Goal: Task Accomplishment & Management: Manage account settings

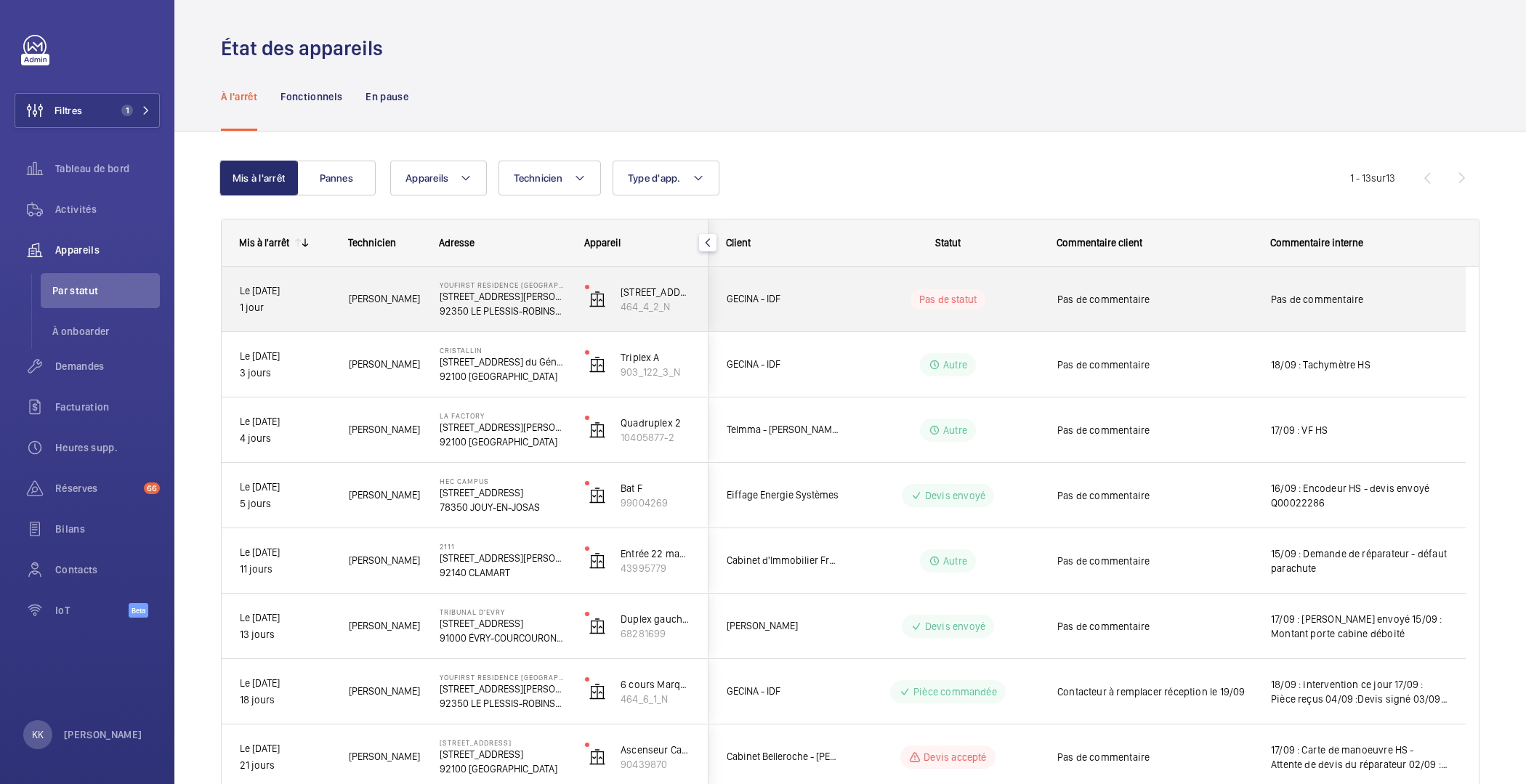
click at [490, 316] on div "YouFirst Residence Le Plessis-Robinson 23 Rue Paul Rivet 92350 LE PLESSIS-ROBIN…" at bounding box center [494, 299] width 143 height 66
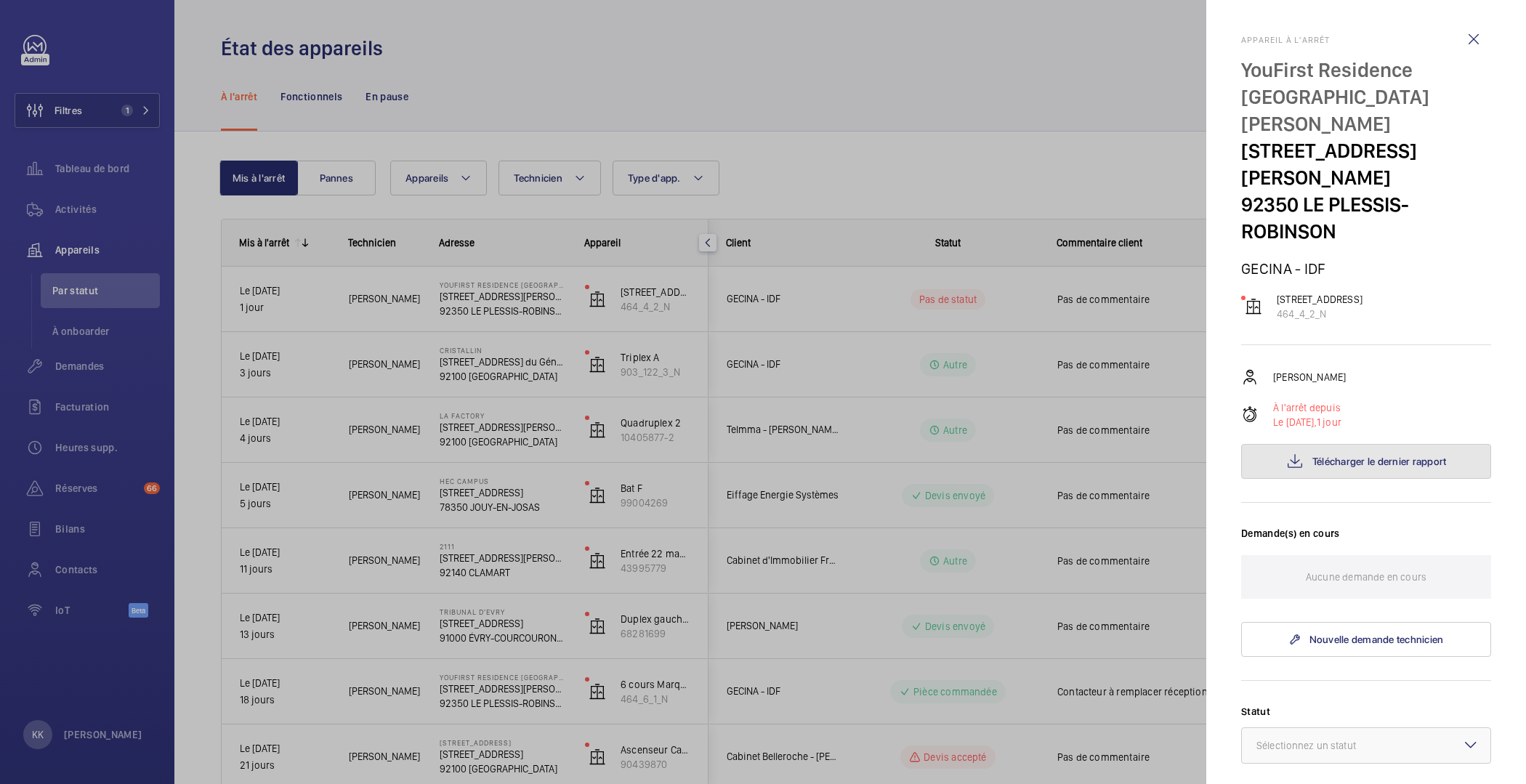
click at [1297, 444] on button "Télécharger le dernier rapport" at bounding box center [1366, 462] width 250 height 35
click at [1079, 149] on div at bounding box center [763, 392] width 1526 height 784
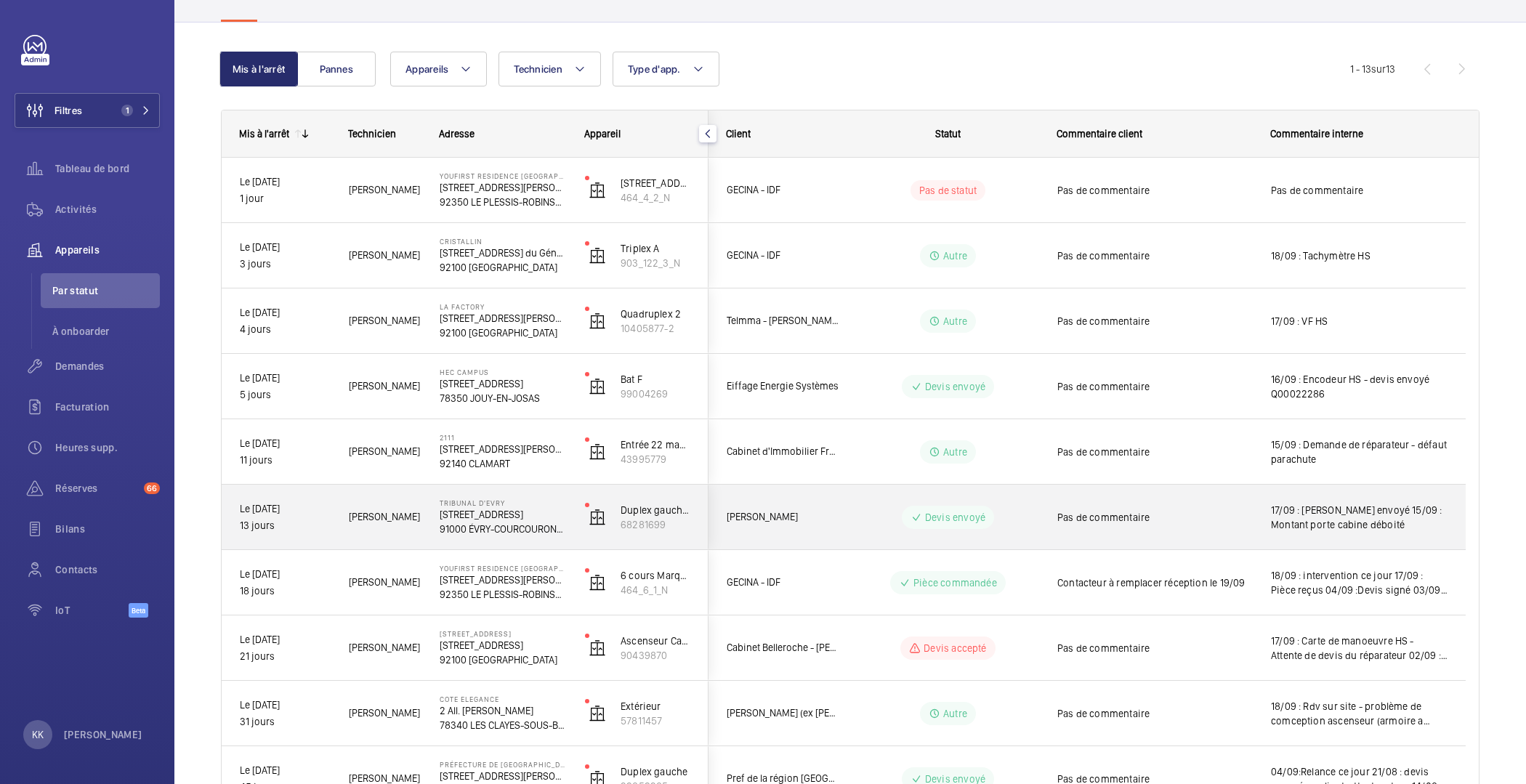
scroll to position [113, 0]
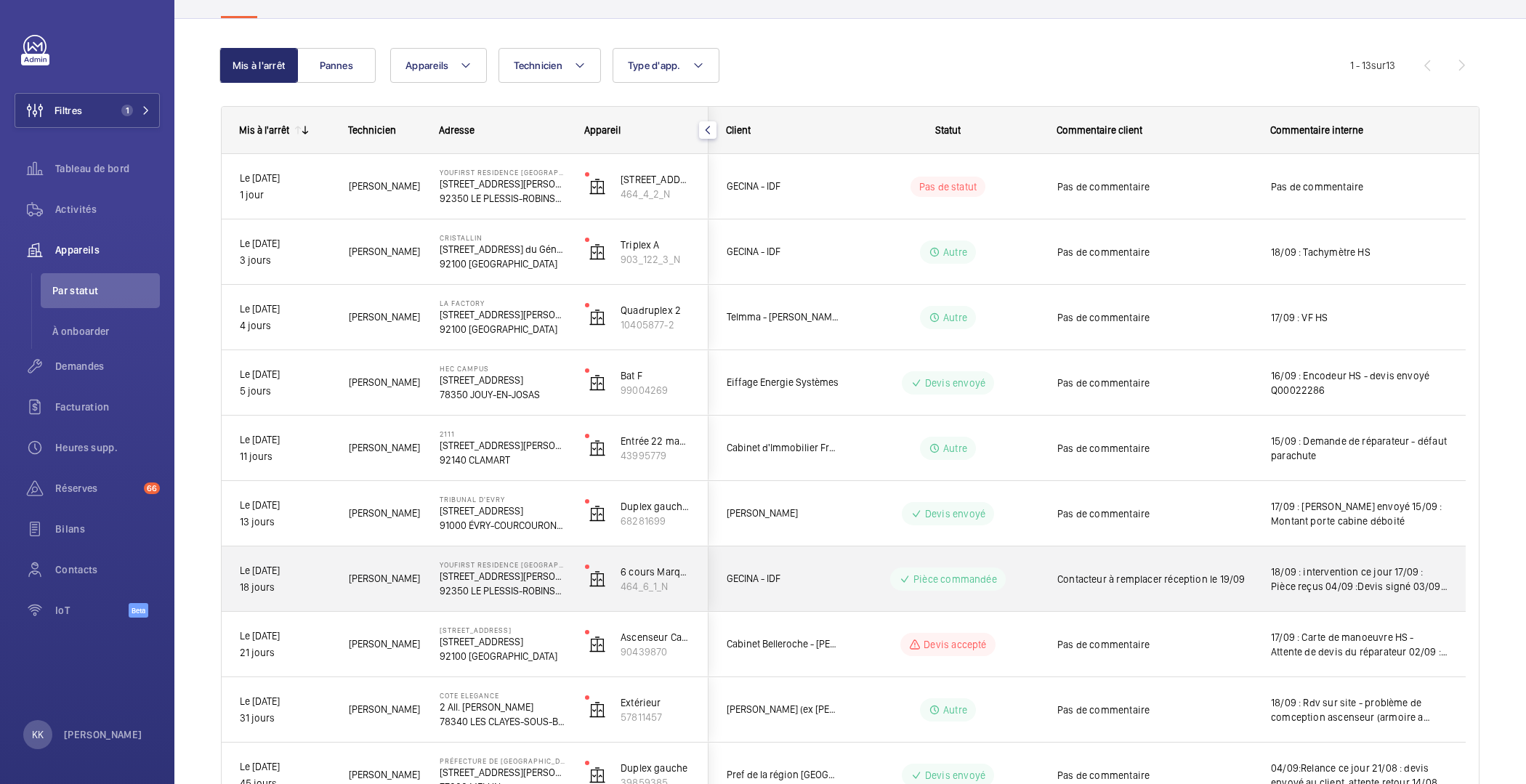
click at [424, 588] on div "YouFirst Residence Le Plessis-Robinson 23 Rue Paul Rivet 92350 LE PLESSIS-ROBIN…" at bounding box center [494, 579] width 143 height 66
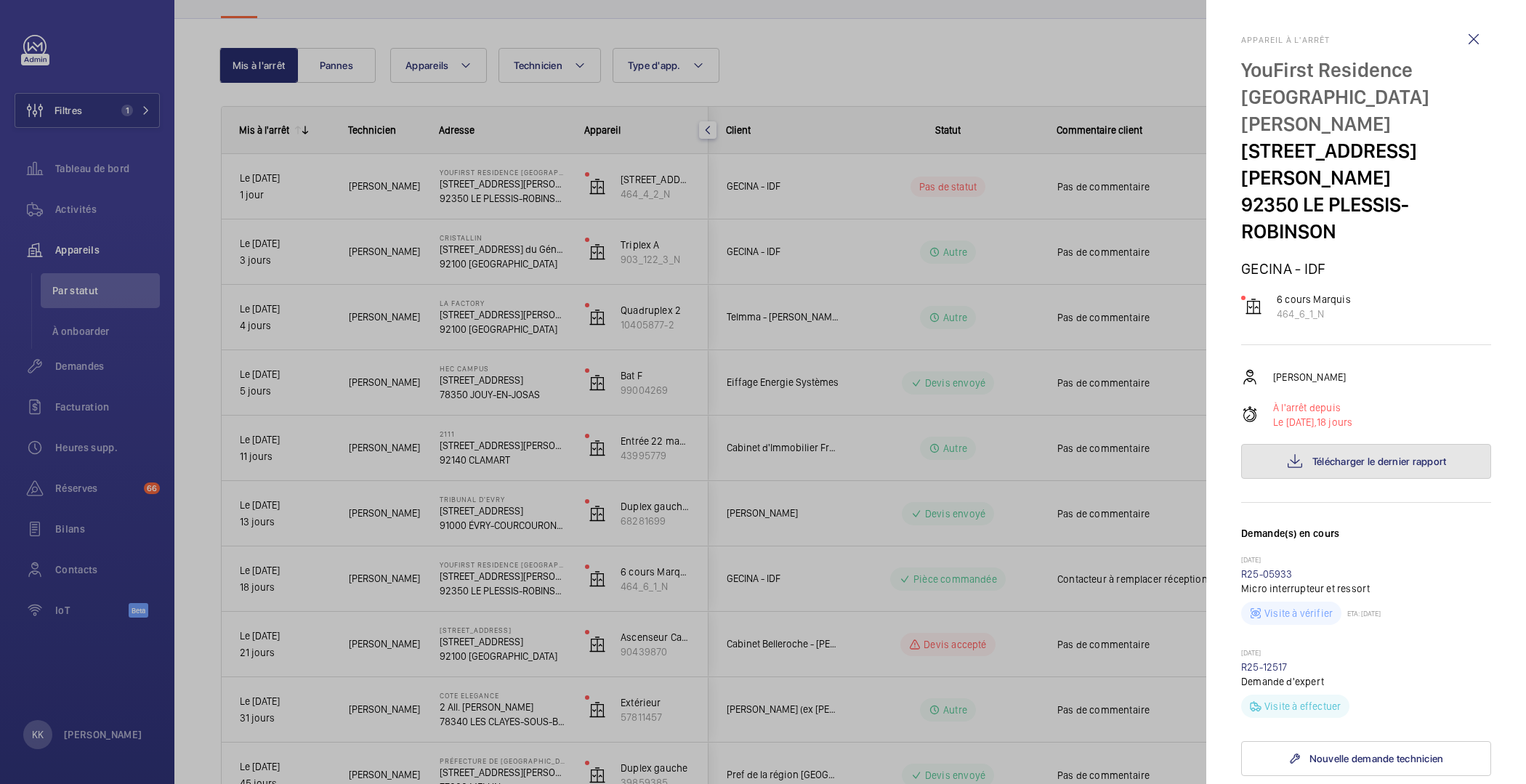
click at [1390, 444] on button "Télécharger le dernier rapport" at bounding box center [1366, 462] width 250 height 35
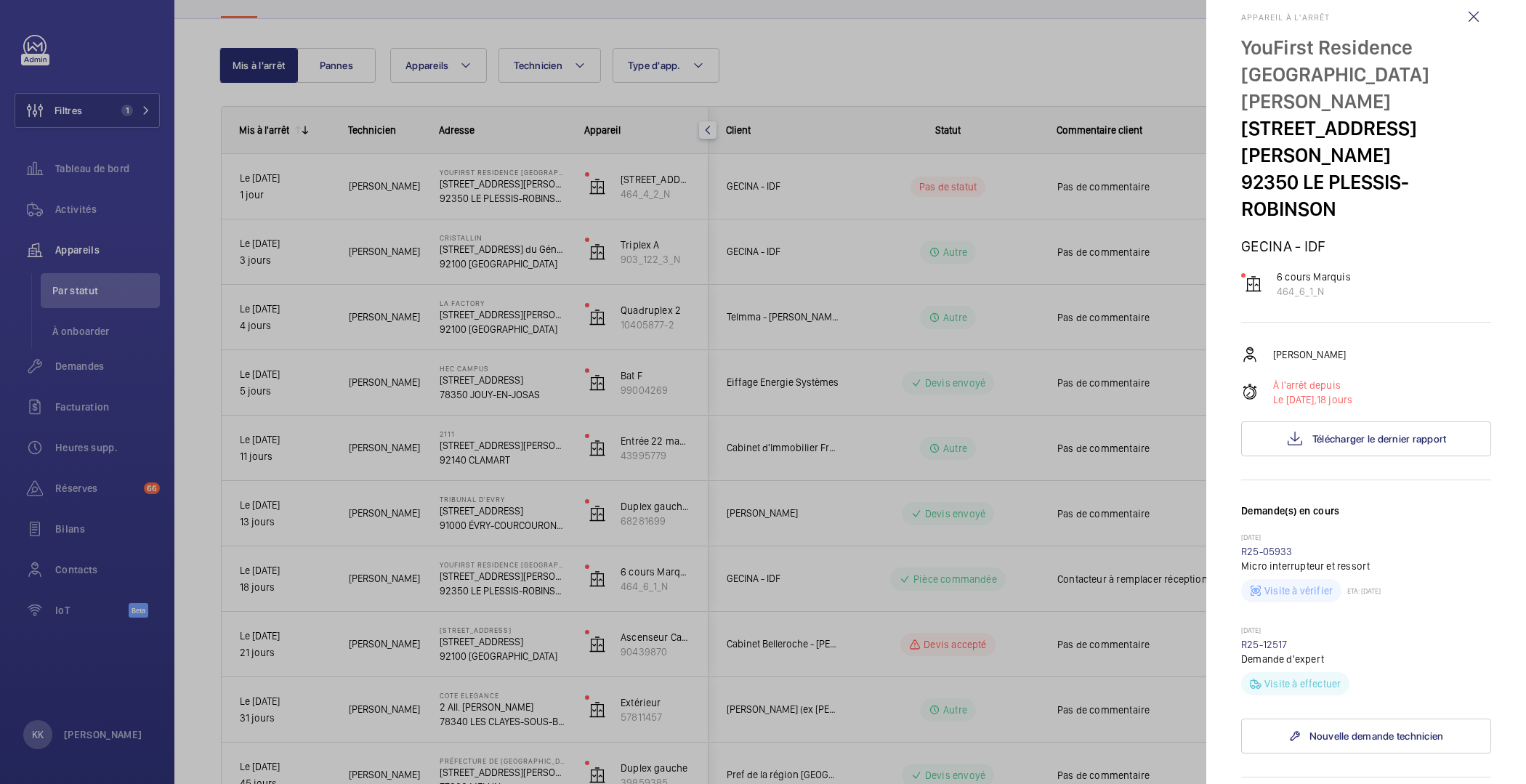
scroll to position [27, 0]
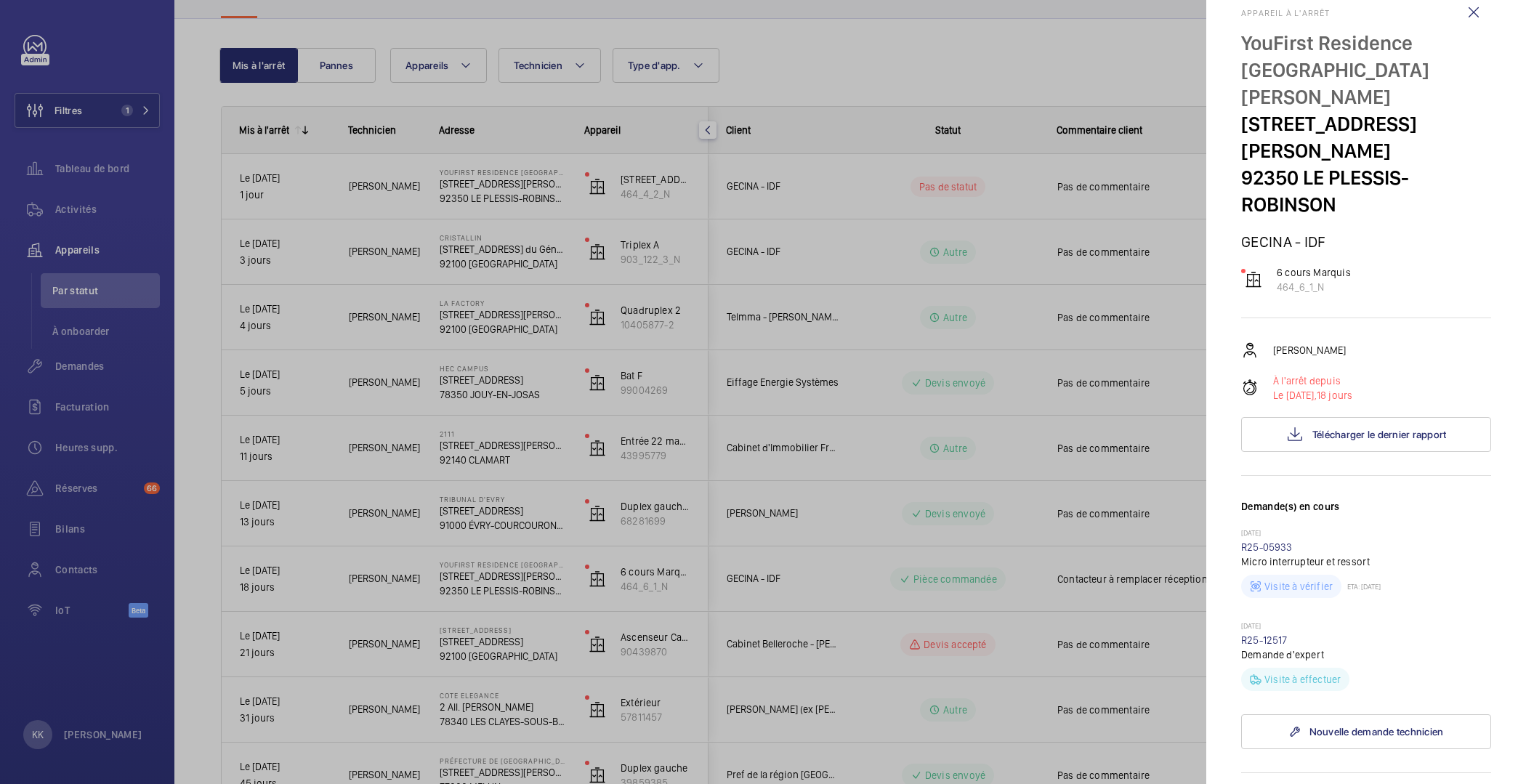
click at [766, 596] on div at bounding box center [763, 392] width 1526 height 784
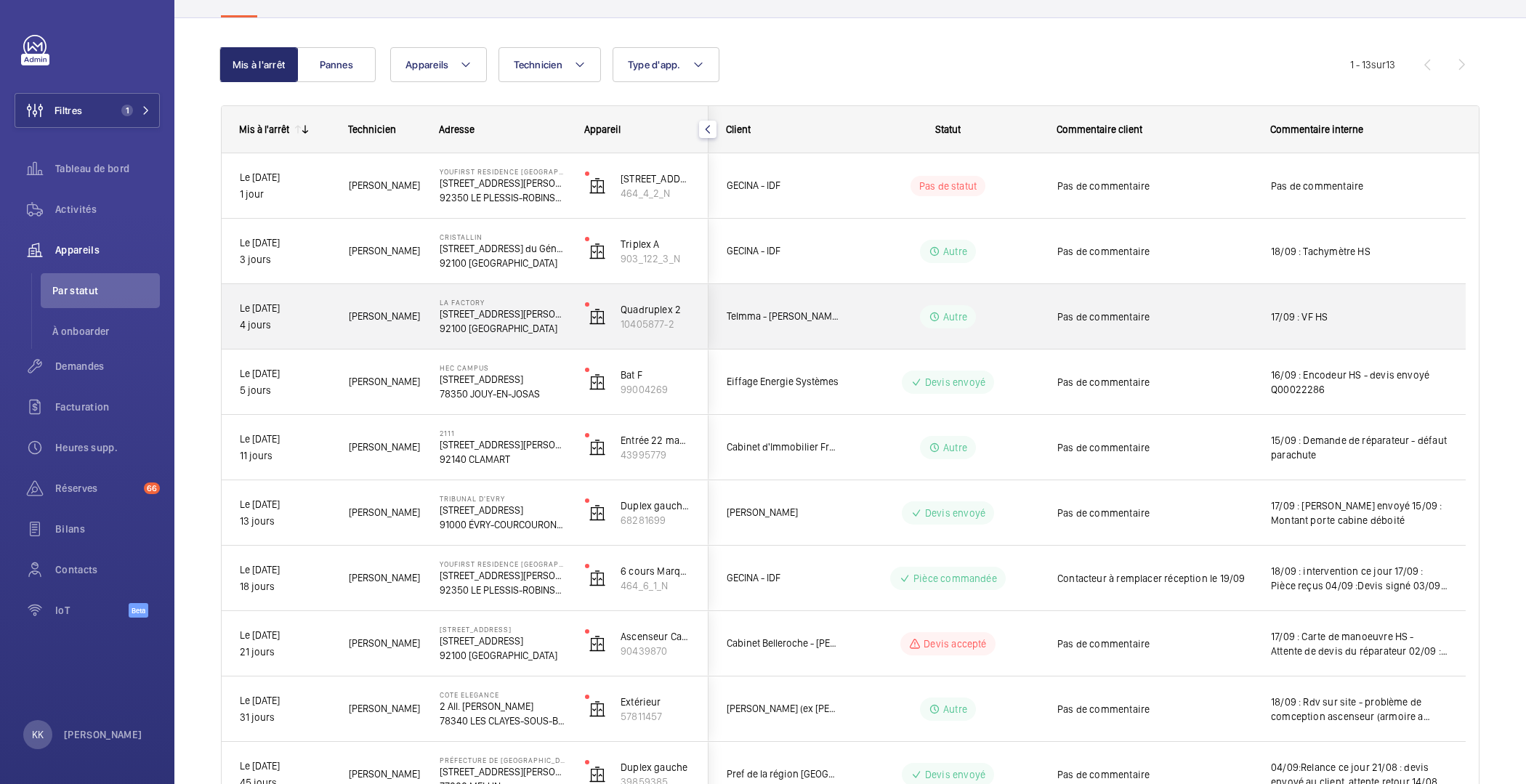
scroll to position [74, 0]
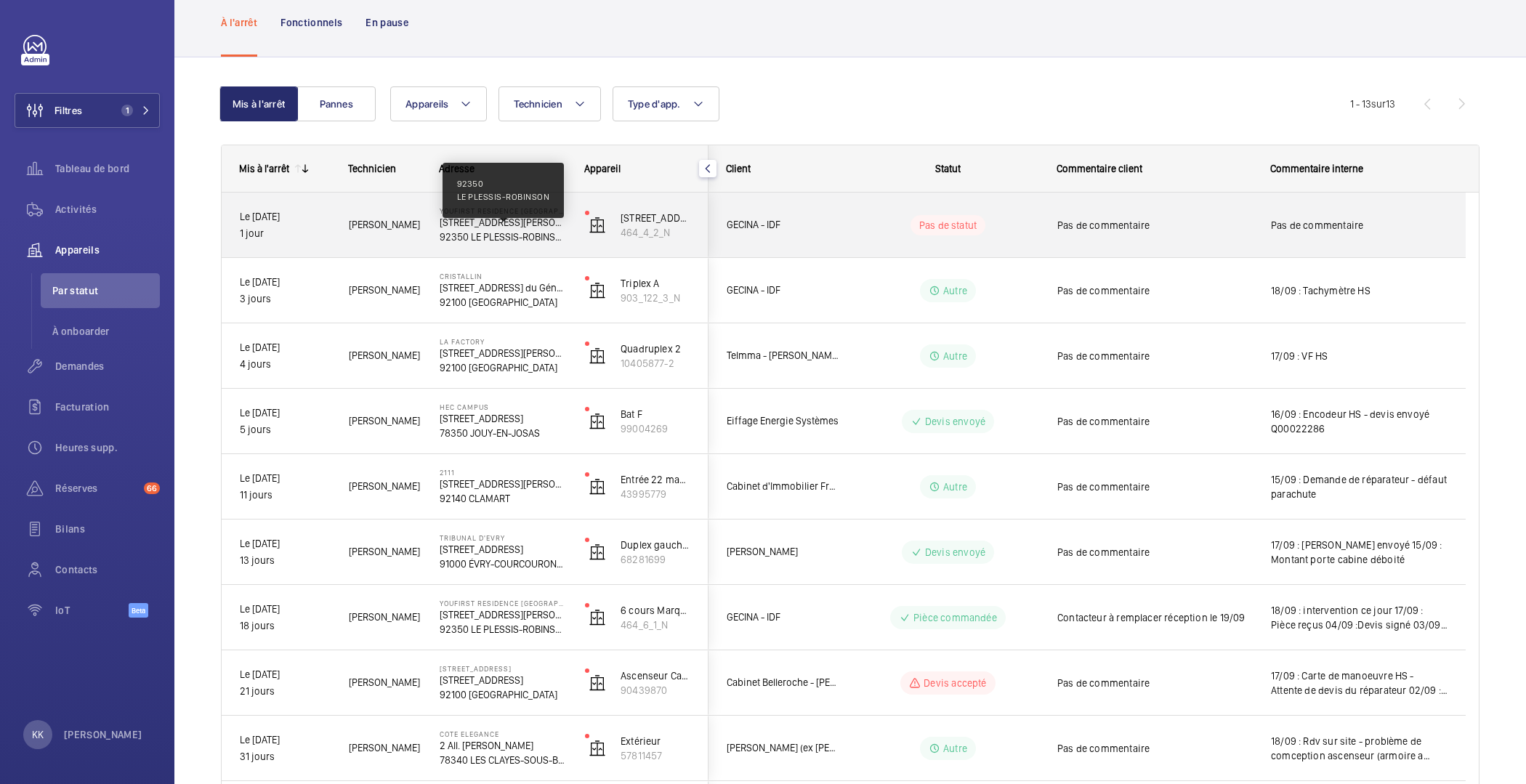
click at [439, 230] on p "92350 LE PLESSIS-ROBINSON" at bounding box center [502, 237] width 127 height 15
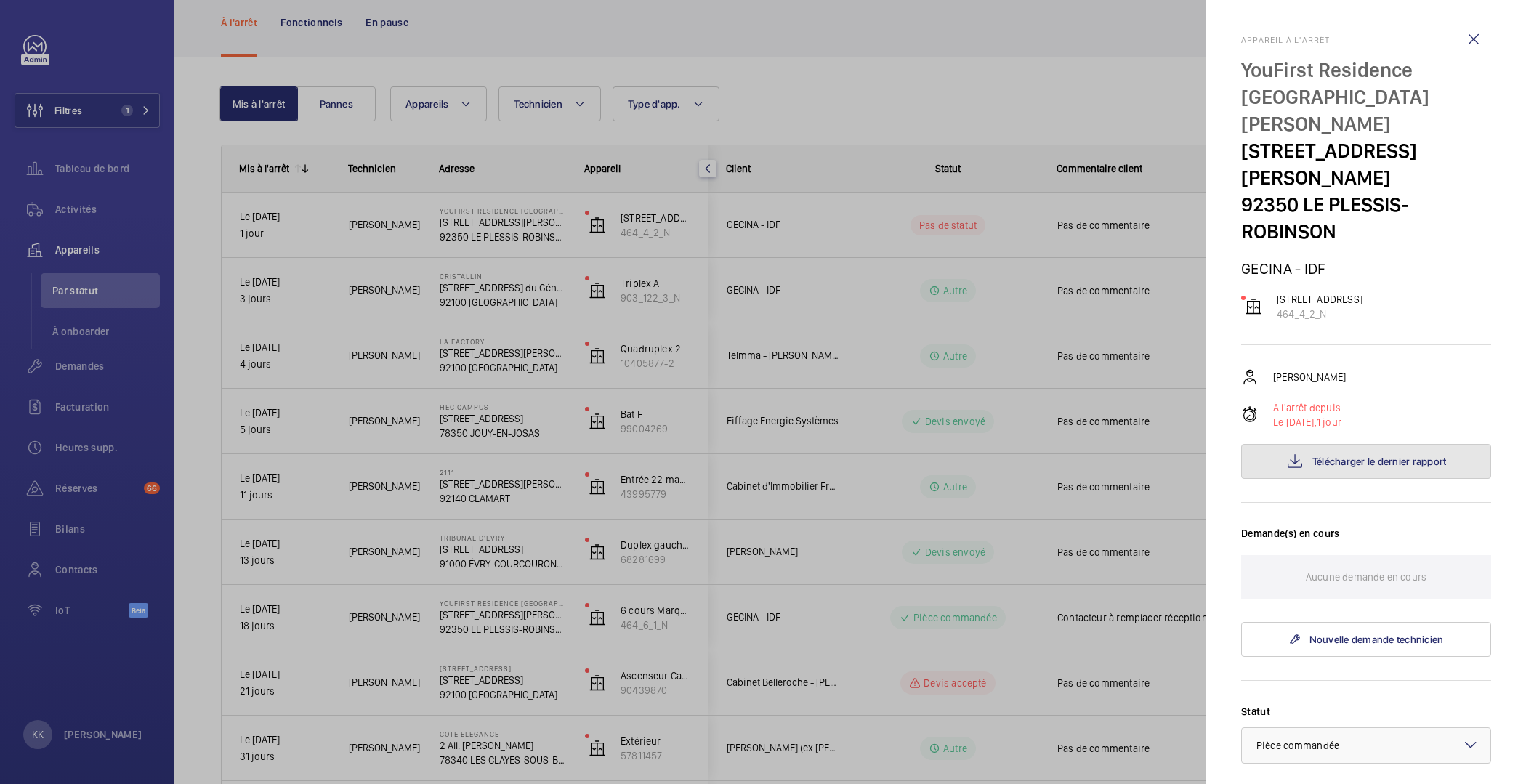
click at [1298, 444] on button "Télécharger le dernier rapport" at bounding box center [1366, 462] width 250 height 35
click at [972, 383] on div at bounding box center [763, 392] width 1526 height 784
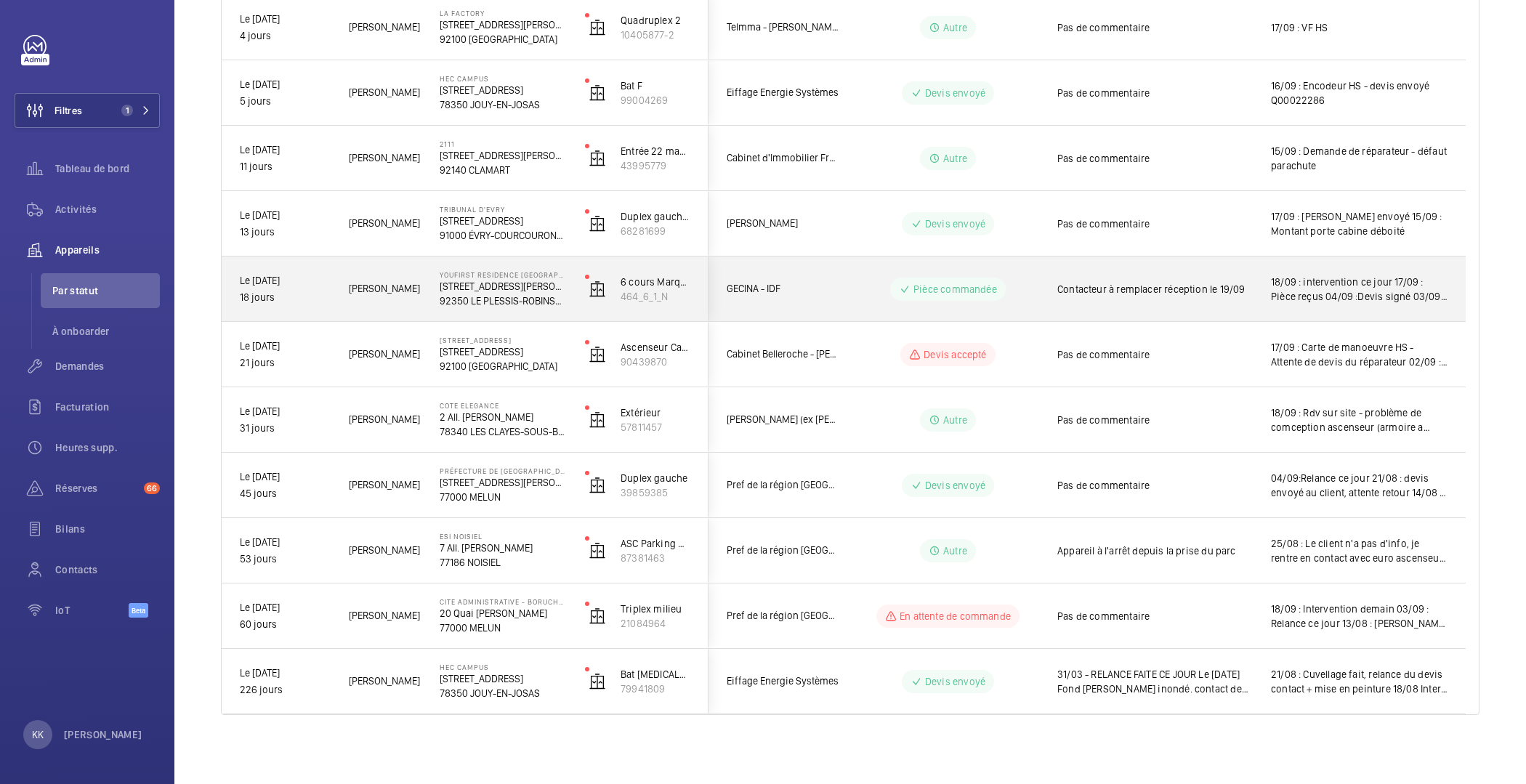
scroll to position [0, 0]
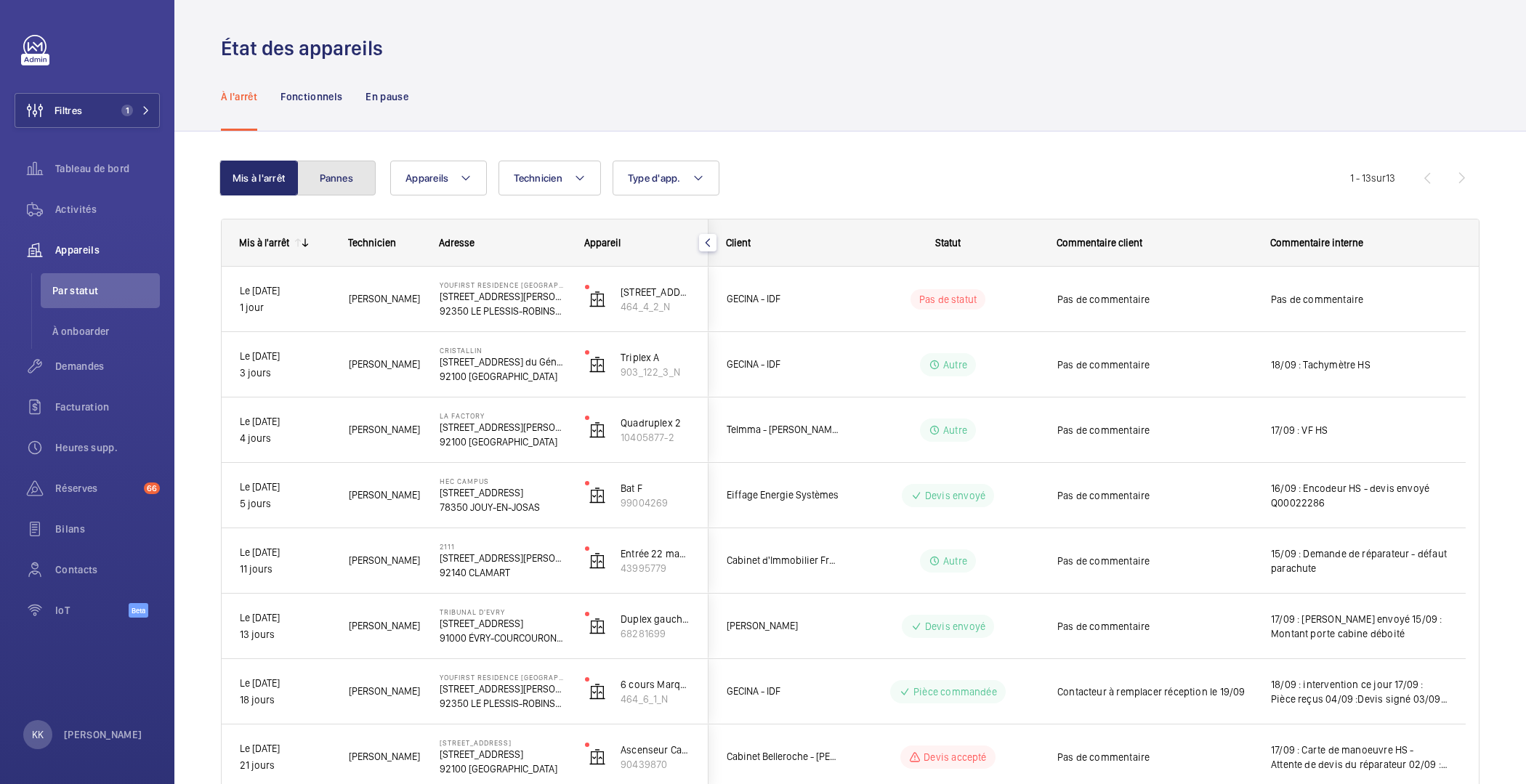
click at [316, 177] on button "Pannes" at bounding box center [337, 178] width 79 height 35
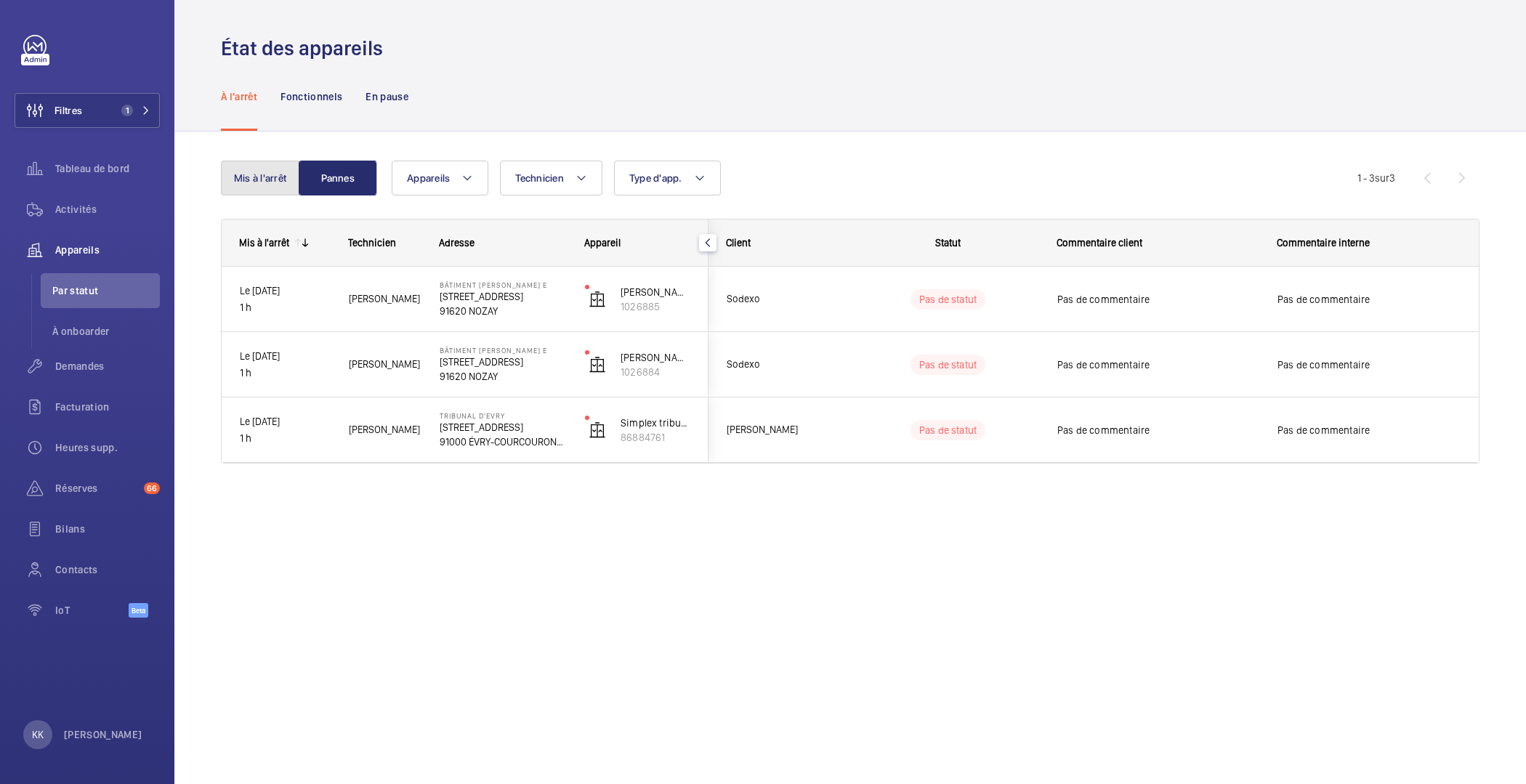
click at [248, 179] on button "Mis à l'arrêt" at bounding box center [260, 178] width 79 height 35
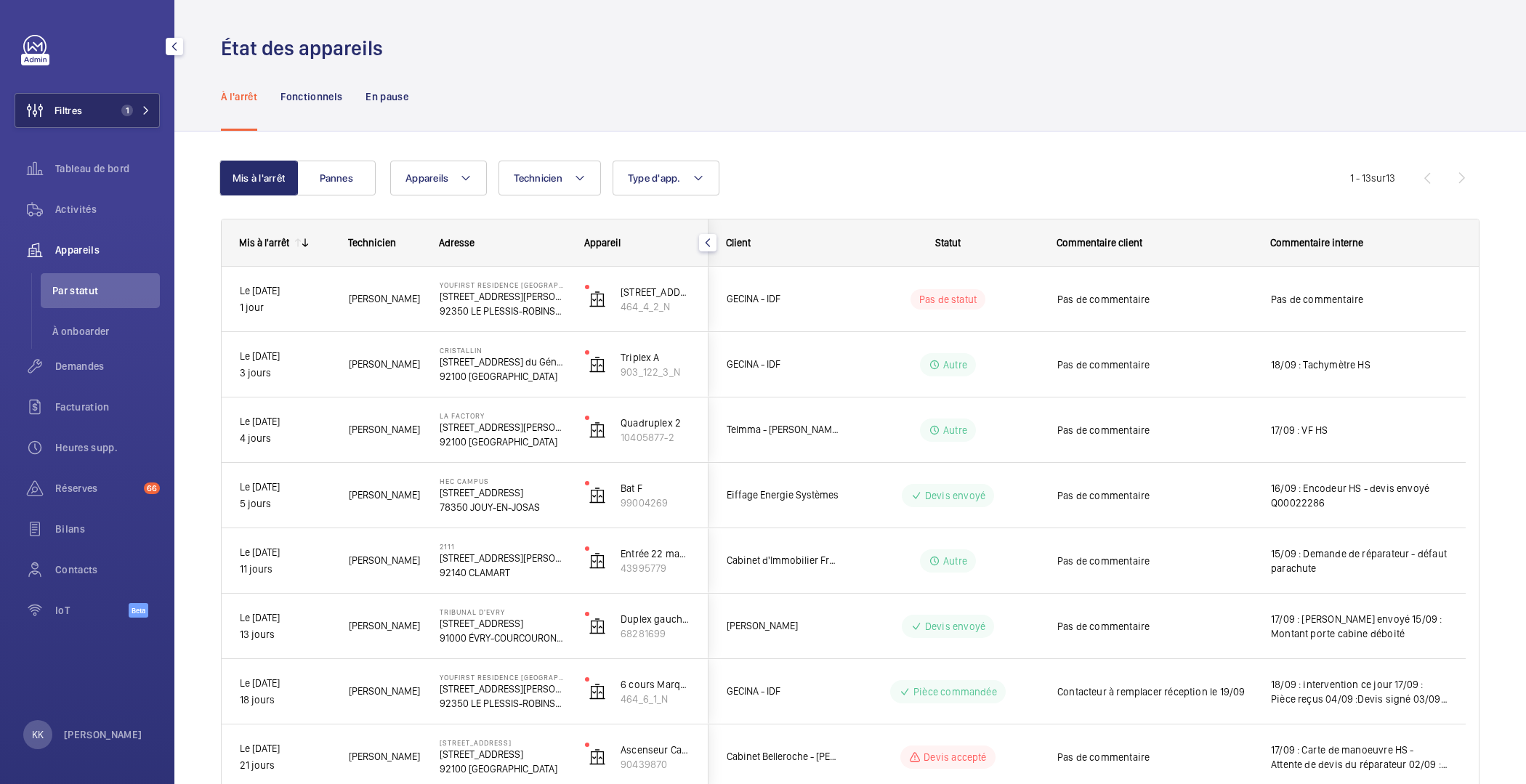
click at [102, 113] on button "Filtres 1" at bounding box center [87, 111] width 145 height 35
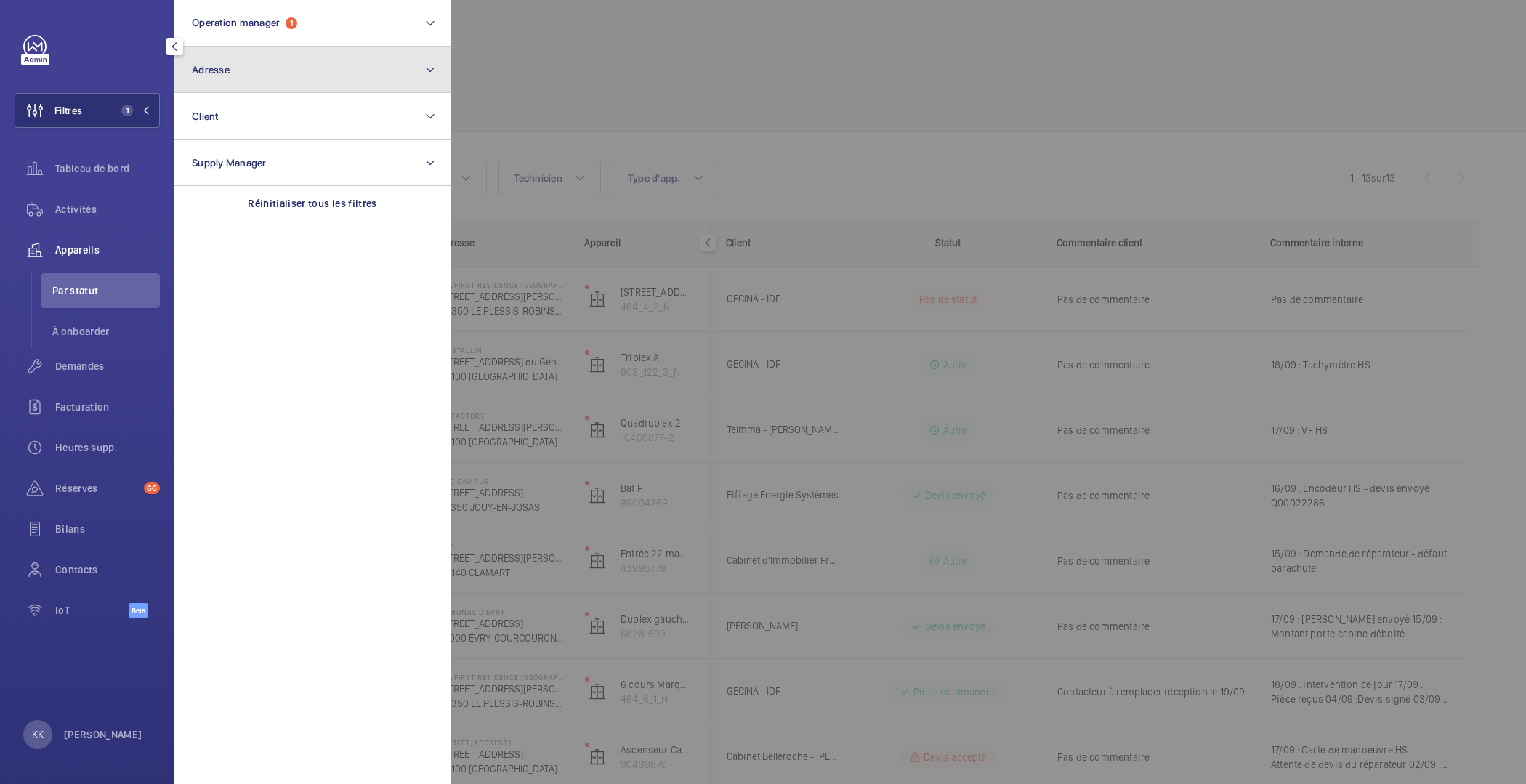
click at [363, 57] on button "Adresse" at bounding box center [312, 69] width 276 height 46
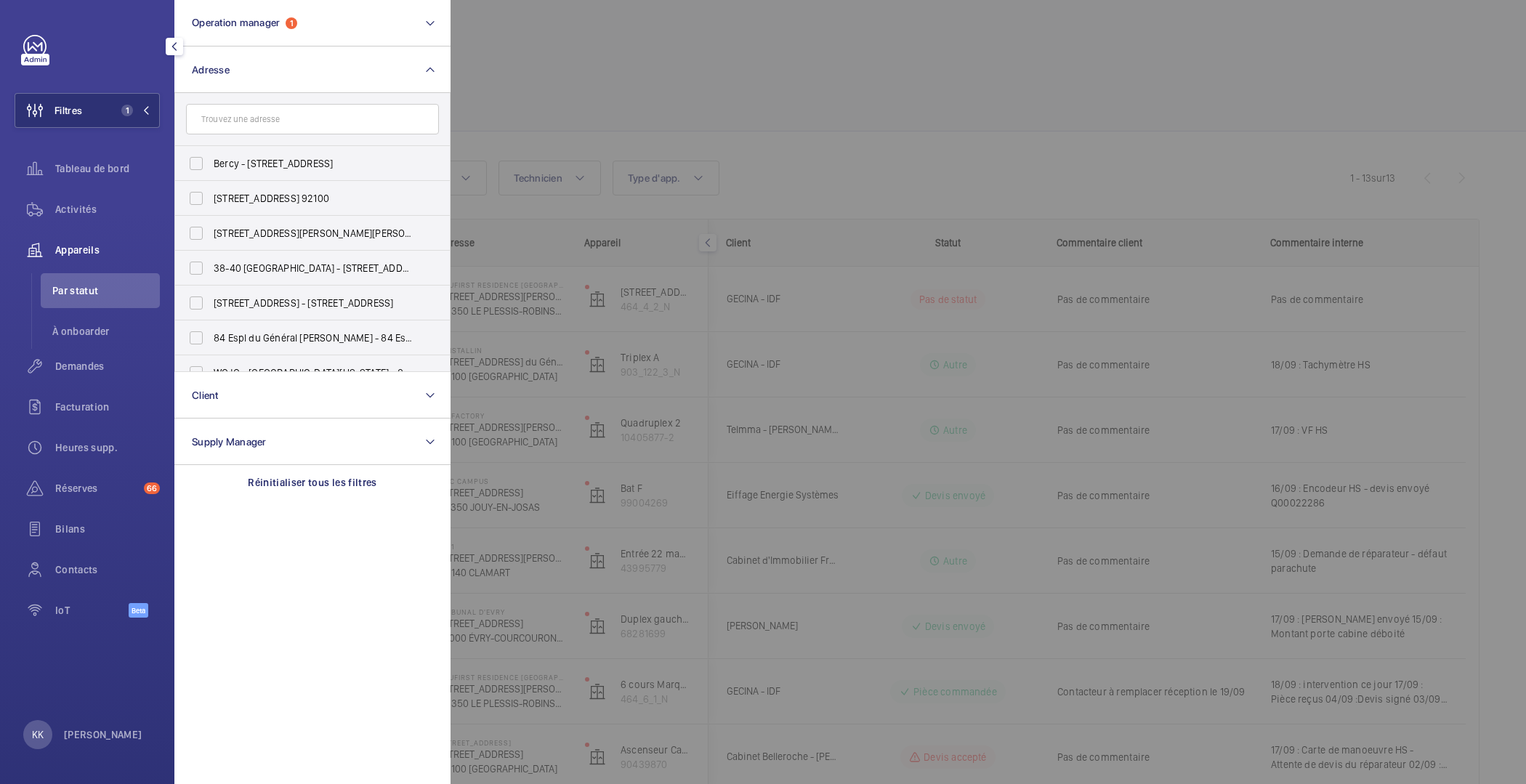
click at [265, 124] on input "text" at bounding box center [311, 119] width 253 height 30
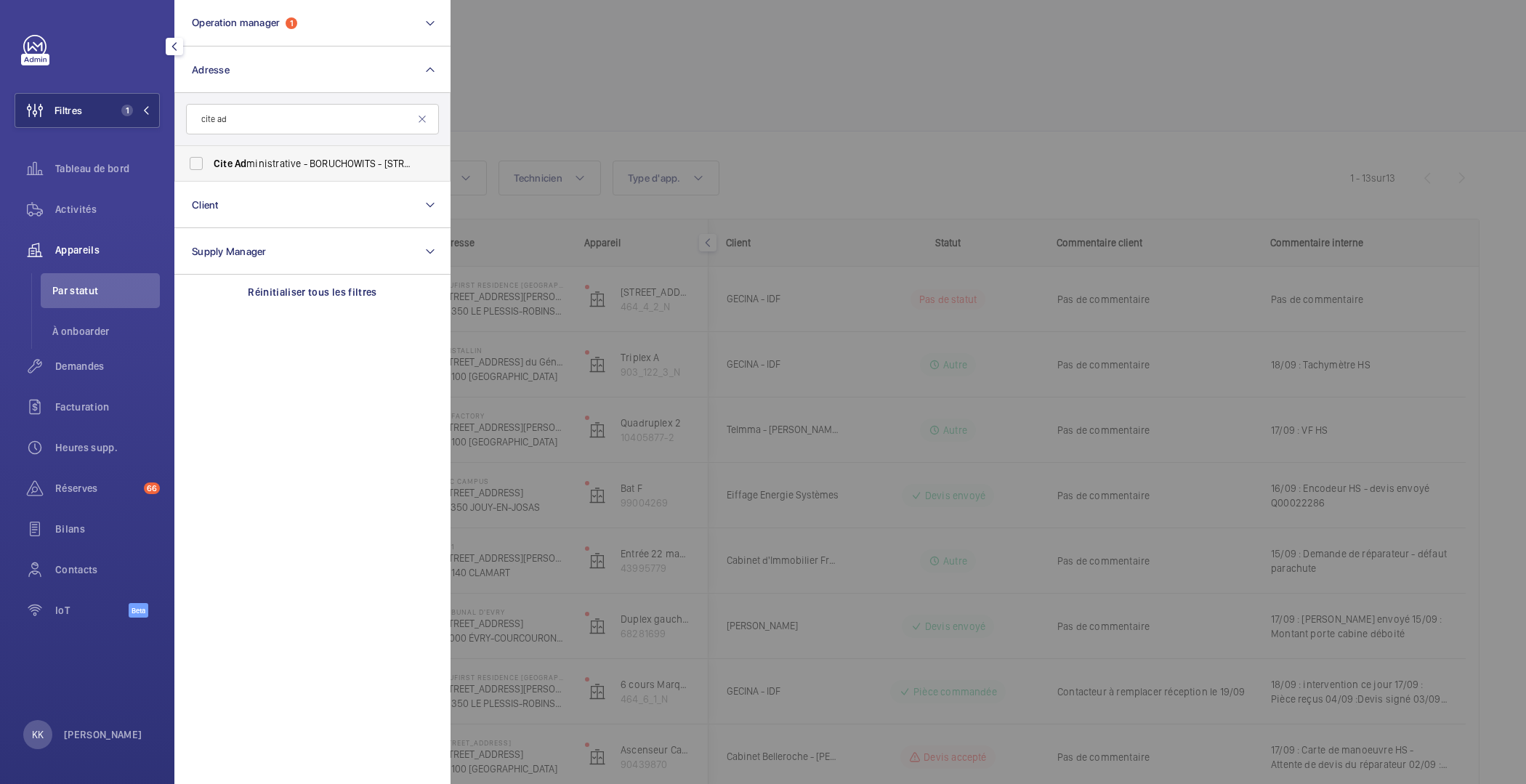
type input "cite ad"
click at [224, 165] on span "Cite" at bounding box center [222, 164] width 19 height 12
click at [210, 165] on input "Cite Ad ministrative - BORUCHOWITS - 20 Quai Hippolyte Rossignol, MELUN 77000" at bounding box center [197, 164] width 29 height 29
checkbox input "true"
click at [122, 210] on span "Activités" at bounding box center [107, 209] width 105 height 15
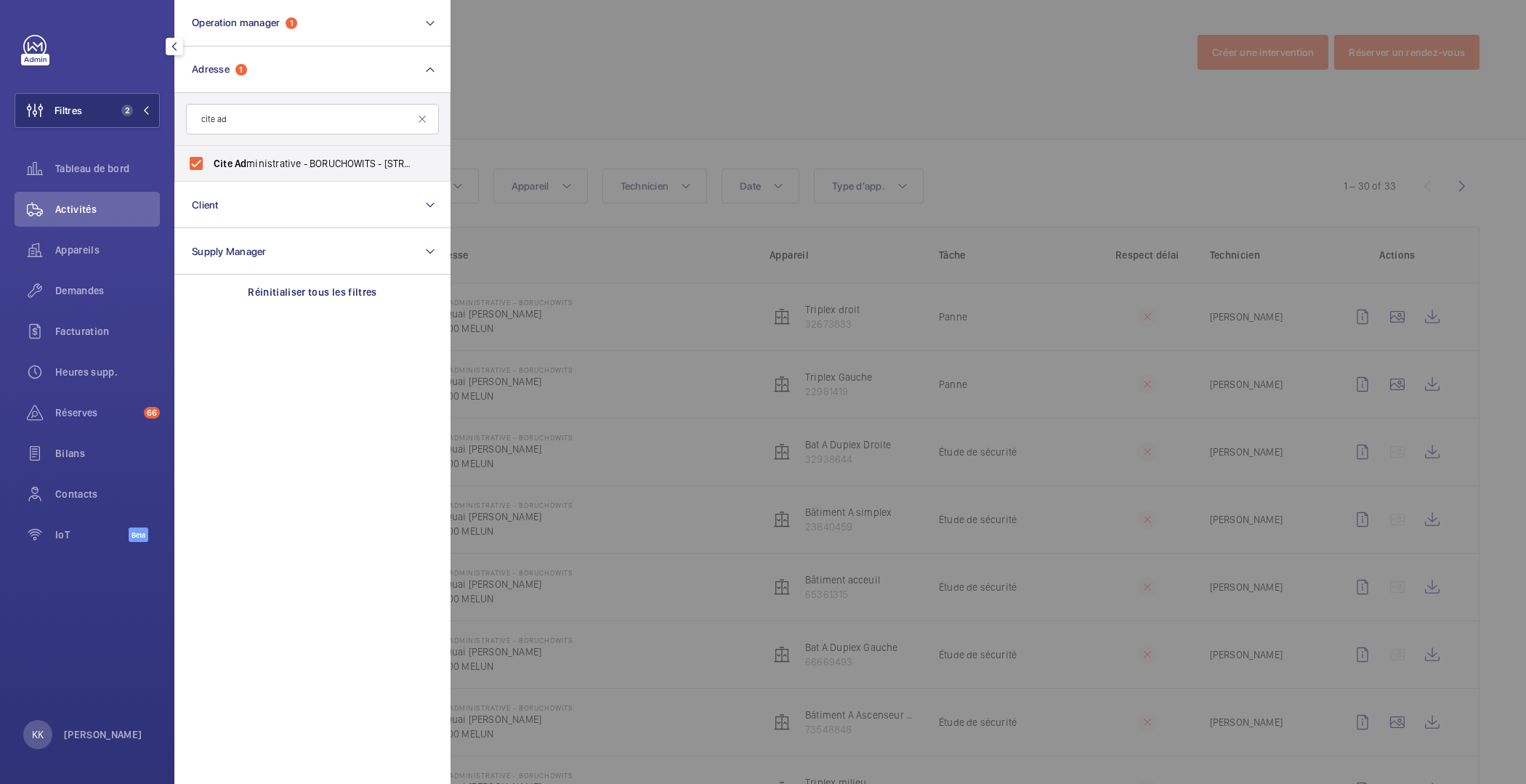
click at [533, 97] on div at bounding box center [1214, 392] width 1526 height 784
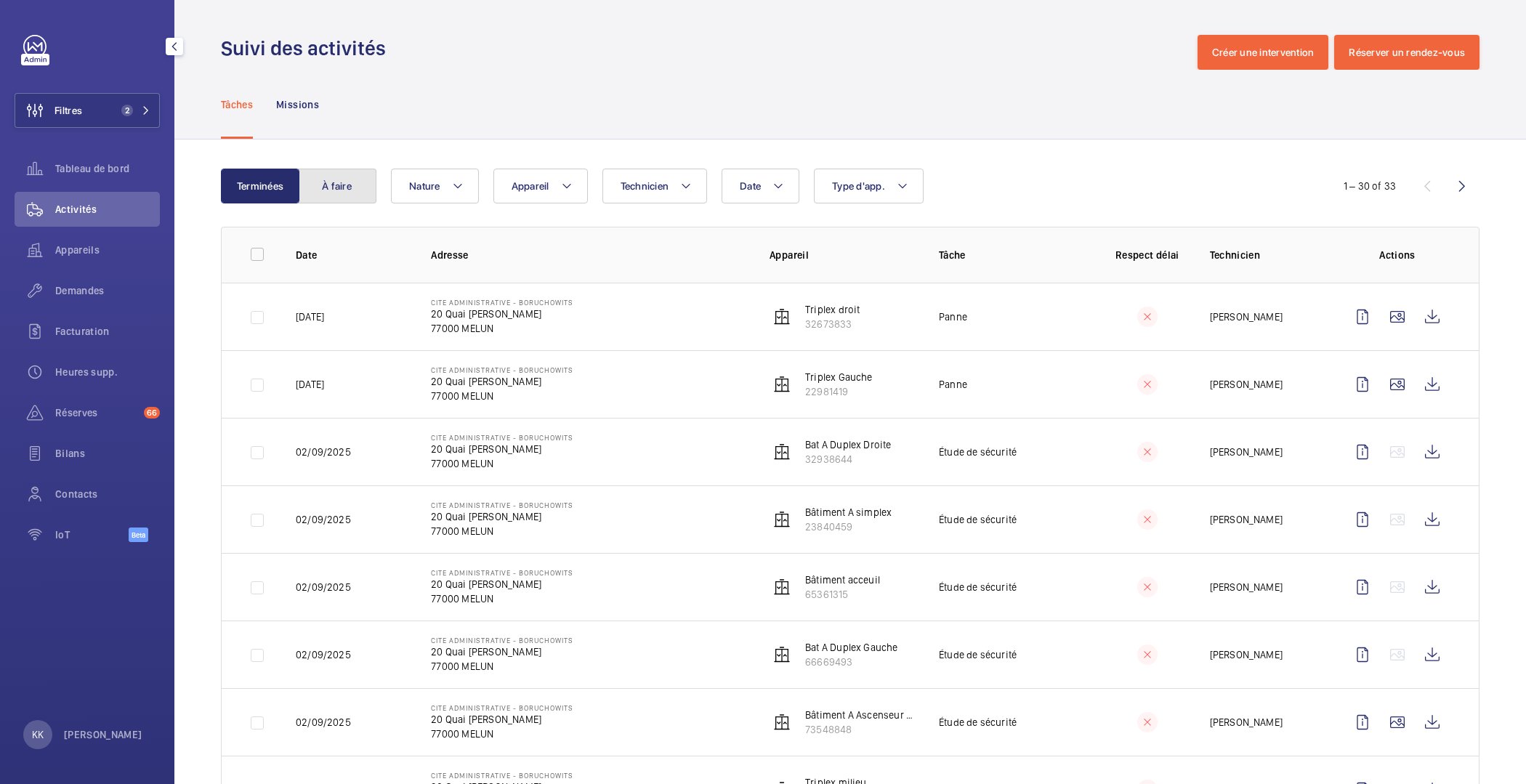
click at [326, 177] on button "À faire" at bounding box center [337, 187] width 79 height 35
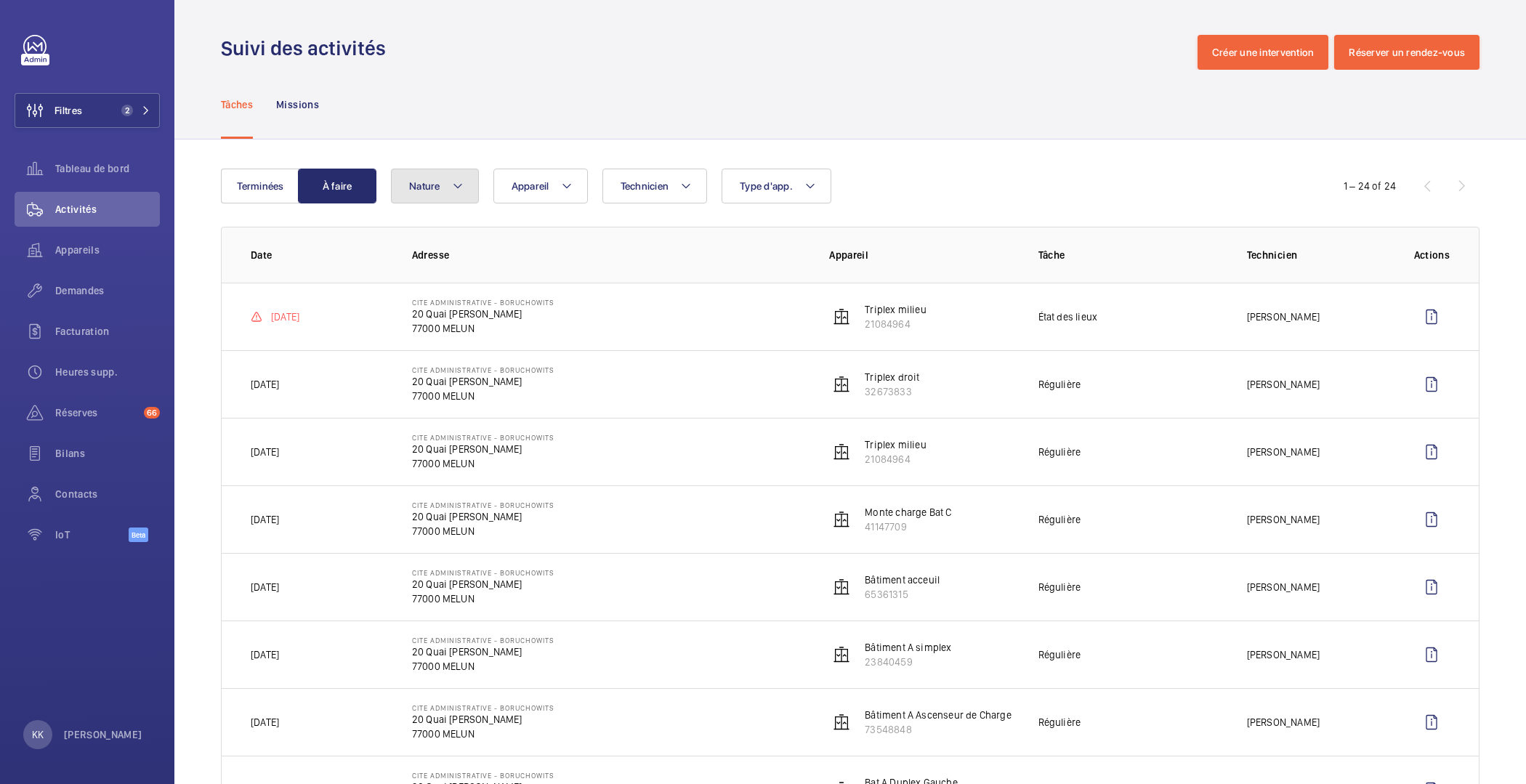
click at [409, 186] on span "Nature" at bounding box center [424, 186] width 31 height 12
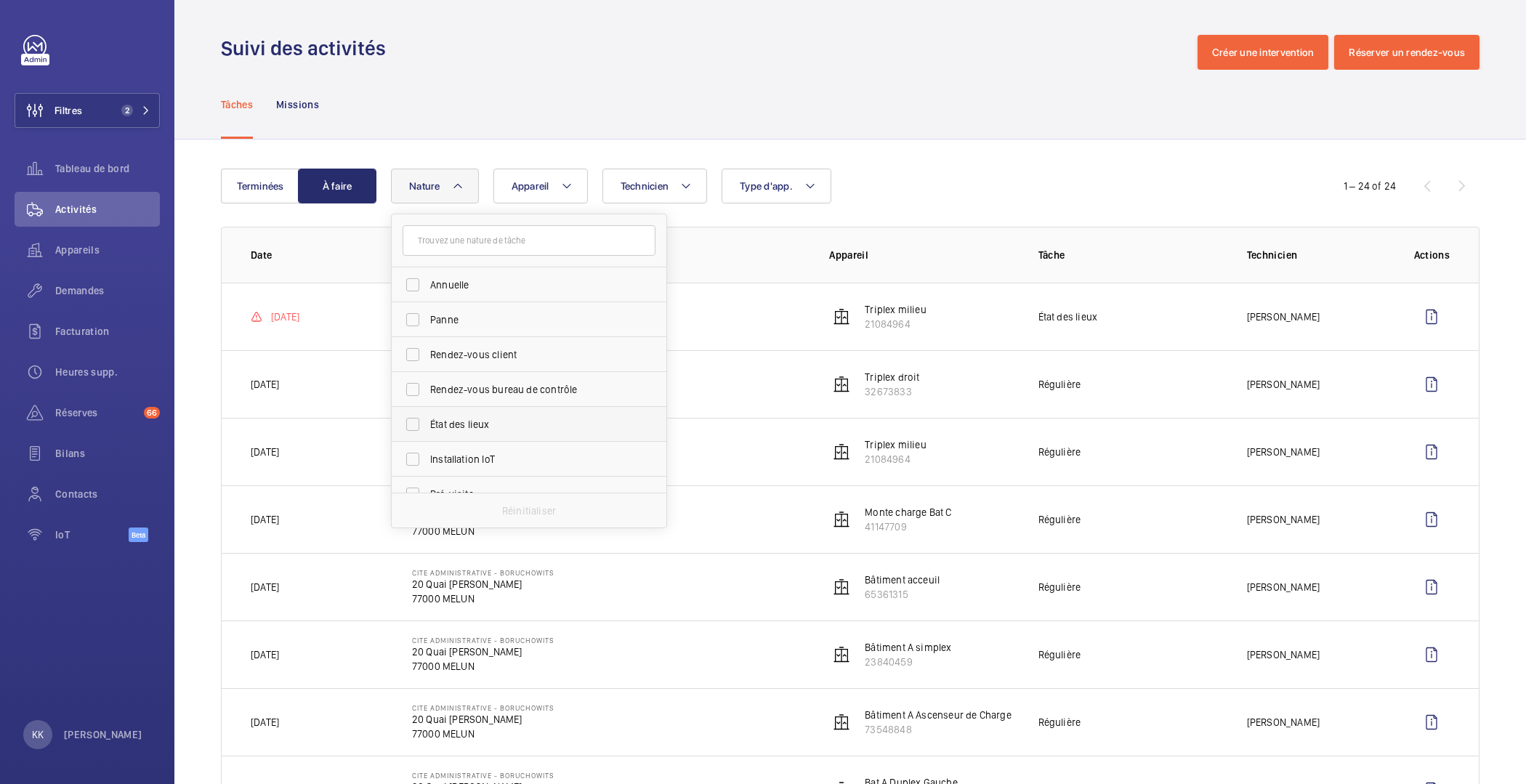
scroll to position [228, 0]
click at [424, 341] on input "Régulière" at bounding box center [413, 337] width 29 height 29
checkbox input "true"
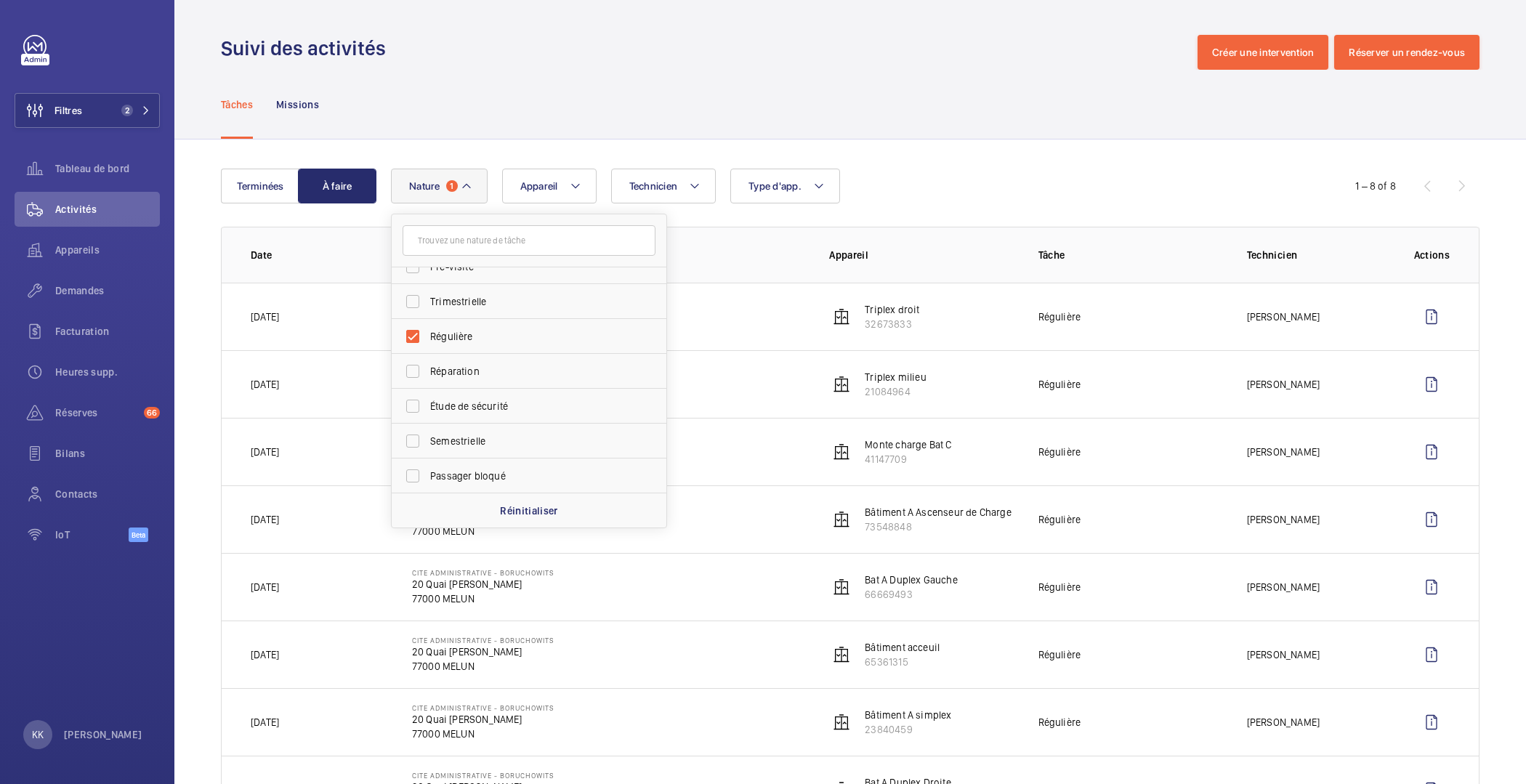
click at [770, 73] on div "Tâches Missions" at bounding box center [850, 104] width 1259 height 69
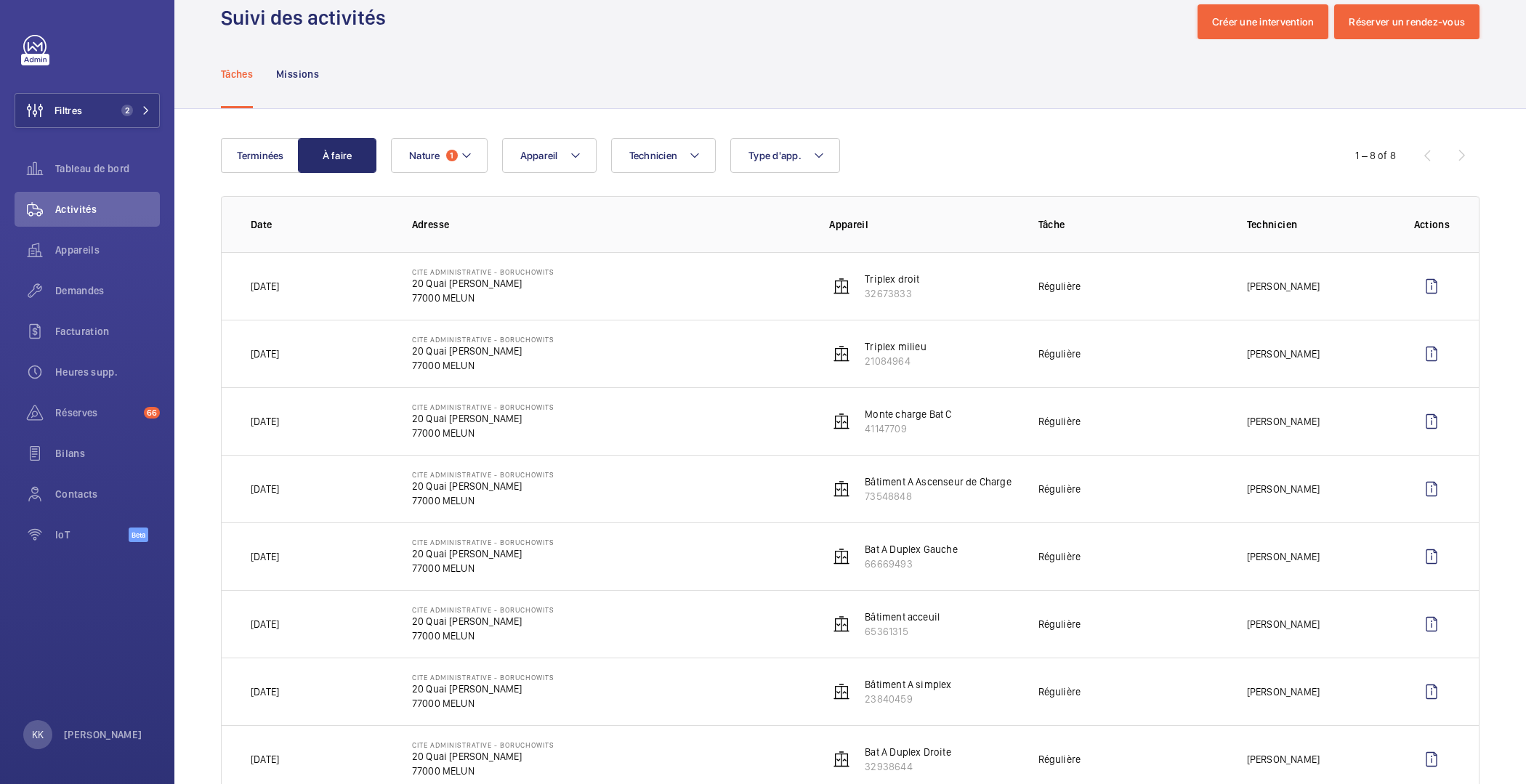
scroll to position [71, 0]
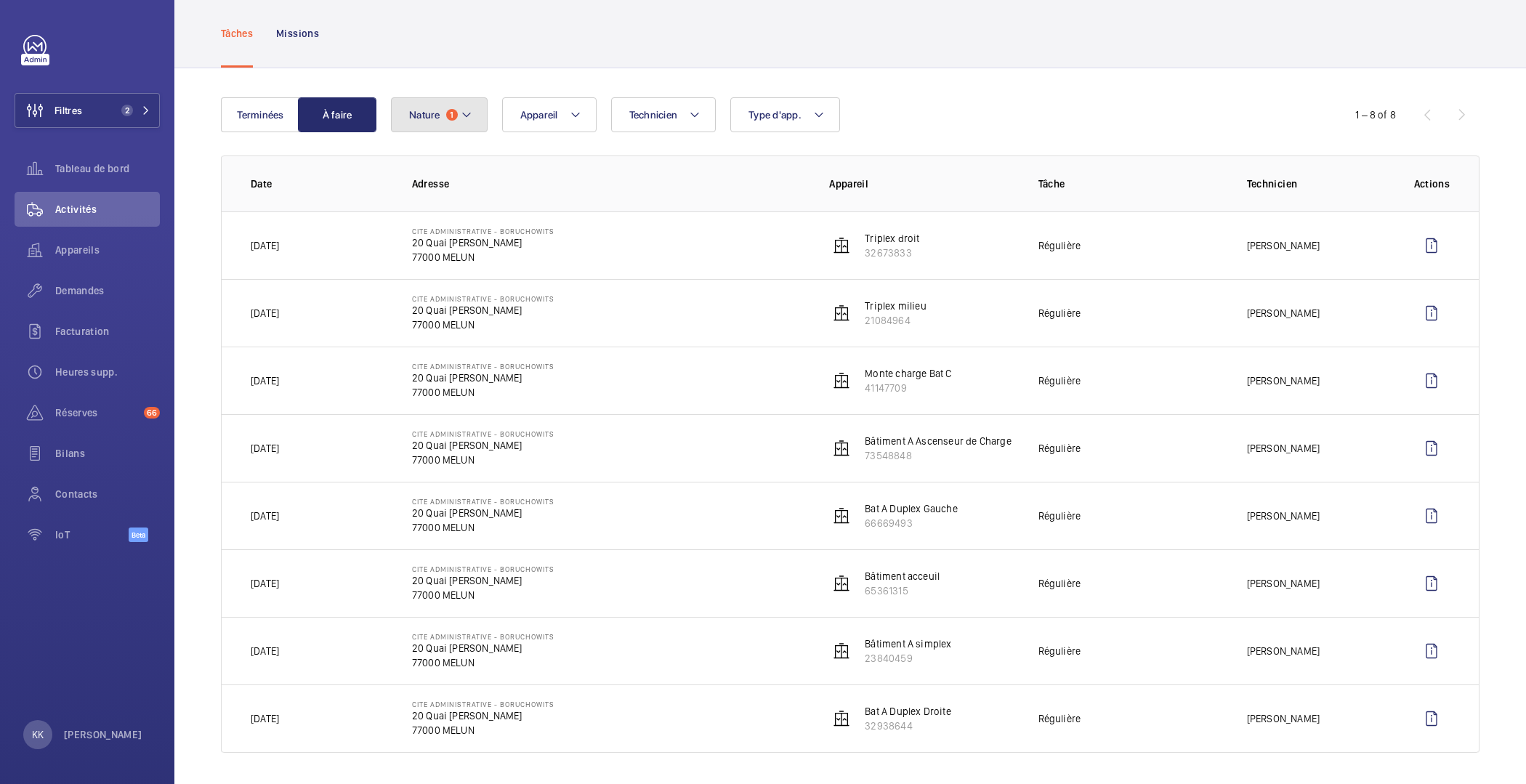
click at [449, 120] on button "Nature 1" at bounding box center [439, 115] width 96 height 35
click at [449, 113] on span "1" at bounding box center [452, 115] width 12 height 12
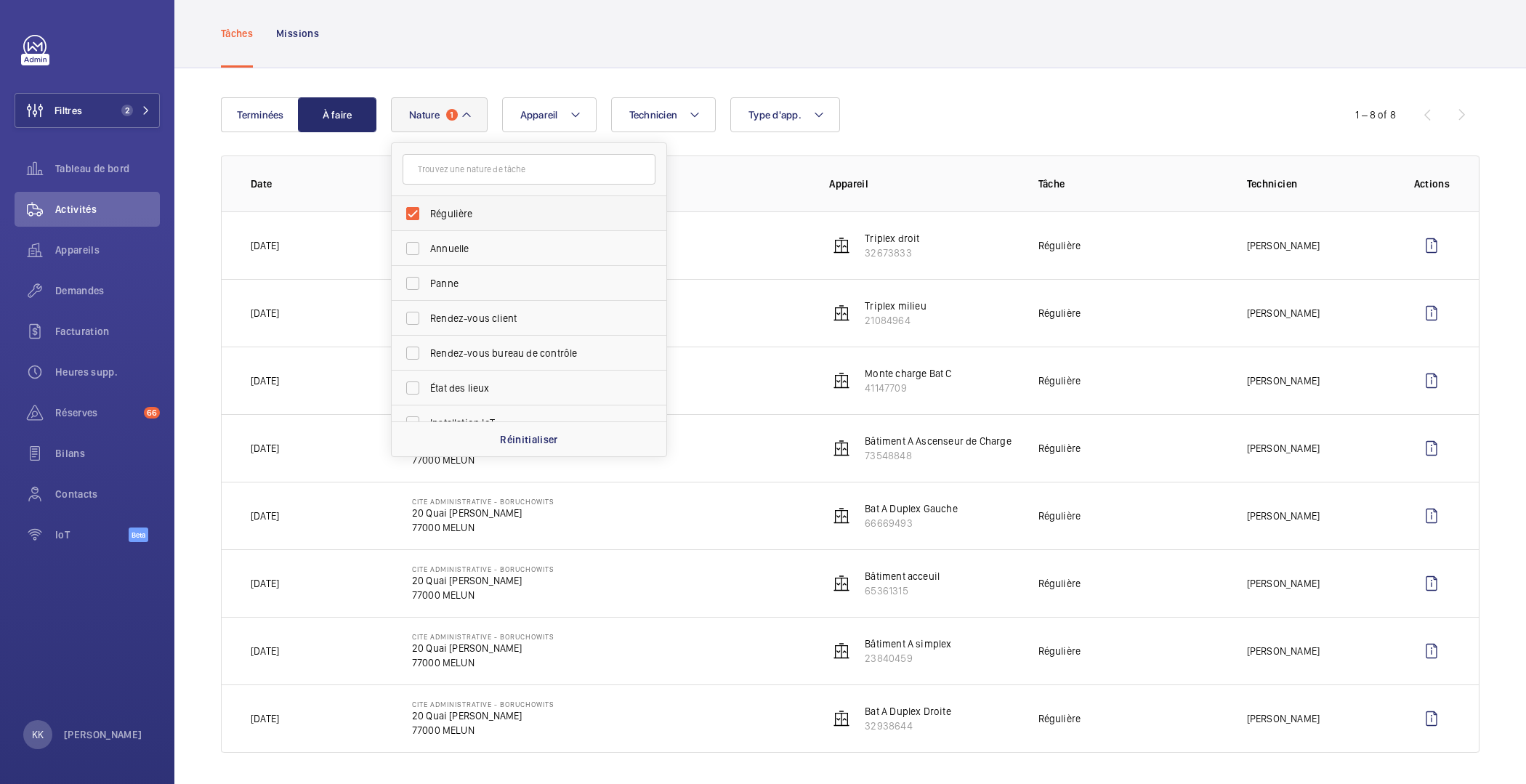
click at [465, 212] on span "Régulière" at bounding box center [530, 213] width 199 height 15
click at [427, 212] on input "Régulière" at bounding box center [413, 214] width 29 height 29
checkbox input "false"
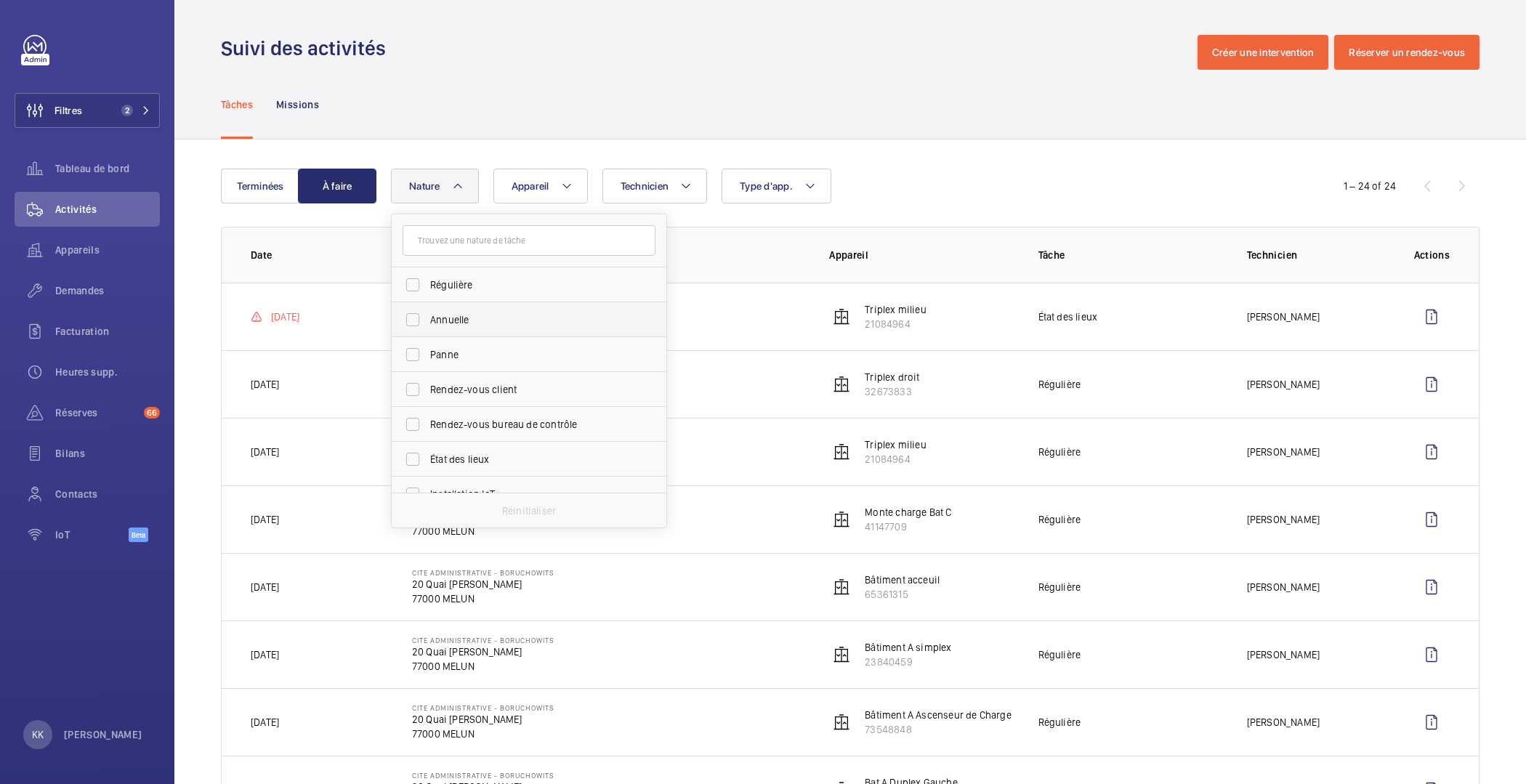
click at [449, 322] on span "Annuelle" at bounding box center [530, 319] width 199 height 15
click at [427, 322] on input "Annuelle" at bounding box center [413, 320] width 29 height 29
checkbox input "true"
click at [525, 128] on div "Tâches Missions" at bounding box center [850, 104] width 1259 height 69
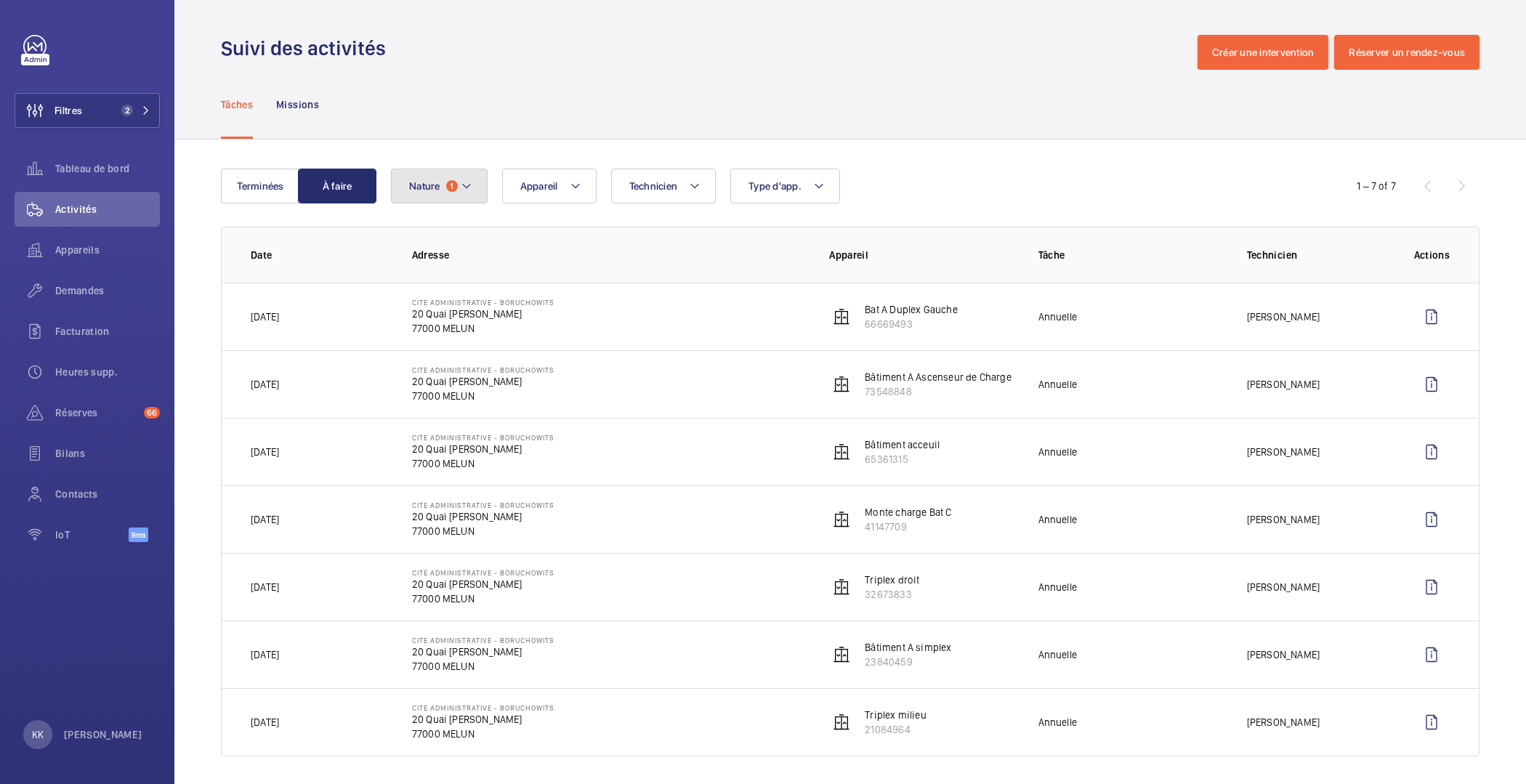
click at [429, 187] on span "Nature" at bounding box center [424, 186] width 31 height 12
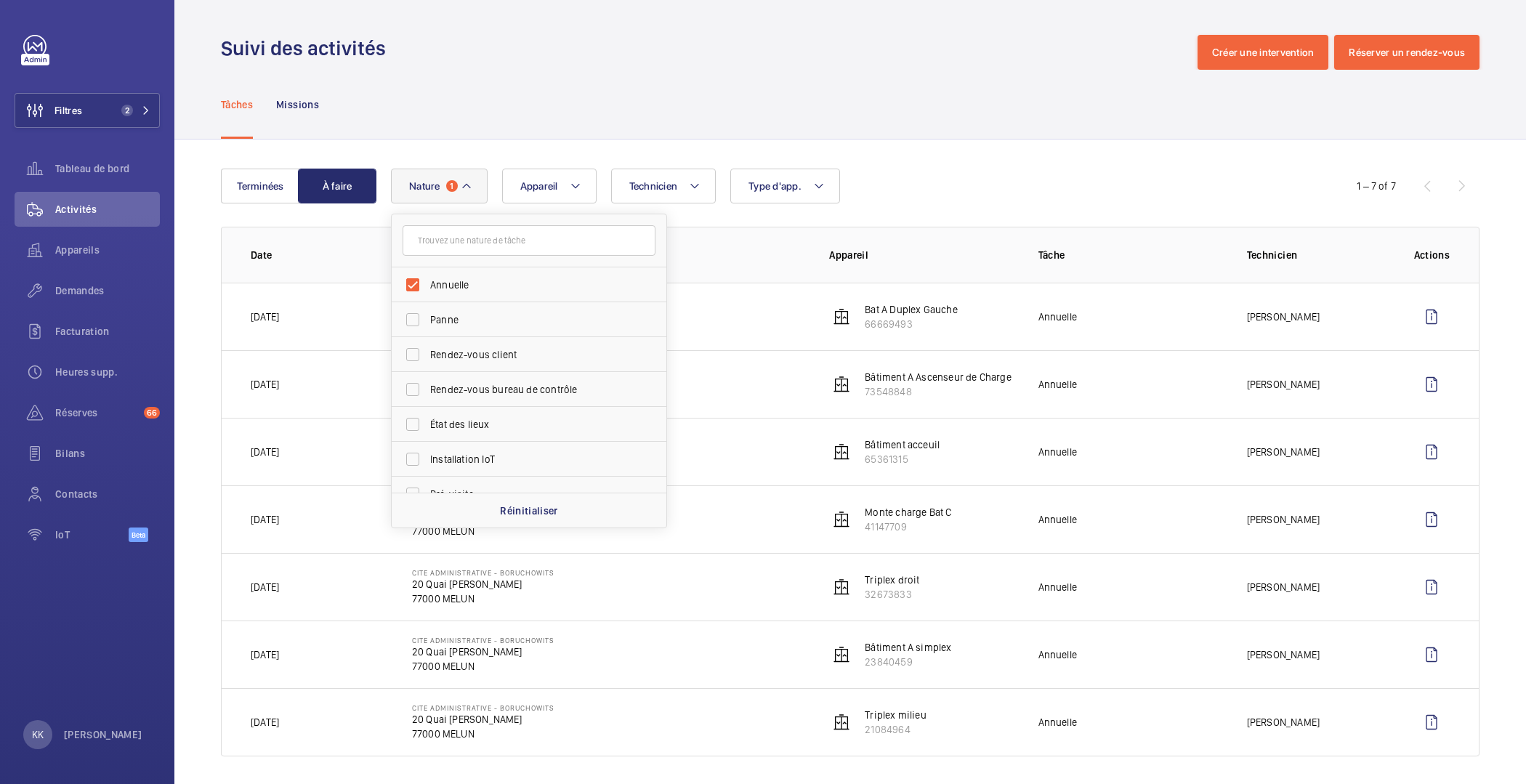
click at [429, 187] on span "Nature" at bounding box center [424, 186] width 31 height 12
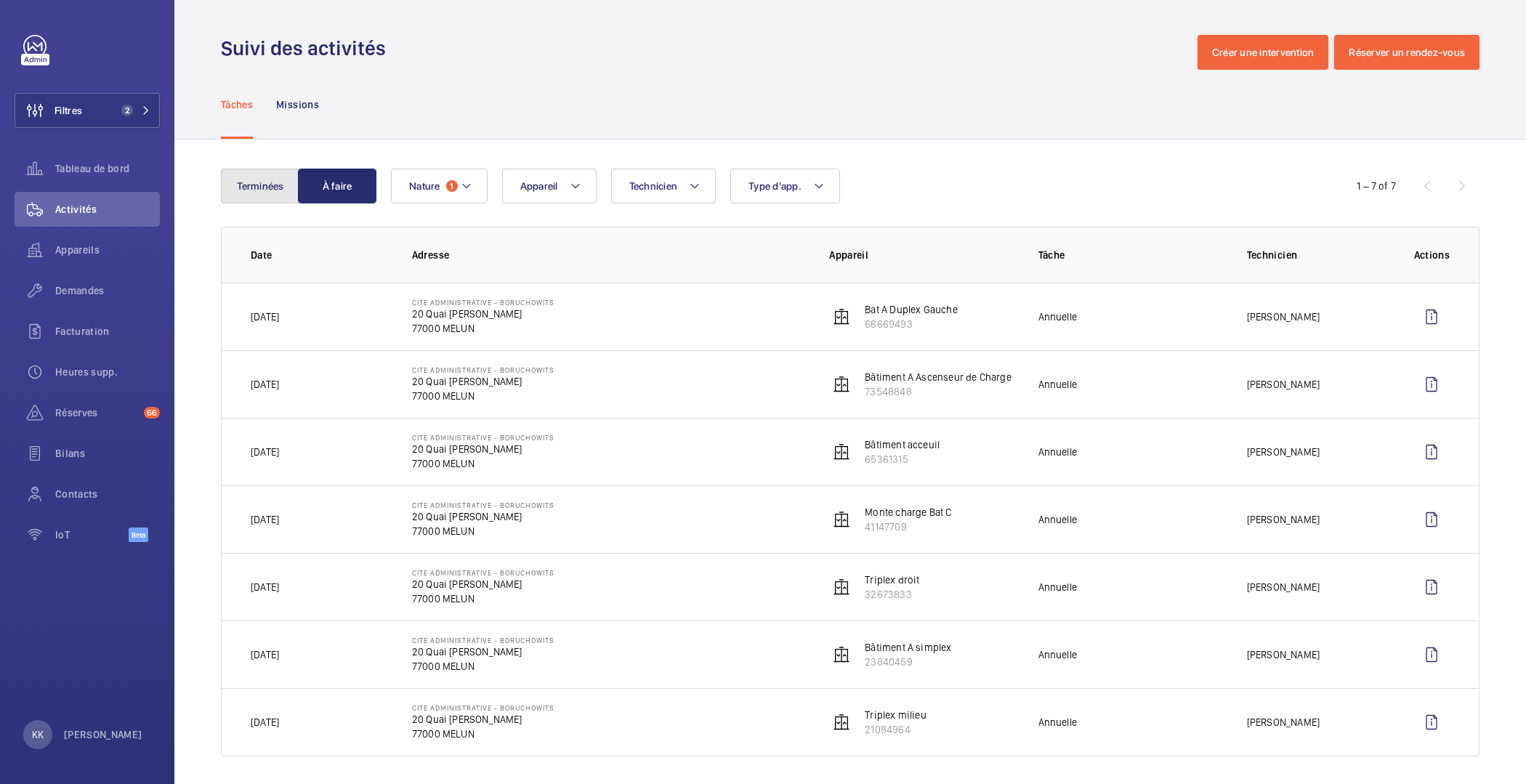
click at [275, 181] on button "Terminées" at bounding box center [260, 187] width 79 height 35
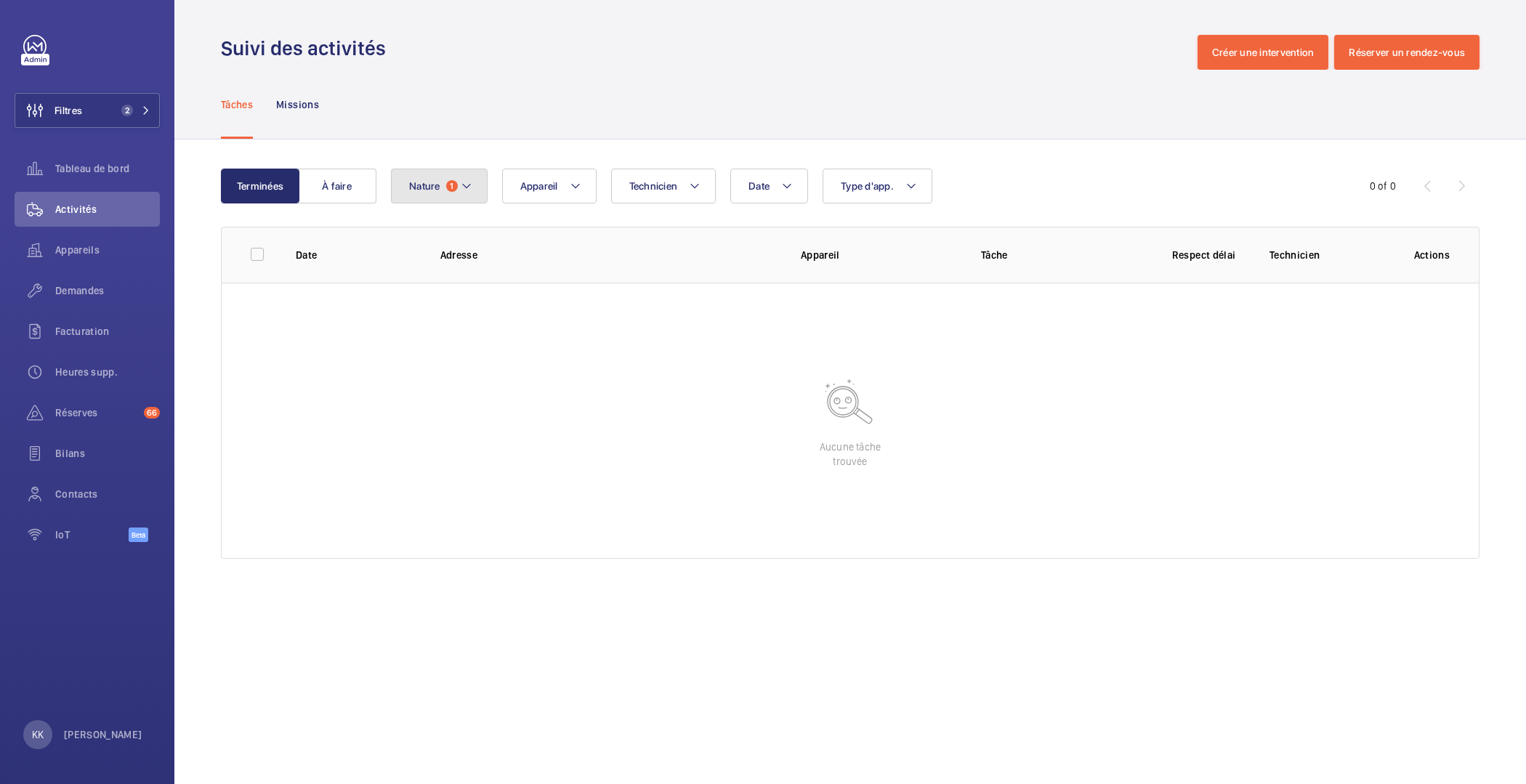
click at [428, 184] on span "Nature" at bounding box center [424, 186] width 31 height 12
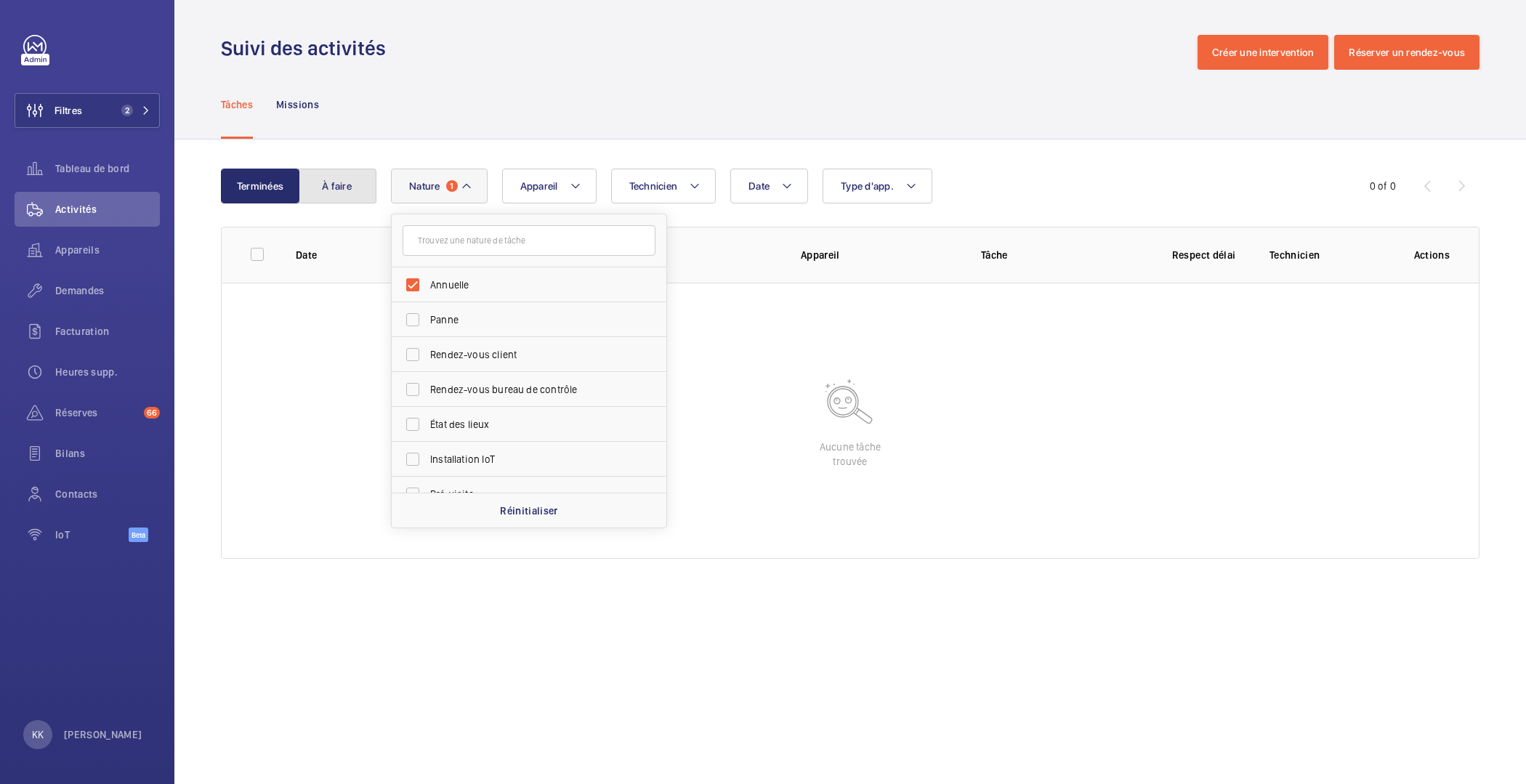
click at [324, 183] on button "À faire" at bounding box center [337, 187] width 79 height 35
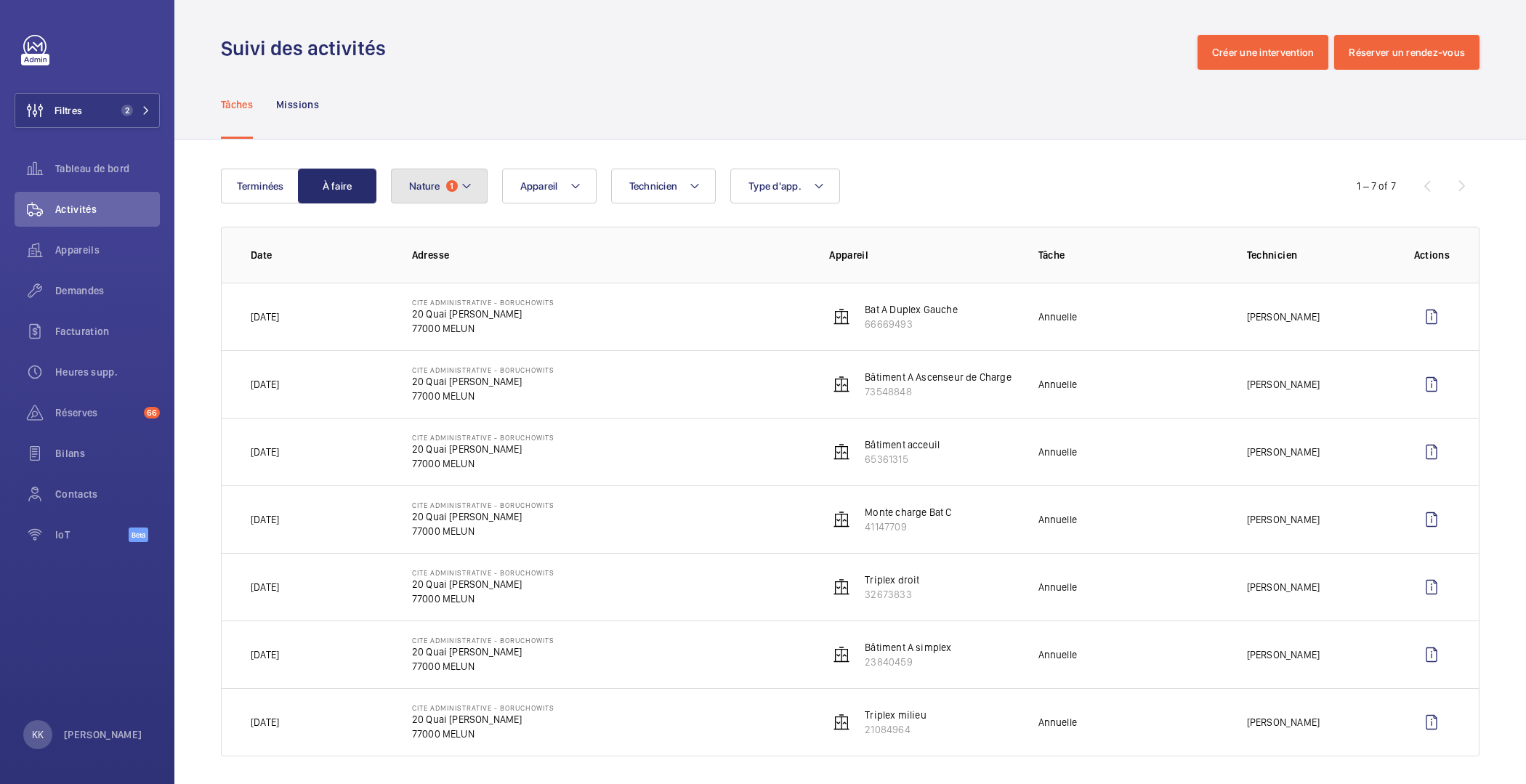
click at [448, 194] on button "Nature 1" at bounding box center [439, 187] width 96 height 35
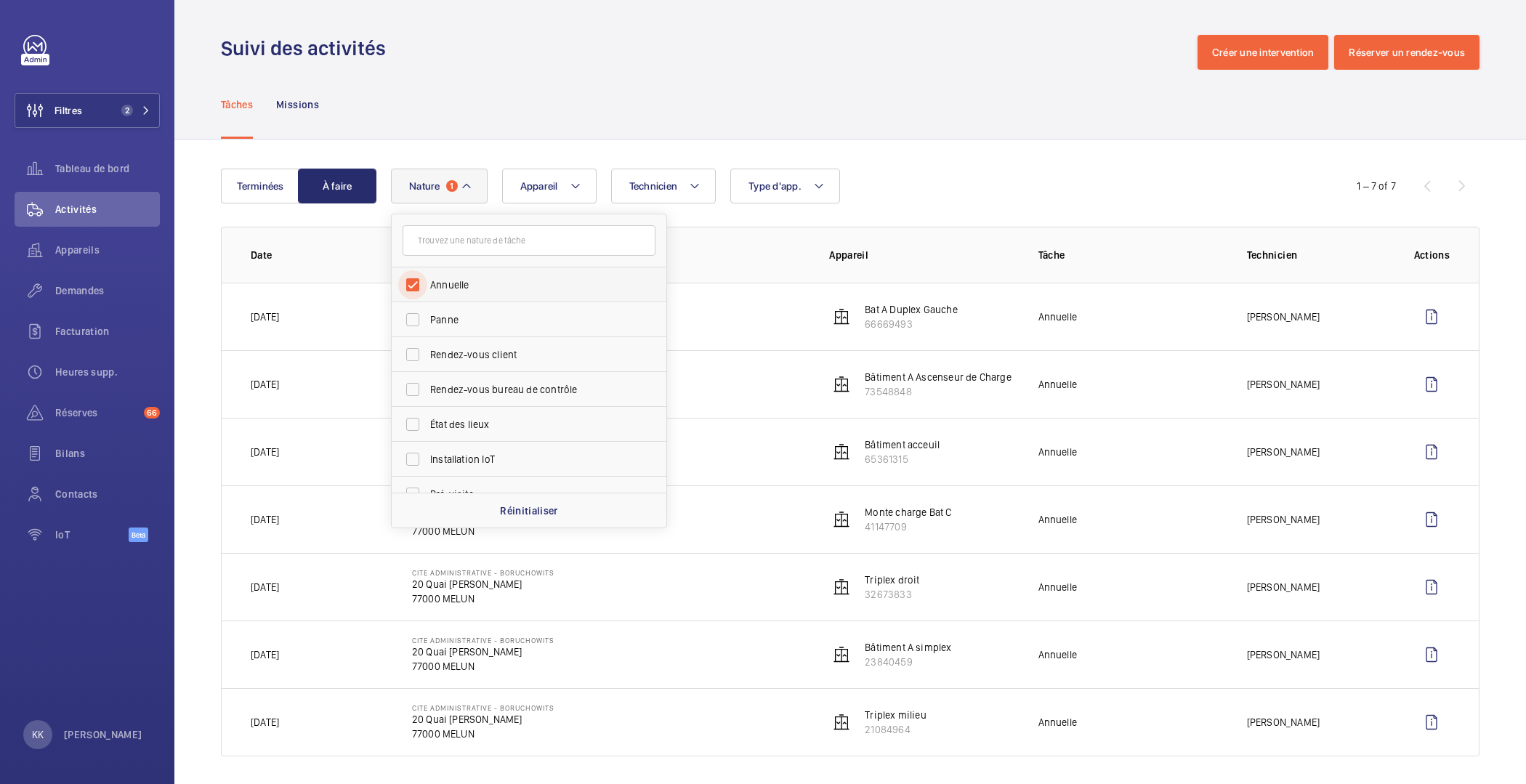
click at [425, 290] on input "Annuelle" at bounding box center [413, 285] width 29 height 29
checkbox input "false"
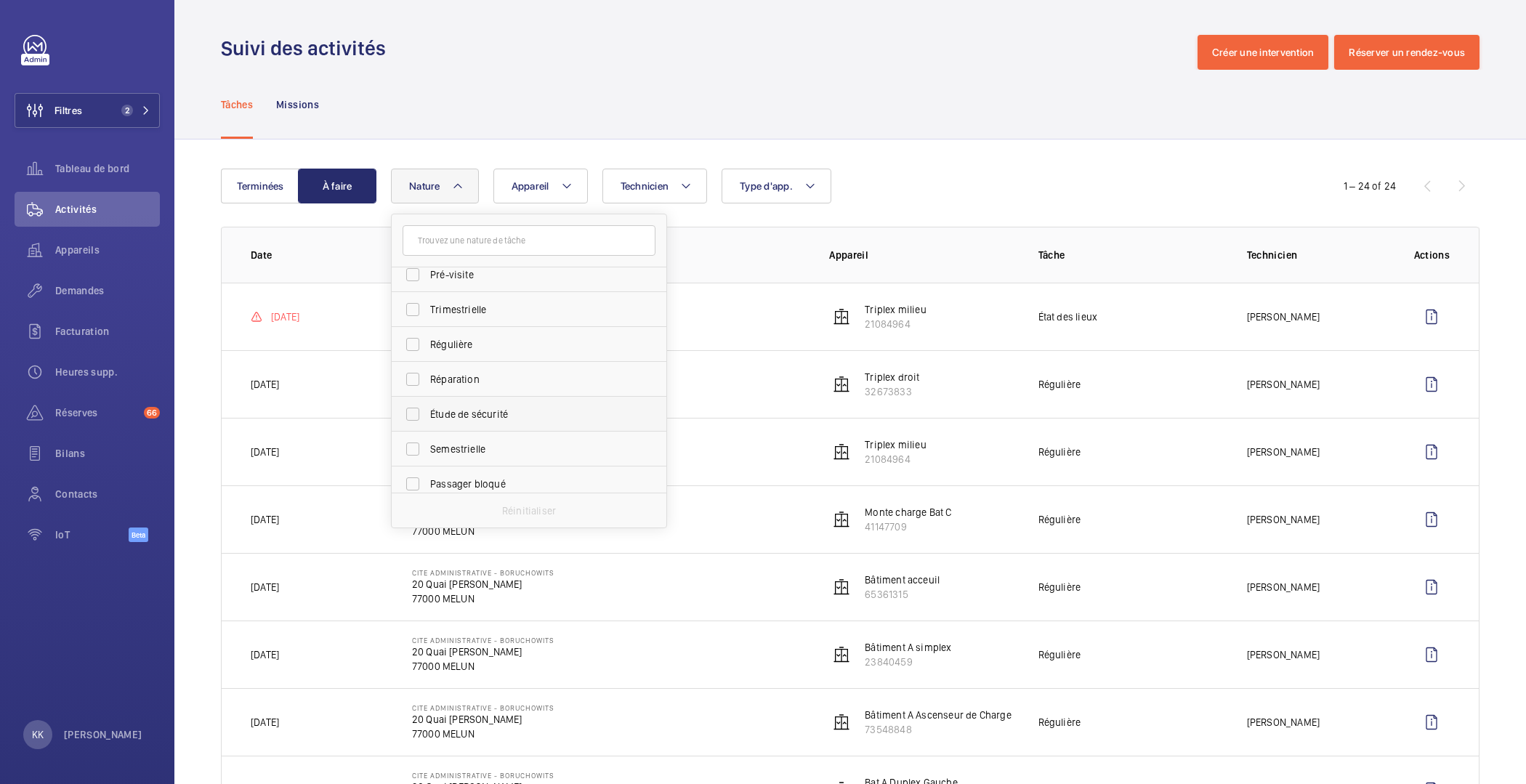
scroll to position [228, 0]
click at [509, 440] on span "Semestrielle" at bounding box center [530, 441] width 199 height 15
click at [427, 440] on input "Semestrielle" at bounding box center [413, 441] width 29 height 29
checkbox input "true"
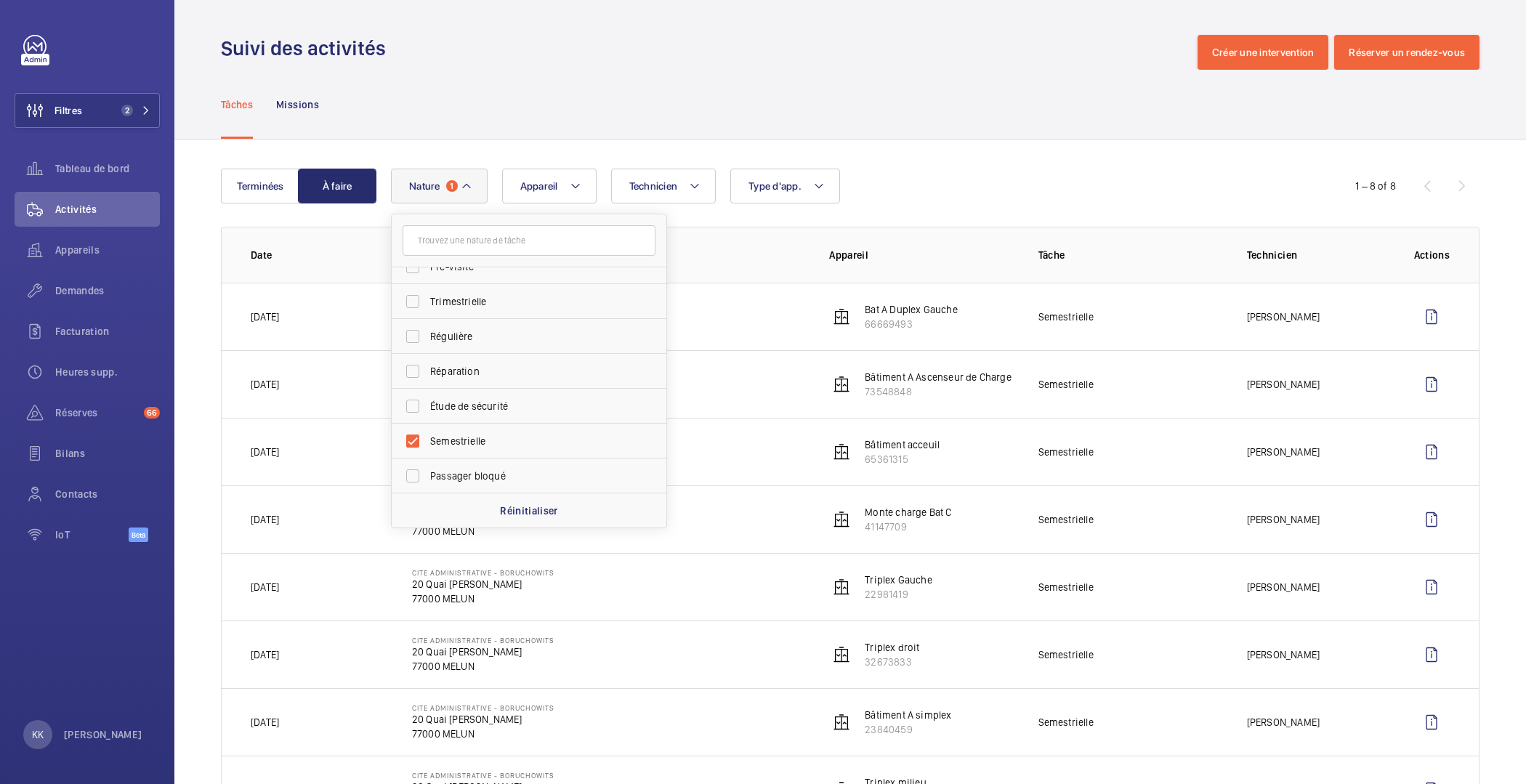
click at [724, 1] on wm-front-admin-header "Suivi des activités Créer une intervention Réserver un rendez-vous" at bounding box center [851, 34] width 1352 height 70
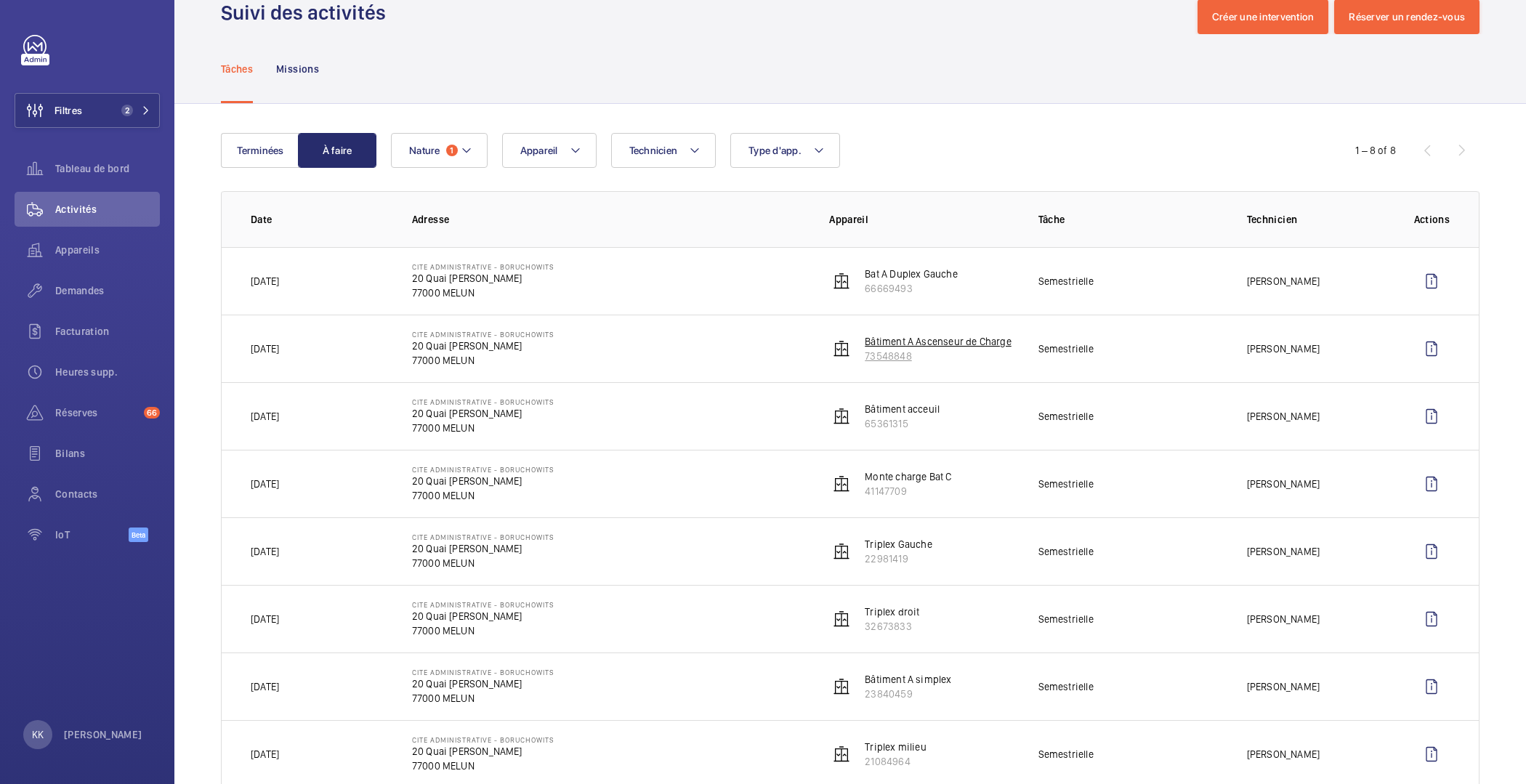
scroll to position [71, 0]
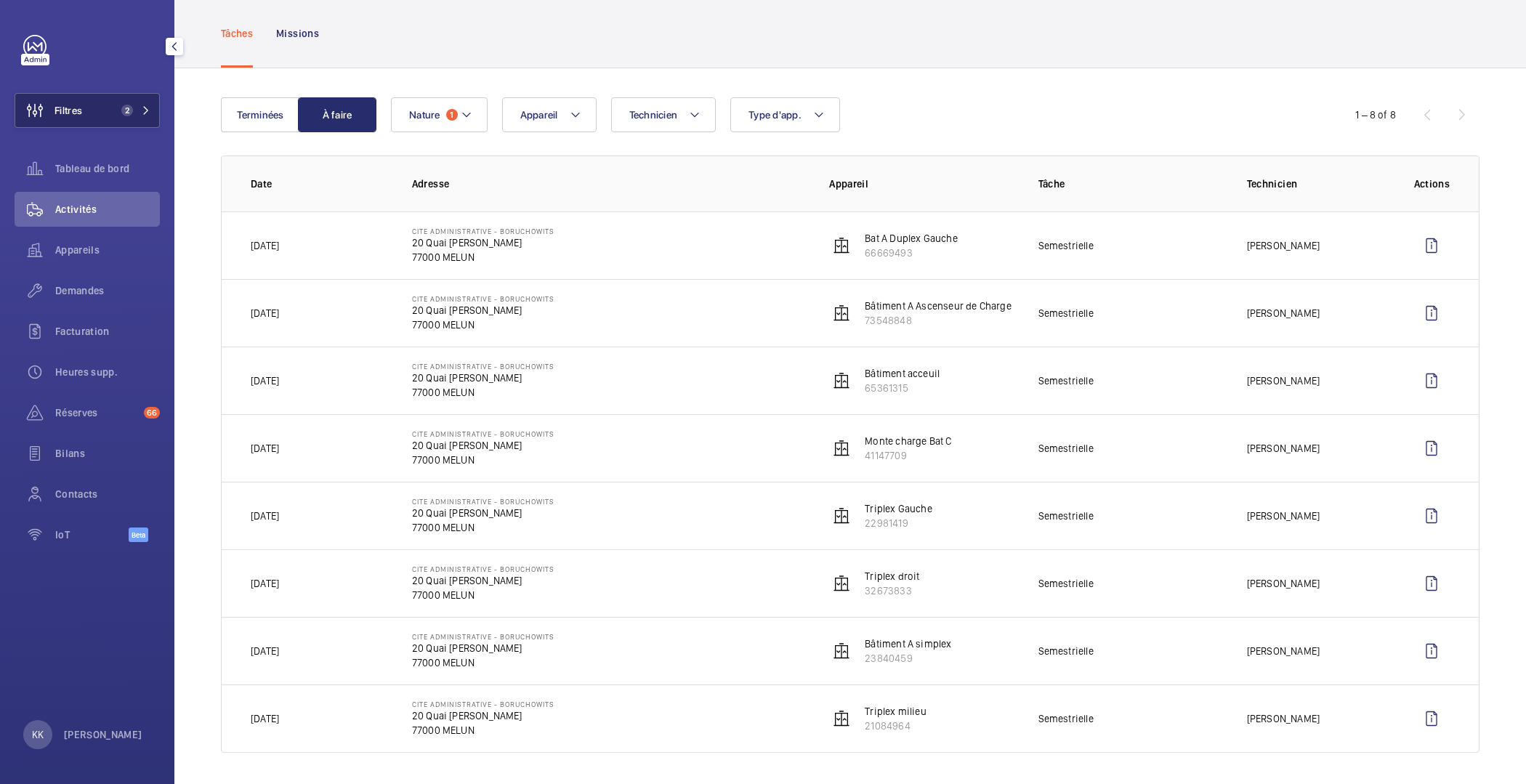
click at [61, 113] on span "Filtres" at bounding box center [68, 110] width 28 height 15
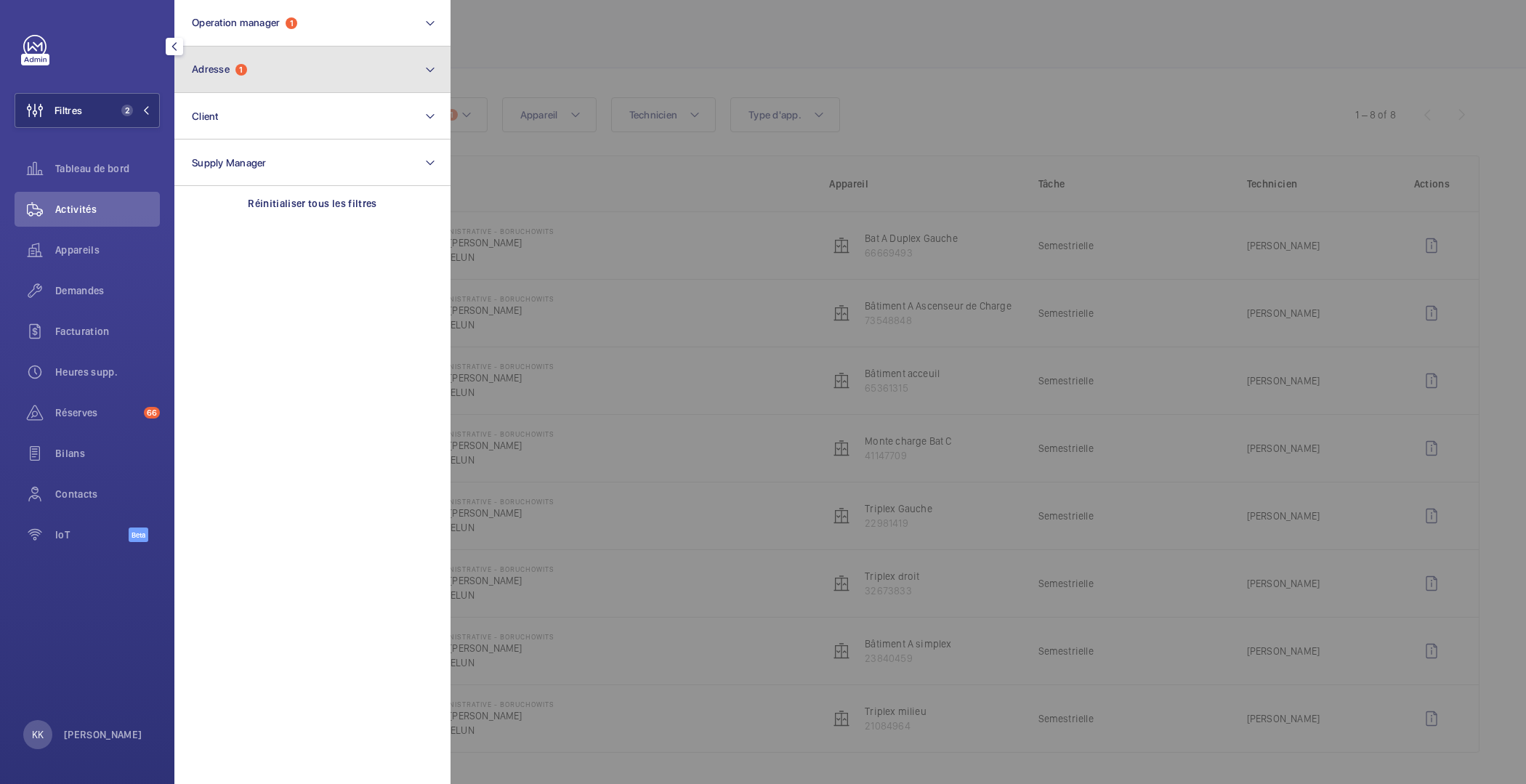
click at [281, 72] on button "Adresse 1" at bounding box center [312, 69] width 276 height 46
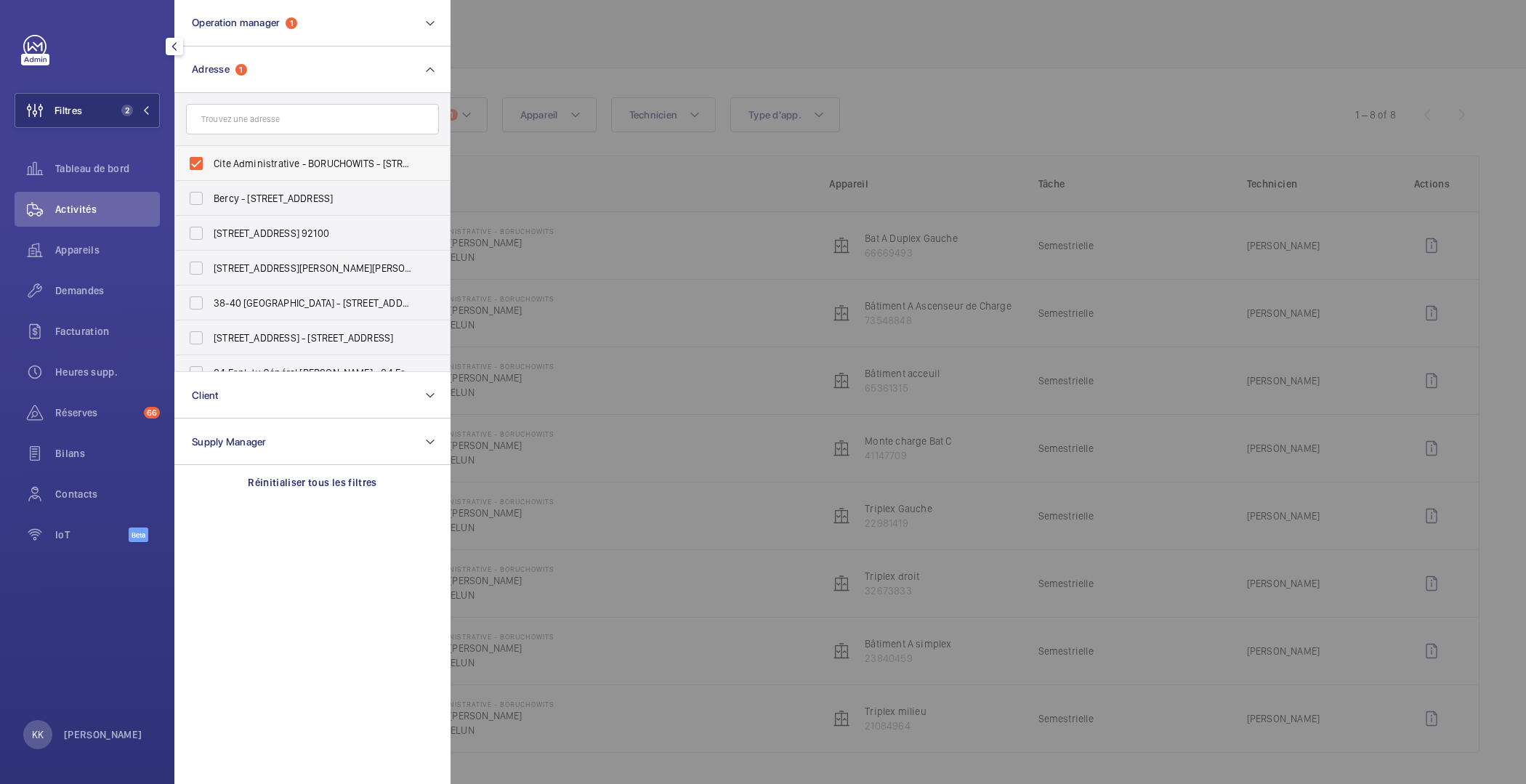
click at [269, 156] on span "Cite Administrative - BORUCHOWITS - 20 Quai Hippolyte Rossignol, MELUN 77000" at bounding box center [312, 163] width 199 height 15
click at [210, 155] on input "Cite Administrative - BORUCHOWITS - 20 Quai Hippolyte Rossignol, MELUN 77000" at bounding box center [197, 164] width 29 height 29
checkbox input "false"
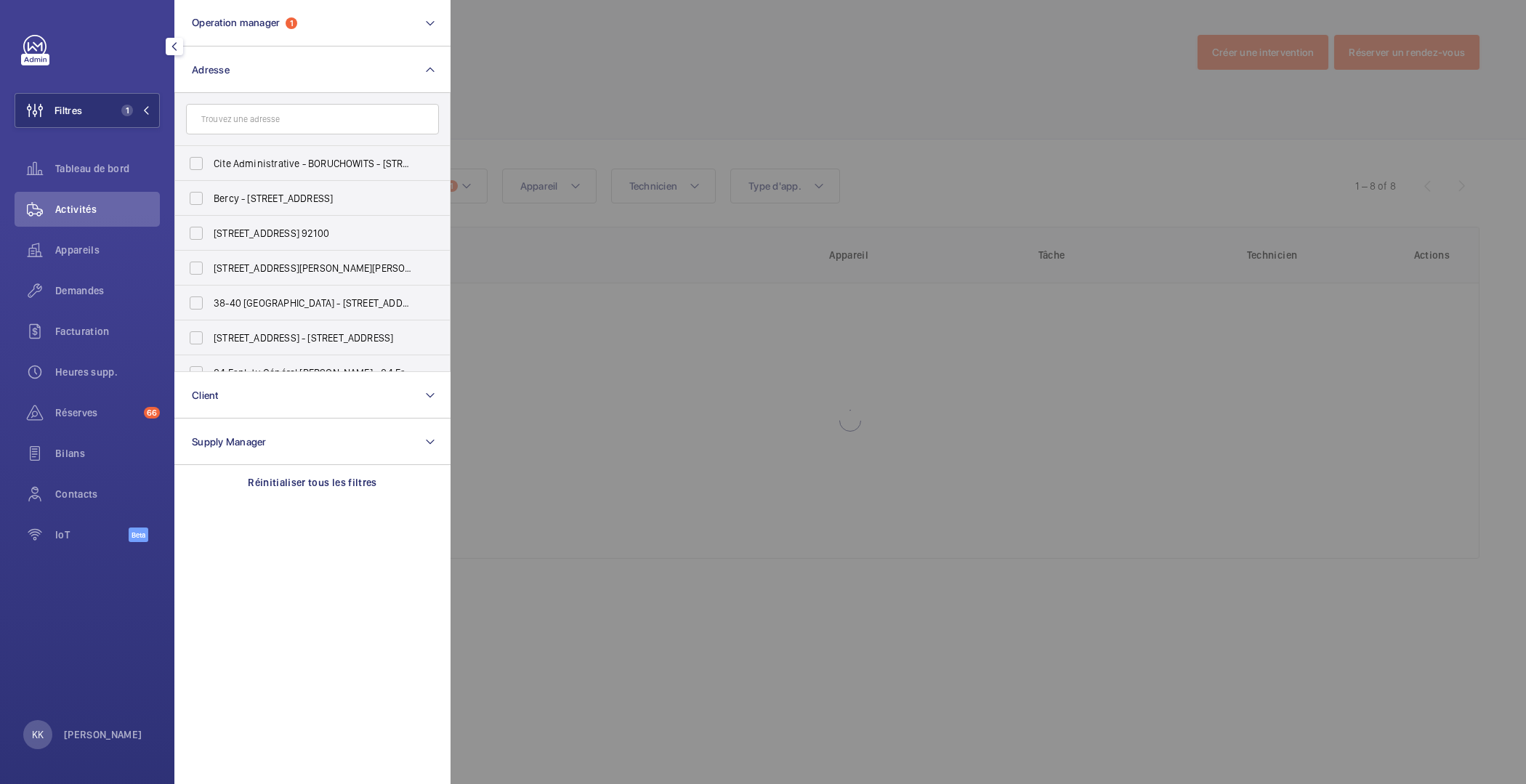
click at [509, 35] on div at bounding box center [1214, 392] width 1526 height 784
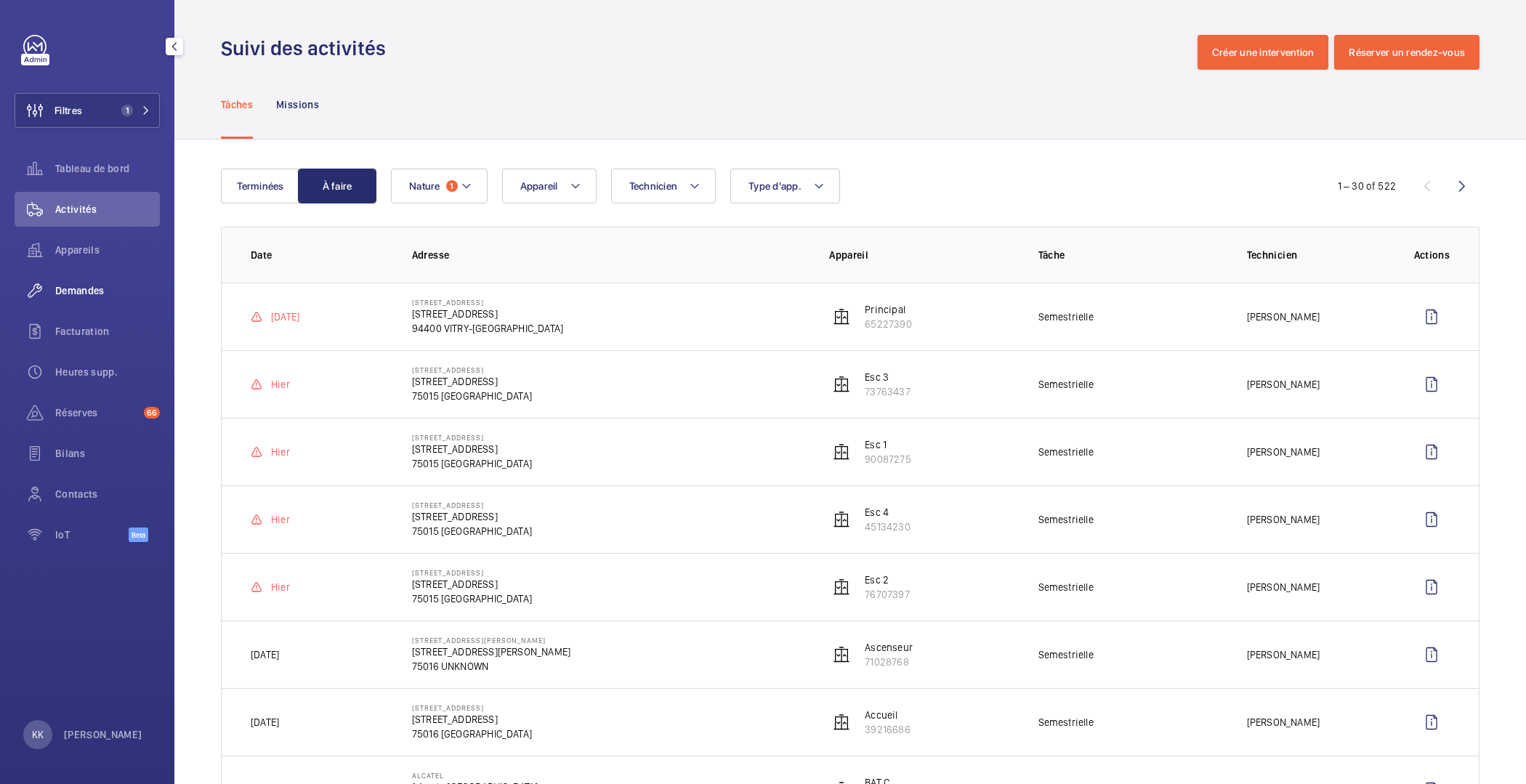
click at [95, 284] on span "Demandes" at bounding box center [107, 290] width 105 height 15
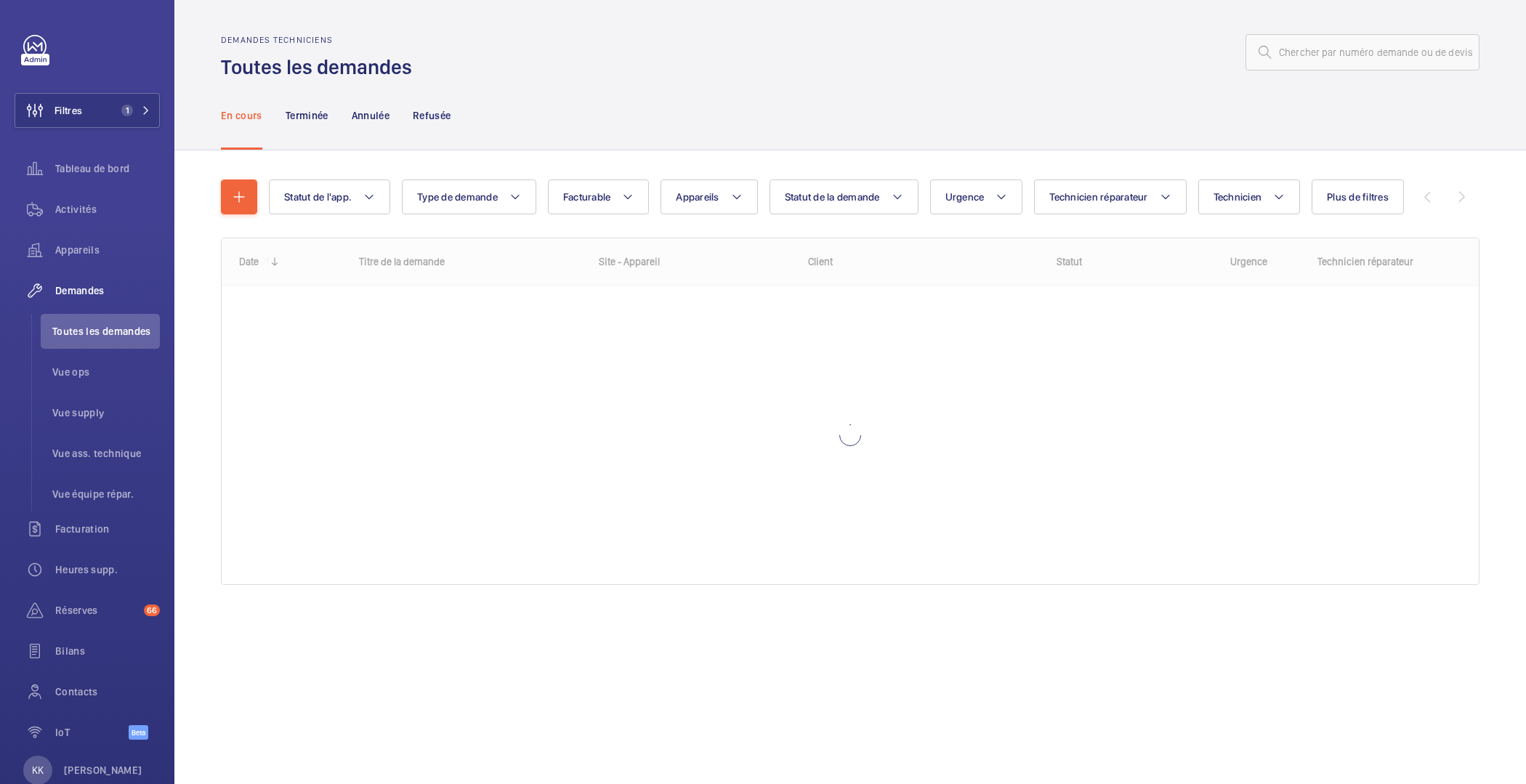
click at [651, 107] on div "En cours Terminée Annulée Refusée" at bounding box center [850, 115] width 1259 height 69
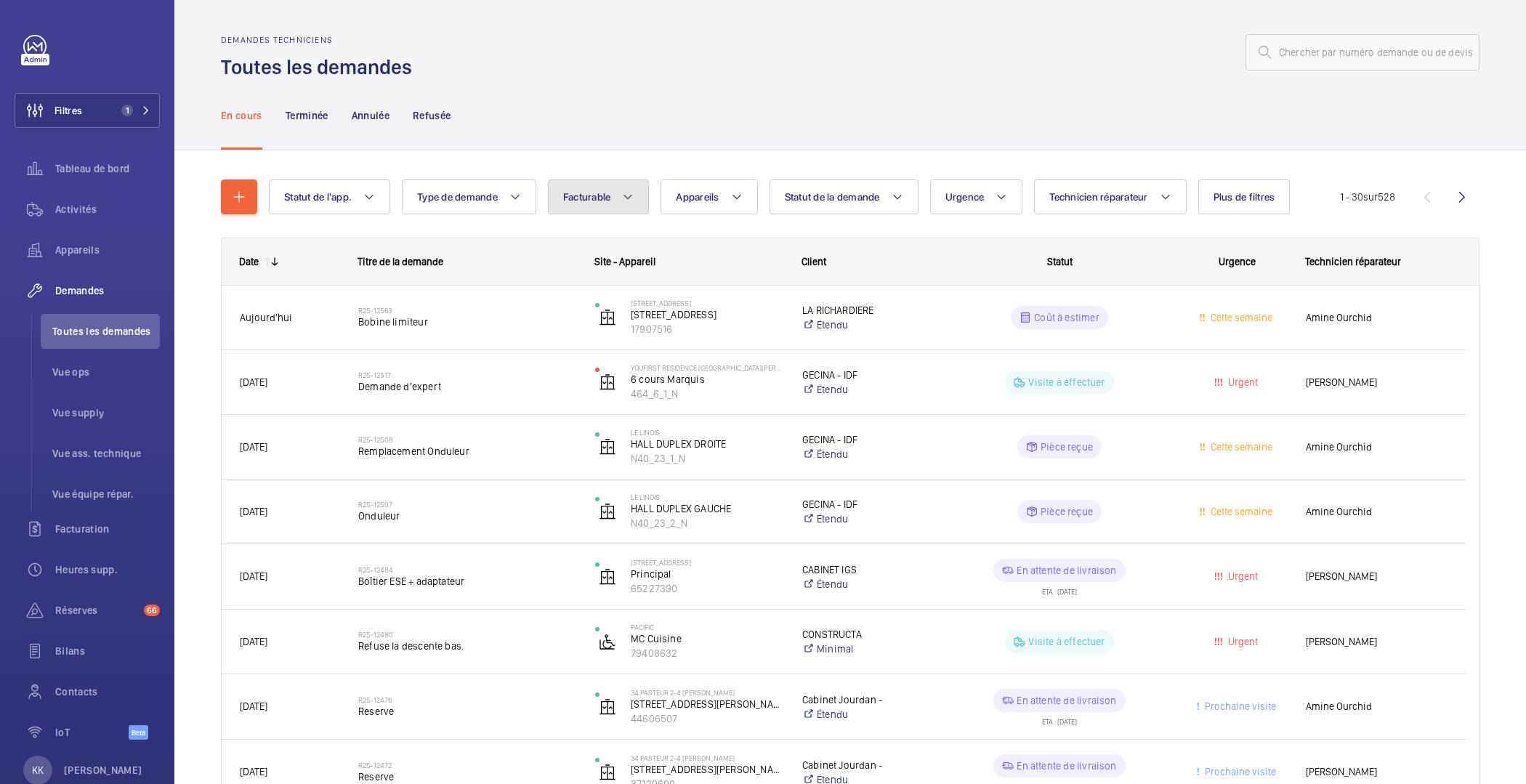
click at [627, 208] on button "Facturable" at bounding box center [599, 197] width 102 height 35
click at [591, 236] on mat-radio-button "Facturable" at bounding box center [686, 242] width 261 height 29
radio input "true"
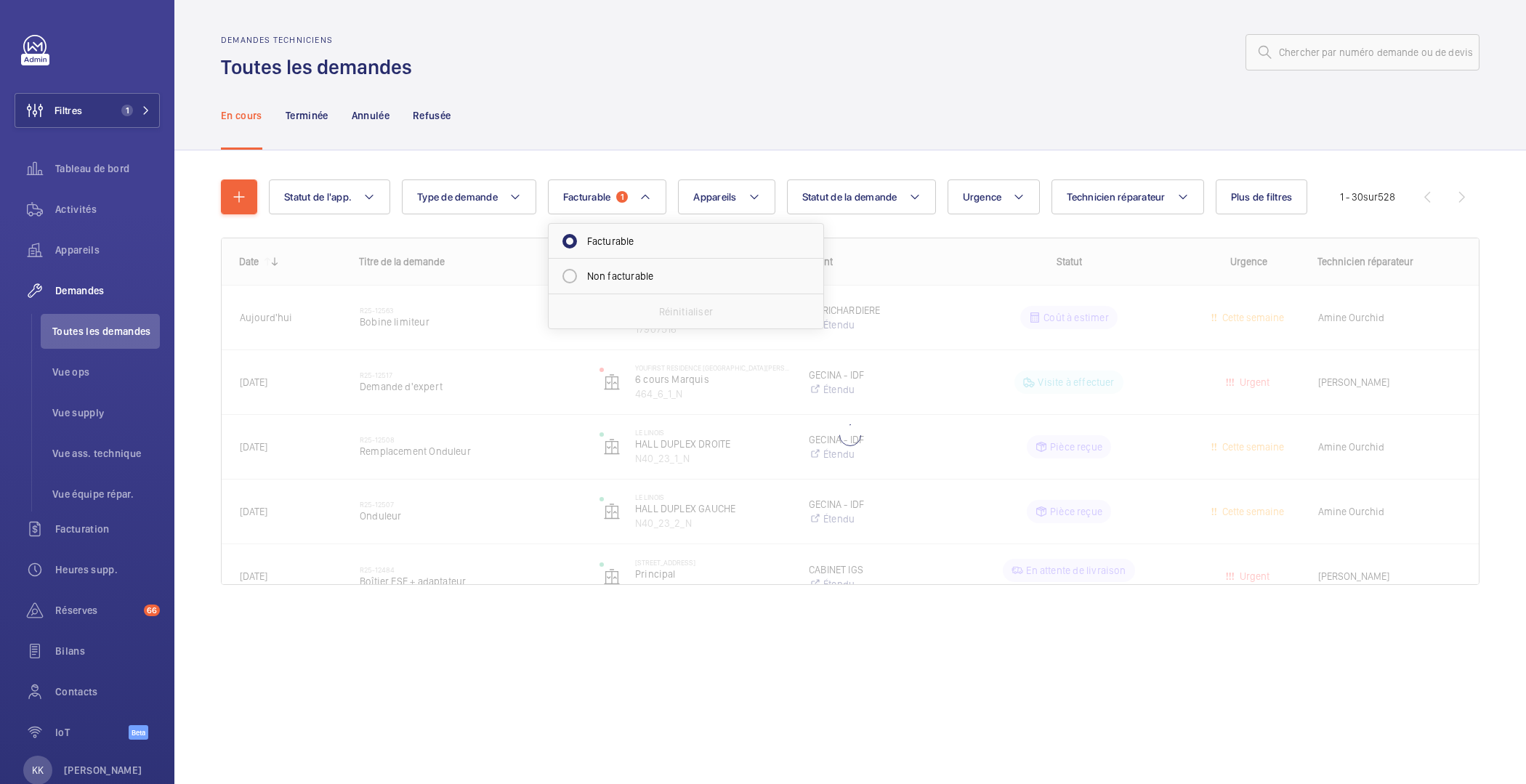
click at [727, 82] on div "En cours Terminée Annulée Refusée" at bounding box center [850, 115] width 1259 height 69
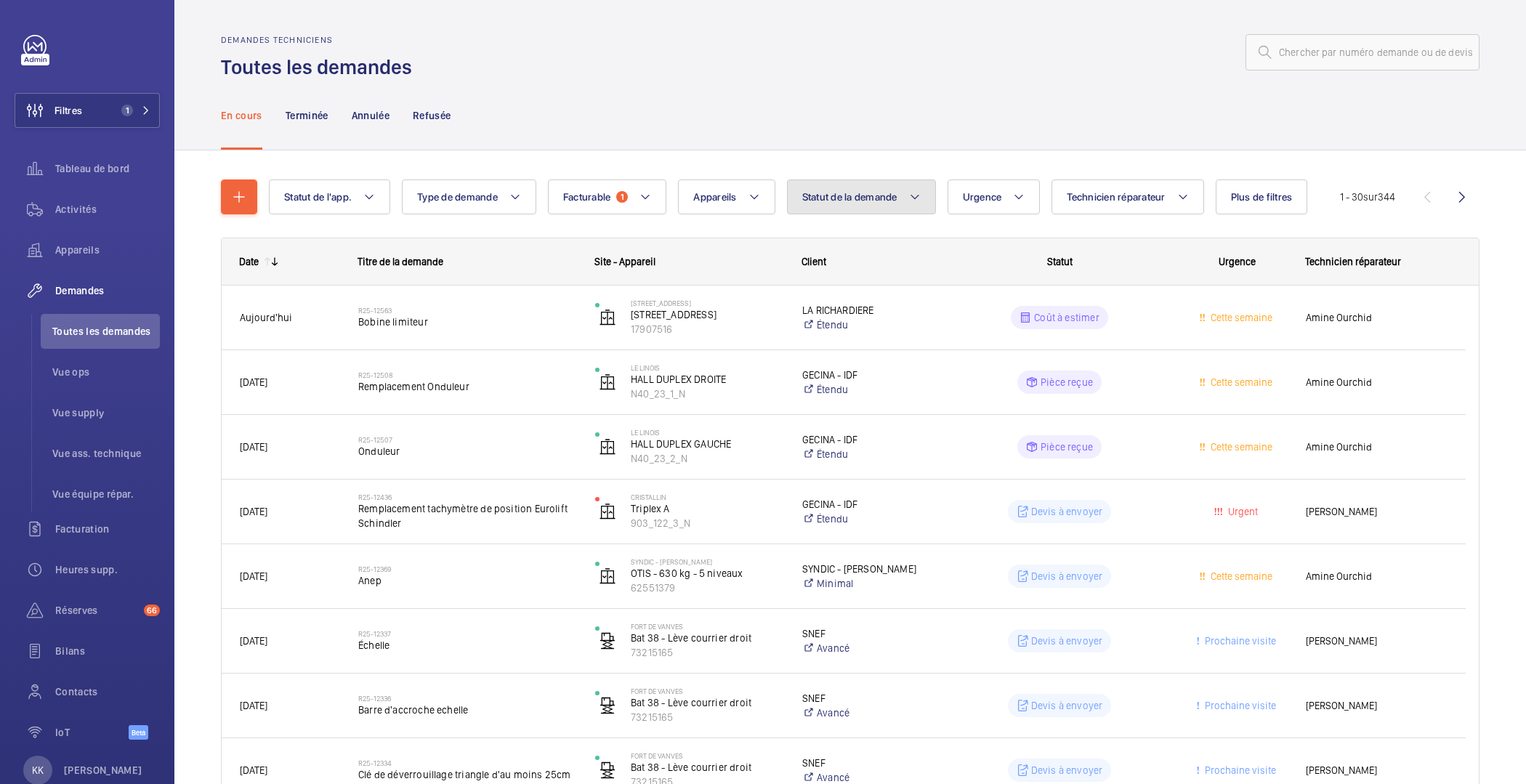
click at [909, 199] on mat-icon at bounding box center [915, 197] width 12 height 18
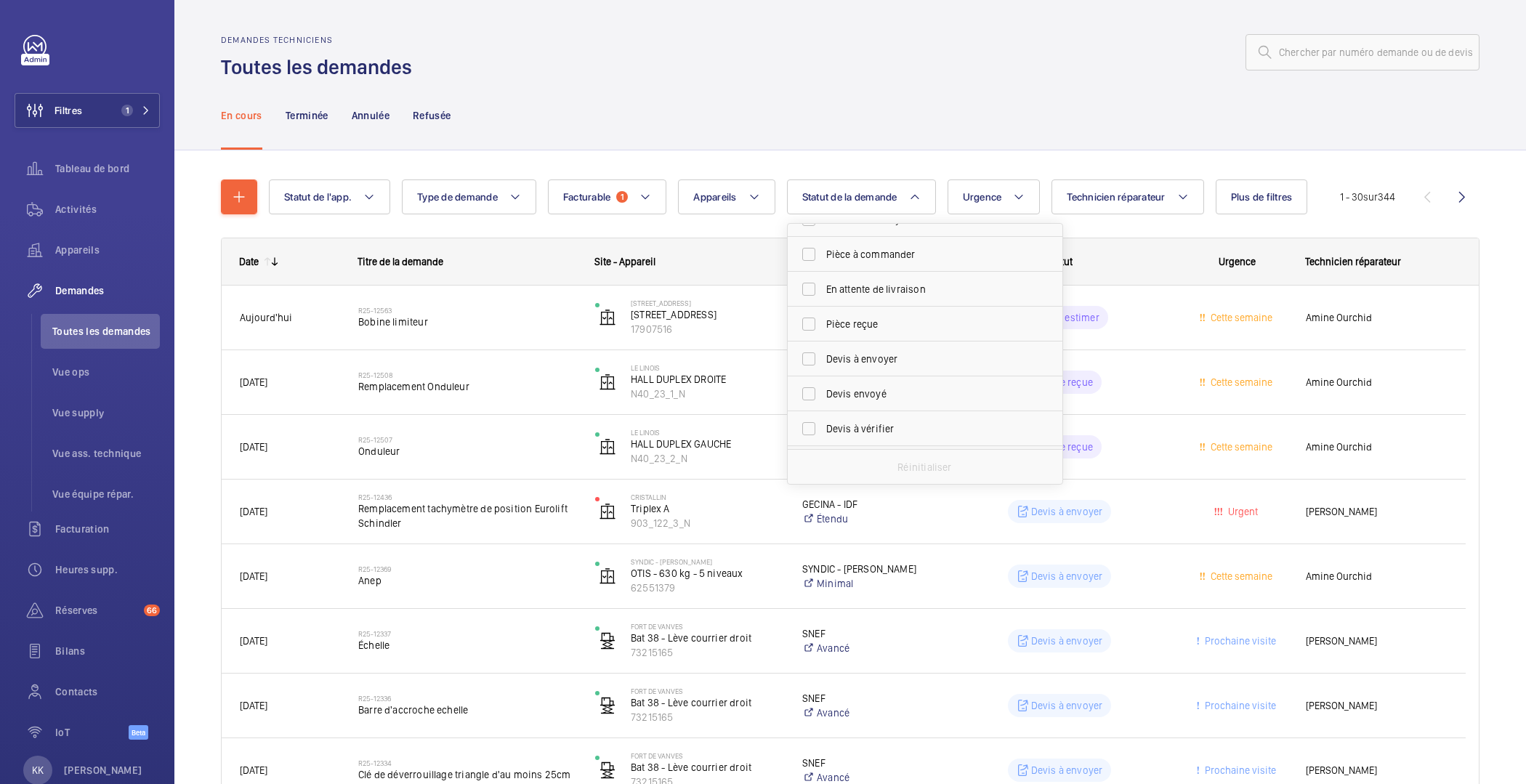
scroll to position [193, 0]
click at [831, 289] on span "Devis à envoyer" at bounding box center [926, 293] width 199 height 15
click at [823, 289] on input "Devis à envoyer" at bounding box center [809, 293] width 29 height 29
checkbox input "true"
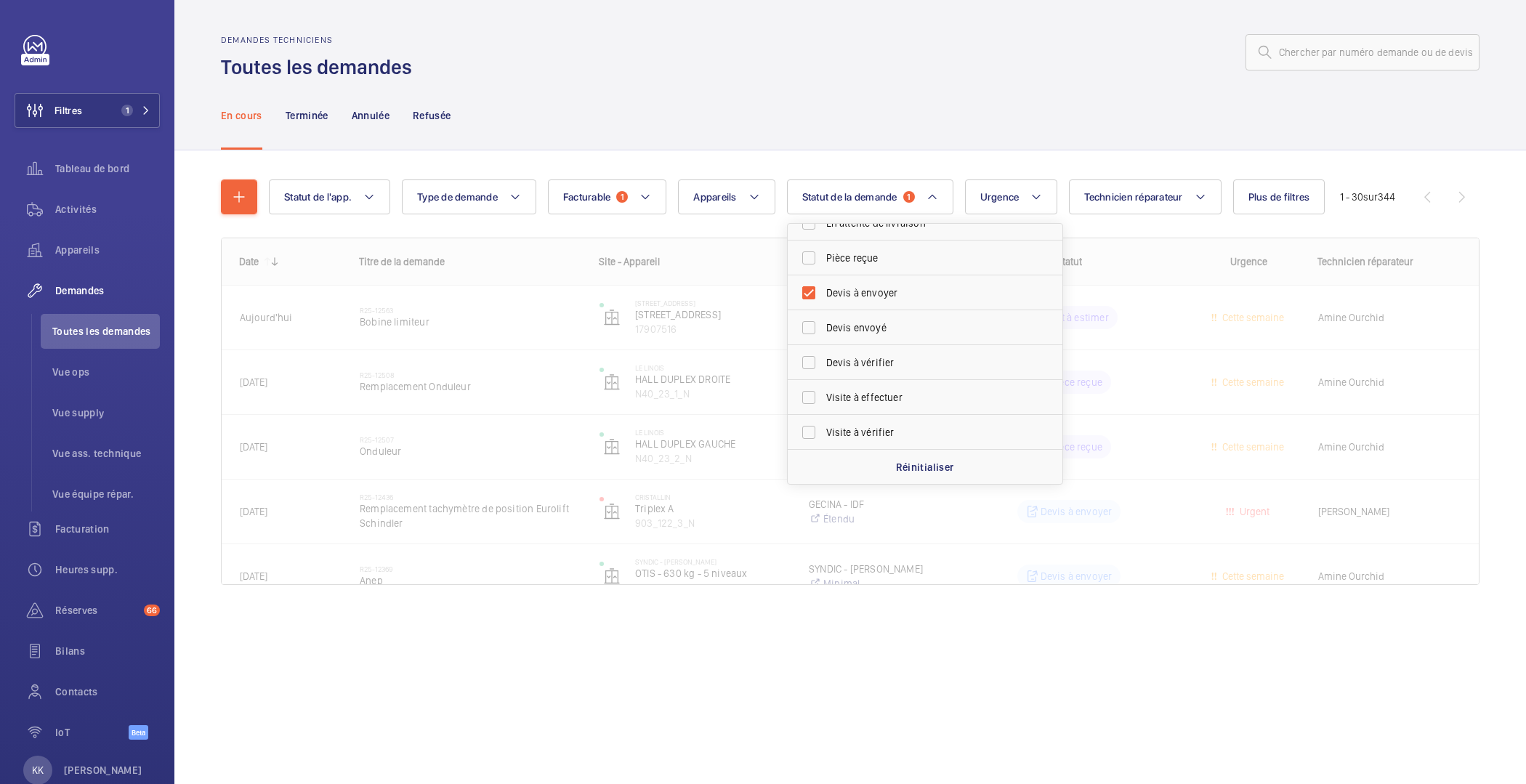
click at [856, 121] on div "En cours Terminée Annulée Refusée" at bounding box center [850, 115] width 1259 height 69
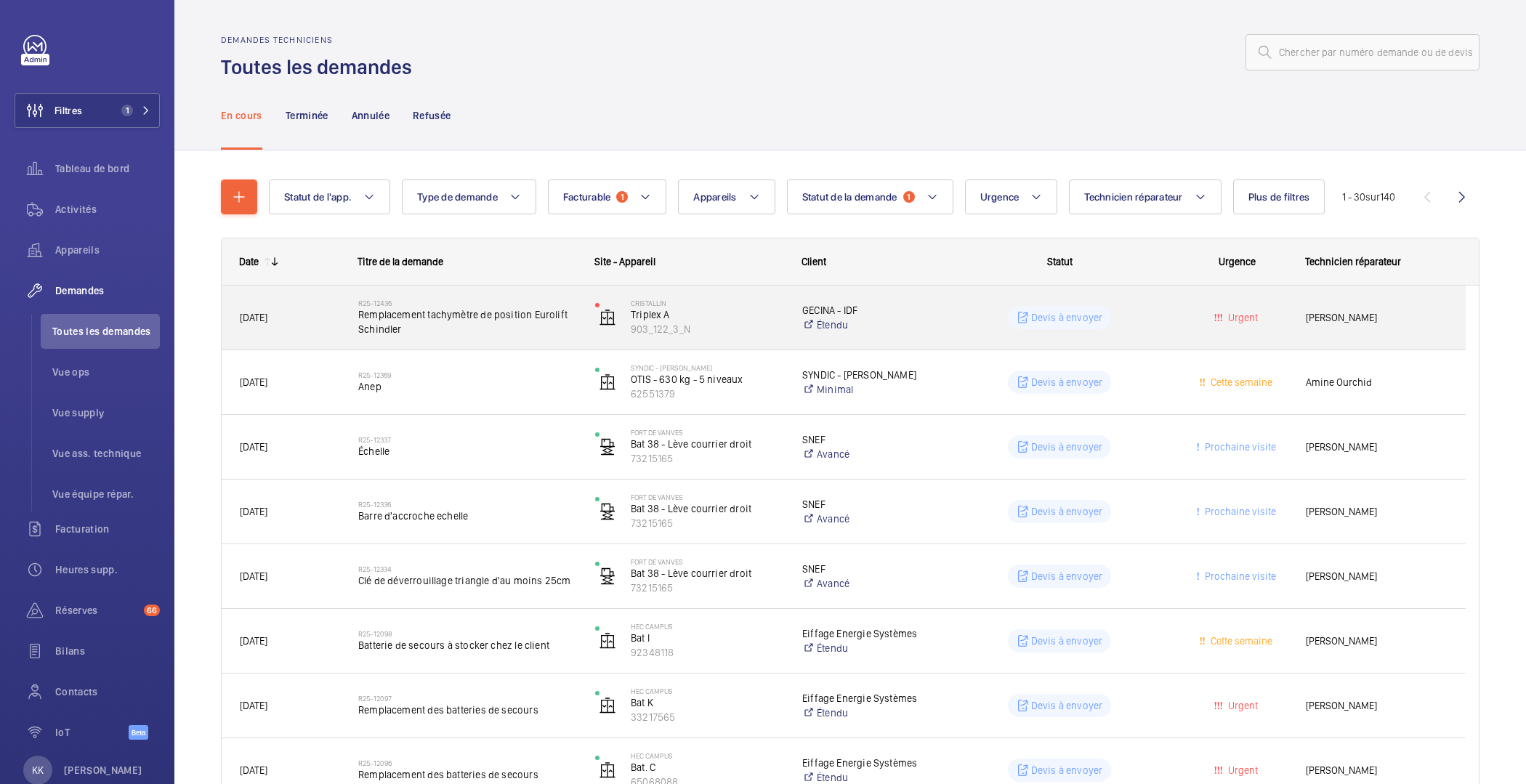
click at [459, 320] on span "Remplacement tachymètre de position Eurolift Schindler" at bounding box center [468, 322] width 218 height 29
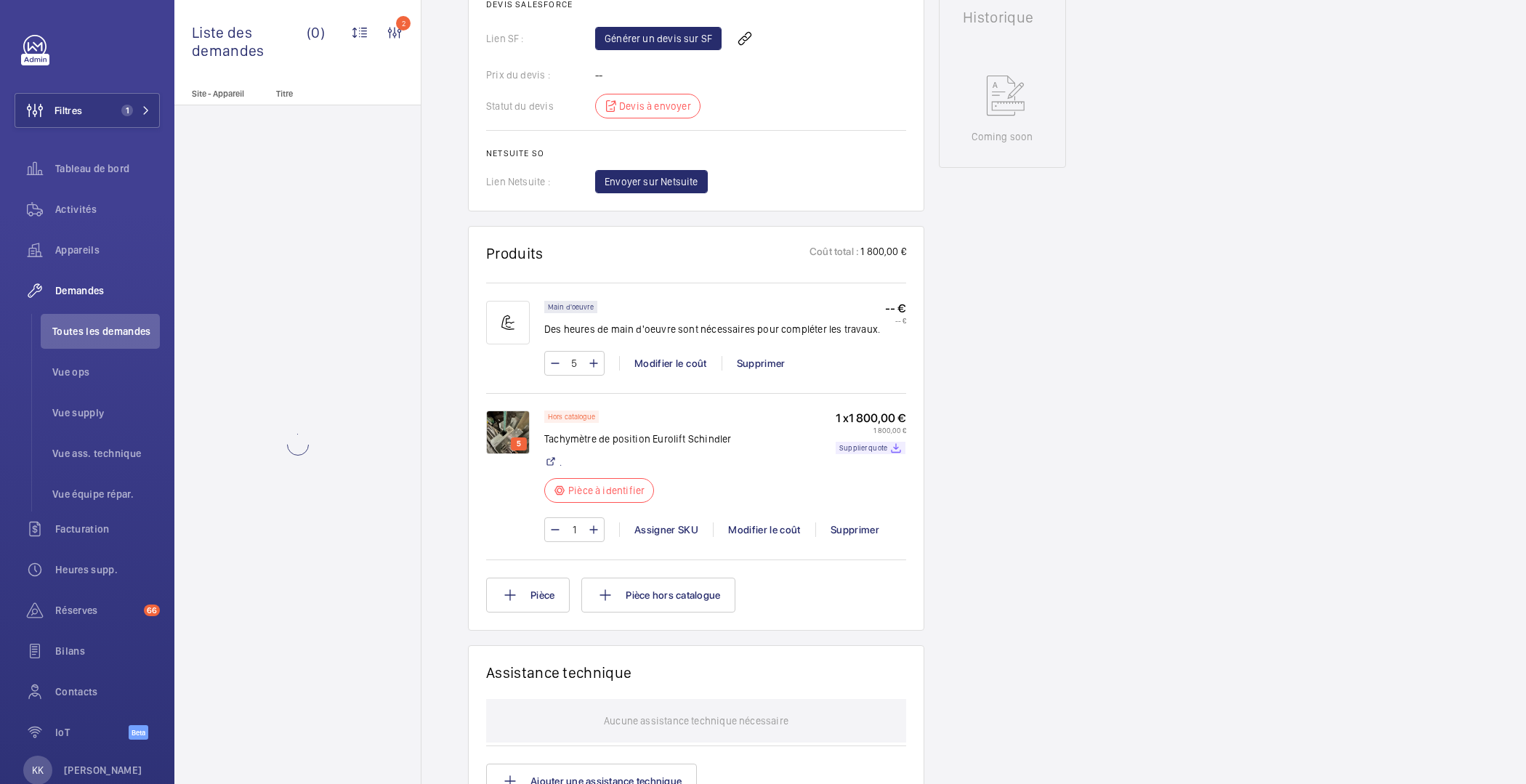
scroll to position [1029, 0]
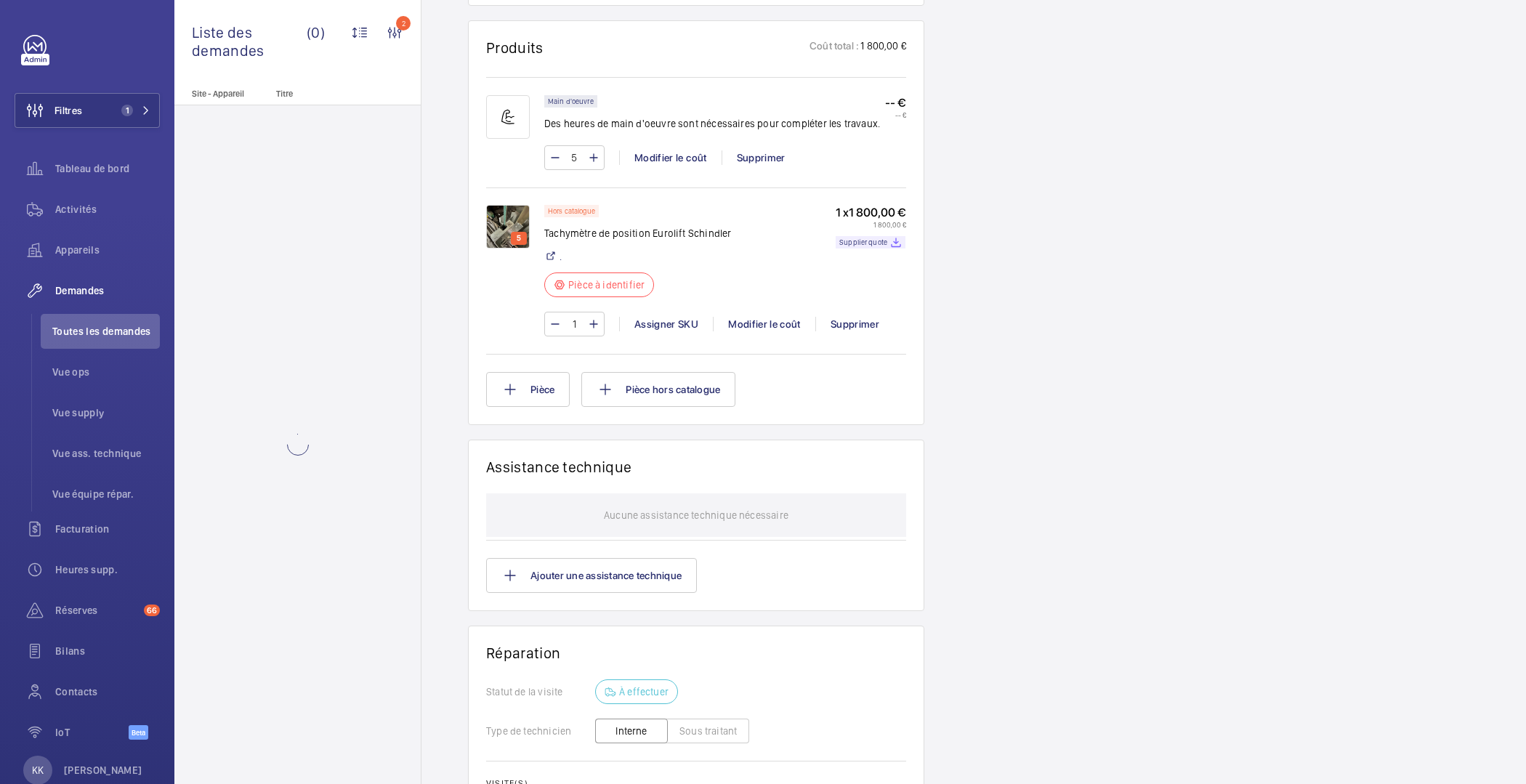
scroll to position [920, 0]
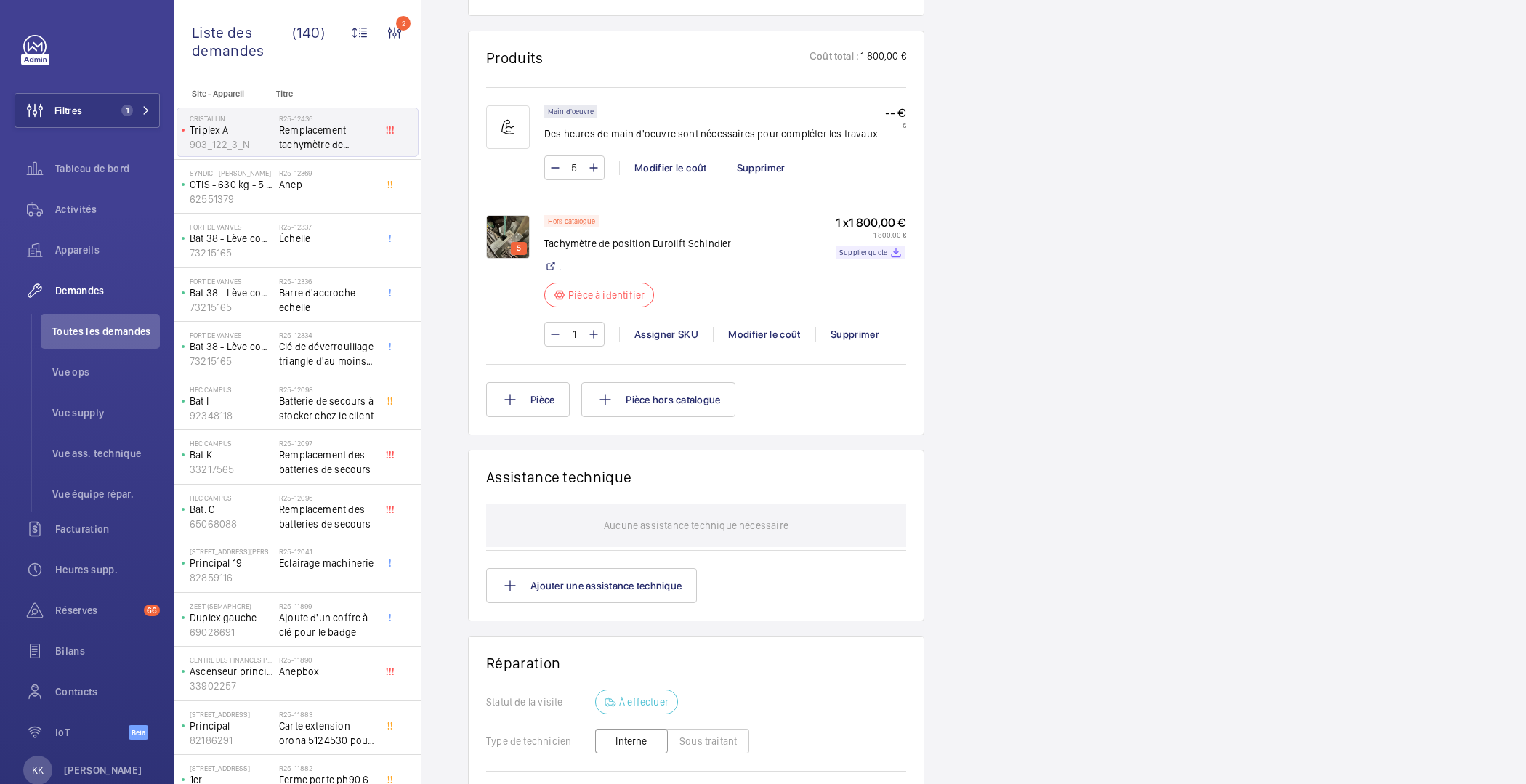
click at [522, 232] on img at bounding box center [508, 237] width 43 height 43
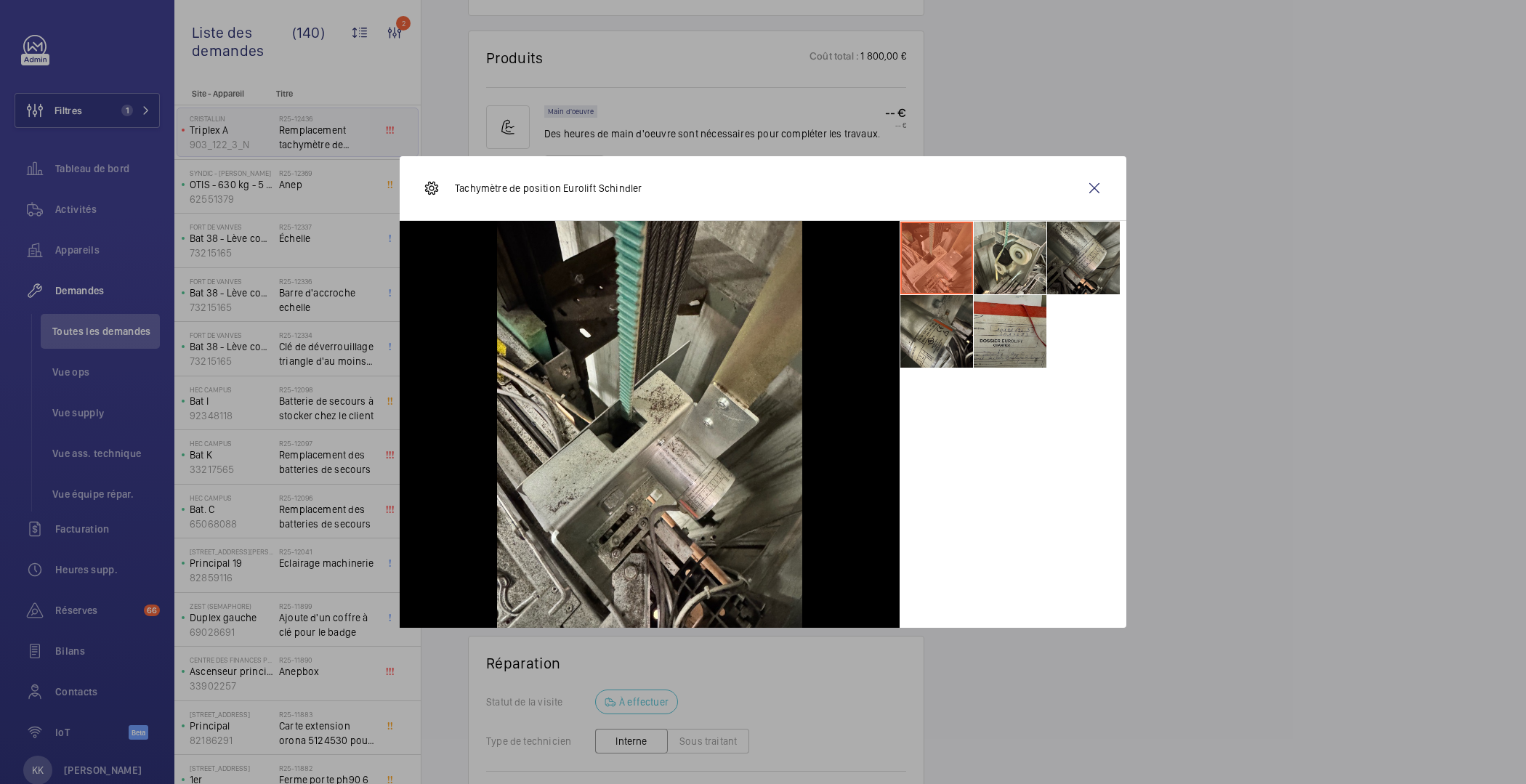
click at [997, 342] on li at bounding box center [1010, 331] width 73 height 73
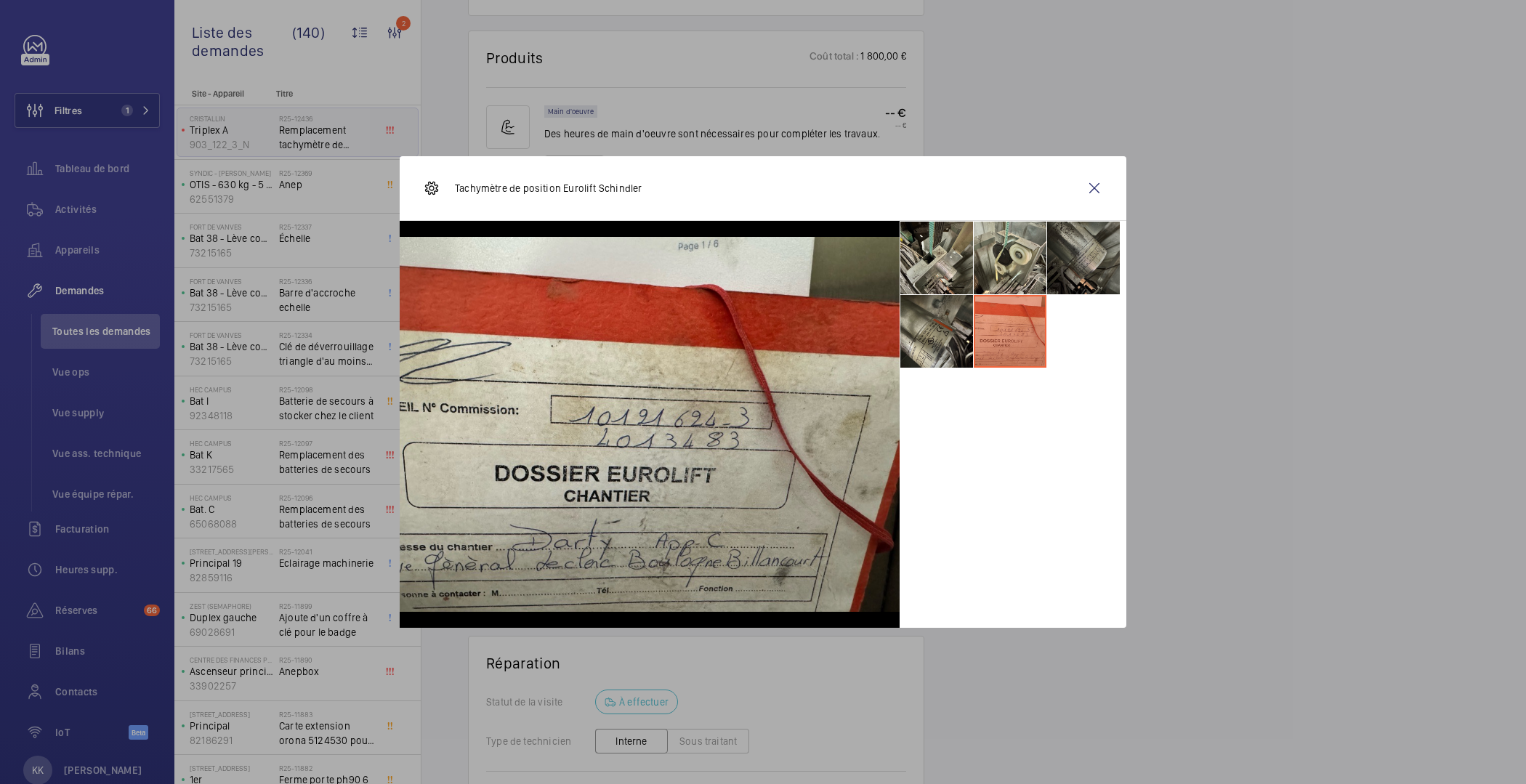
click at [1079, 241] on li at bounding box center [1084, 258] width 73 height 73
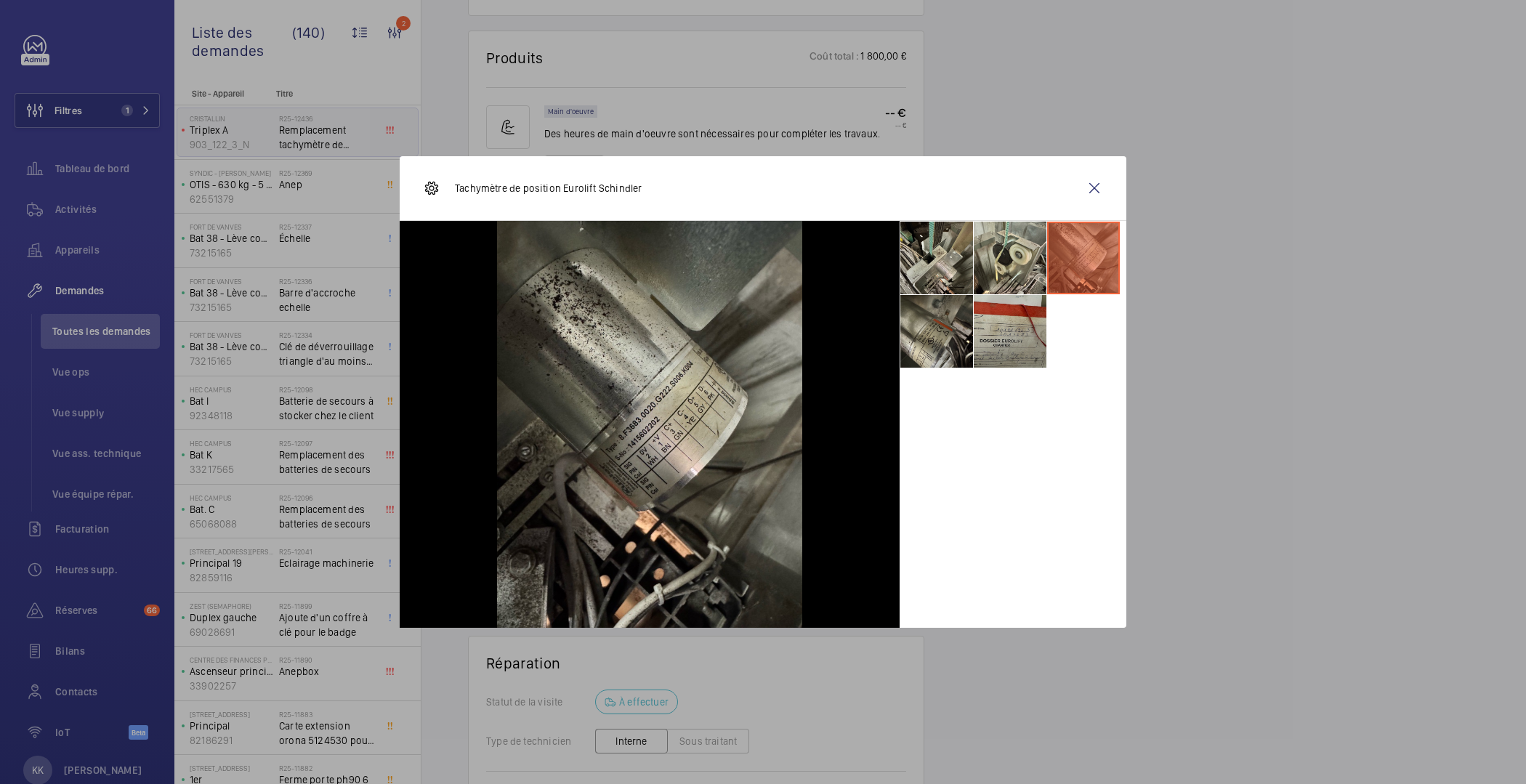
click at [1006, 334] on li at bounding box center [1010, 331] width 73 height 73
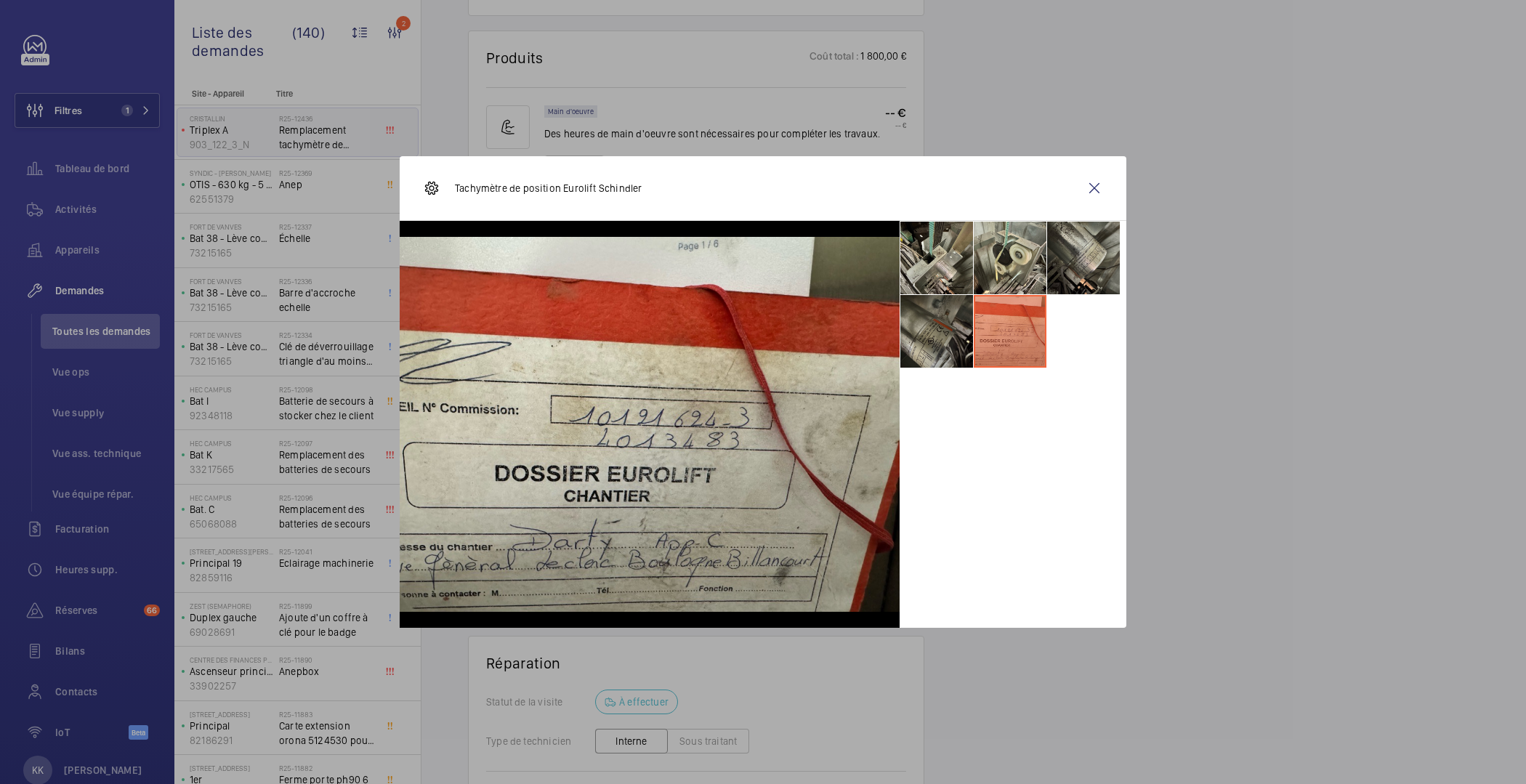
click at [945, 333] on li at bounding box center [936, 331] width 73 height 73
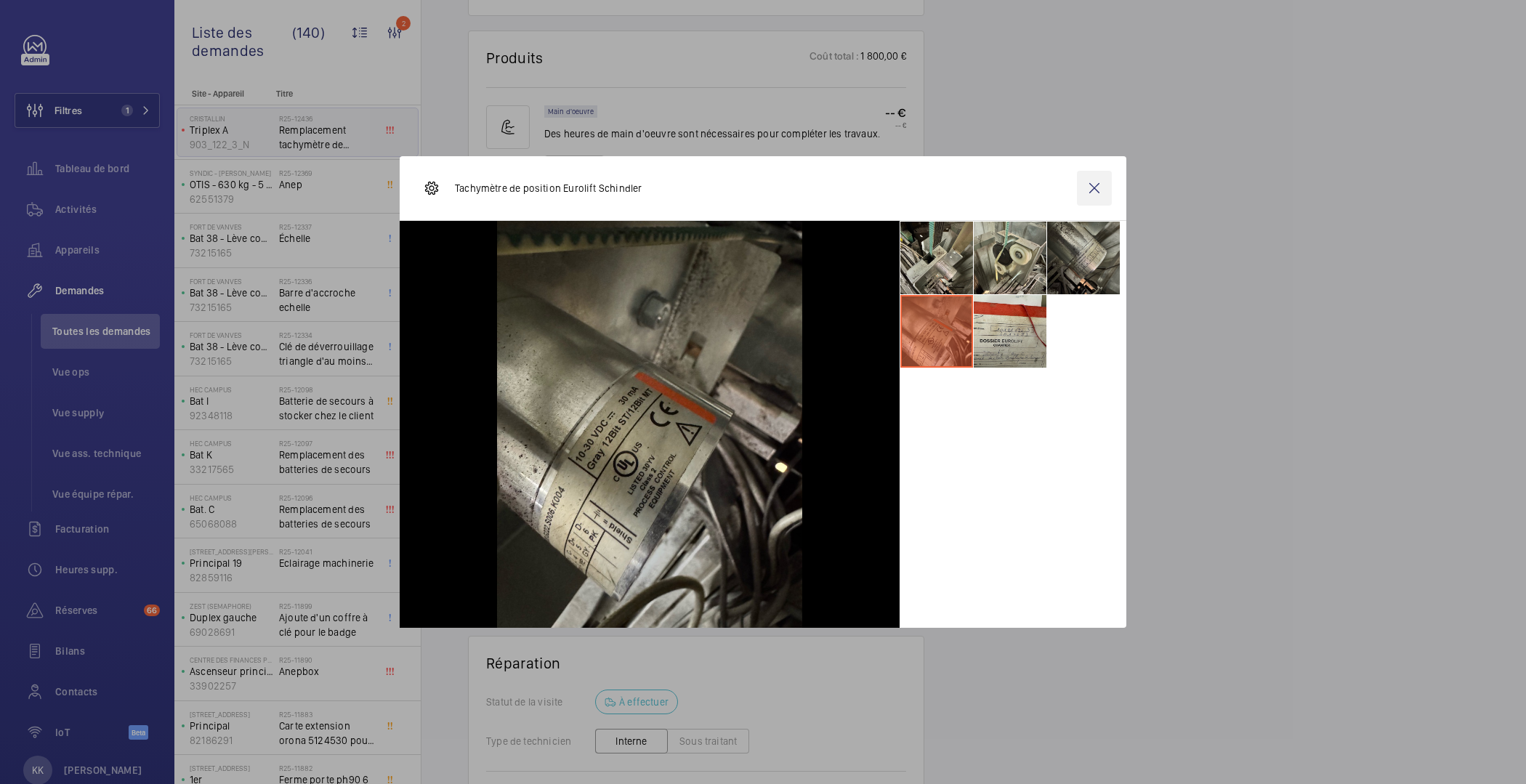
click at [1103, 183] on wm-front-icon-button at bounding box center [1095, 189] width 35 height 35
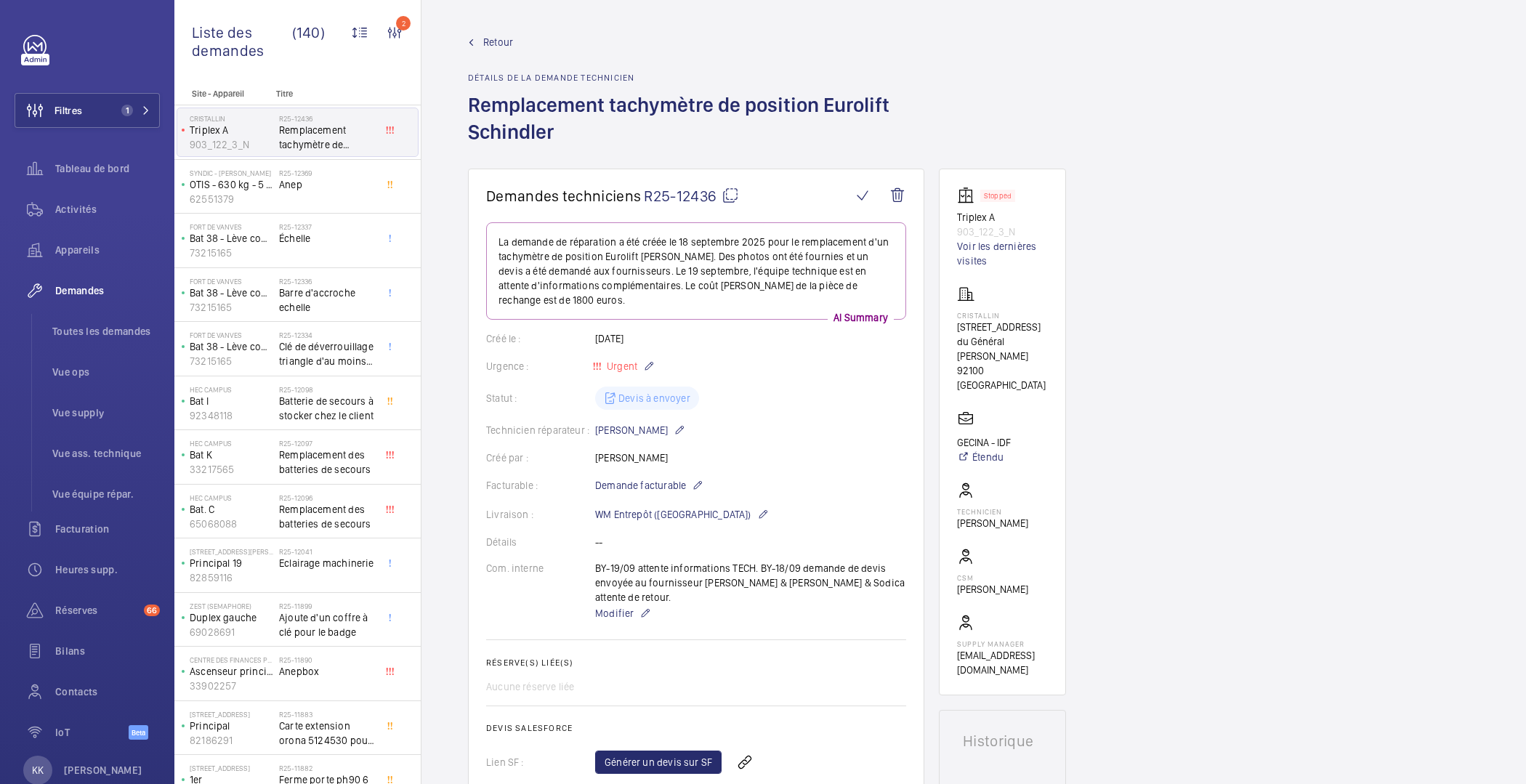
scroll to position [1089, 0]
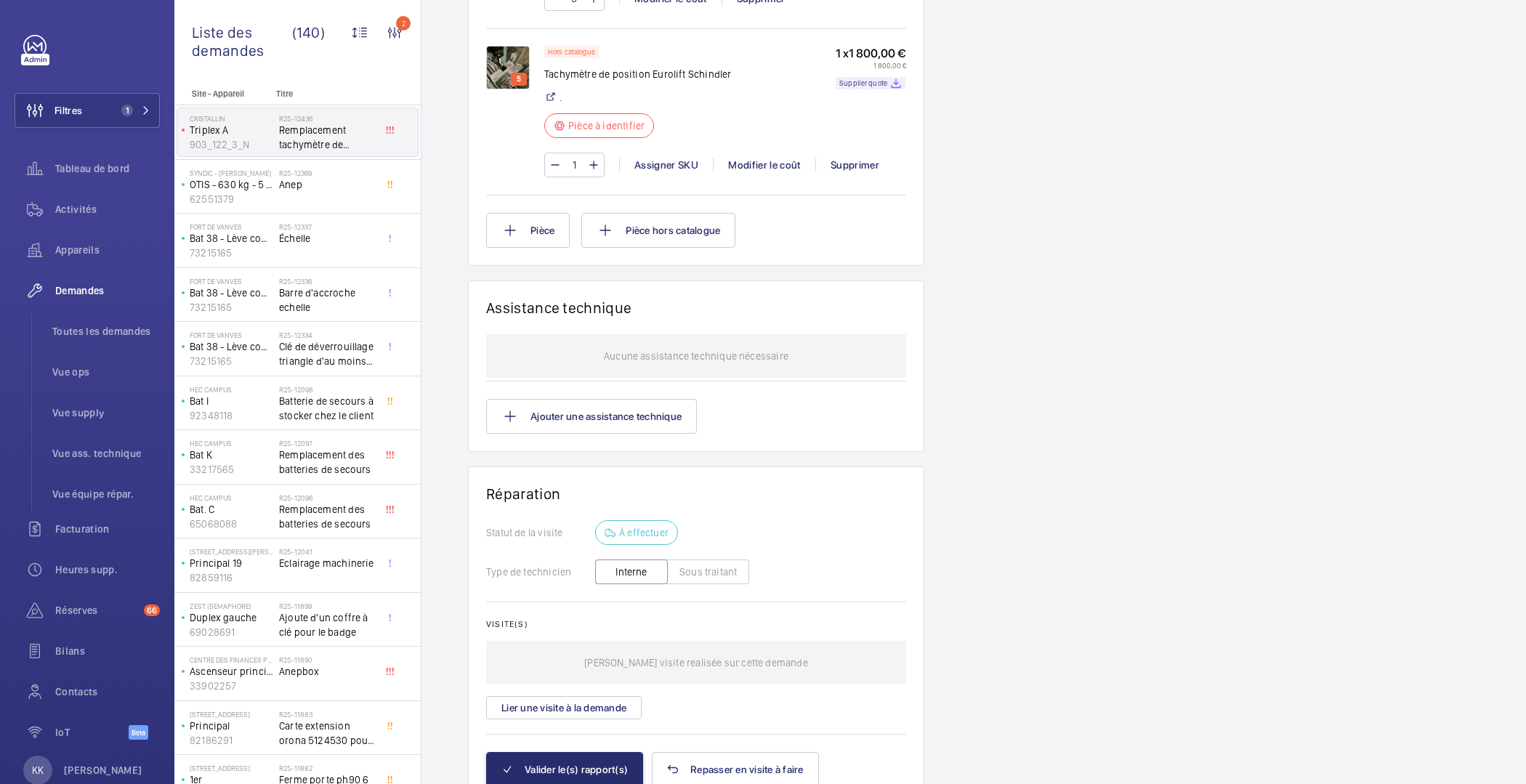
click at [524, 68] on img at bounding box center [508, 68] width 43 height 43
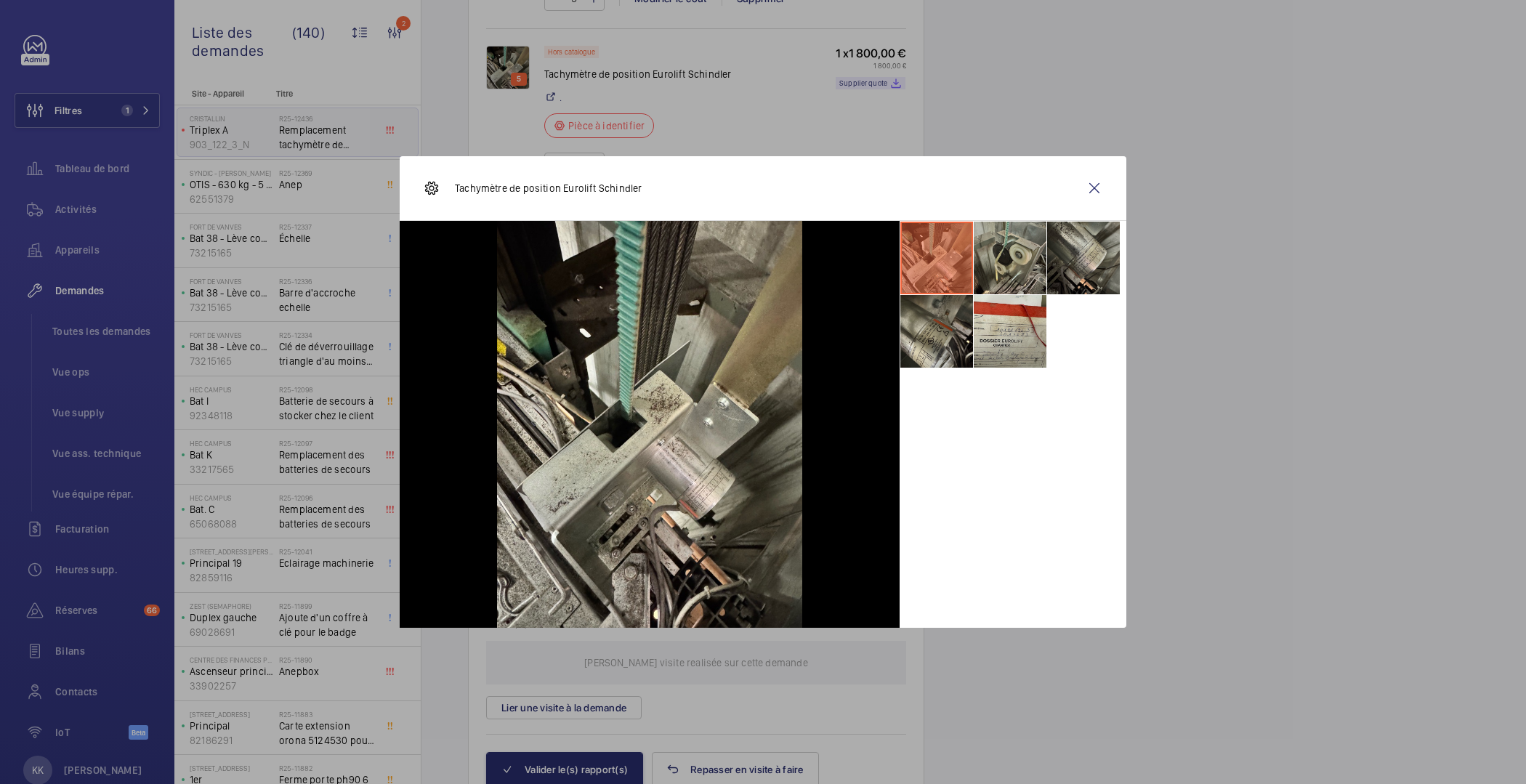
click at [995, 240] on li at bounding box center [1010, 258] width 73 height 73
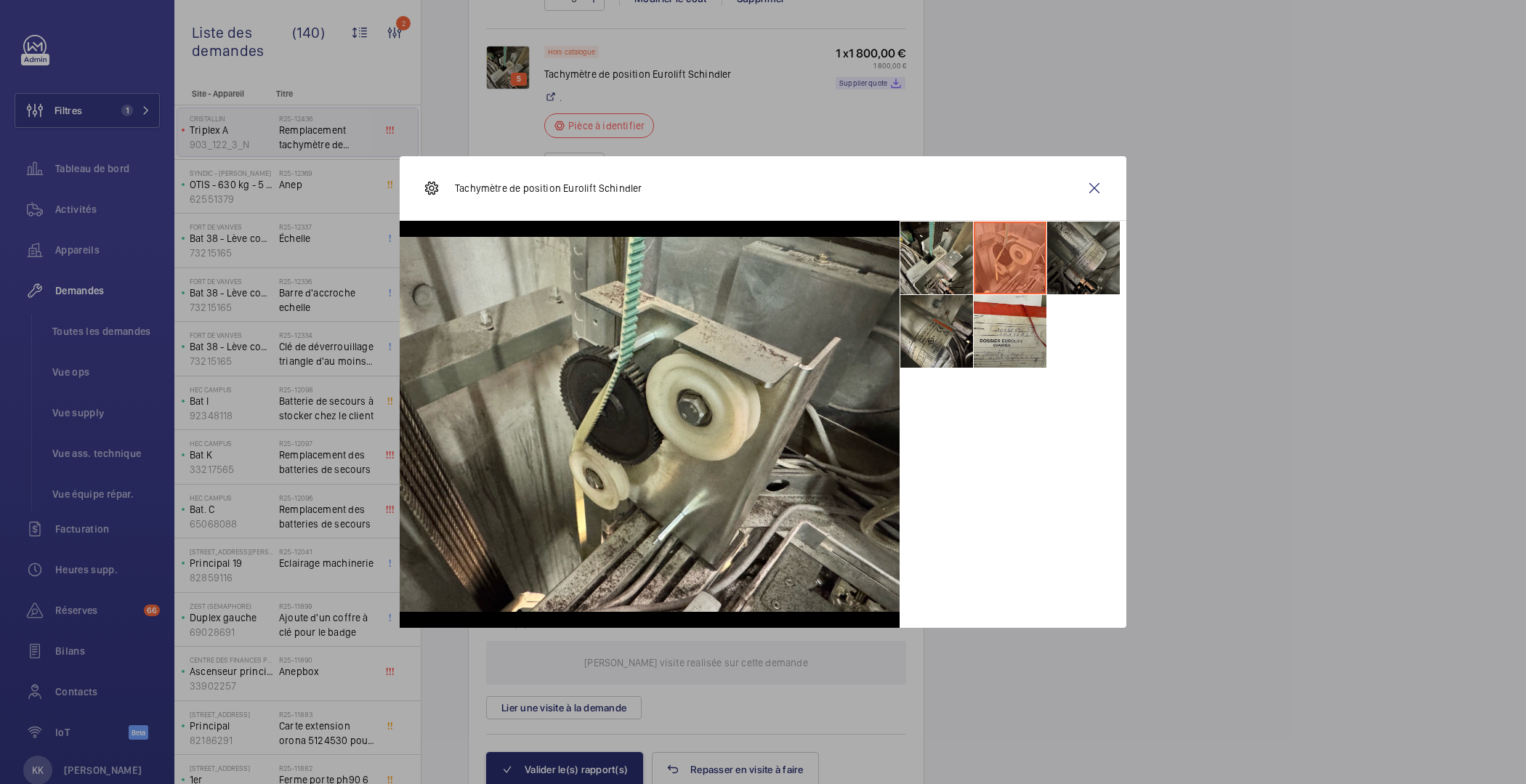
click at [1050, 244] on li at bounding box center [1084, 258] width 73 height 73
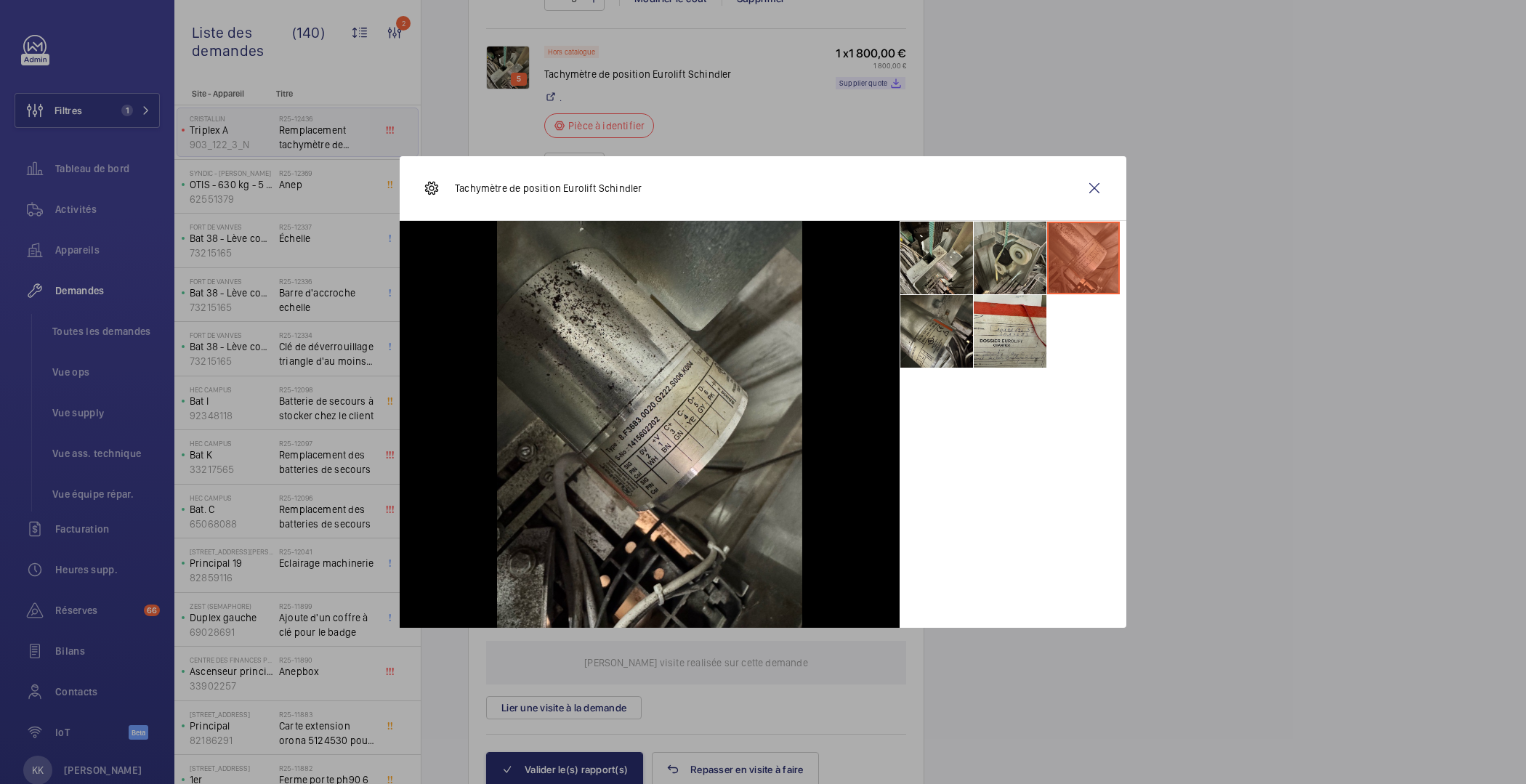
click at [995, 256] on li at bounding box center [1010, 258] width 73 height 73
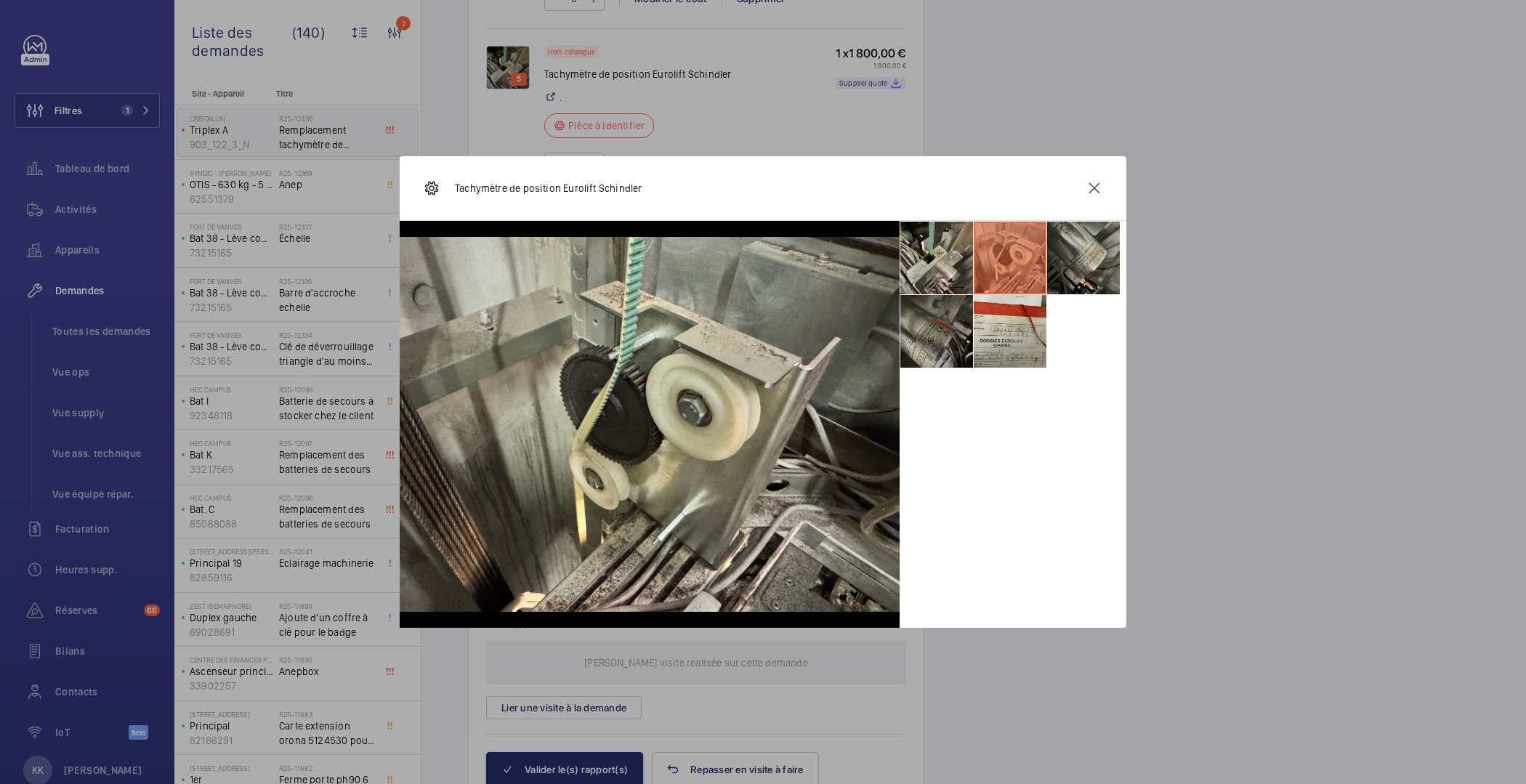
click at [911, 325] on li at bounding box center [936, 331] width 73 height 73
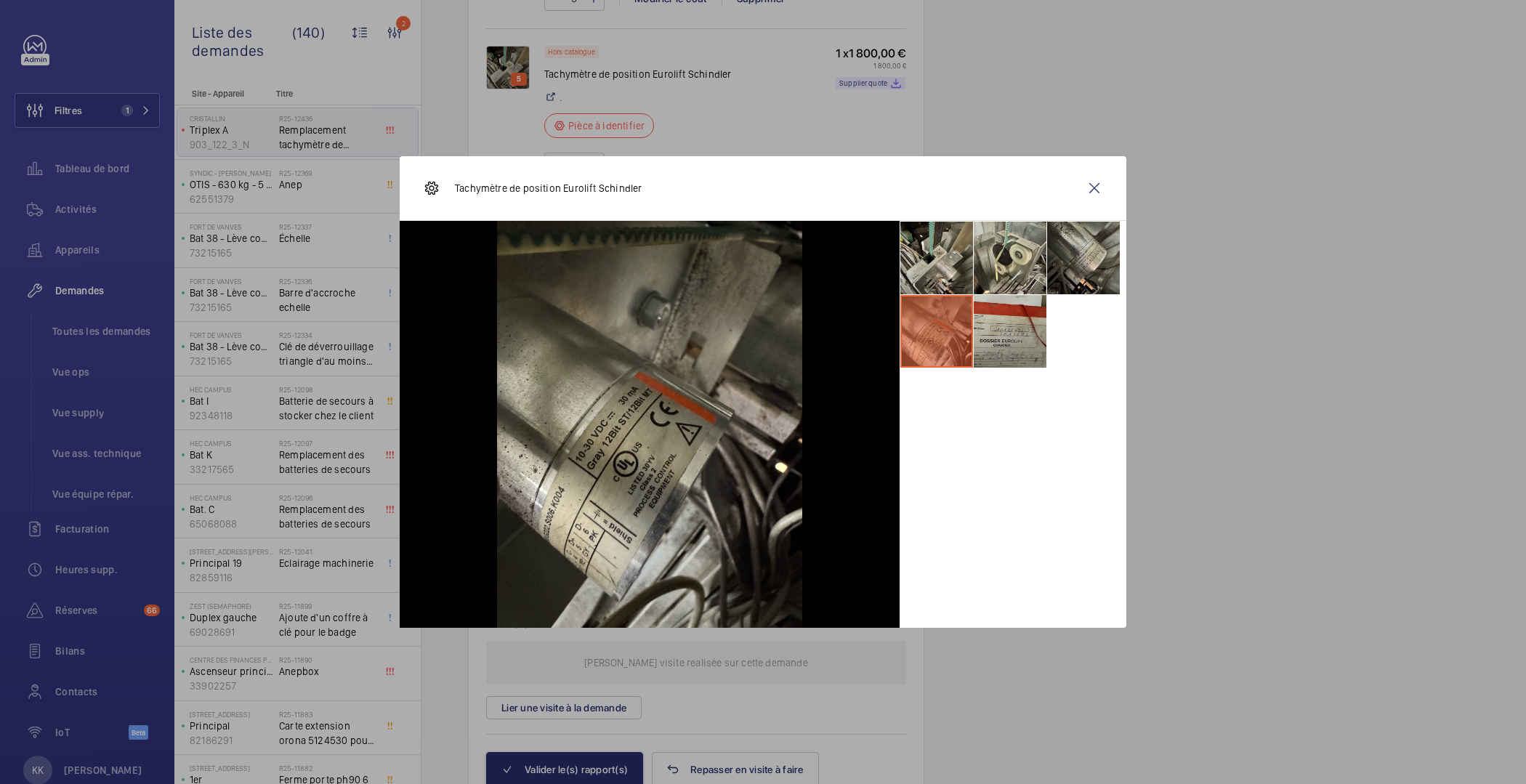
click at [1018, 328] on li at bounding box center [1010, 331] width 73 height 73
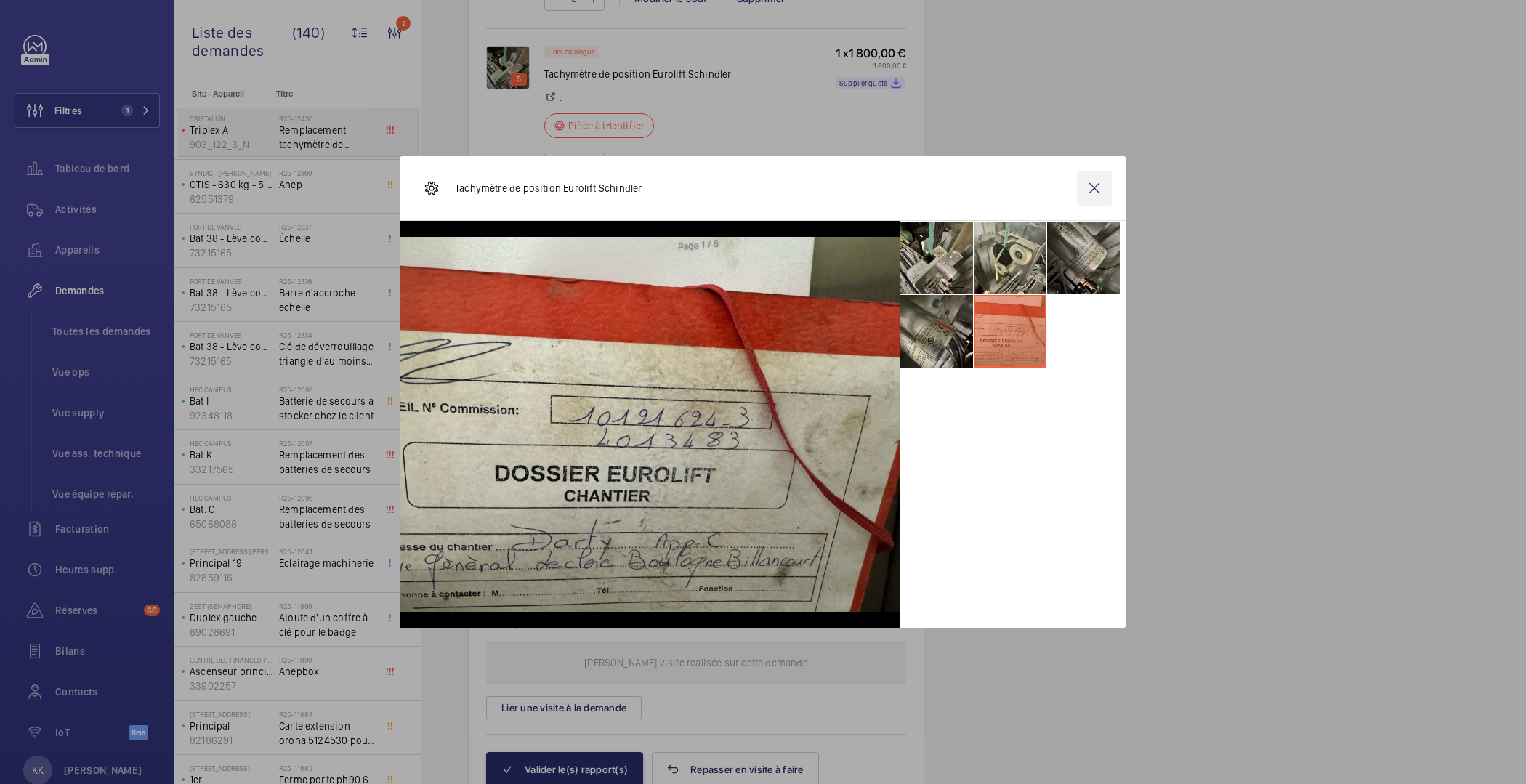
click at [1087, 186] on wm-front-icon-button at bounding box center [1095, 189] width 35 height 35
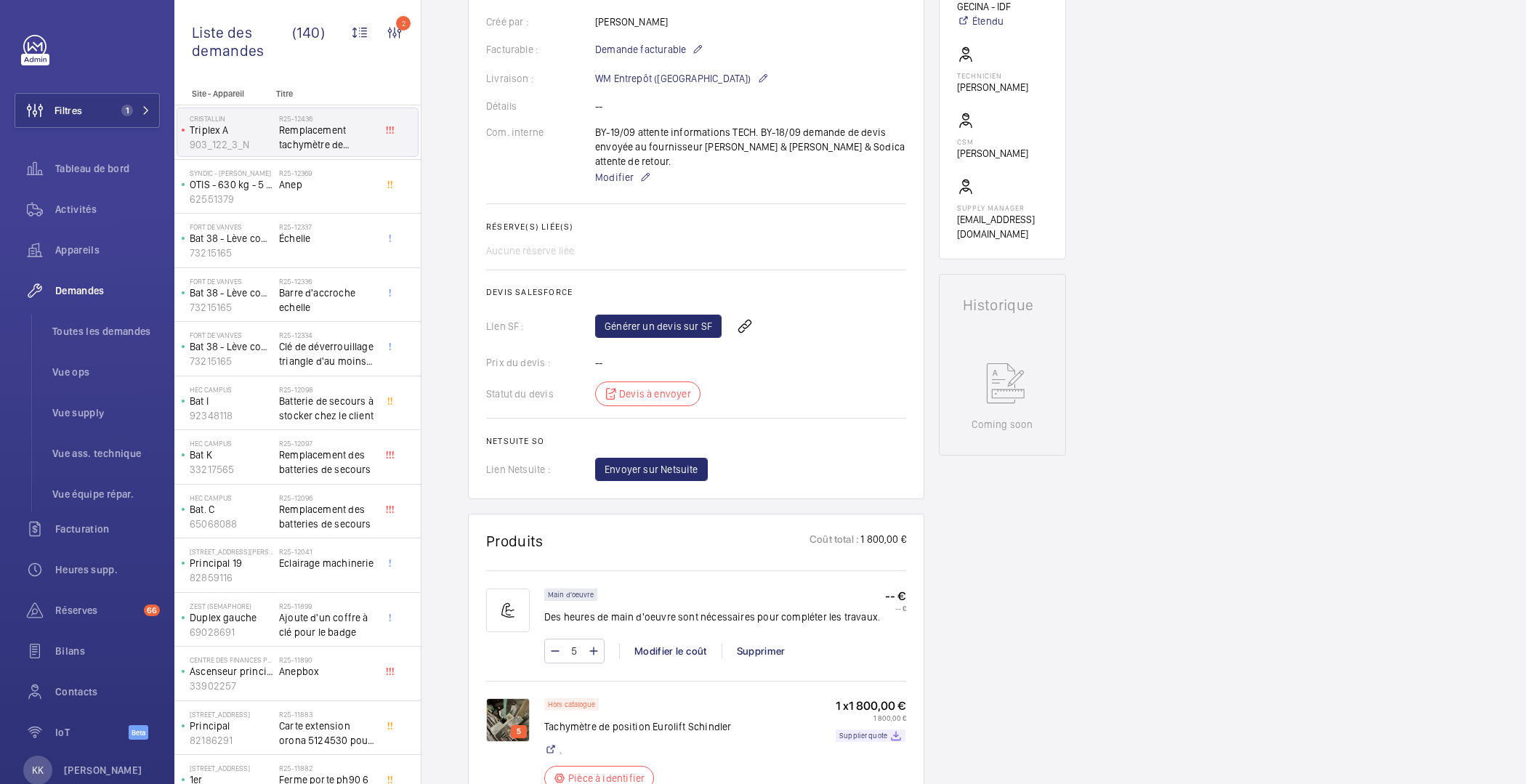
scroll to position [812, 0]
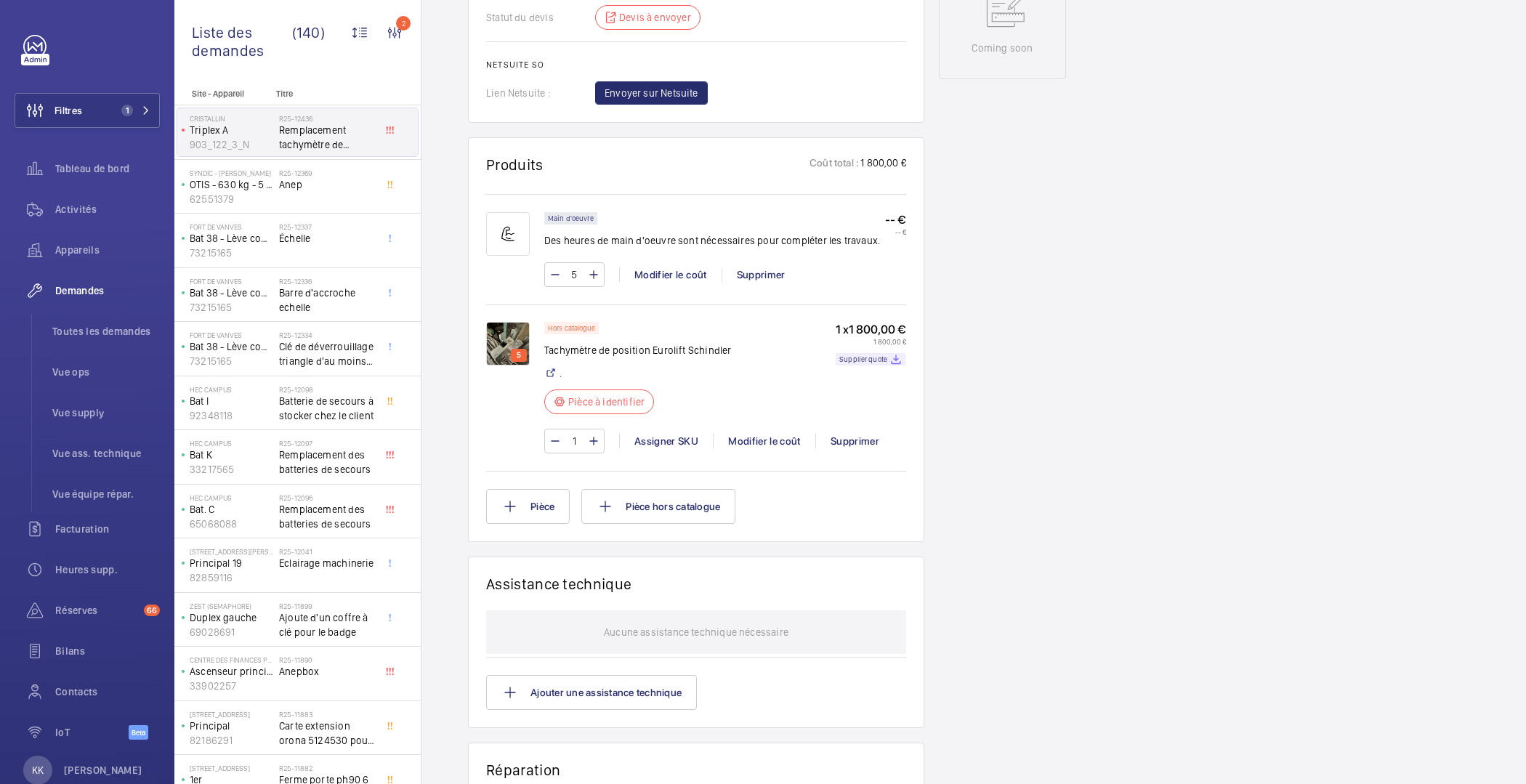
click at [568, 344] on p "Tachymètre de position Eurolift Schindler" at bounding box center [638, 350] width 187 height 15
click at [564, 348] on p "Tachymètre de position Eurolift Schindler" at bounding box center [638, 350] width 187 height 15
click at [635, 348] on p "Tachymètre de position Eurolift Schindler" at bounding box center [638, 350] width 187 height 15
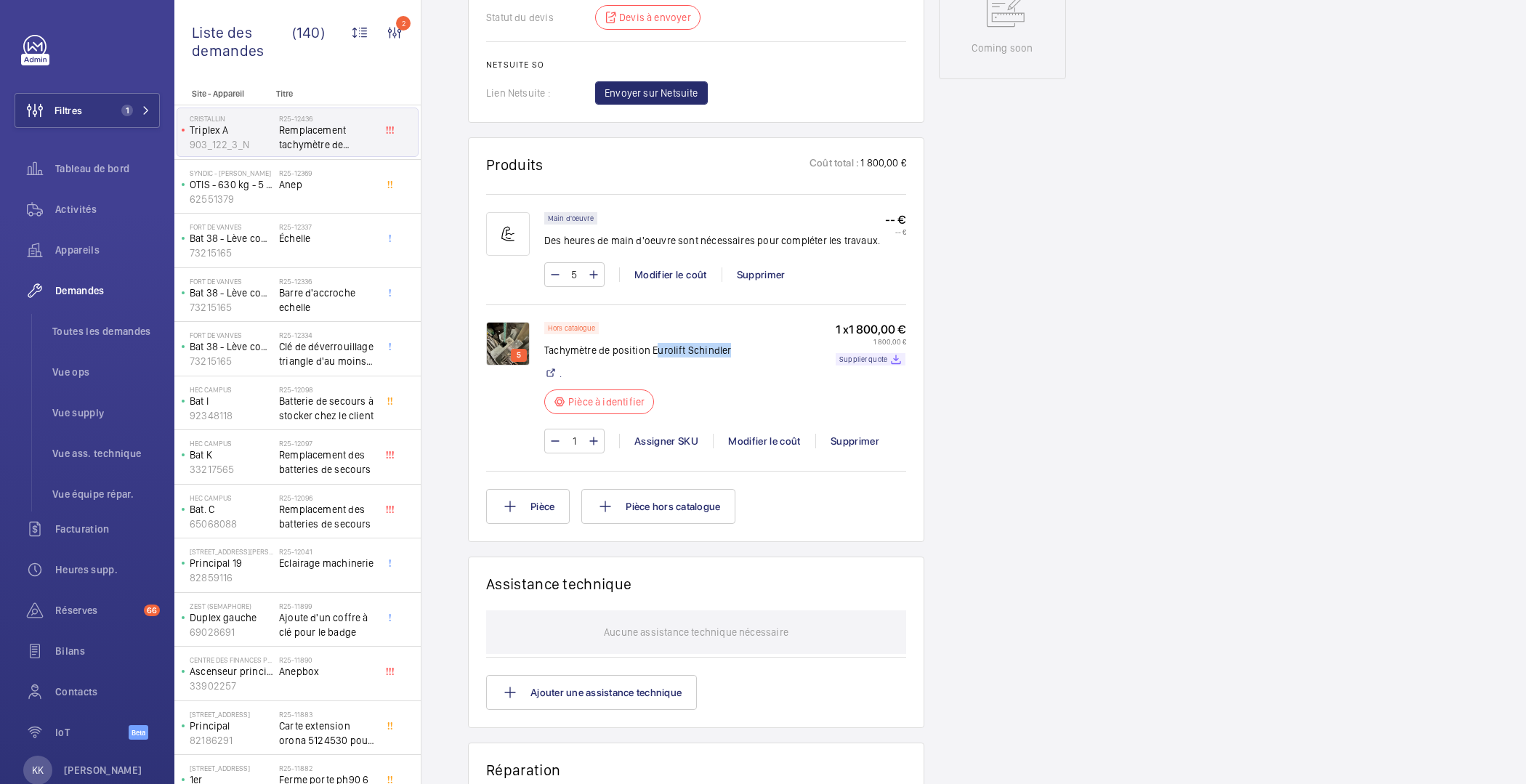
drag, startPoint x: 657, startPoint y: 351, endPoint x: 730, endPoint y: 352, distance: 73.0
click at [730, 352] on div "Hors catalogue Tachymètre de position Eurolift Schindler . Pièce à identifier 1…" at bounding box center [725, 372] width 362 height 101
click at [731, 351] on div "Hors catalogue Tachymètre de position Eurolift Schindler . Pièce à identifier 1…" at bounding box center [725, 372] width 362 height 101
drag, startPoint x: 731, startPoint y: 349, endPoint x: 542, endPoint y: 350, distance: 189.0
click at [542, 350] on div "5 Hors catalogue Tachymètre de position Eurolift Schindler . Pièce à identifier…" at bounding box center [697, 395] width 421 height 146
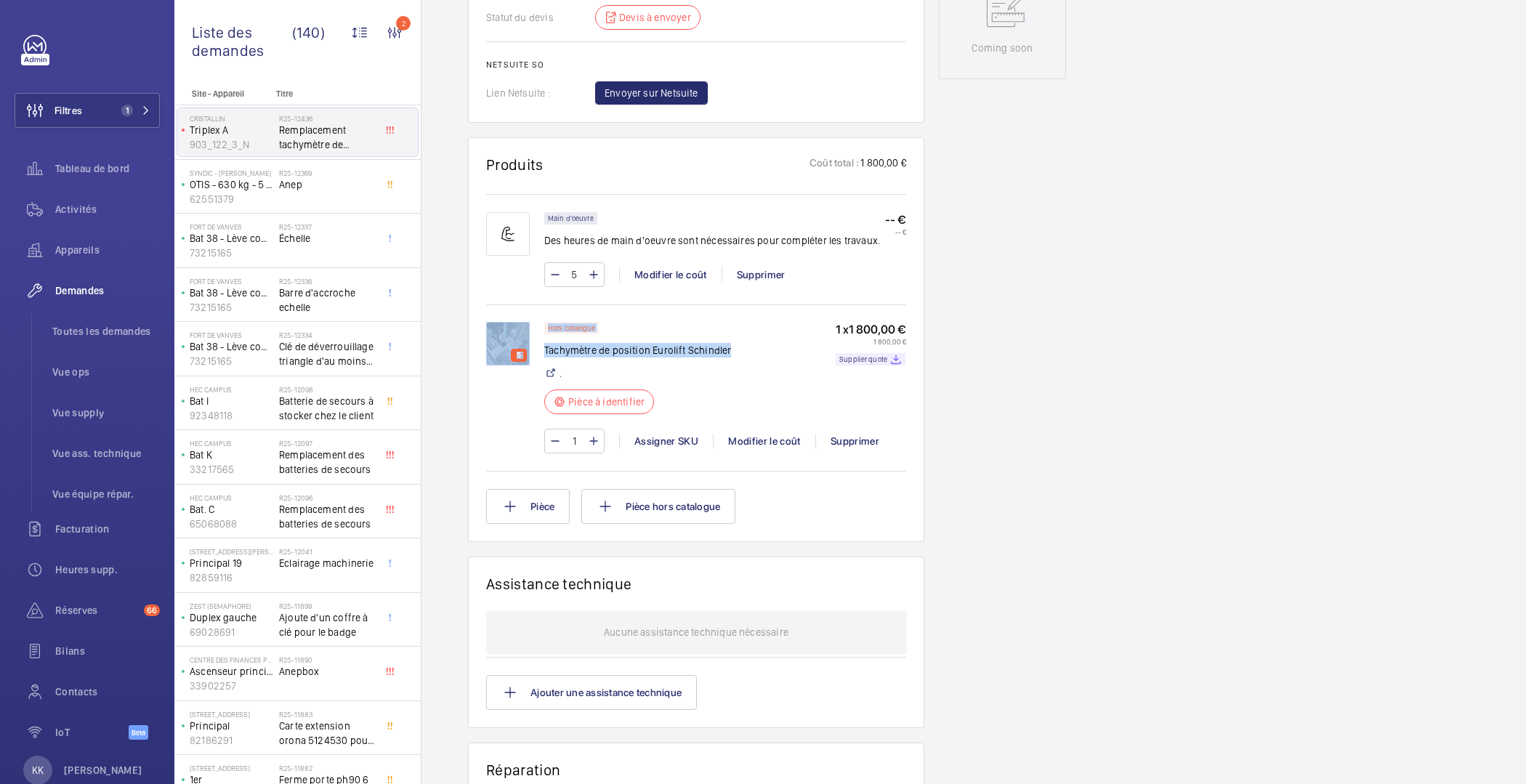
click at [542, 350] on div "5" at bounding box center [515, 388] width 58 height 132
drag, startPoint x: 545, startPoint y: 350, endPoint x: 749, endPoint y: 357, distance: 204.1
click at [749, 357] on div "Hors catalogue Tachymètre de position Eurolift Schindler . Pièce à identifier 1…" at bounding box center [725, 372] width 362 height 101
drag, startPoint x: 735, startPoint y: 353, endPoint x: 545, endPoint y: 346, distance: 190.1
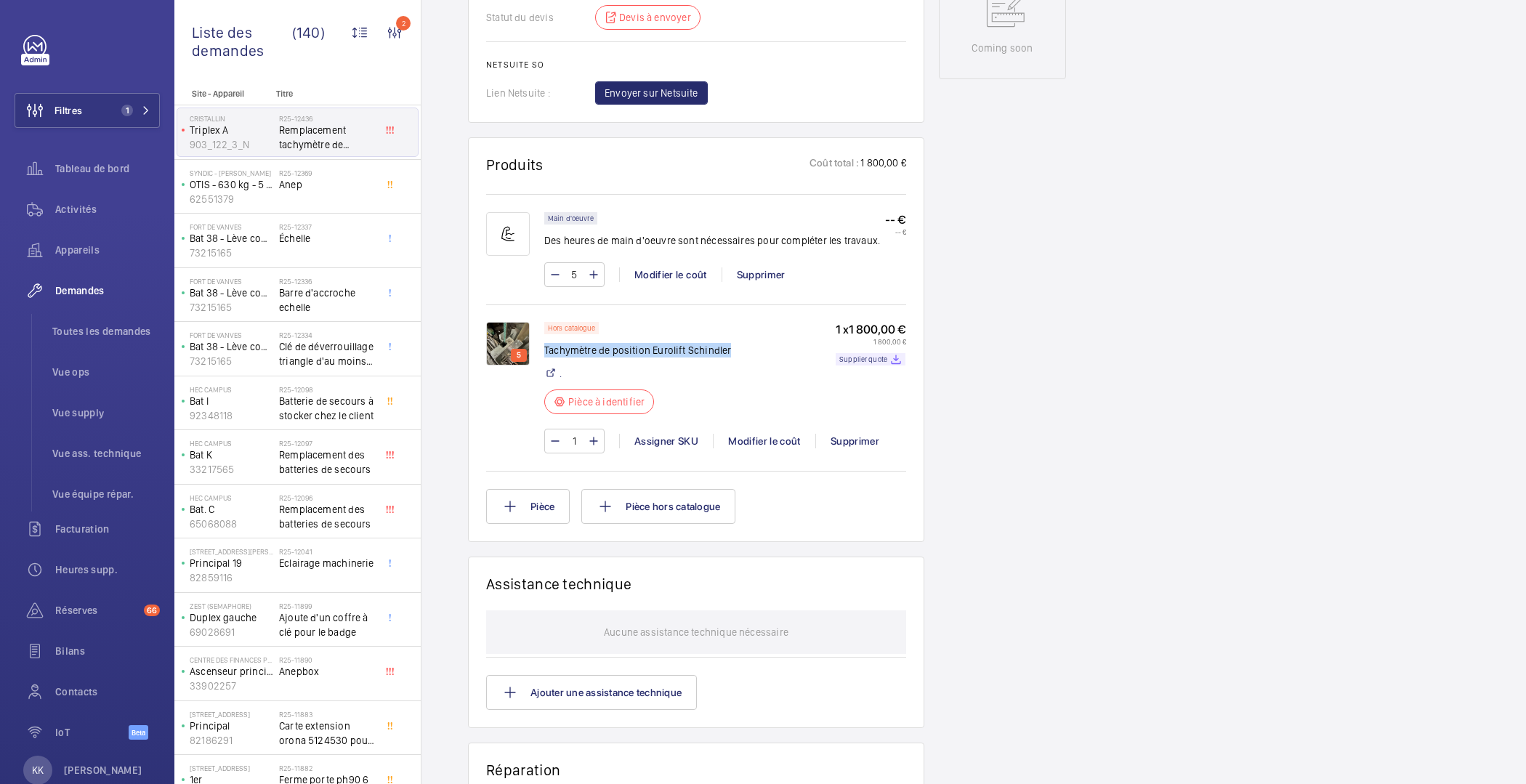
click at [545, 346] on div "Hors catalogue Tachymètre de position Eurolift Schindler . Pièce à identifier 1…" at bounding box center [725, 372] width 362 height 101
click at [736, 352] on div "Hors catalogue Tachymètre de position Eurolift Schindler . Pièce à identifier 1…" at bounding box center [725, 372] width 362 height 101
drag, startPoint x: 732, startPoint y: 350, endPoint x: 544, endPoint y: 345, distance: 188.1
click at [544, 345] on div "Hors catalogue Tachymètre de position Eurolift Schindler . Pièce à identifier 1…" at bounding box center [725, 372] width 362 height 101
click at [1268, 428] on div "Demandes techniciens R25-12436 La demande de réparation a été créée le 18 septe…" at bounding box center [974, 242] width 1104 height 1771
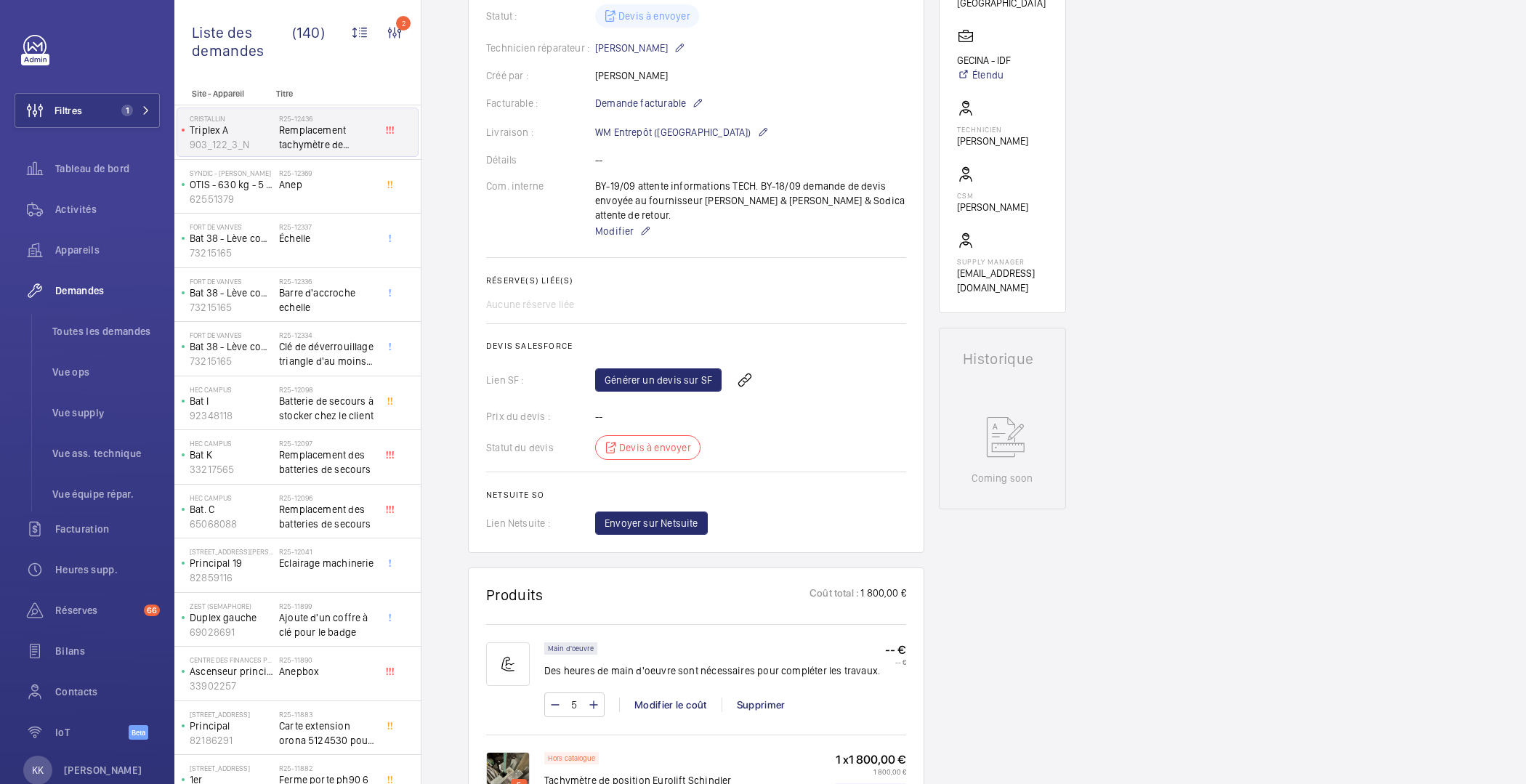
scroll to position [362, 0]
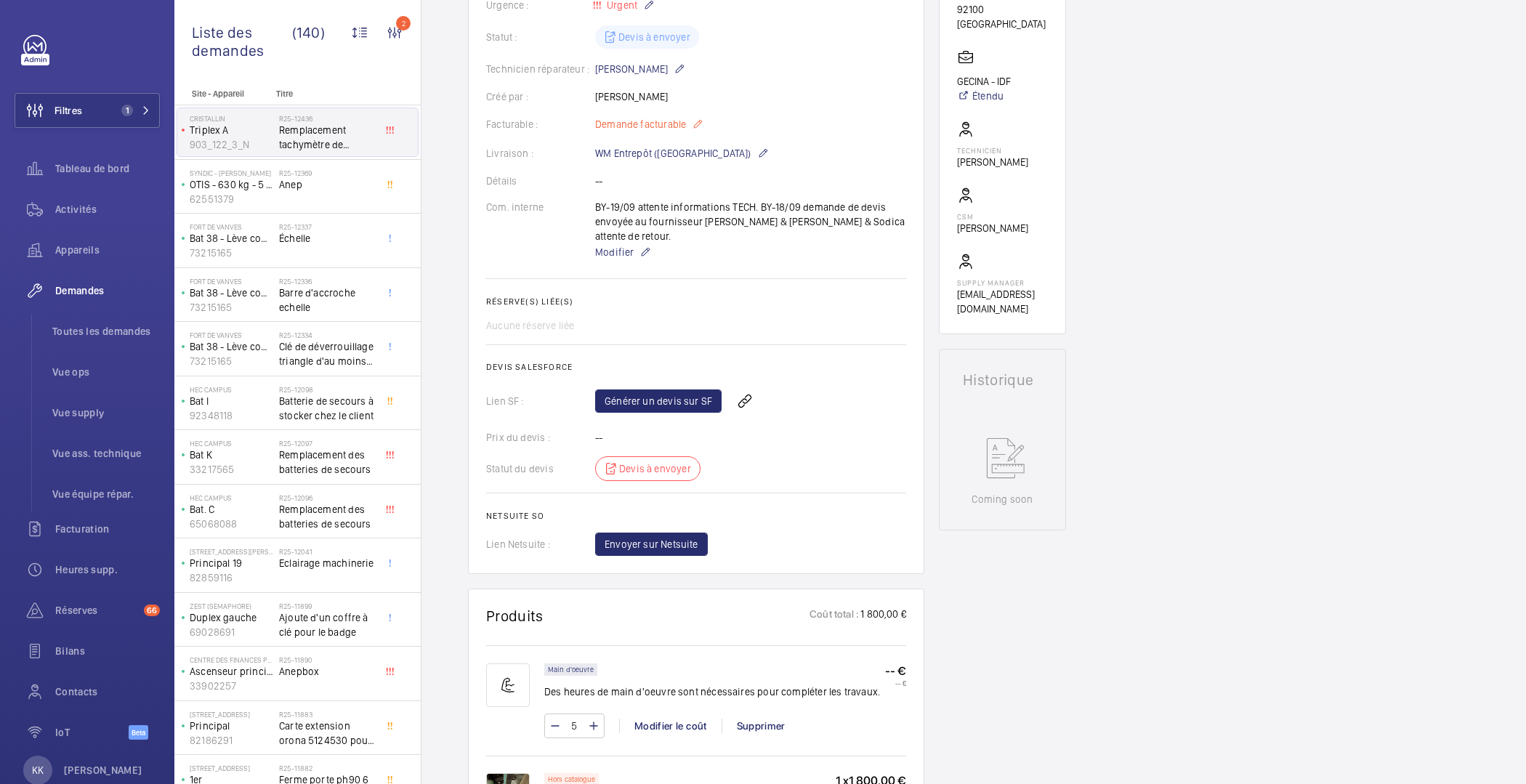
click at [647, 122] on span "Demande facturable" at bounding box center [641, 124] width 90 height 15
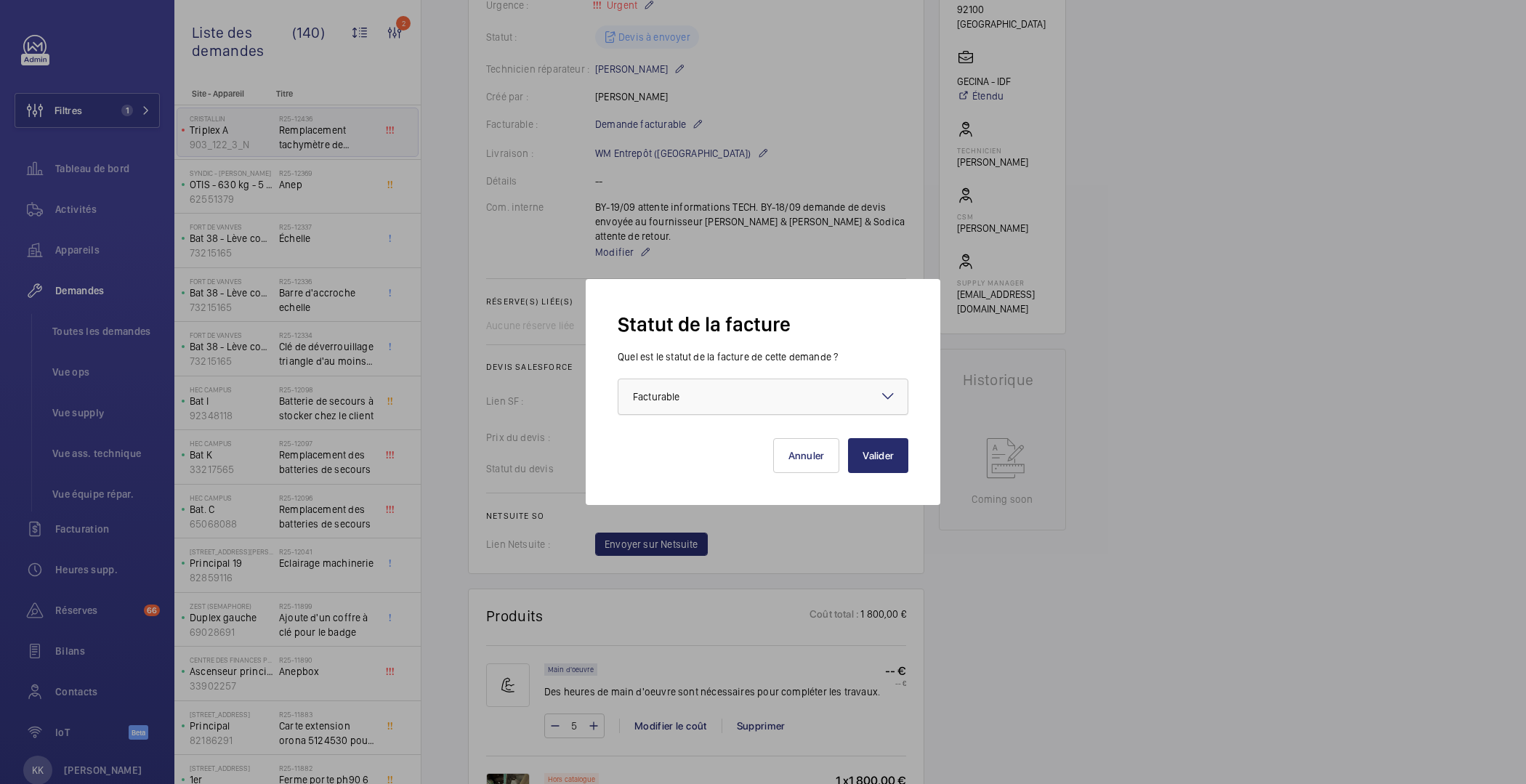
click at [710, 394] on div "× Facturable" at bounding box center [674, 396] width 83 height 15
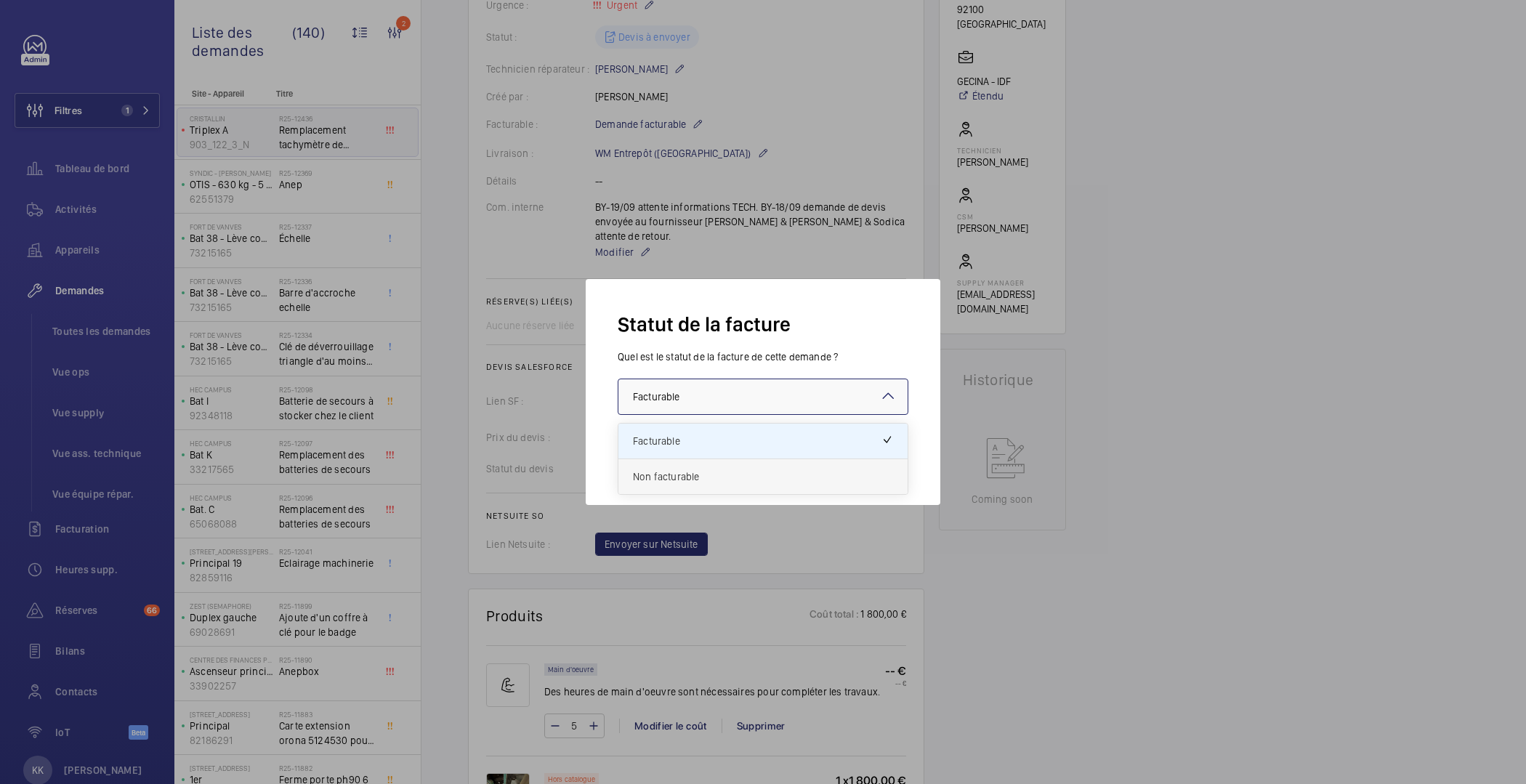
click at [683, 473] on span "Non facturable" at bounding box center [763, 476] width 260 height 15
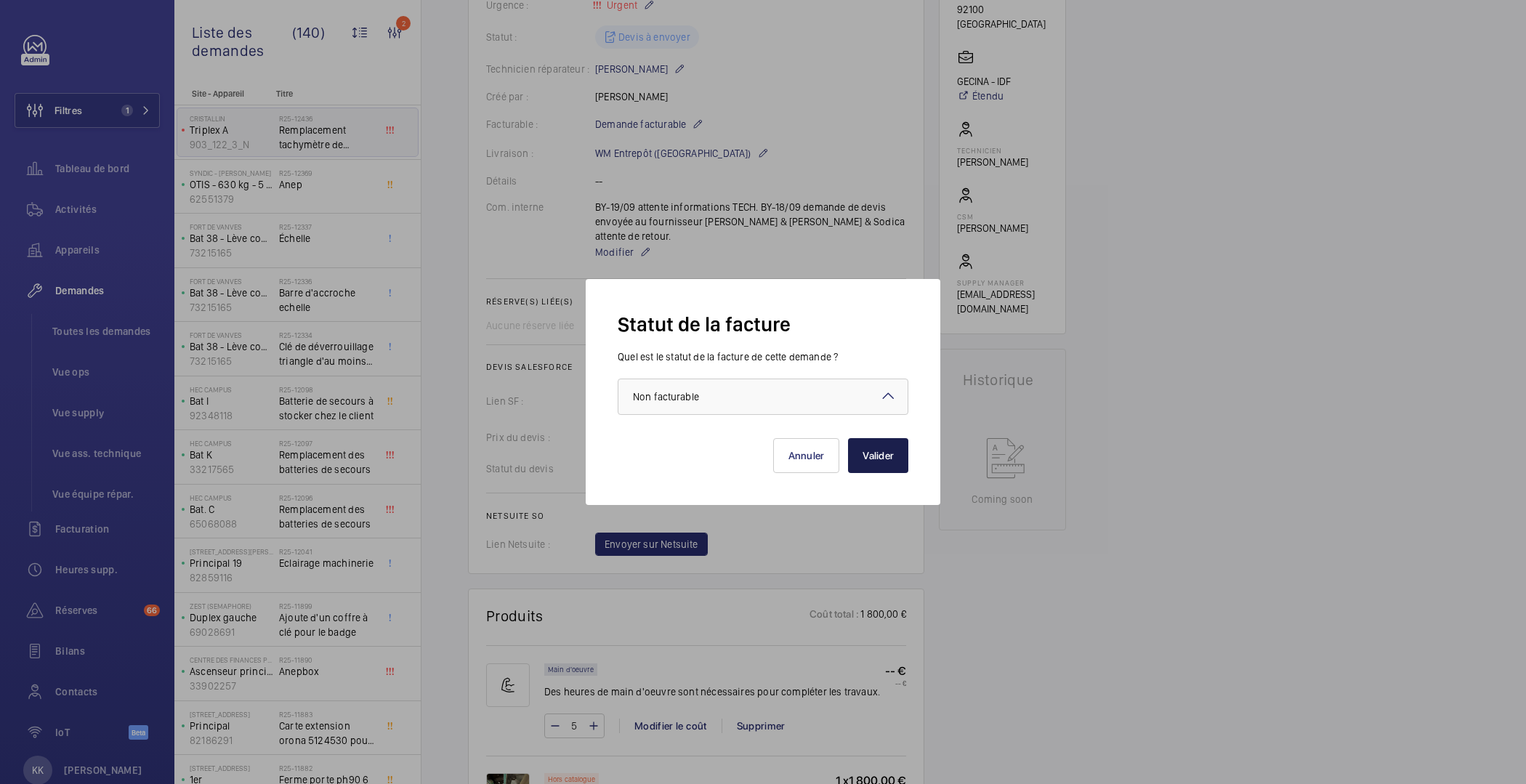
click at [886, 449] on button "Valider" at bounding box center [877, 456] width 60 height 35
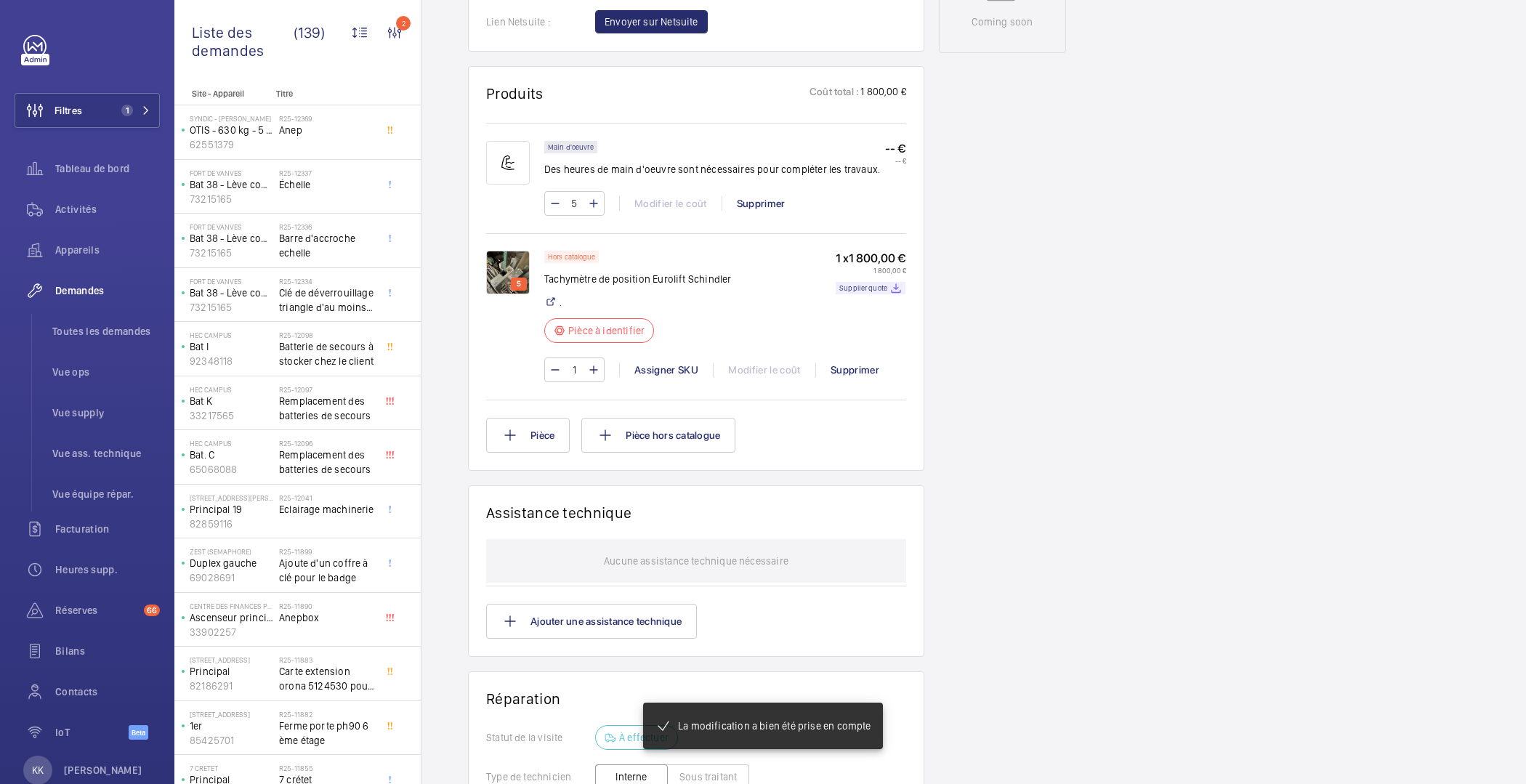
scroll to position [853, 0]
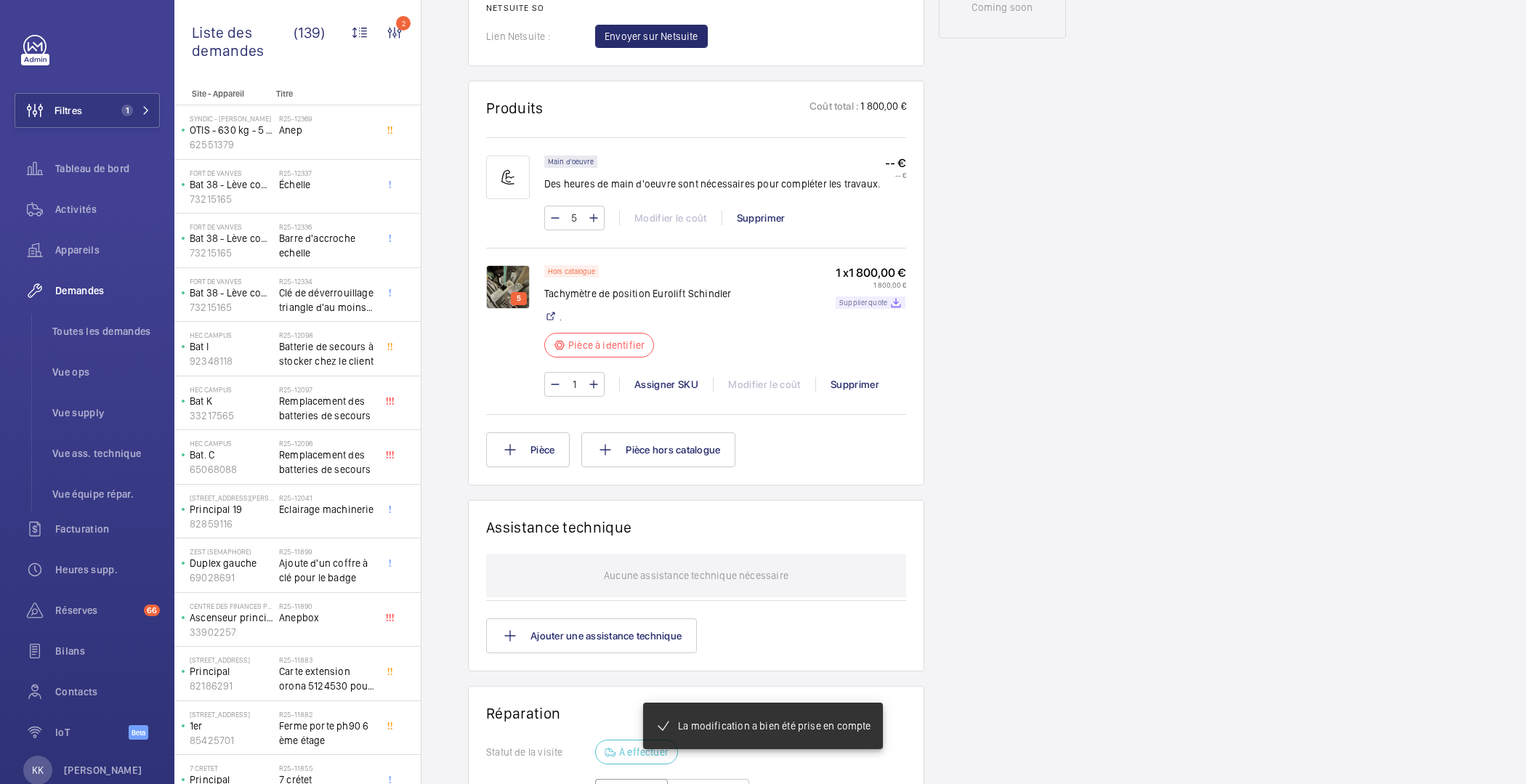
click at [860, 297] on div "Supplier quote" at bounding box center [871, 303] width 70 height 13
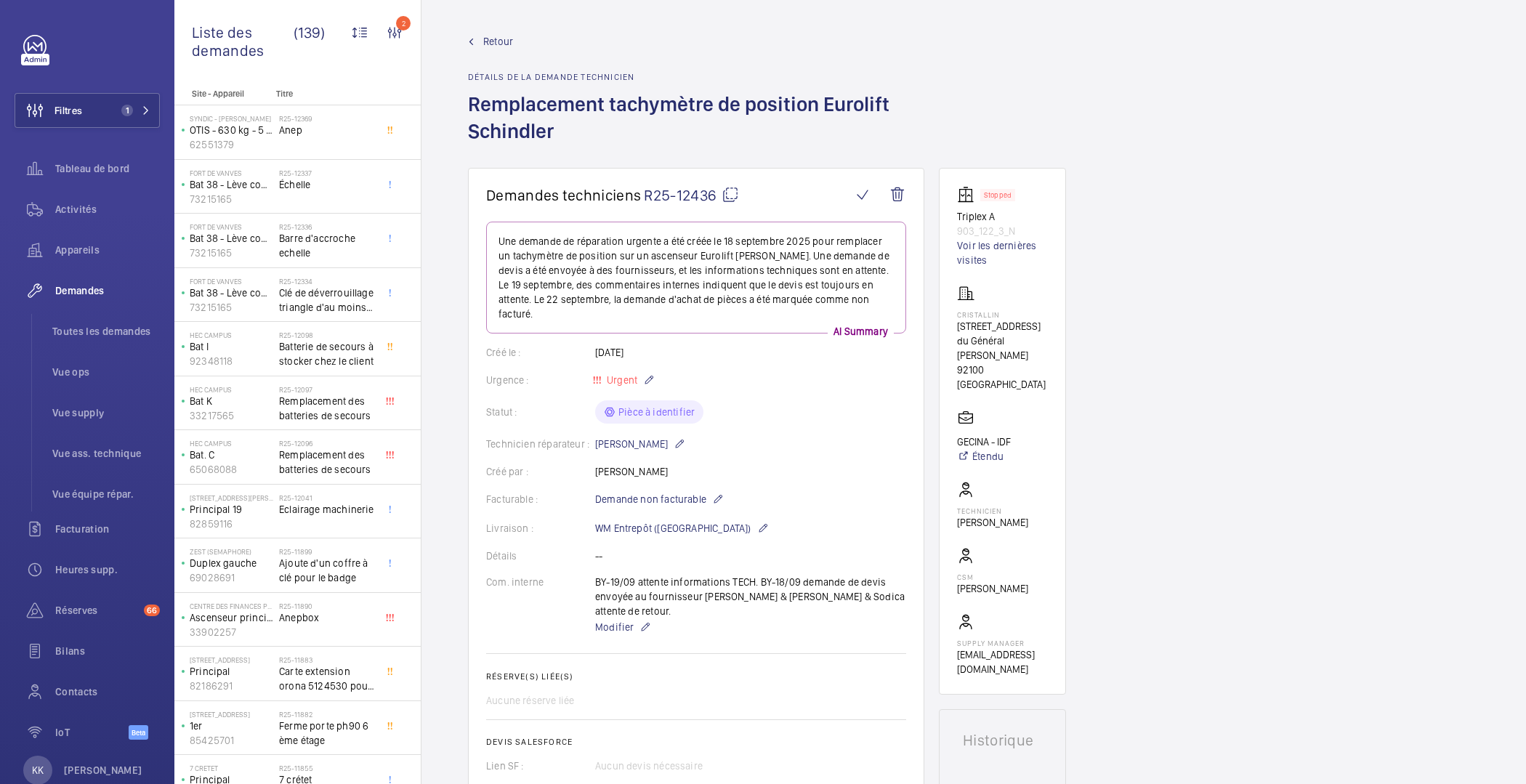
scroll to position [0, 0]
click at [735, 194] on mat-icon at bounding box center [730, 196] width 18 height 18
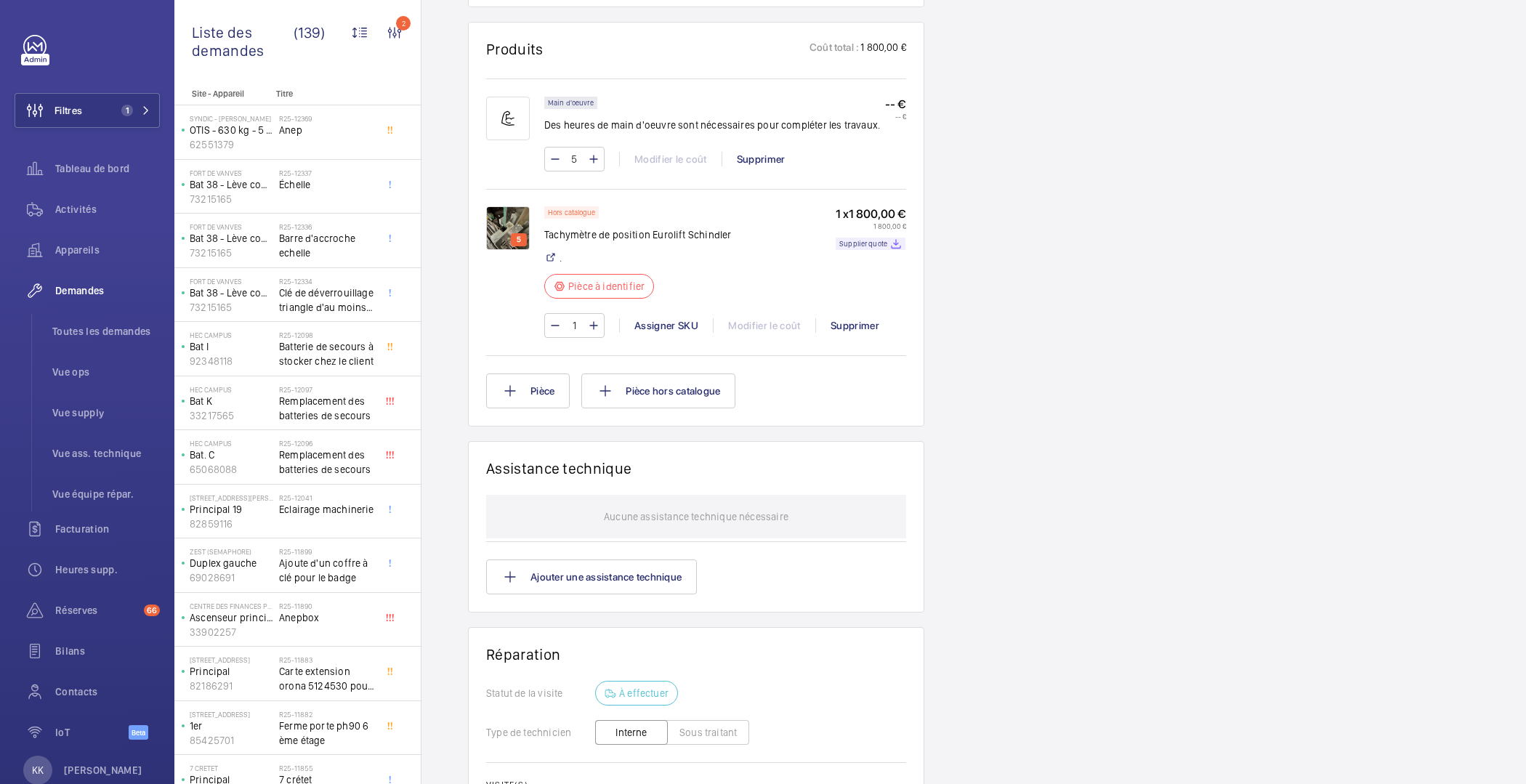
scroll to position [744, 0]
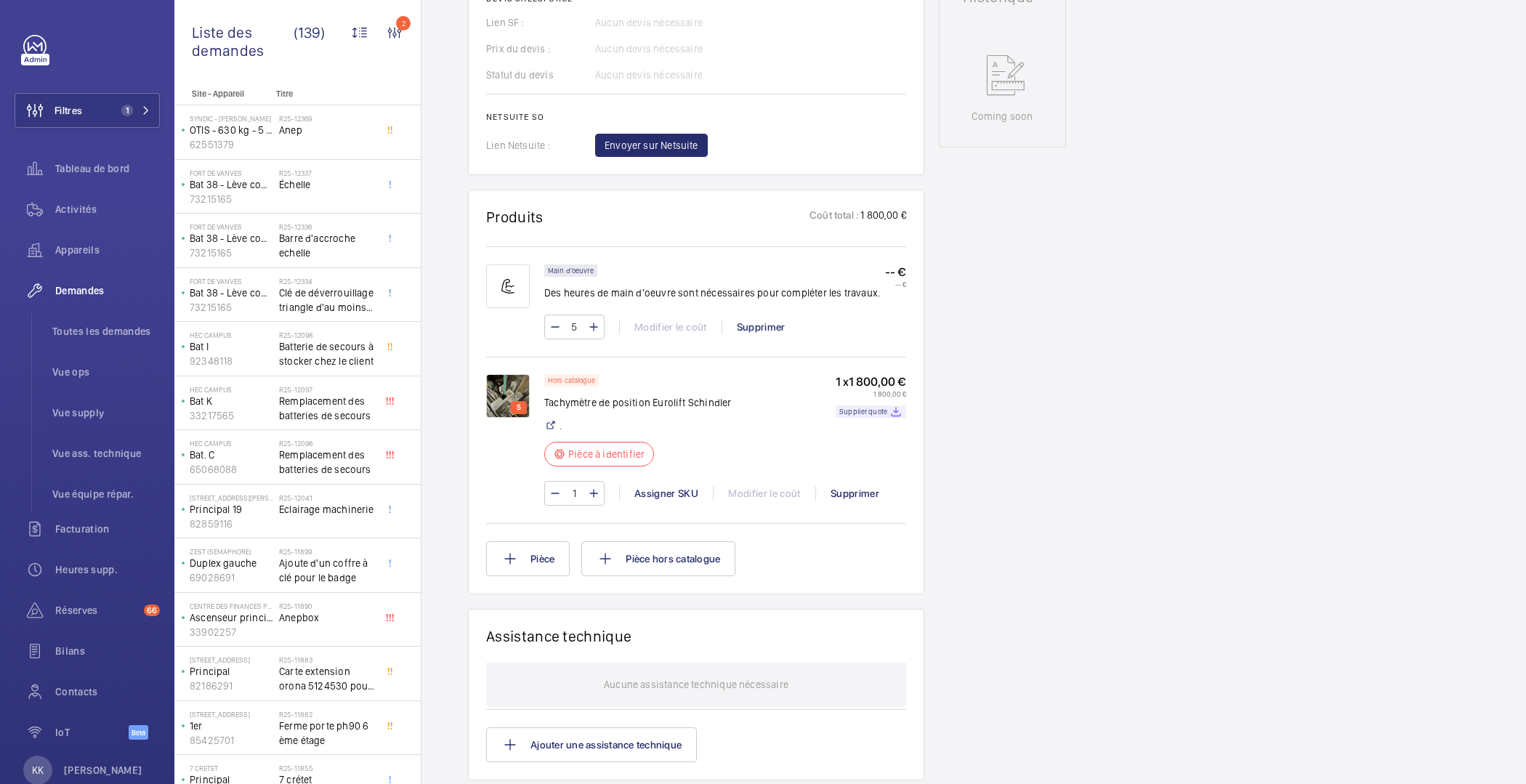
click at [507, 377] on img at bounding box center [508, 396] width 43 height 43
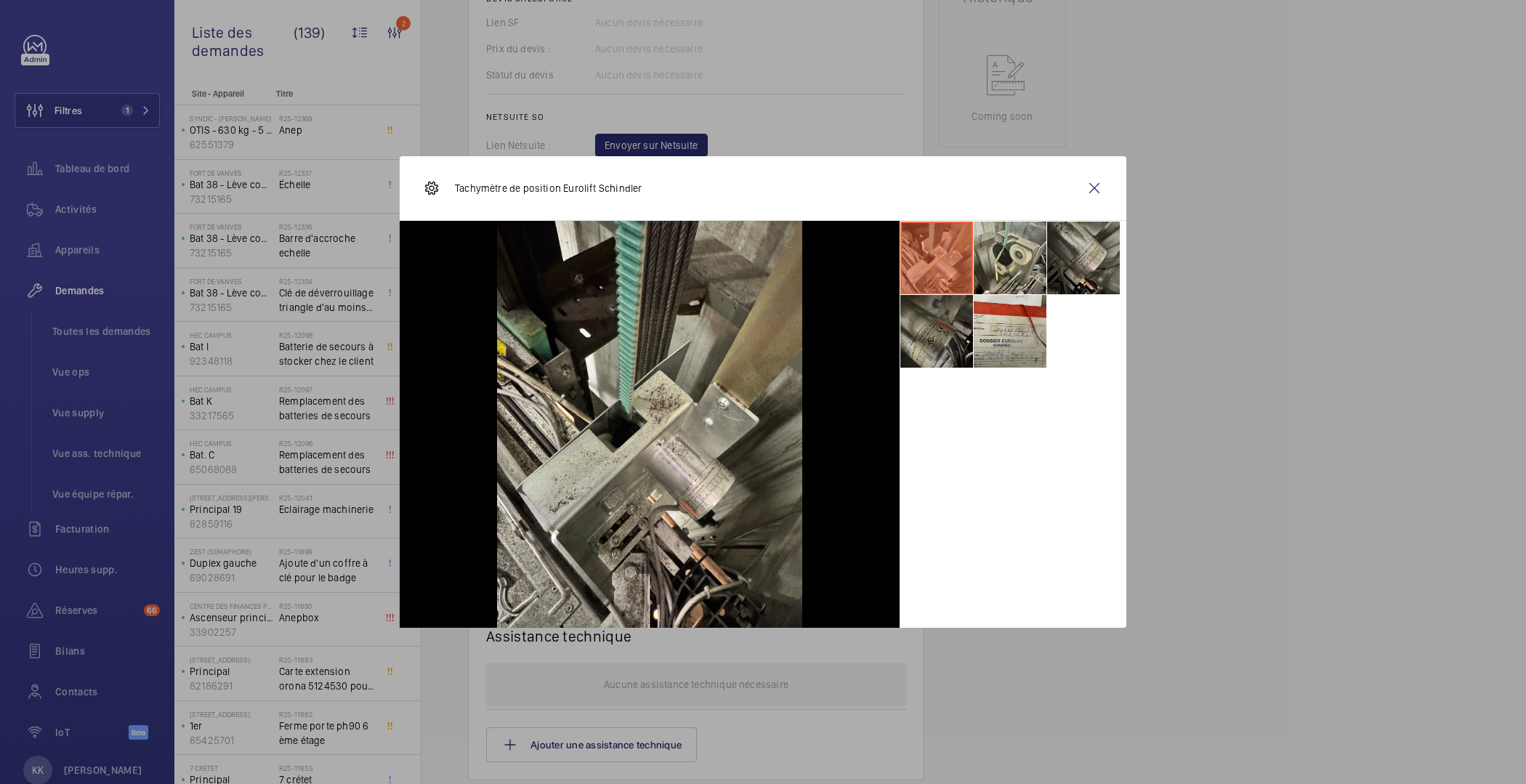
click at [948, 329] on li at bounding box center [936, 331] width 73 height 73
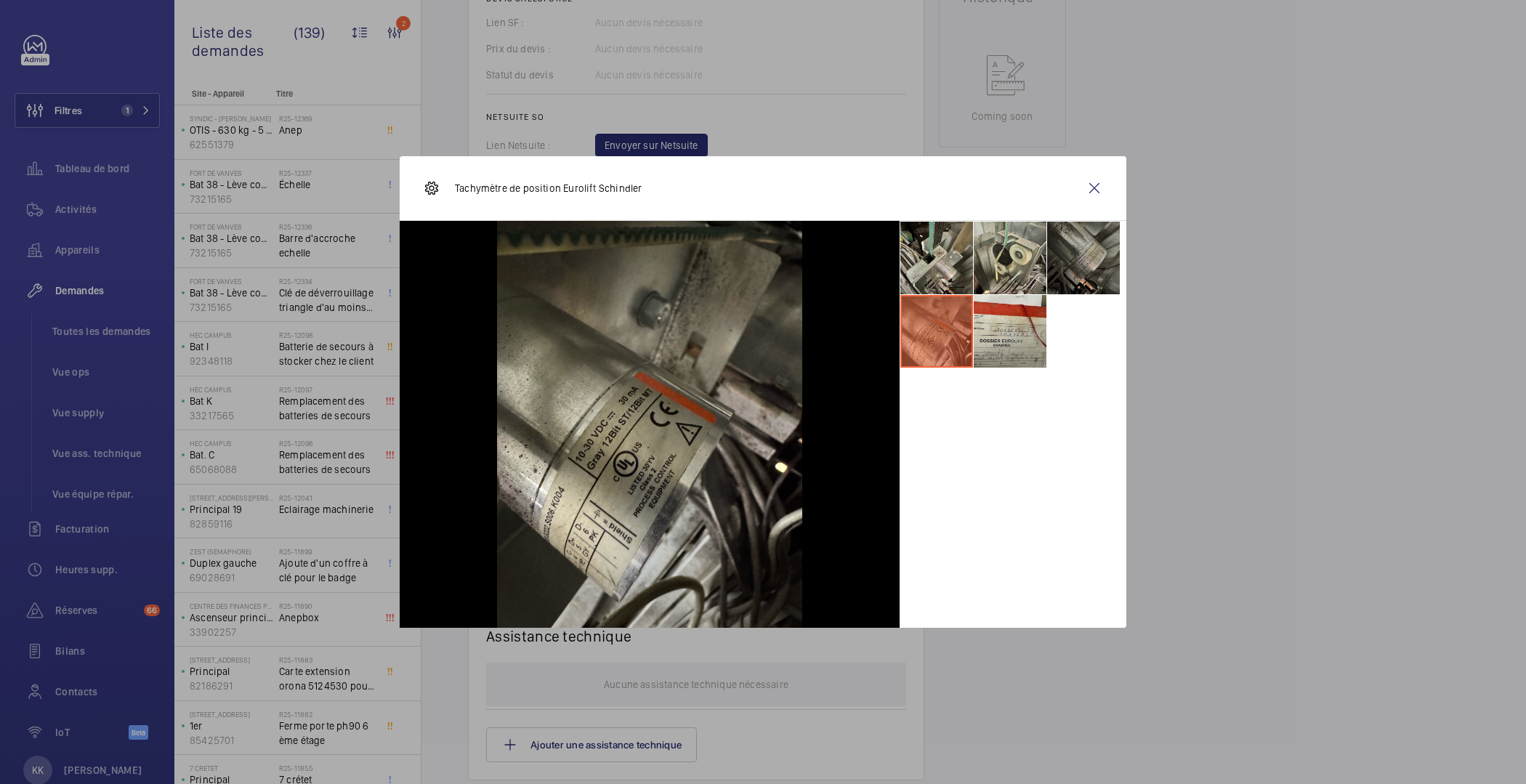
click at [1084, 265] on li at bounding box center [1084, 258] width 73 height 73
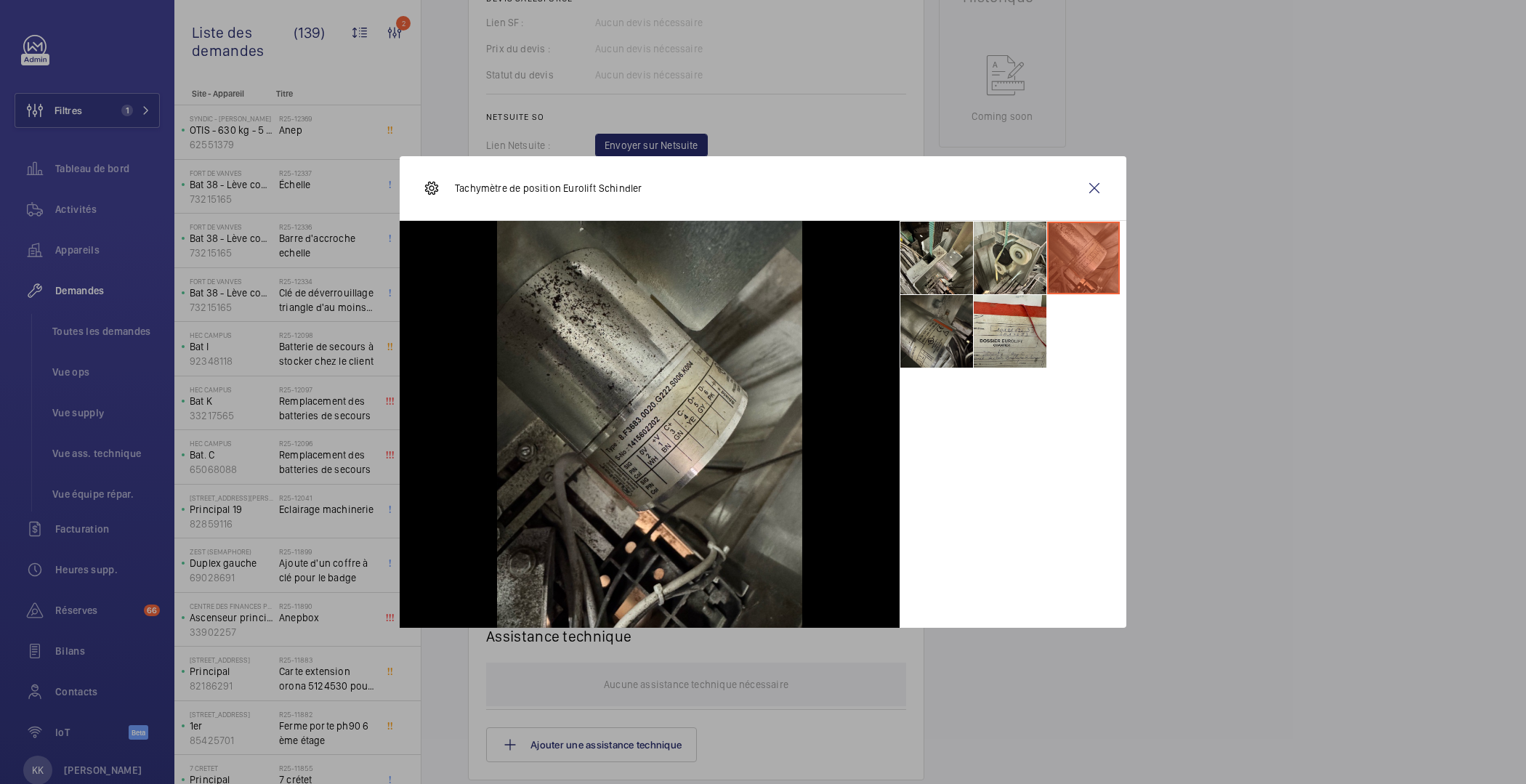
click at [927, 330] on li at bounding box center [936, 331] width 73 height 73
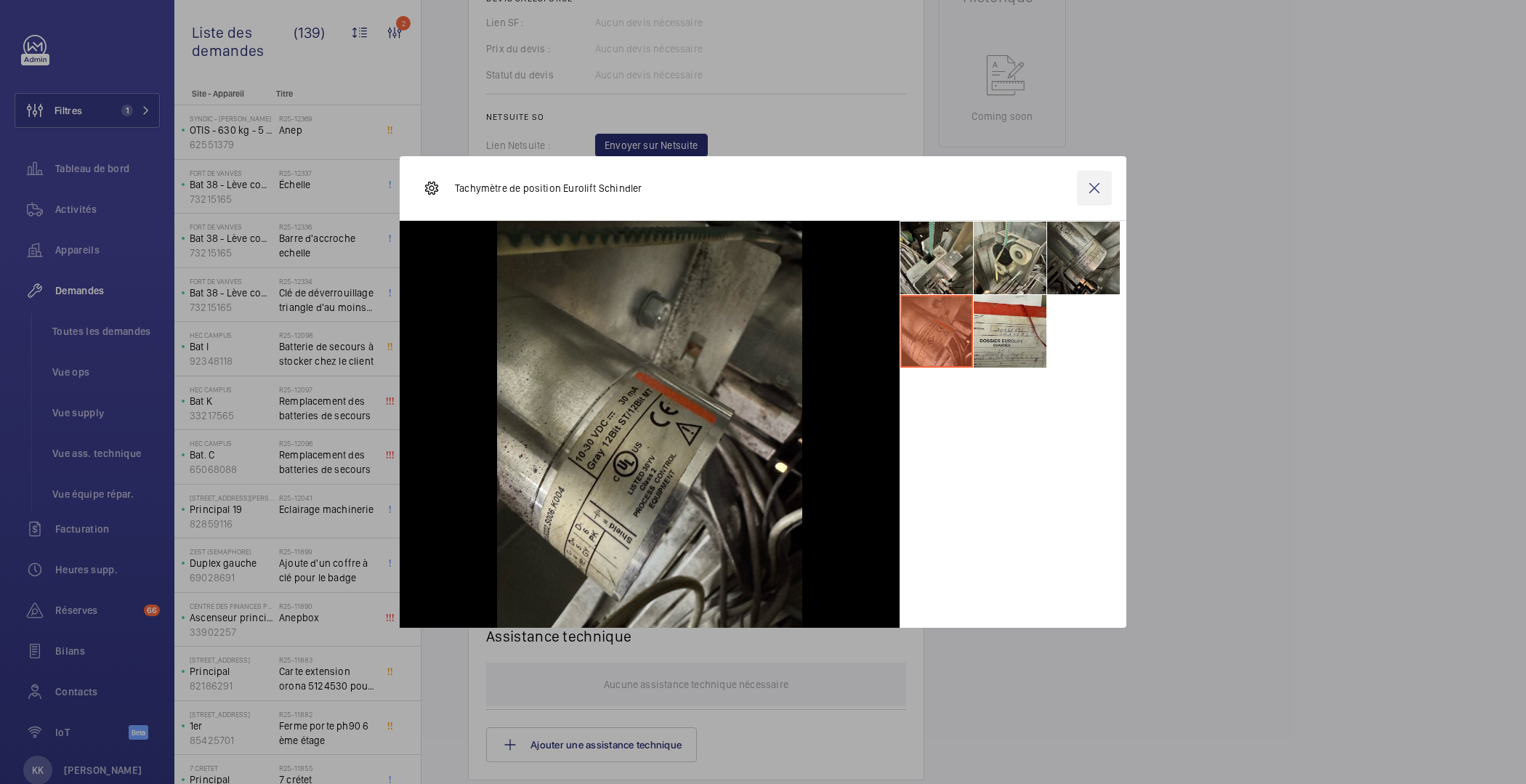
click at [1098, 192] on wm-front-icon-button at bounding box center [1095, 189] width 35 height 35
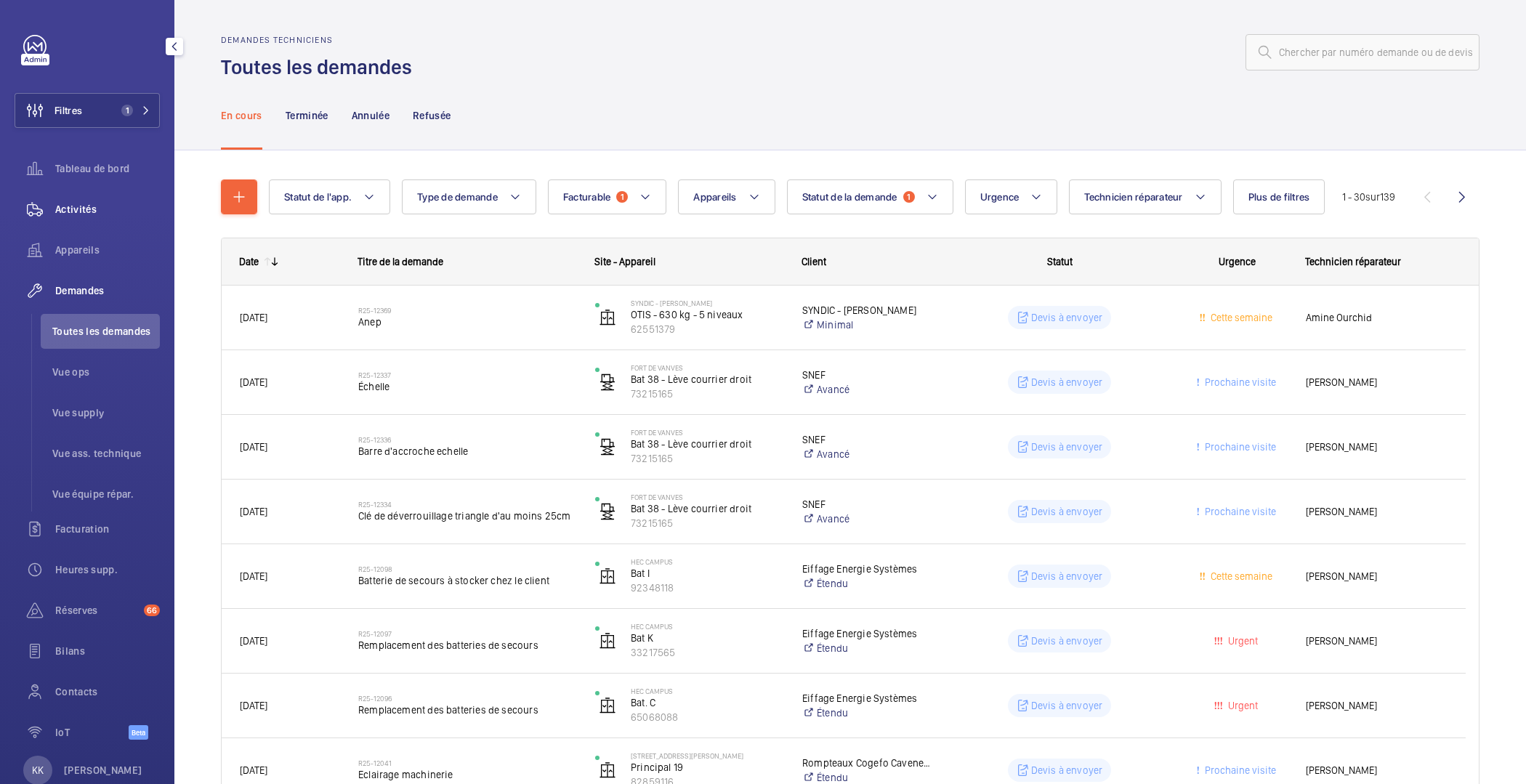
click at [83, 219] on div "Activités" at bounding box center [87, 209] width 145 height 35
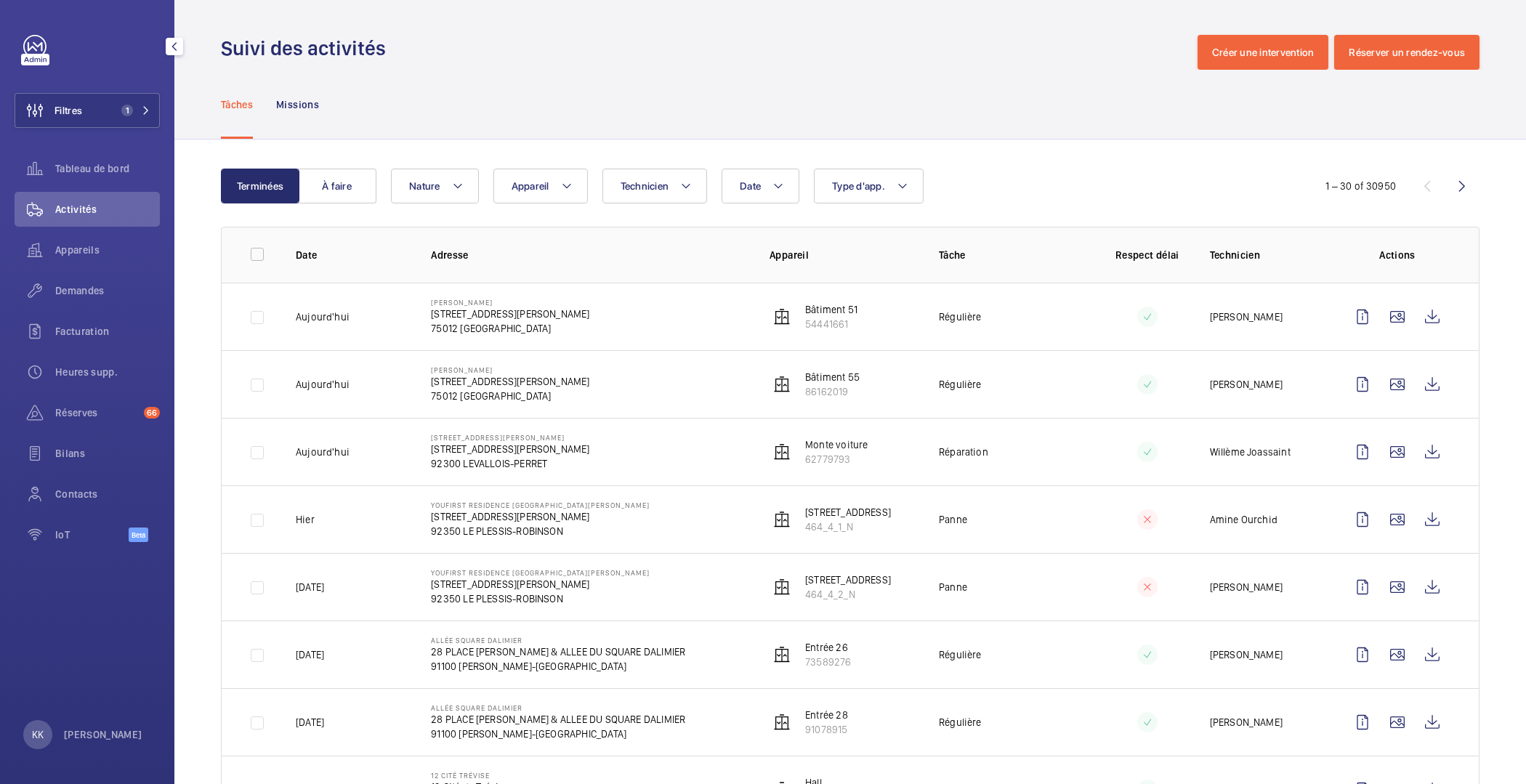
click at [116, 273] on div "Demandes" at bounding box center [87, 293] width 145 height 40
click at [103, 252] on span "Appareils" at bounding box center [107, 250] width 105 height 15
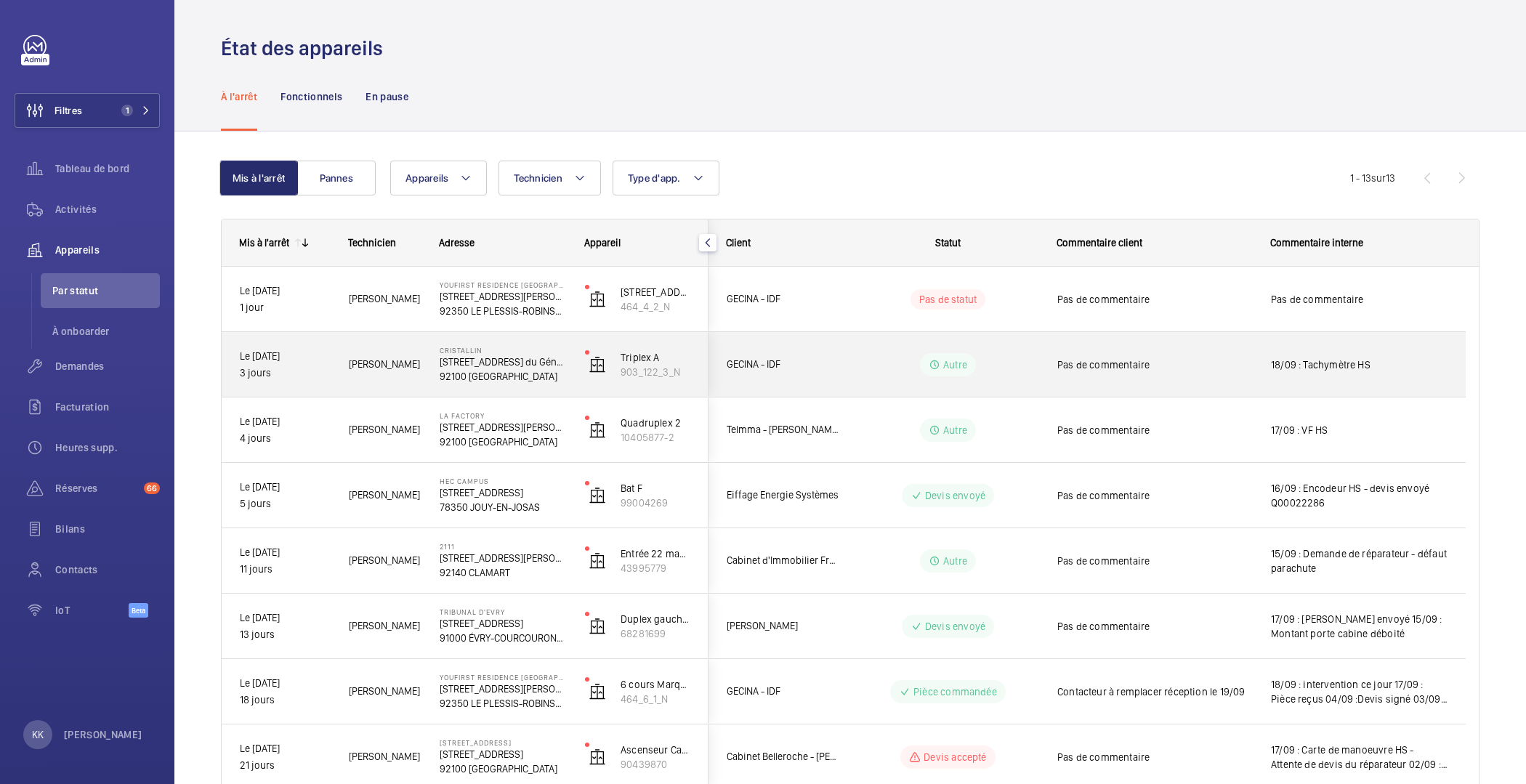
click at [404, 383] on div "[PERSON_NAME]" at bounding box center [375, 364] width 89 height 46
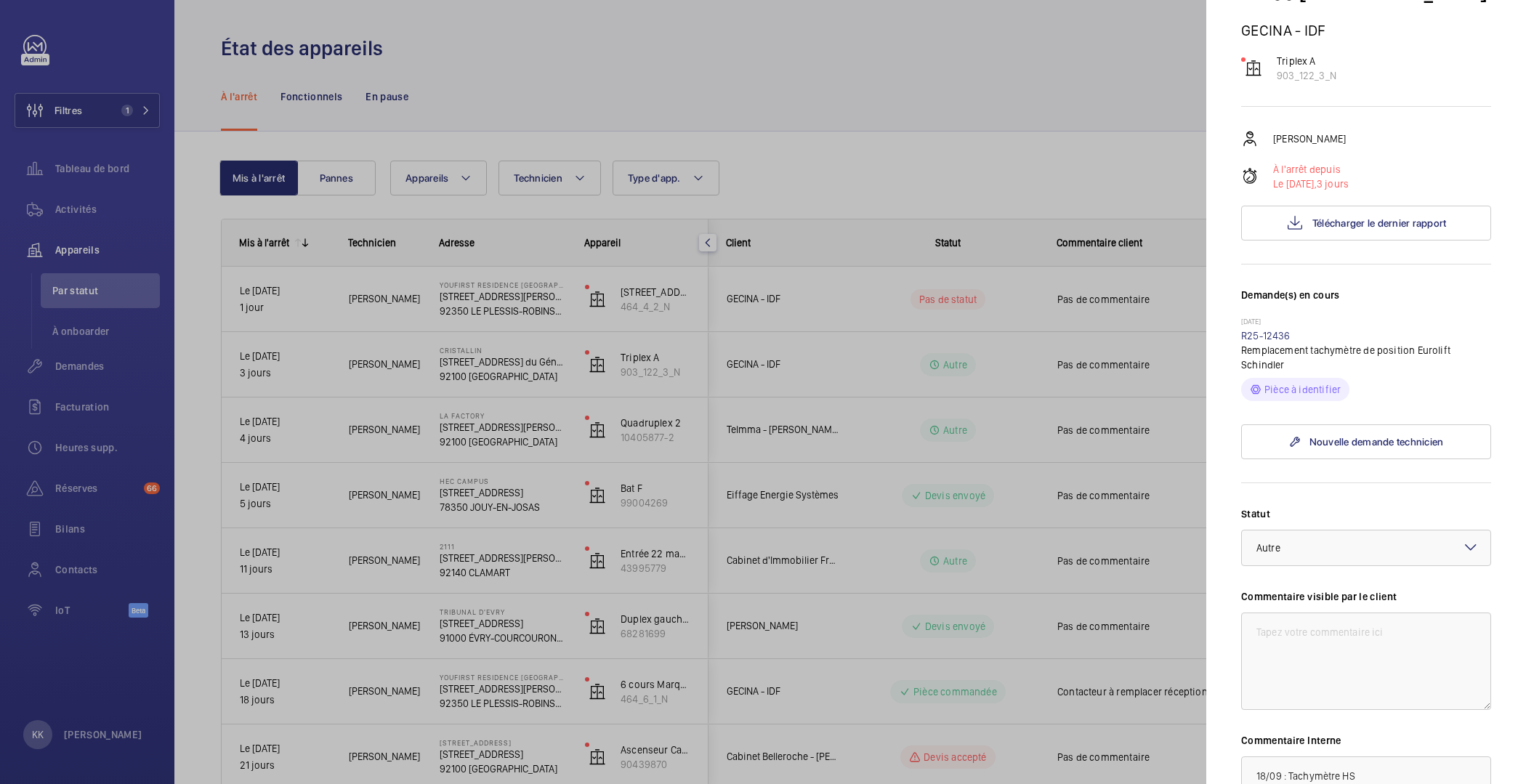
scroll to position [365, 0]
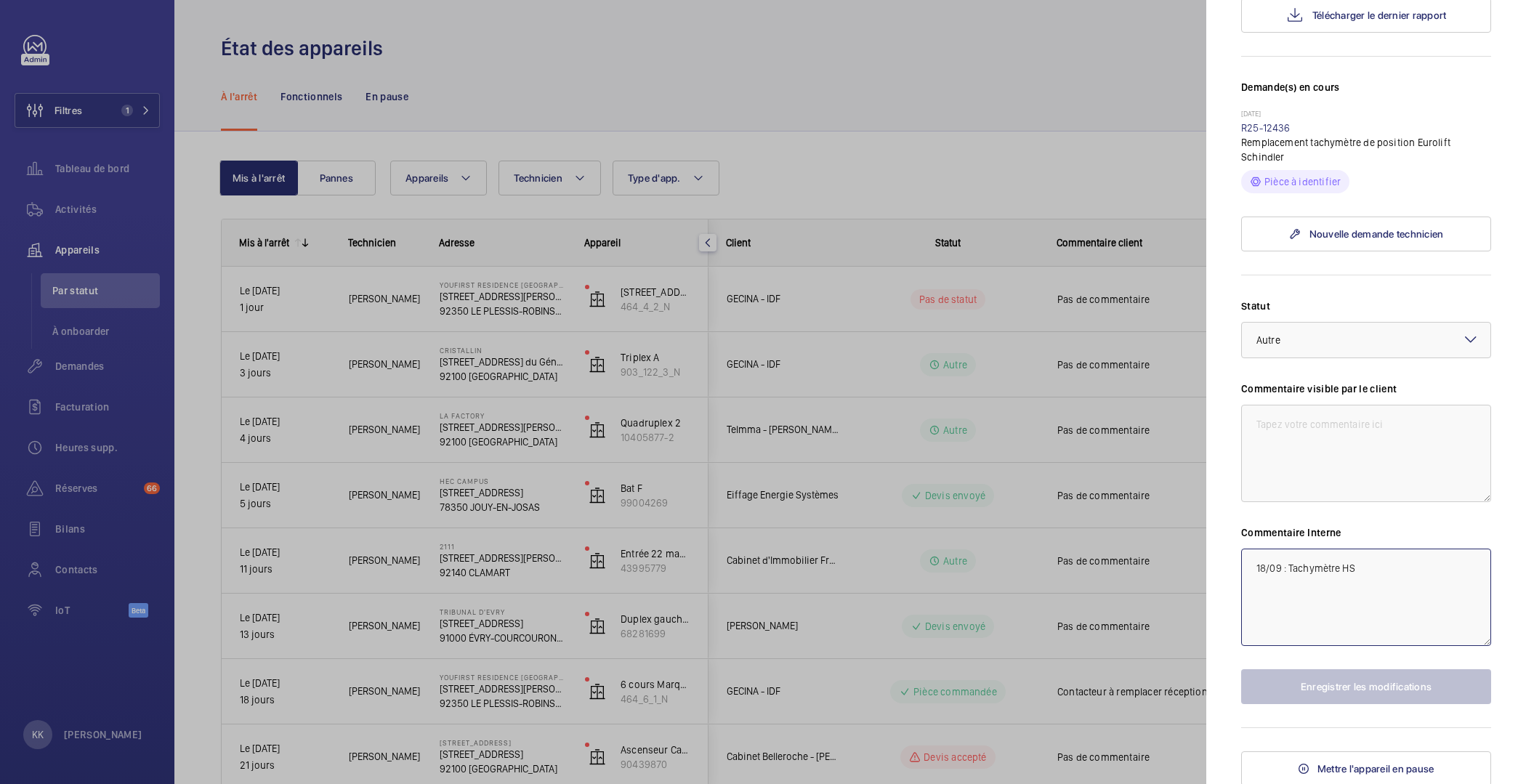
click at [1261, 588] on textarea "18/09 : Tachymètre HS" at bounding box center [1366, 596] width 250 height 97
click at [1254, 565] on textarea "18/09 : Tachymètre HS" at bounding box center [1366, 596] width 250 height 97
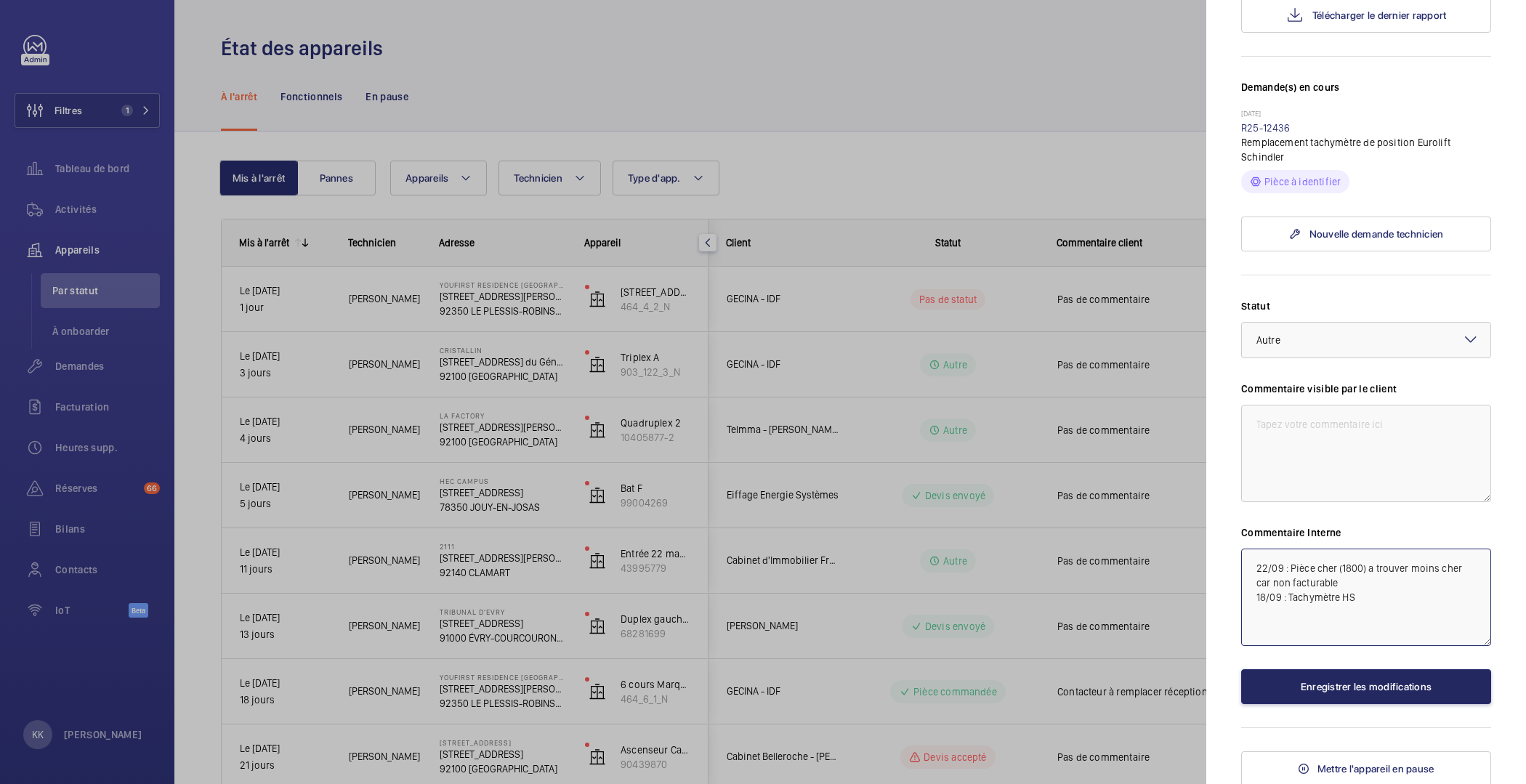
type textarea "22/09 : Pièce cher (1800) a trouver moins cher car non facturable 18/09 : Tachy…"
click at [1319, 674] on button "Enregistrer les modifications" at bounding box center [1366, 687] width 250 height 35
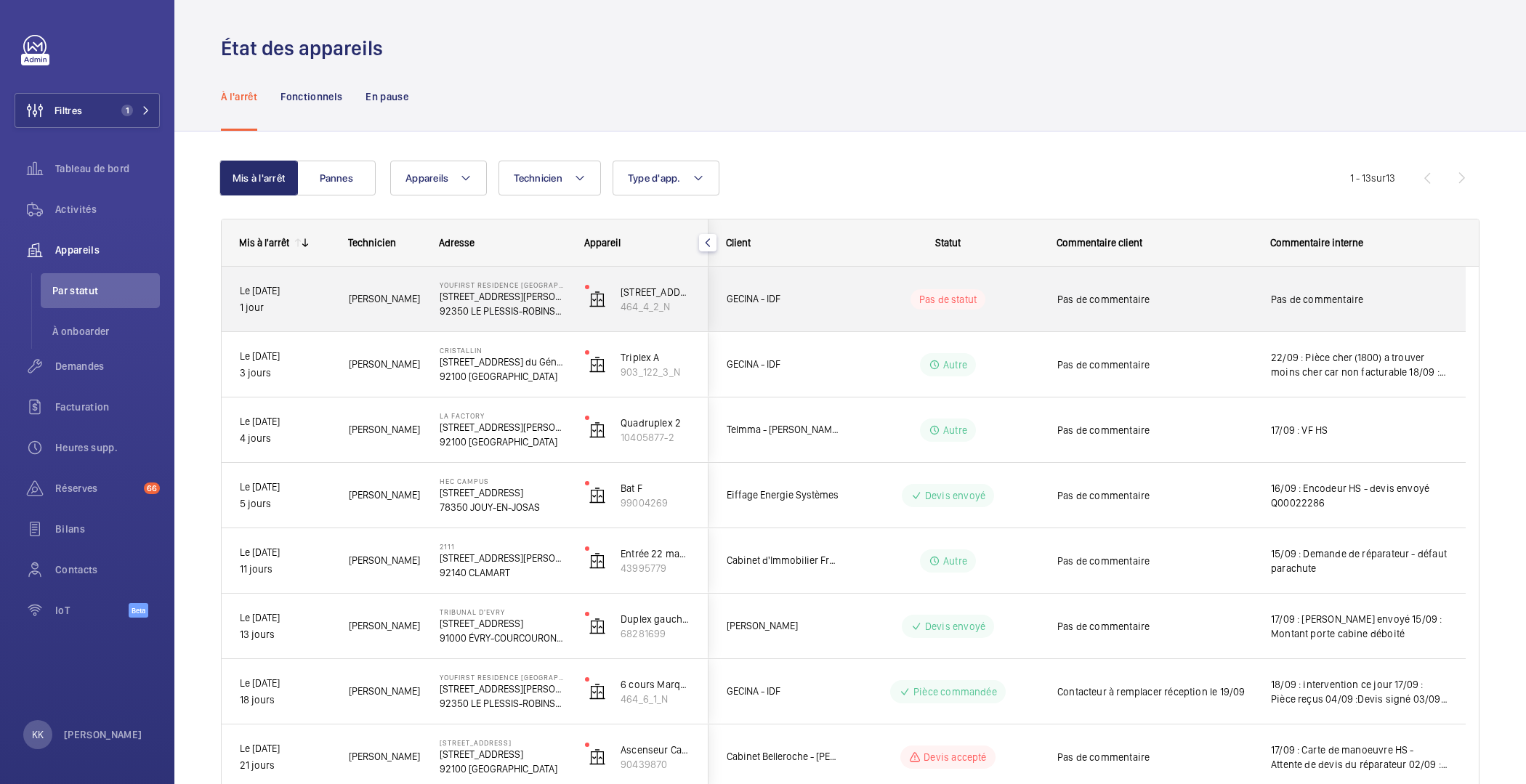
click at [476, 322] on div "YouFirst Residence Le Plessis-Robinson 23 Rue Paul Rivet 92350 LE PLESSIS-ROBIN…" at bounding box center [494, 299] width 143 height 66
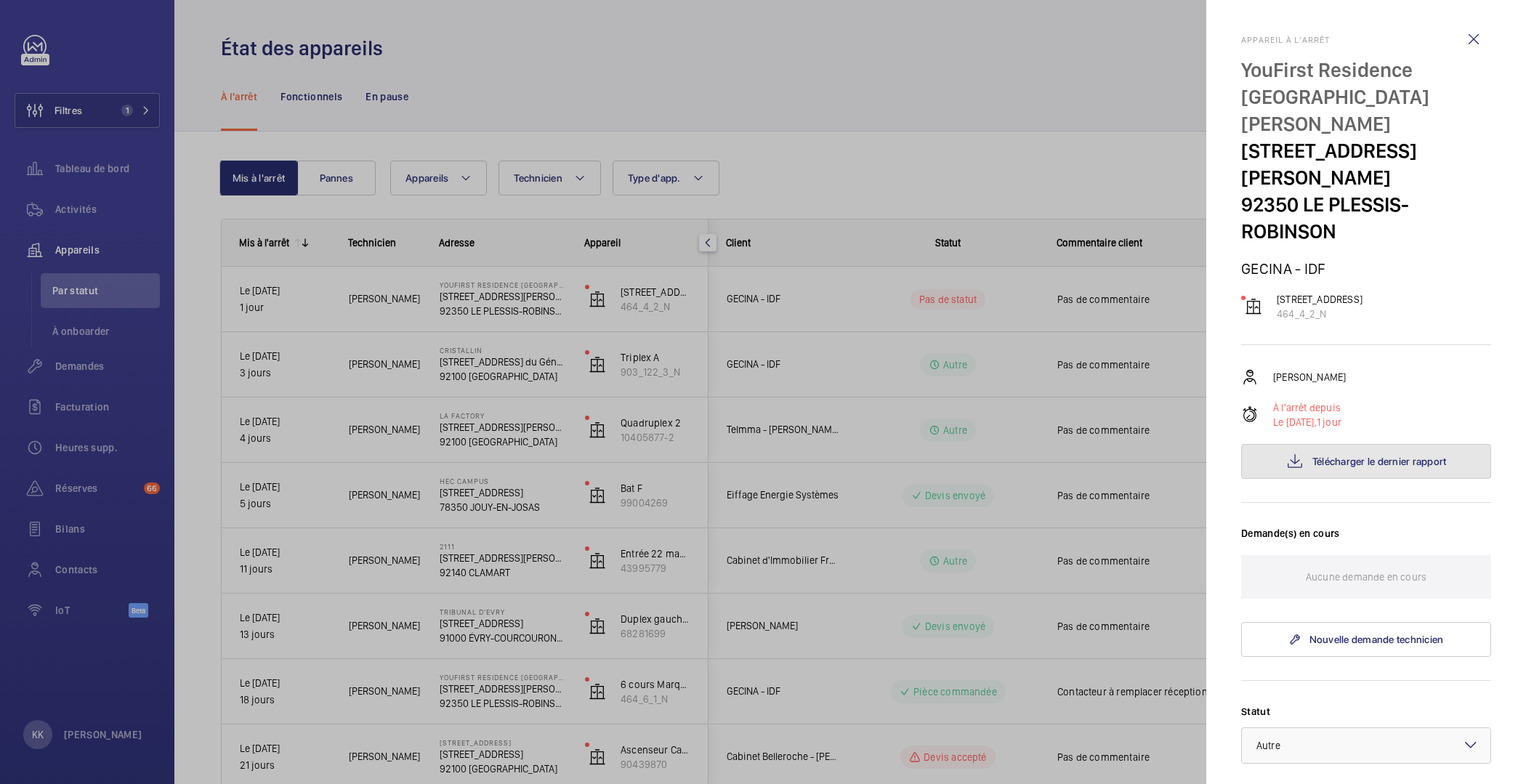
click at [1299, 444] on button "Télécharger le dernier rapport" at bounding box center [1366, 462] width 250 height 35
click at [558, 89] on div at bounding box center [763, 392] width 1526 height 784
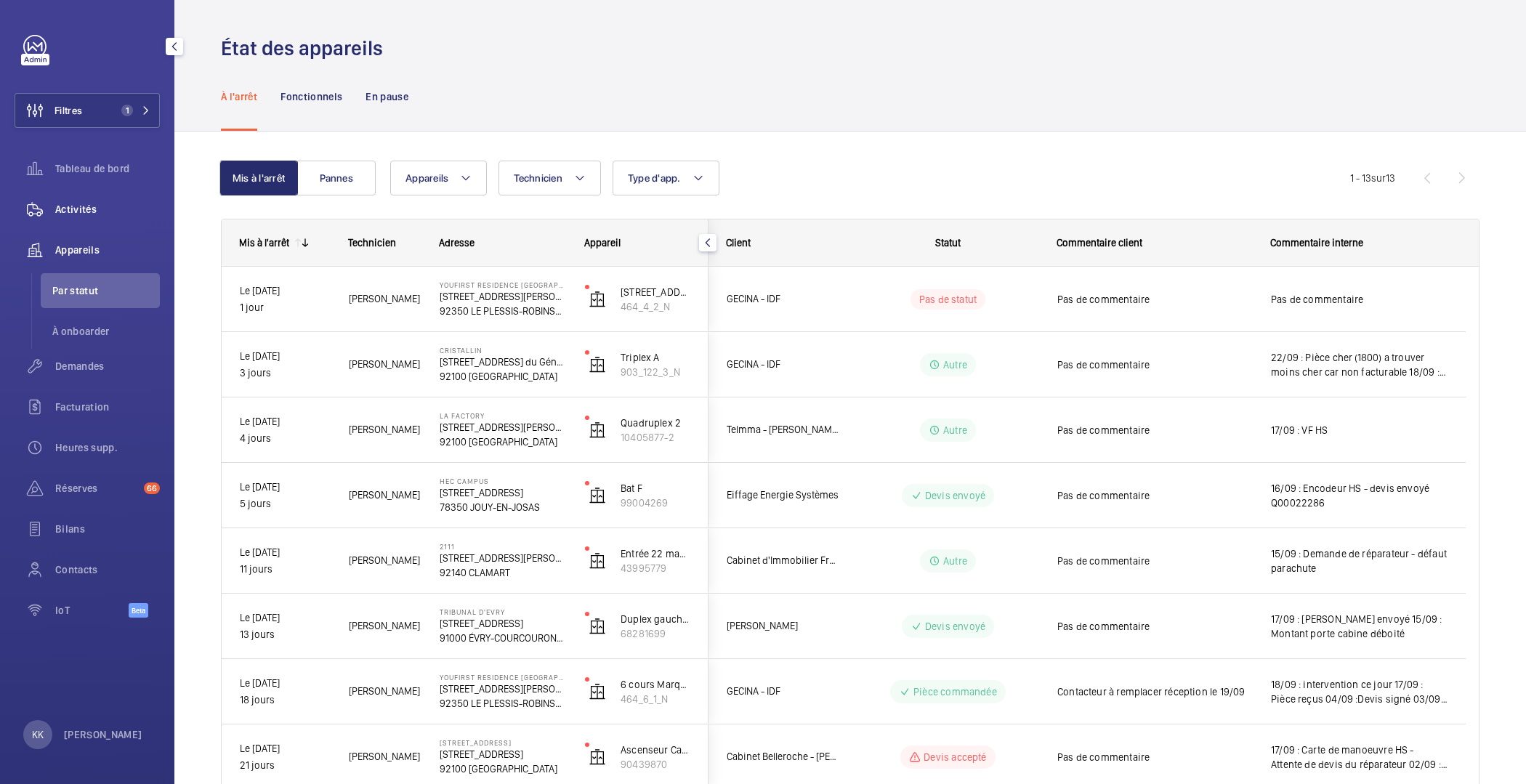
click at [83, 215] on span "Activités" at bounding box center [107, 209] width 105 height 15
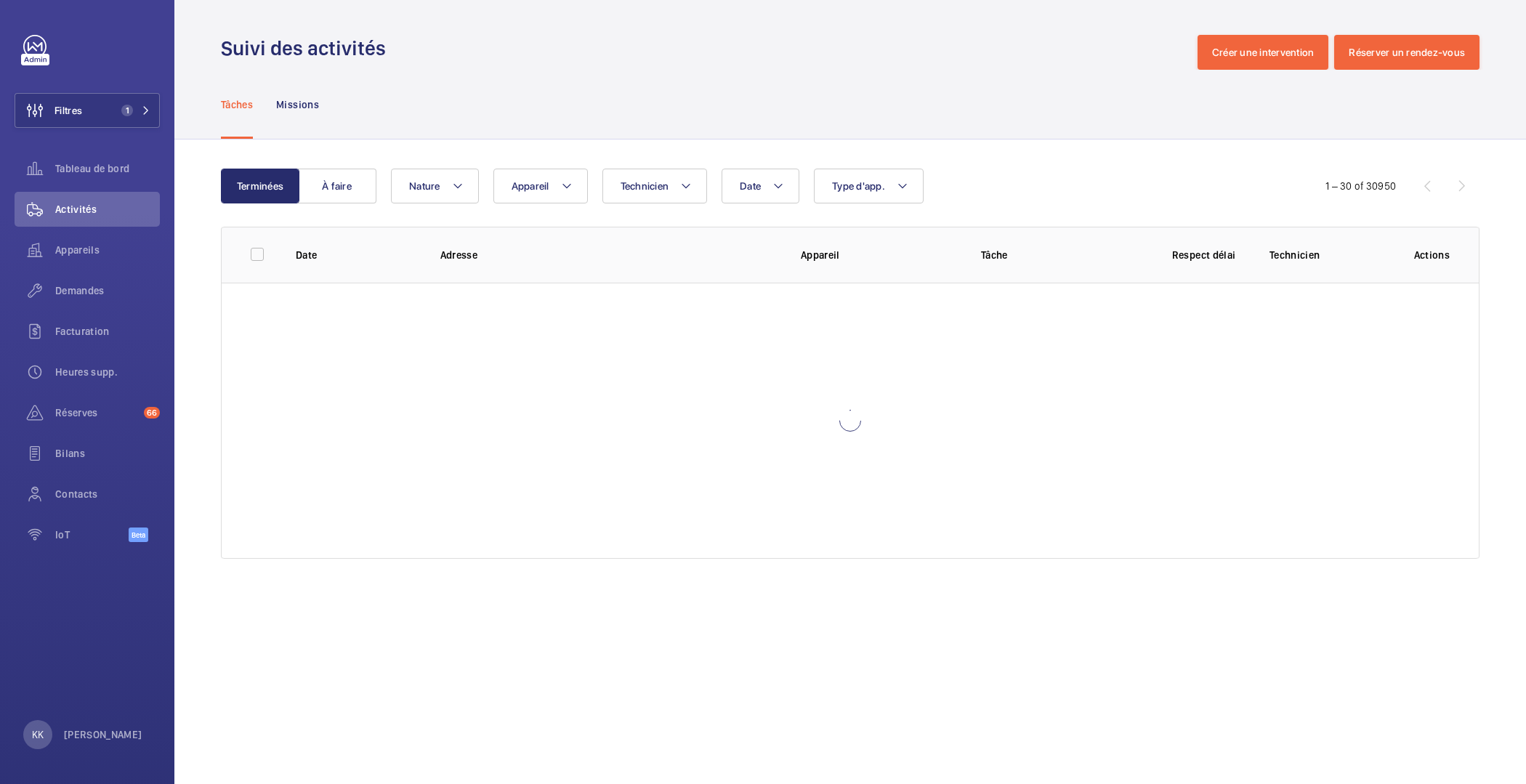
click at [457, 108] on div "Tâches Missions" at bounding box center [850, 104] width 1259 height 69
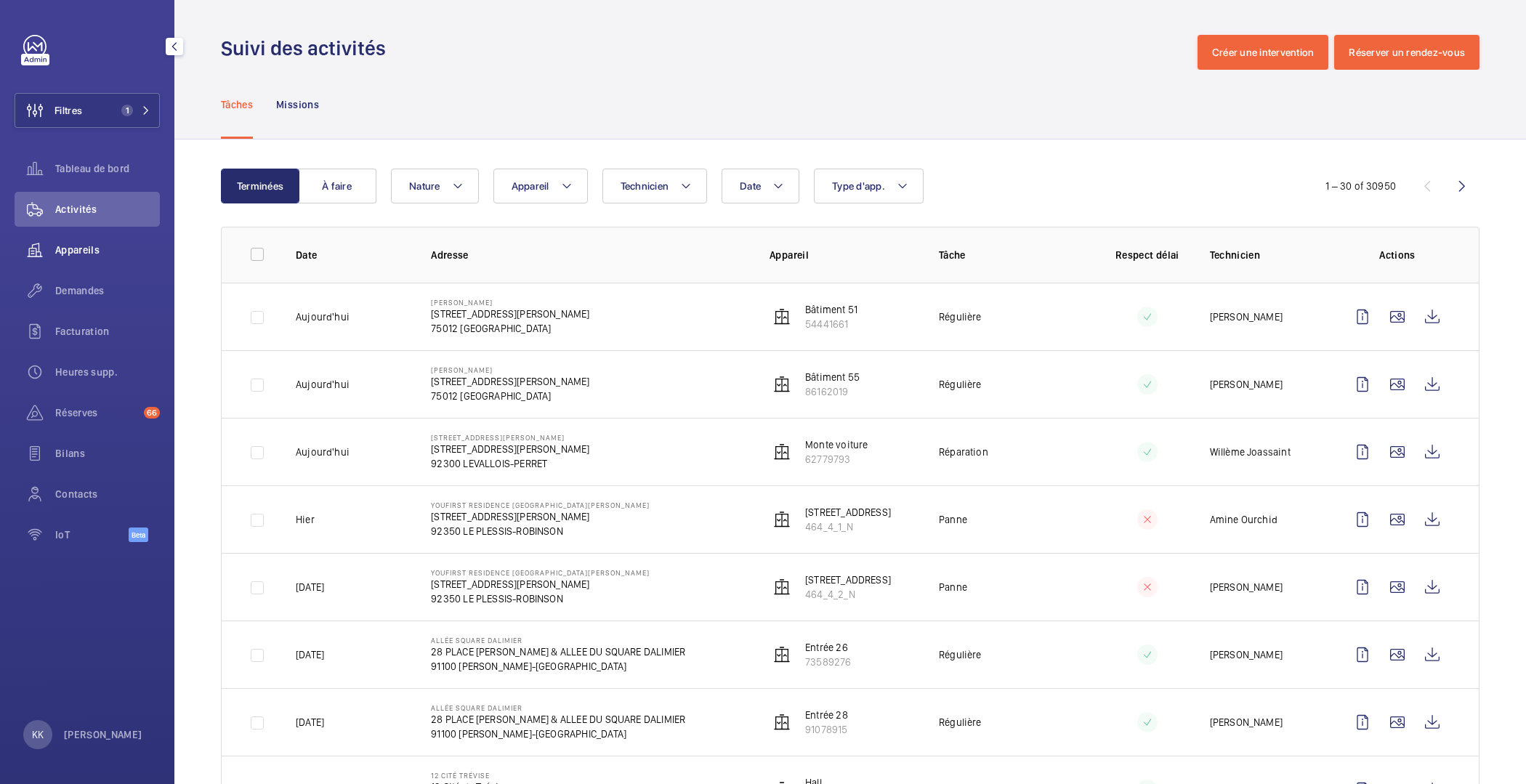
click at [113, 255] on span "Appareils" at bounding box center [107, 250] width 105 height 15
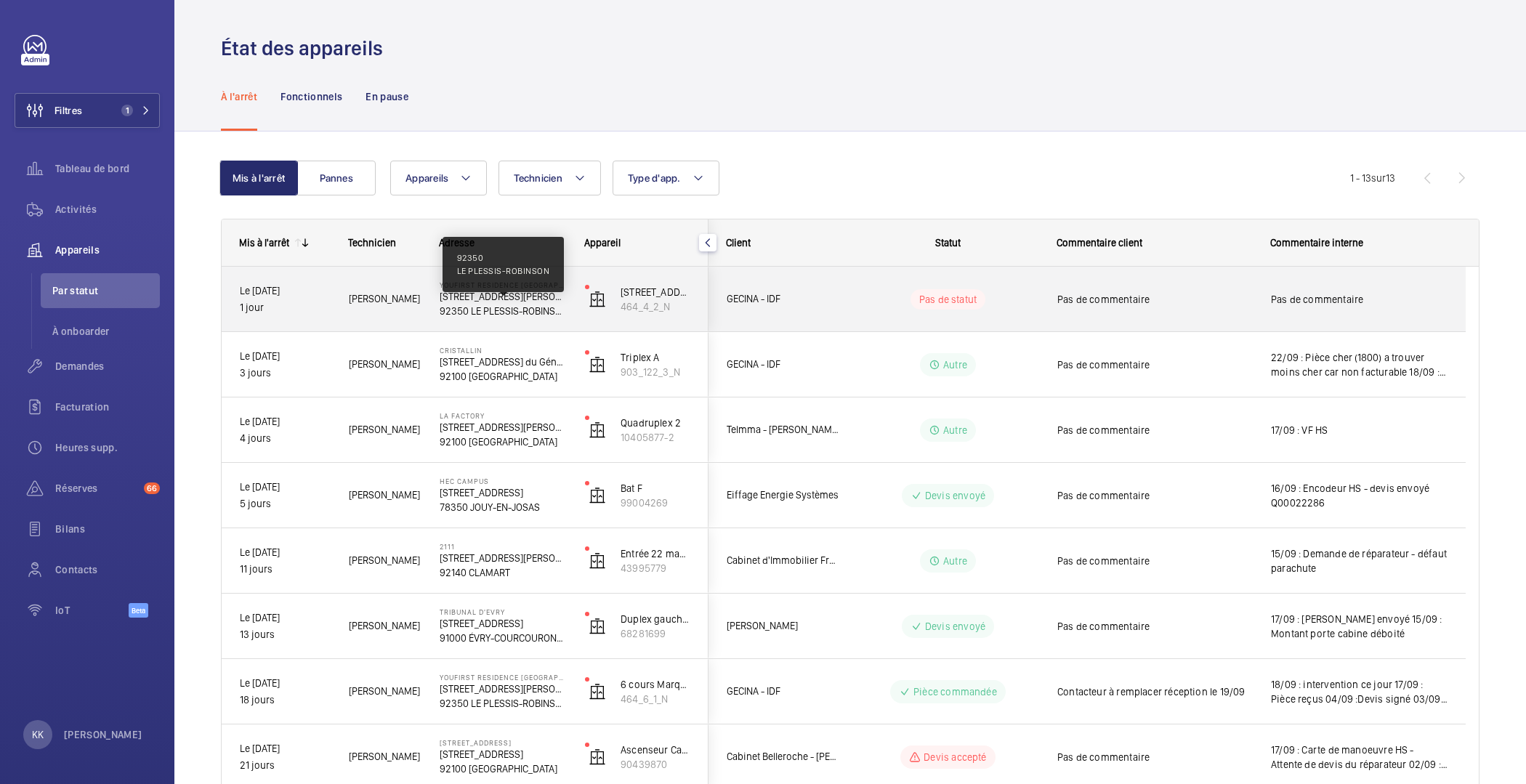
click at [537, 309] on p "92350 LE PLESSIS-ROBINSON" at bounding box center [502, 310] width 127 height 15
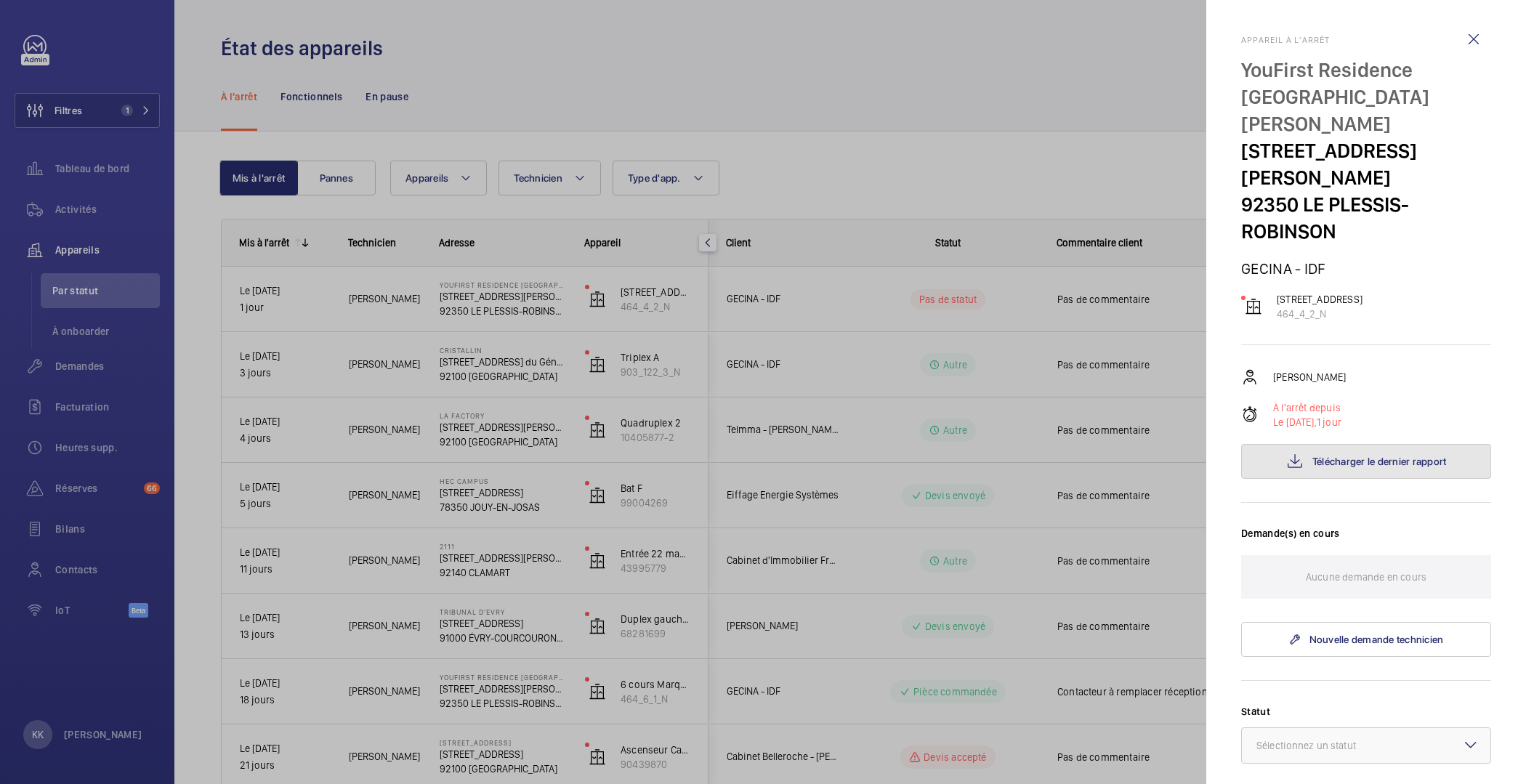
click at [1325, 456] on span "Télécharger le dernier rapport" at bounding box center [1380, 462] width 135 height 12
click at [767, 364] on div at bounding box center [763, 392] width 1526 height 784
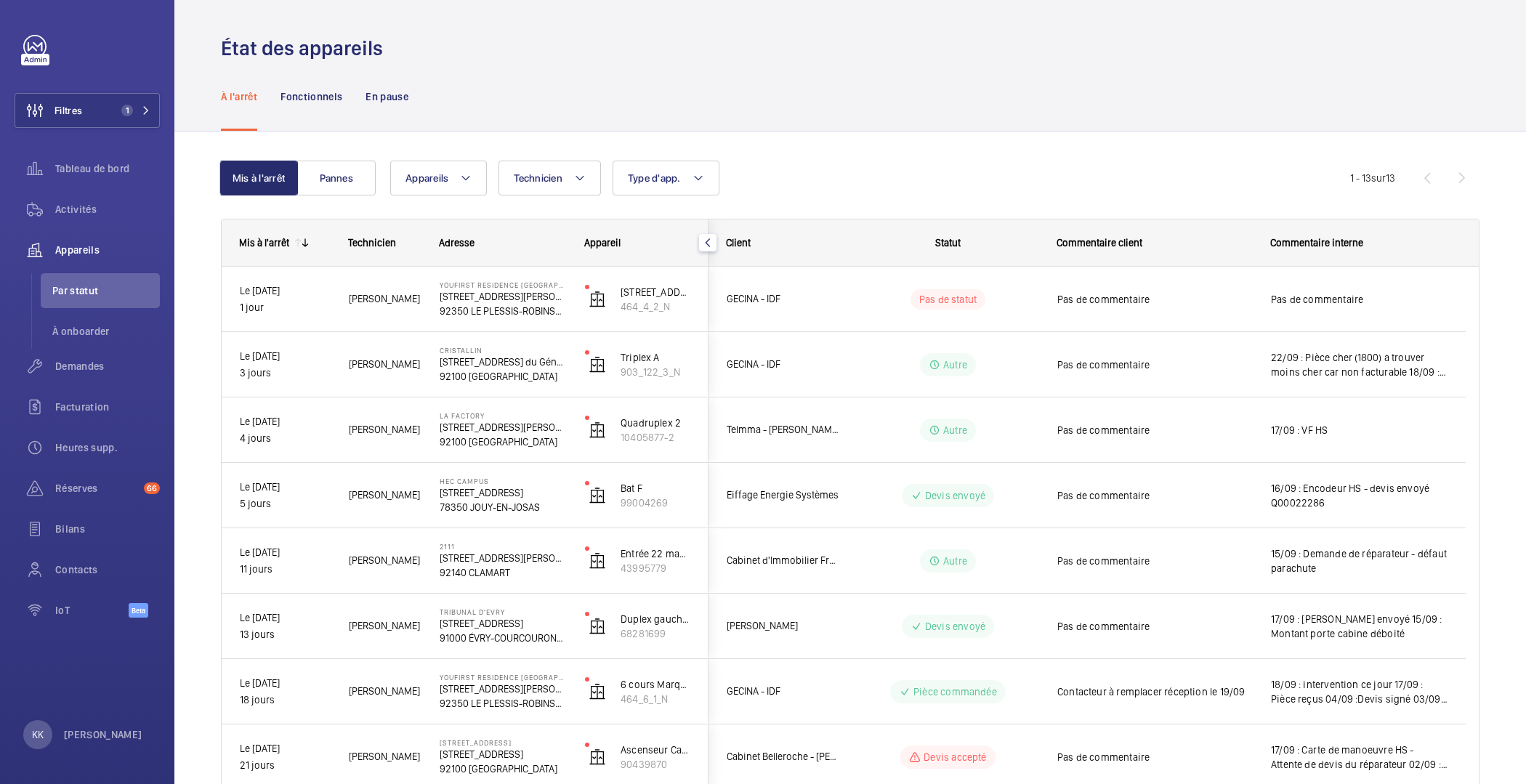
click at [769, 153] on div "Mis à l'arrêt Pannes Appareils Technicien Type d'app. Plus de filtres Réinitial…" at bounding box center [850, 644] width 1259 height 1015
click at [559, 181] on span "Technicien" at bounding box center [538, 178] width 49 height 12
type input "ism"
click at [576, 274] on span "Ism ail Tokpinar" at bounding box center [637, 275] width 199 height 15
click at [535, 274] on input "Ism ail Tokpinar" at bounding box center [521, 276] width 29 height 29
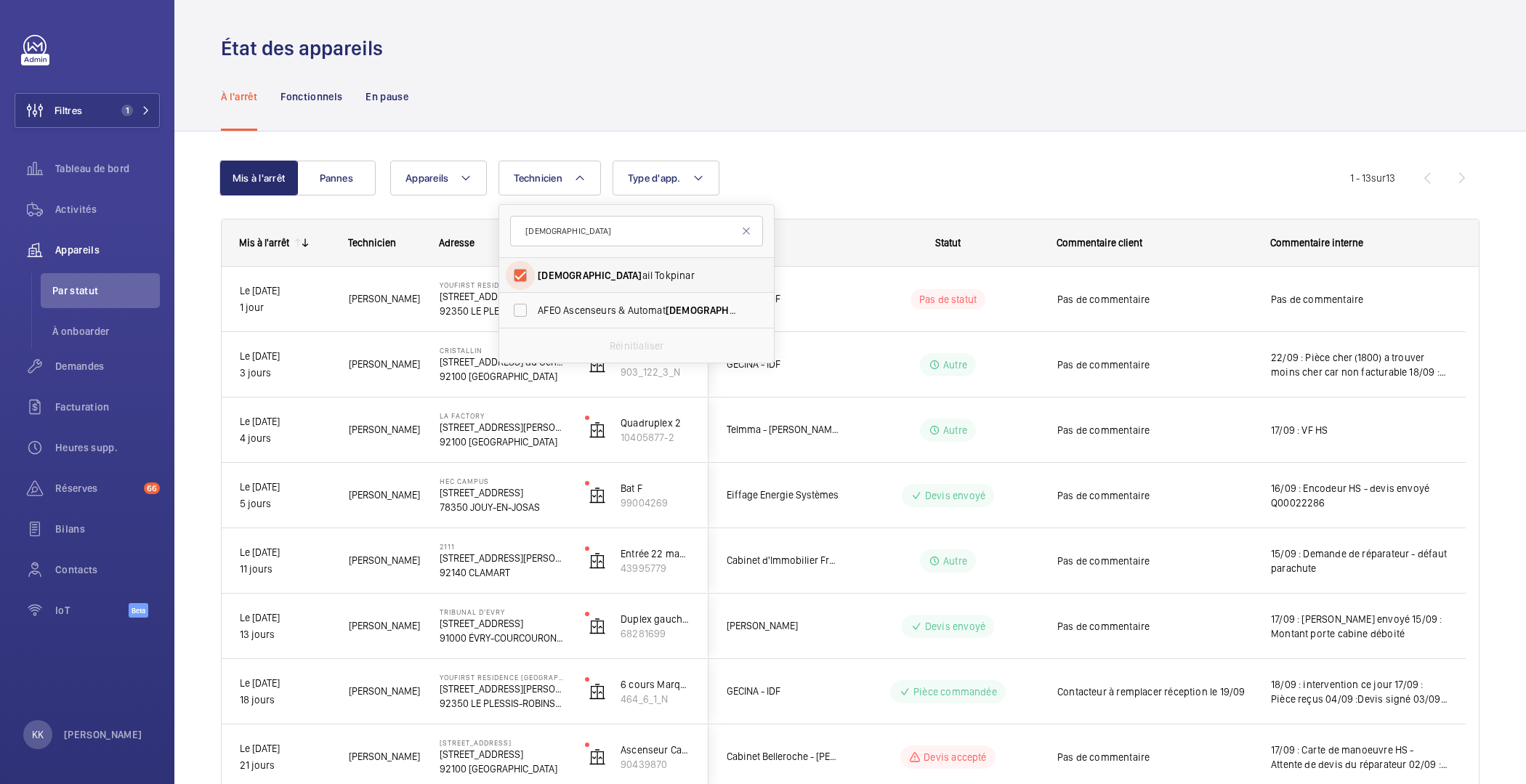
checkbox input "true"
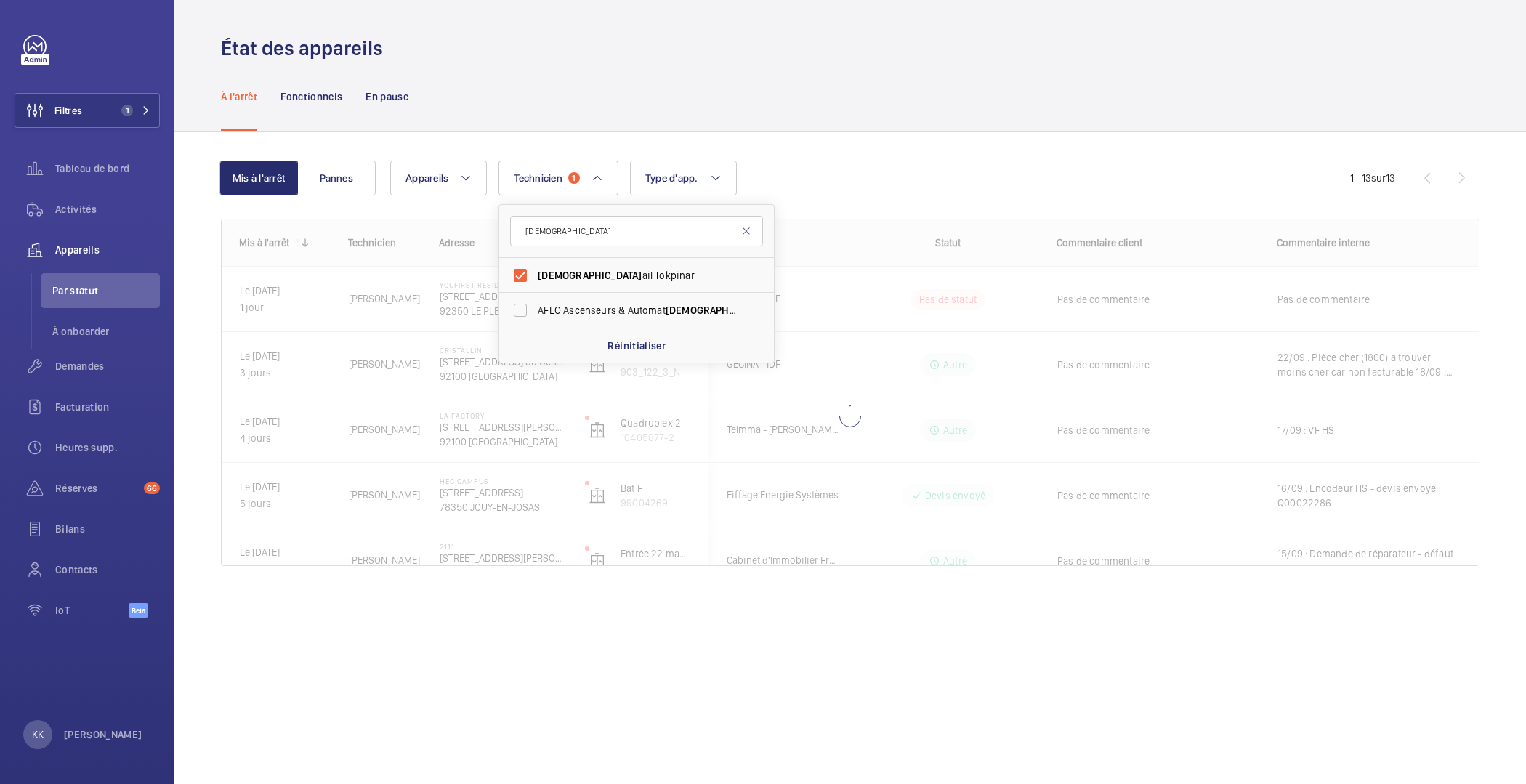
click at [827, 143] on div "Mis à l'arrêt Pannes Appareils Technicien 1 ism Ism ail Tokpinar AFEO Ascenseur…" at bounding box center [850, 369] width 1259 height 464
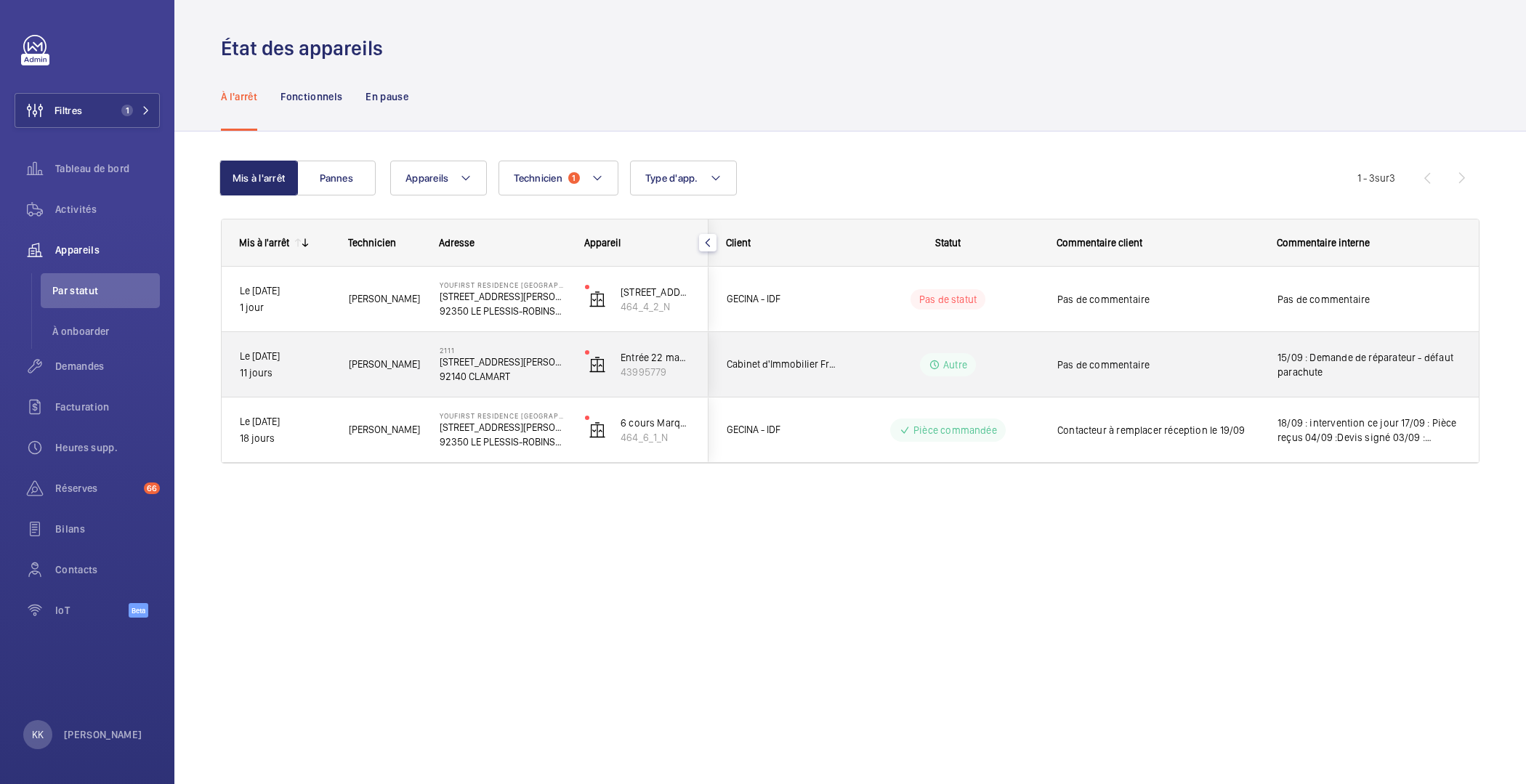
drag, startPoint x: 1365, startPoint y: 377, endPoint x: 1266, endPoint y: 354, distance: 101.6
click at [1266, 354] on div "15/09 : Demande de réparateur - défaut parachute" at bounding box center [1370, 364] width 219 height 63
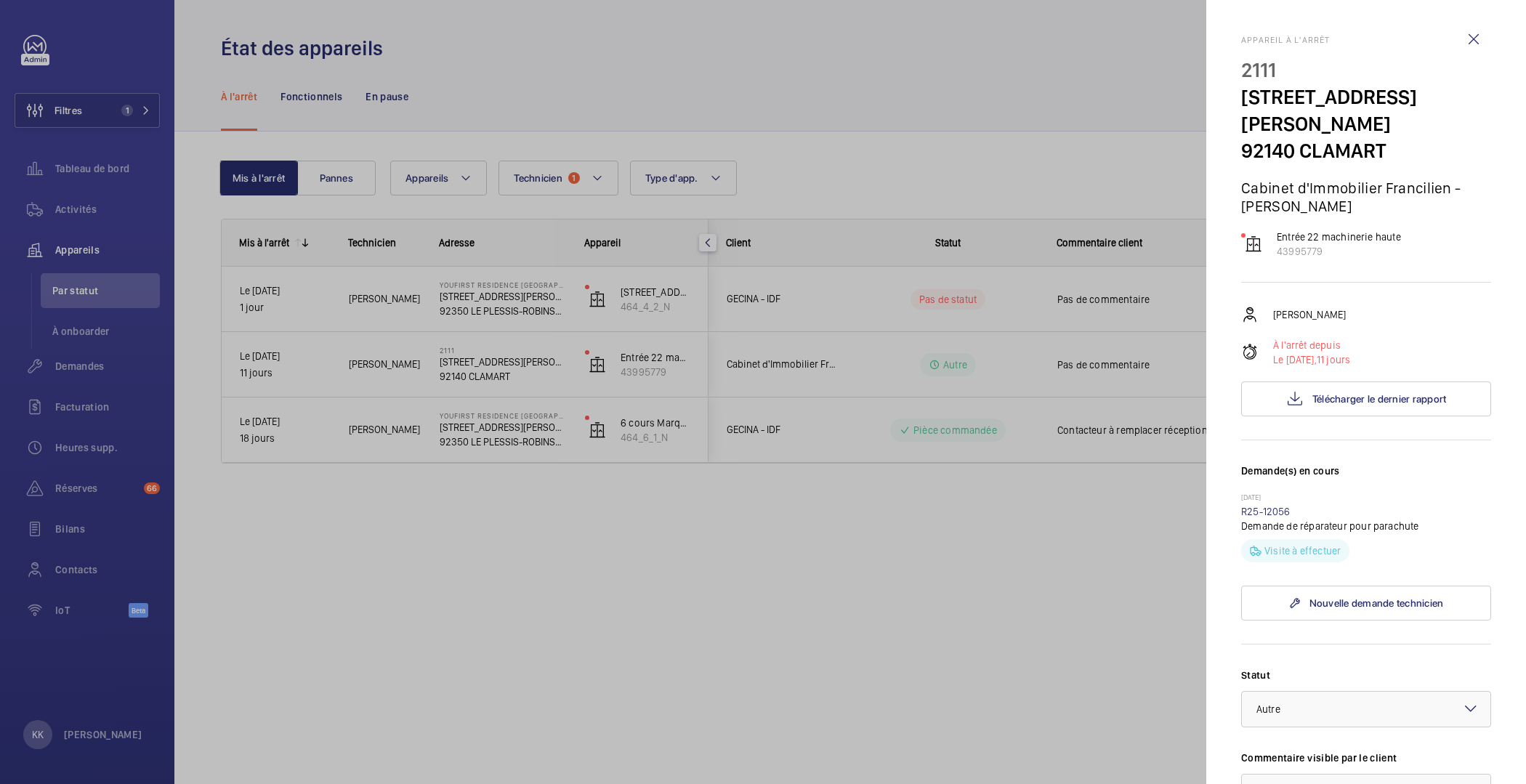
click at [944, 560] on div at bounding box center [763, 392] width 1526 height 784
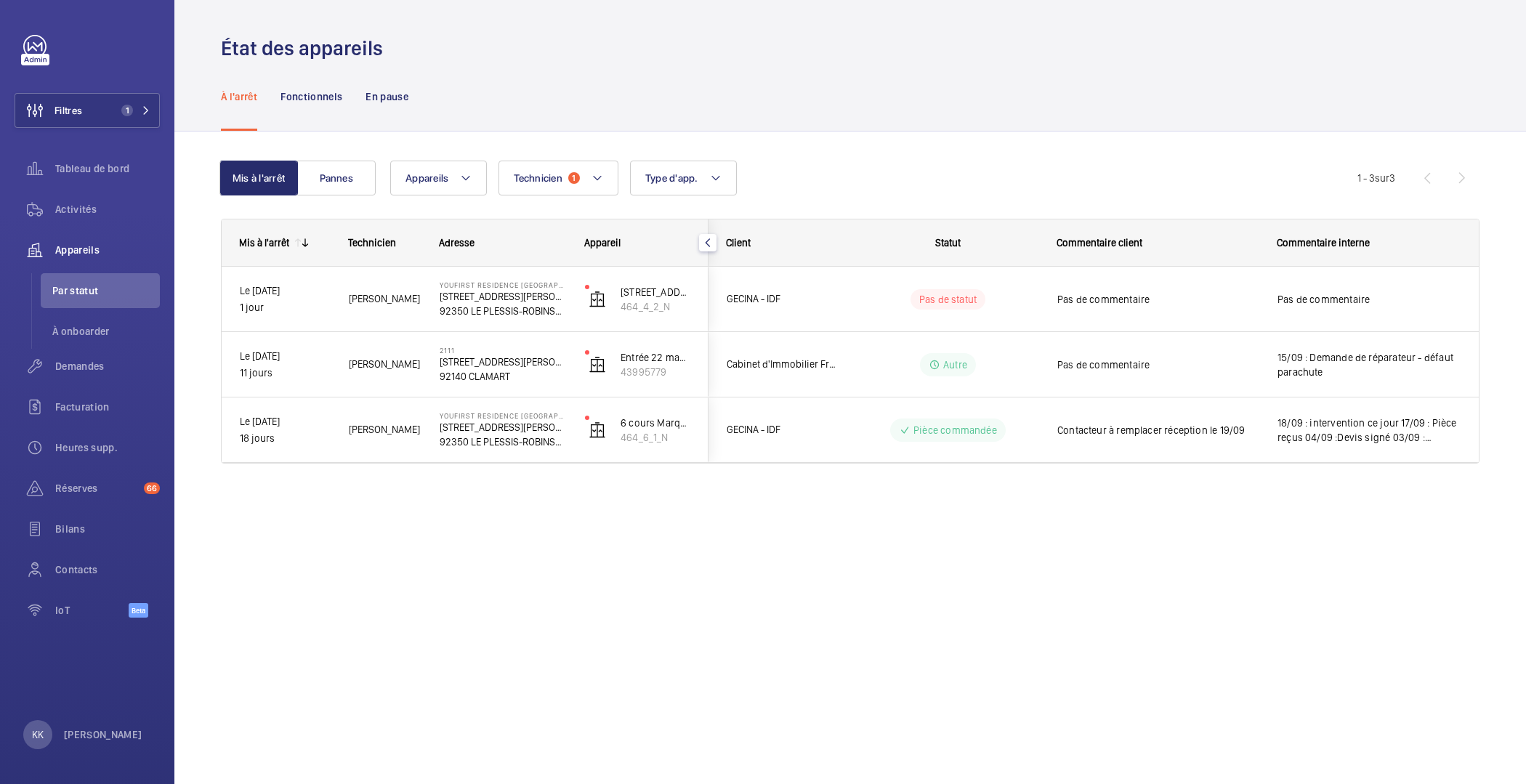
drag, startPoint x: 1282, startPoint y: 372, endPoint x: 1420, endPoint y: 663, distance: 322.1
click at [1420, 663] on div "État des appareils À l'arrêt Fonctionnels En pause Mis à l'arrêt Pannes Apparei…" at bounding box center [851, 392] width 1352 height 784
click at [1109, 600] on div "État des appareils À l'arrêt Fonctionnels En pause Mis à l'arrêt Pannes Apparei…" at bounding box center [851, 392] width 1352 height 784
click at [562, 187] on button "Technicien 1" at bounding box center [558, 178] width 120 height 35
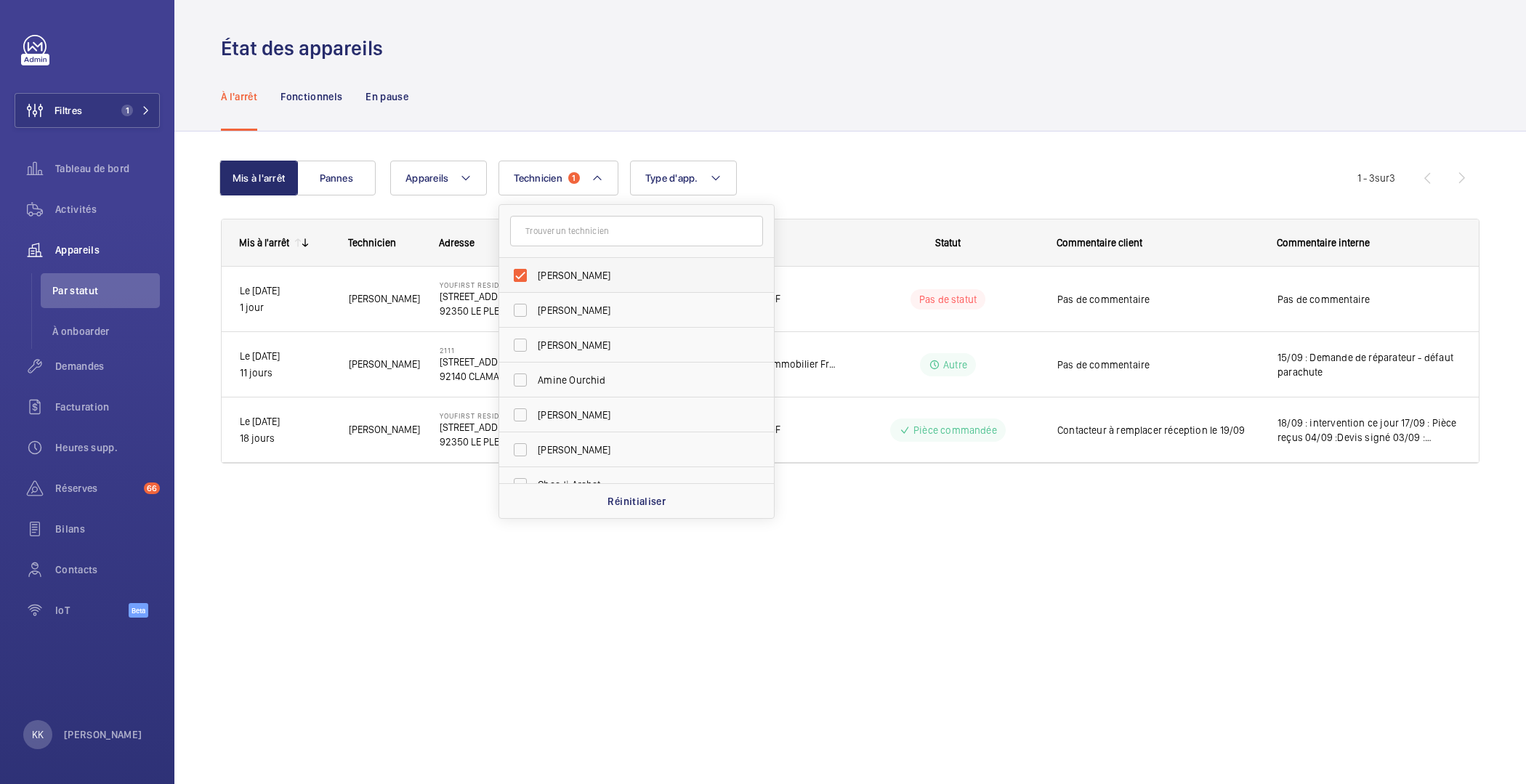
click at [560, 274] on span "Ismail Tokpinar" at bounding box center [637, 275] width 199 height 15
click at [535, 274] on input "Ismail Tokpinar" at bounding box center [521, 276] width 29 height 29
checkbox input "false"
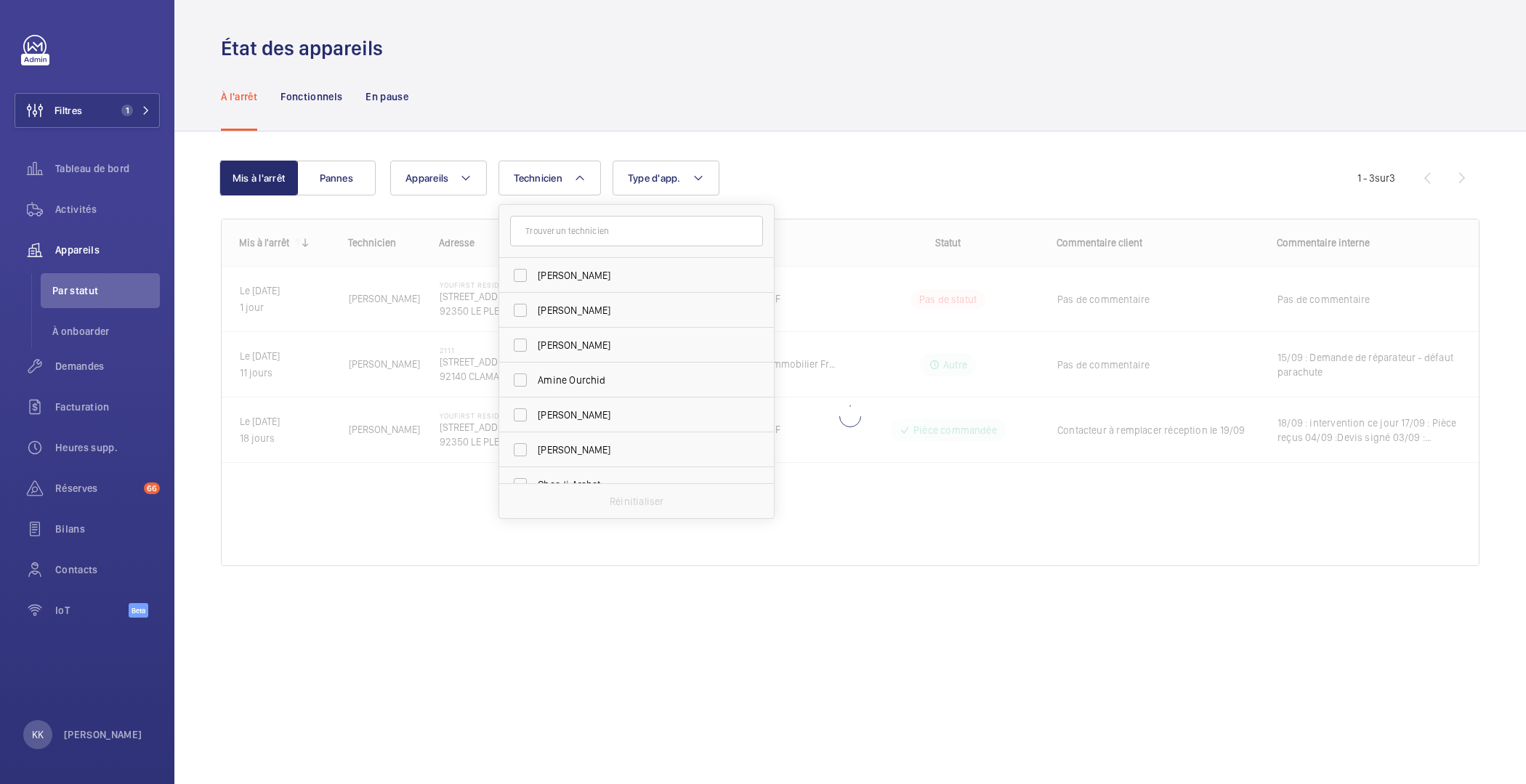
click at [538, 141] on div "Mis à l'arrêt Pannes Appareils Technicien Ismail Tokpinar Jerome Eniona Florian…" at bounding box center [850, 369] width 1259 height 464
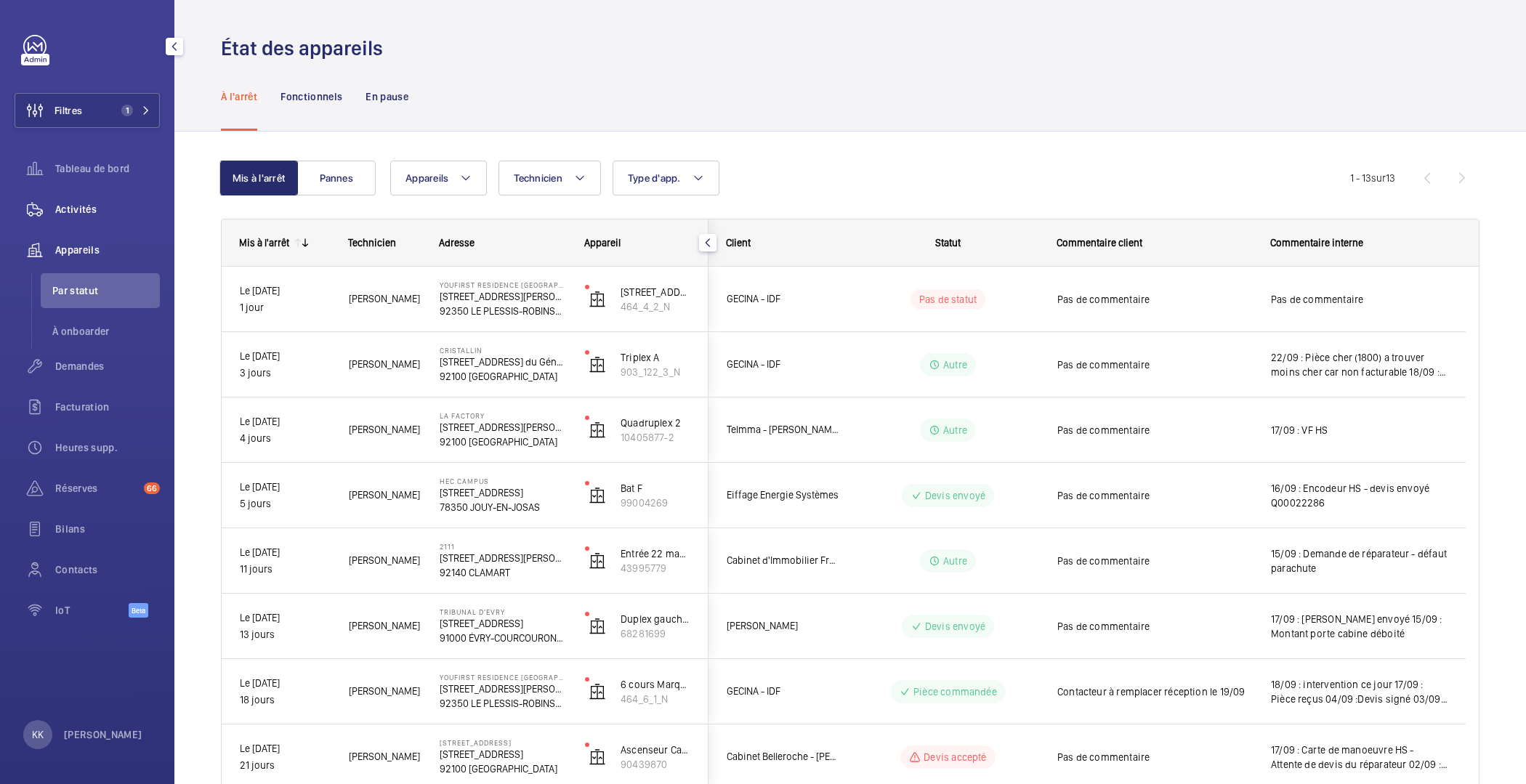
click at [77, 213] on span "Activités" at bounding box center [107, 209] width 105 height 15
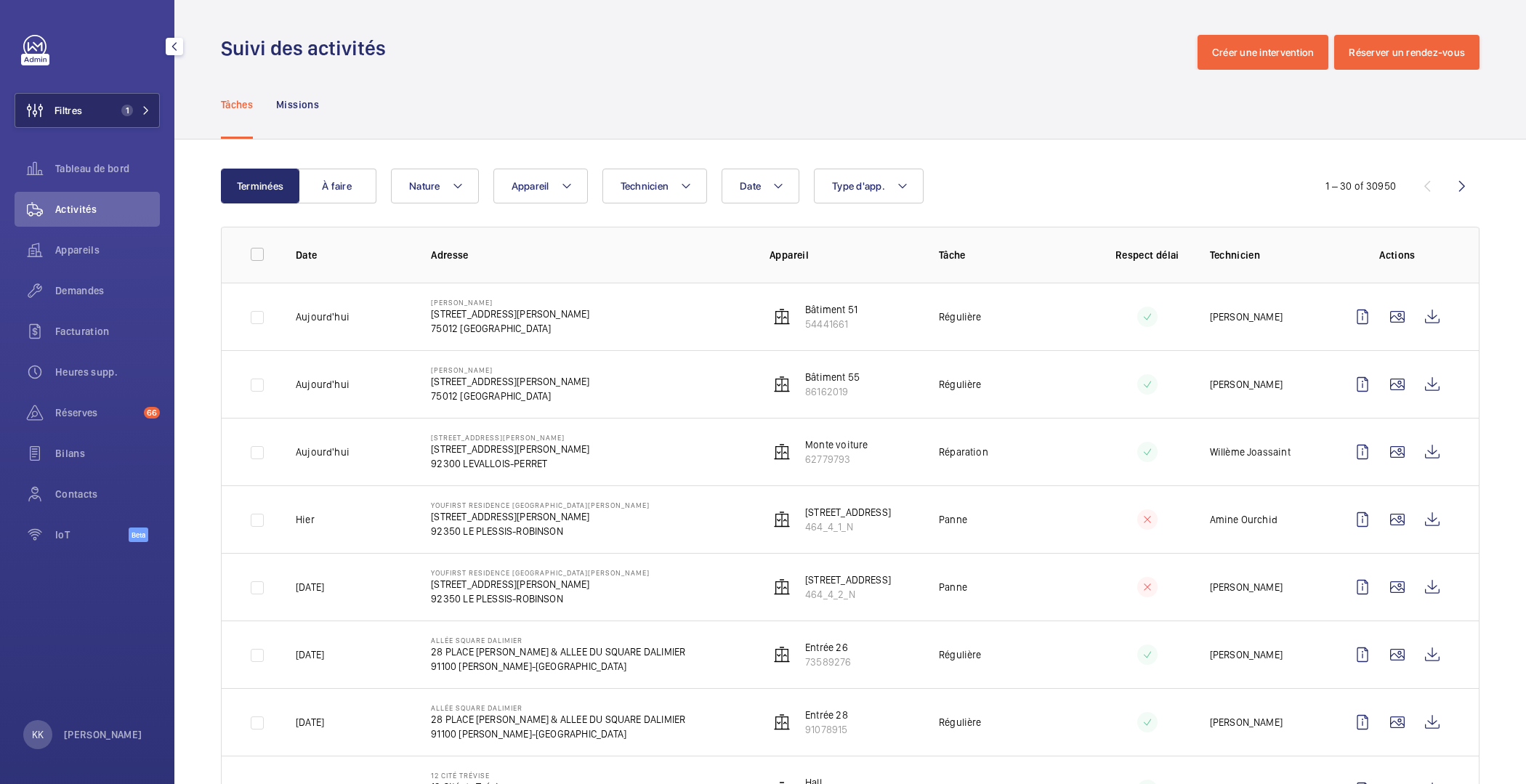
click at [104, 116] on button "Filtres 1" at bounding box center [87, 111] width 145 height 35
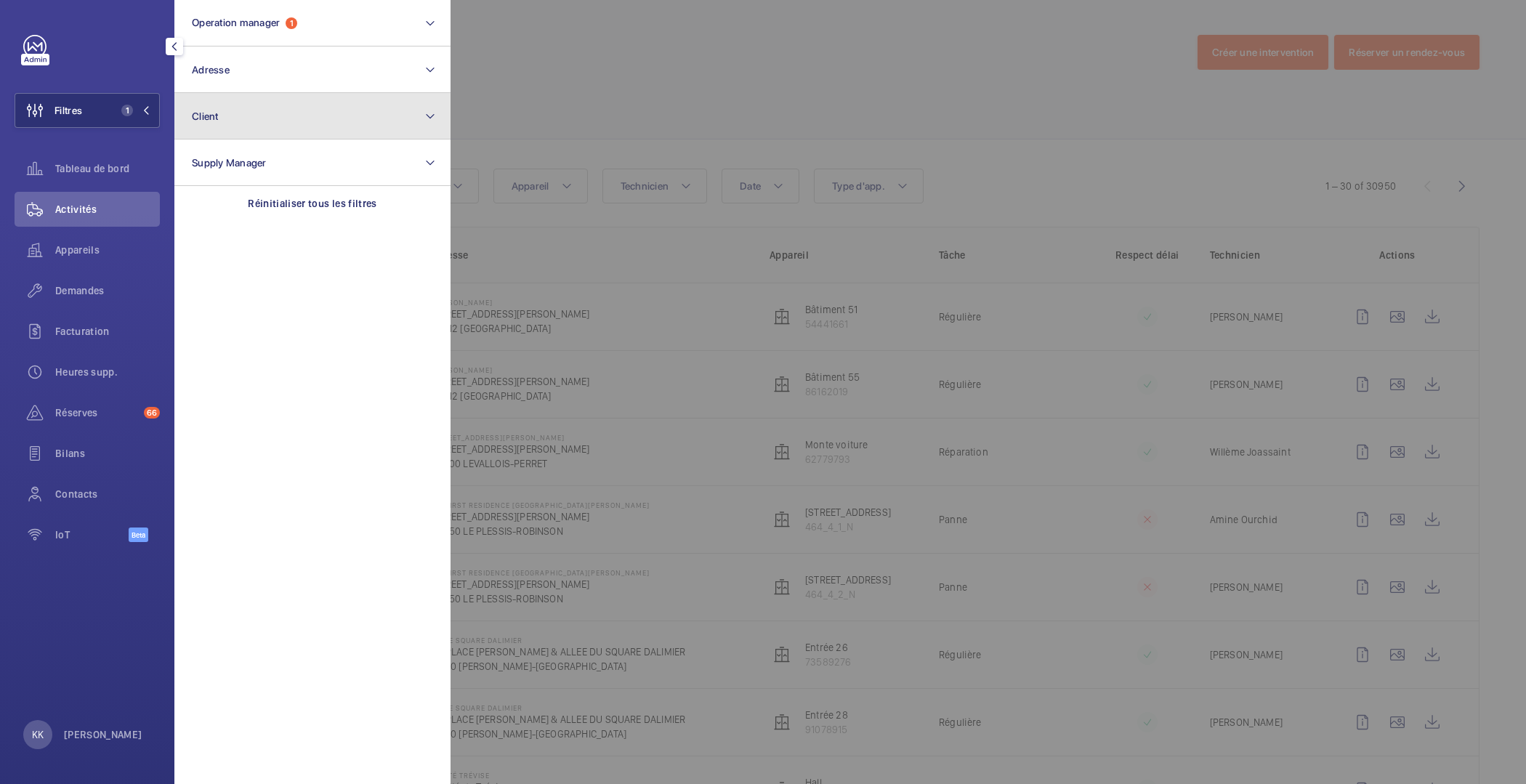
click at [213, 111] on span "Client" at bounding box center [204, 116] width 27 height 12
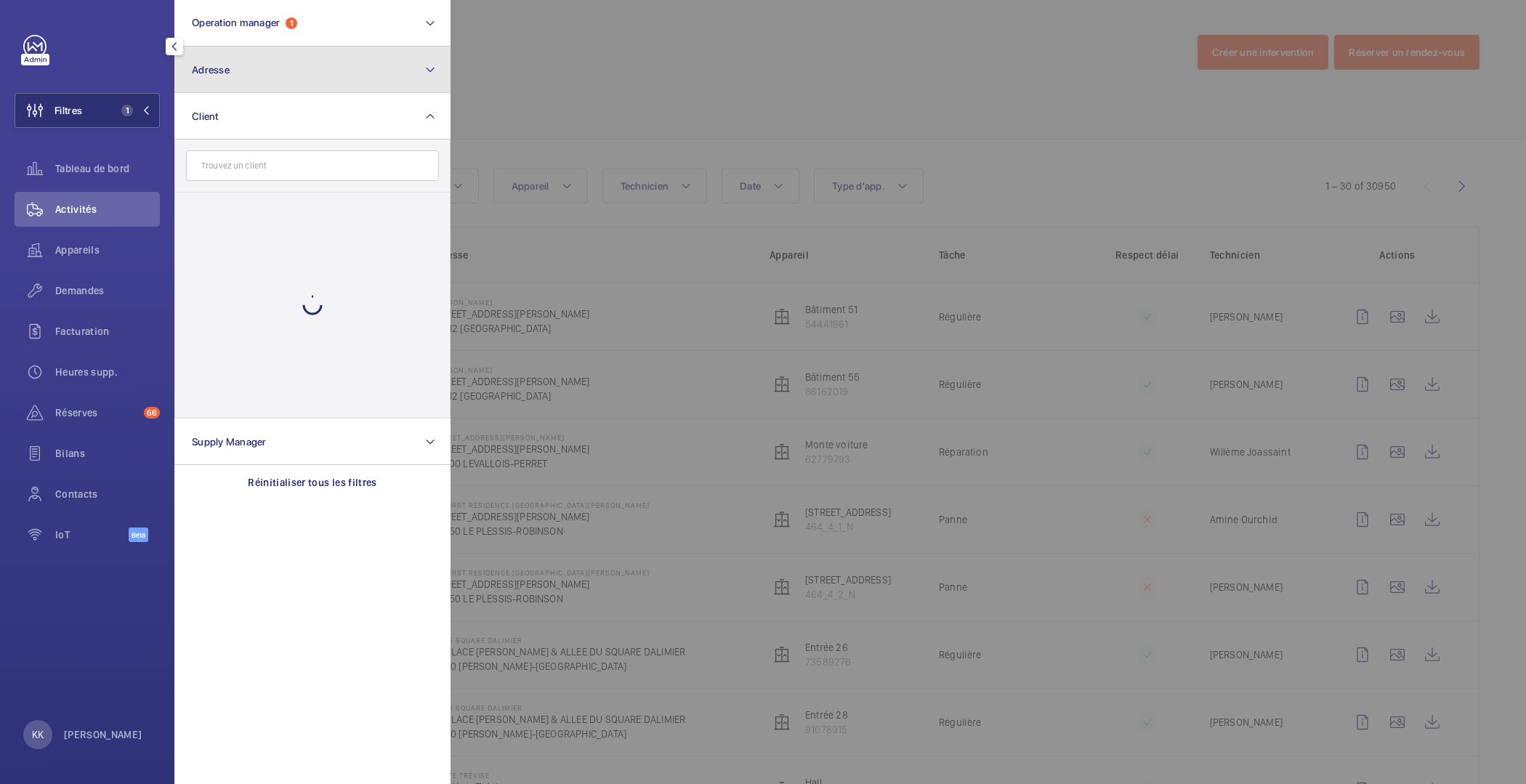
click at [224, 90] on button "Adresse" at bounding box center [312, 69] width 276 height 46
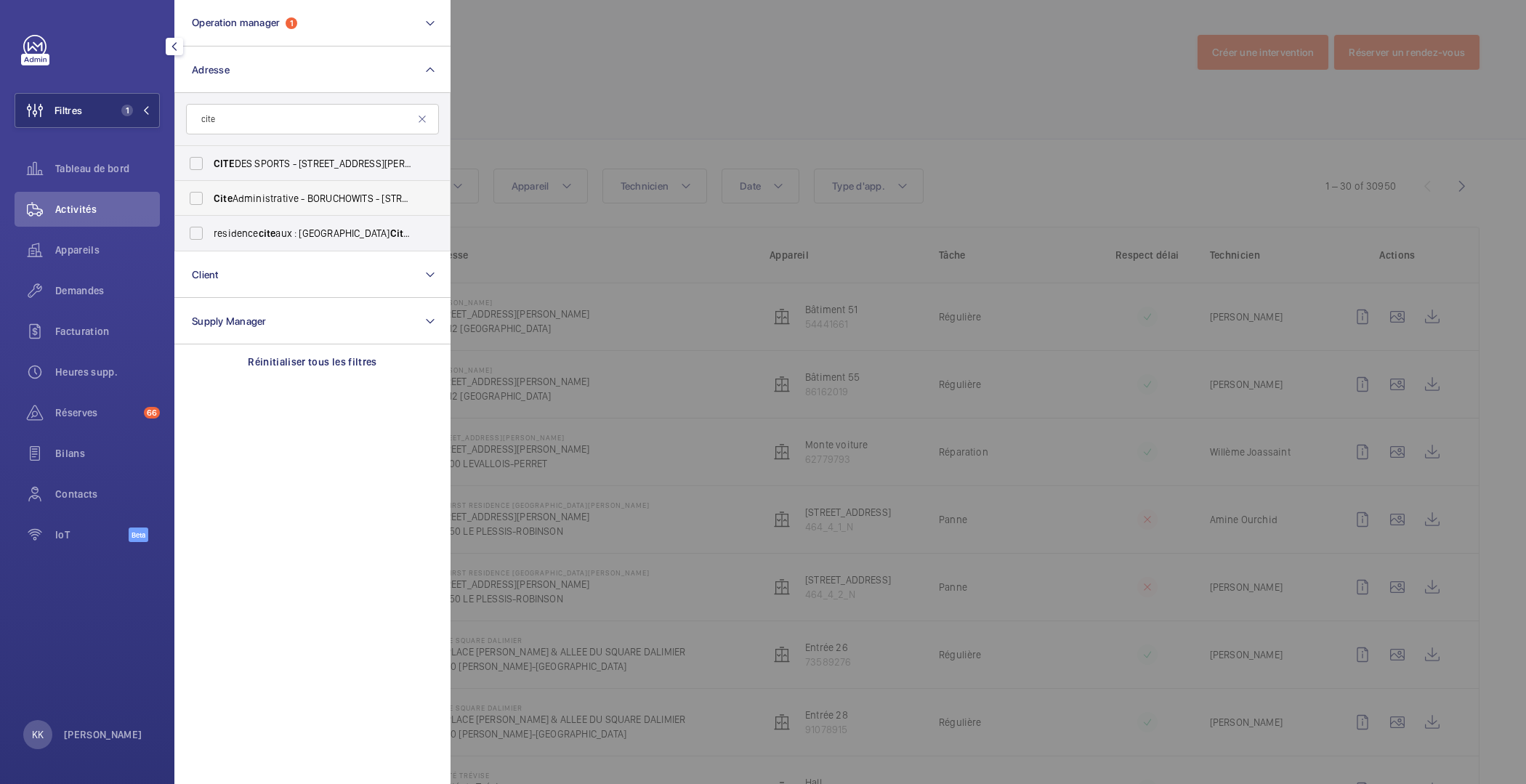
type input "cite"
click at [253, 202] on span "Cite Administrative - BORUCHOWITS - 20 Quai Hippolyte Rossignol, MELUN 77000" at bounding box center [312, 198] width 199 height 15
click at [210, 202] on input "Cite Administrative - BORUCHOWITS - 20 Quai Hippolyte Rossignol, MELUN 77000" at bounding box center [197, 198] width 29 height 29
checkbox input "true"
click at [582, 114] on div at bounding box center [1214, 392] width 1526 height 784
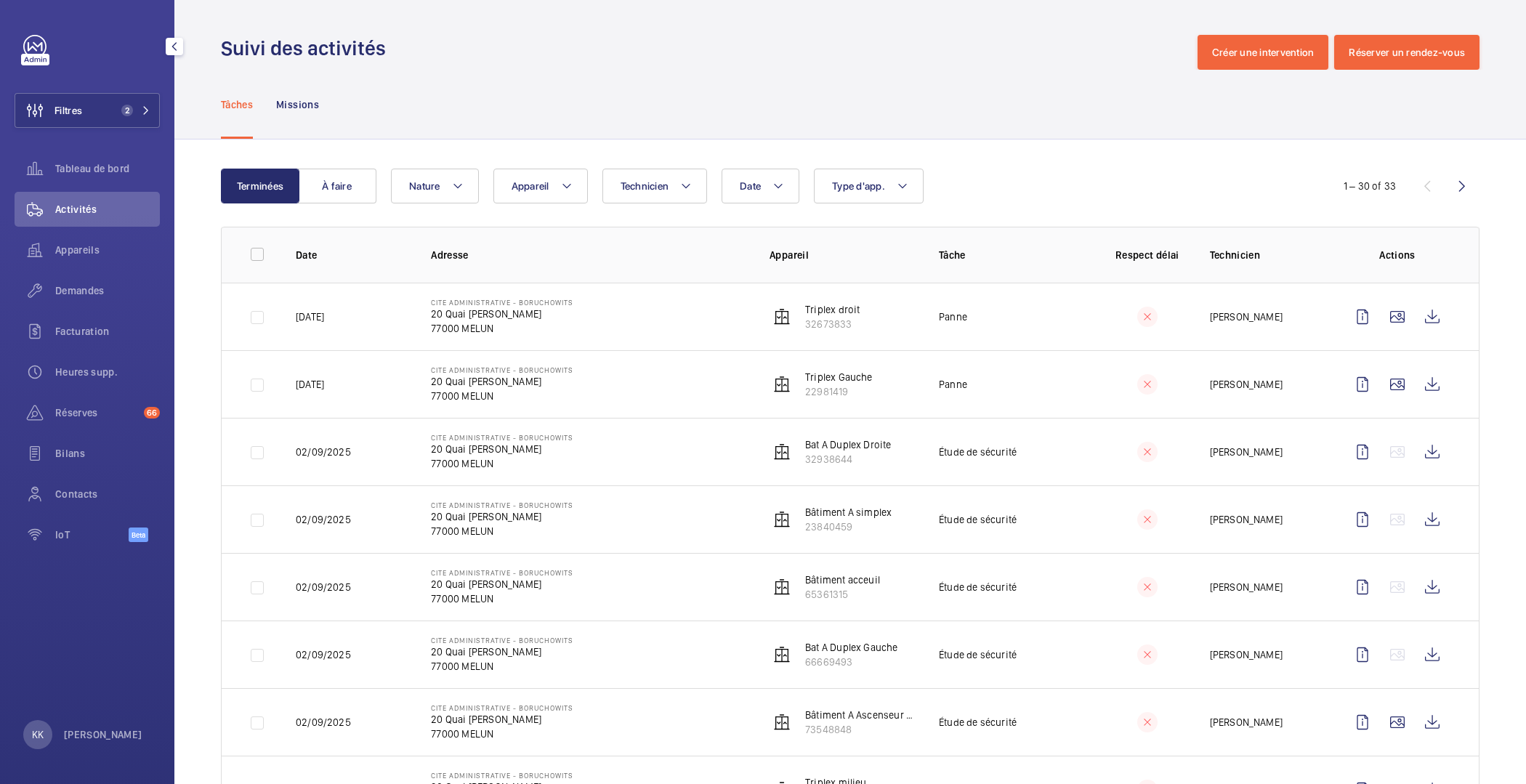
drag, startPoint x: 326, startPoint y: 383, endPoint x: 582, endPoint y: 397, distance: 256.4
click at [0, 0] on tr "09/09/2025 Cite Administrative - BORUCHOWITS 20 Quai Hippolyte Rossignol 77000 …" at bounding box center [0, 0] width 0 height 0
click at [649, 397] on td "Cite Administrative - BORUCHOWITS 20 Quai Hippolyte Rossignol 77000 MELUN" at bounding box center [577, 384] width 339 height 68
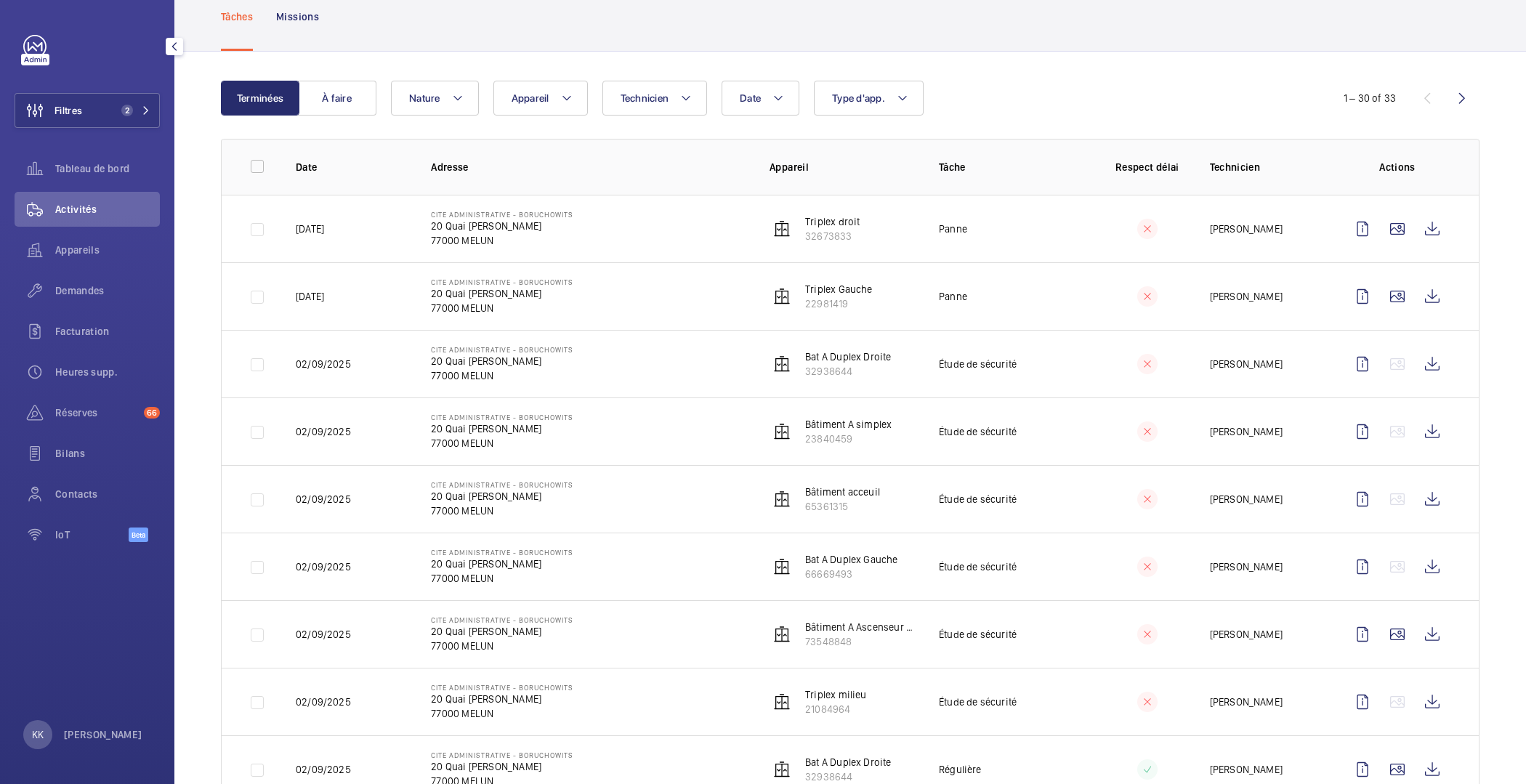
scroll to position [534, 0]
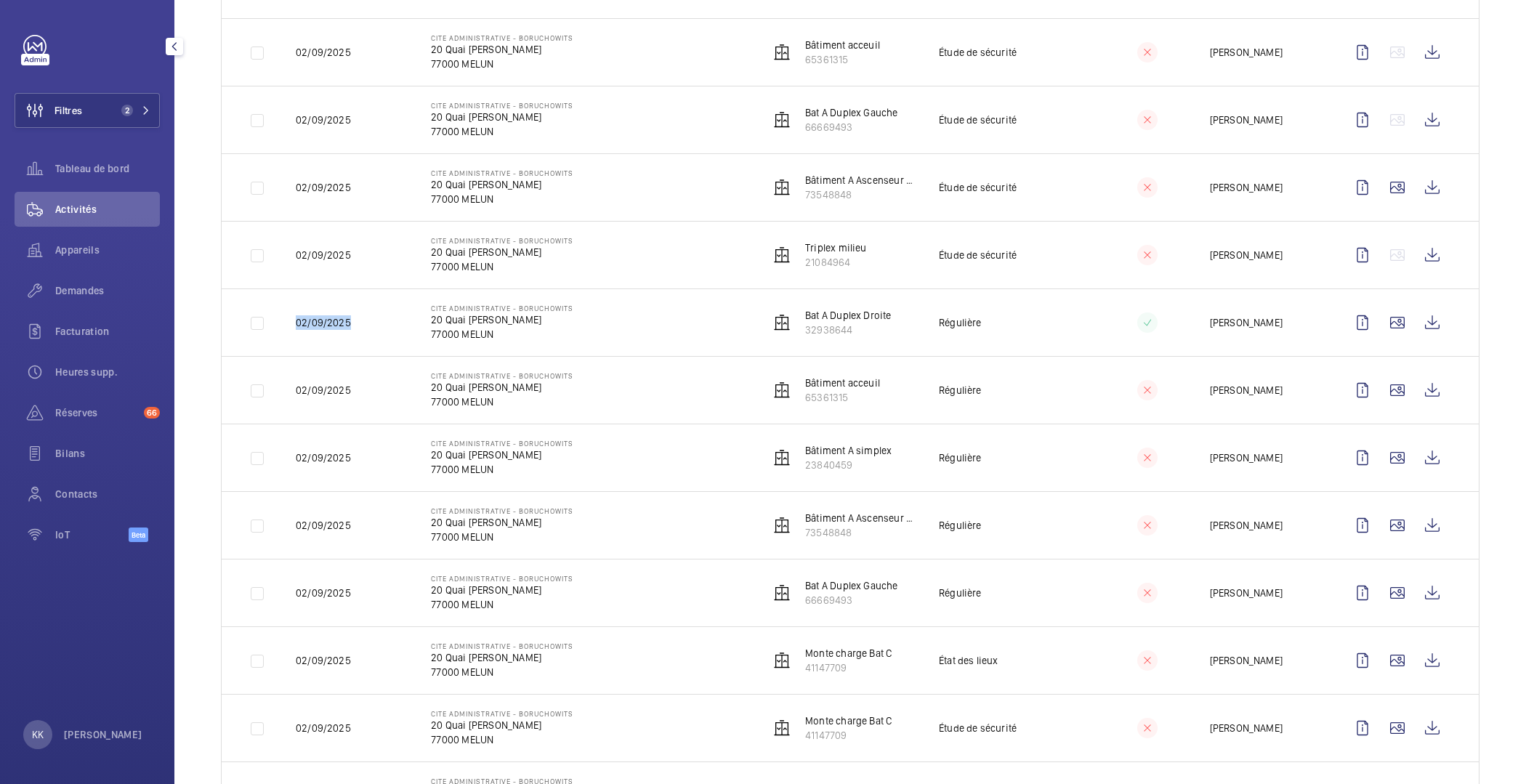
drag, startPoint x: 358, startPoint y: 316, endPoint x: 295, endPoint y: 319, distance: 63.1
click at [295, 319] on td "02/09/2025" at bounding box center [340, 322] width 136 height 68
click at [93, 114] on button "Filtres 2" at bounding box center [87, 111] width 145 height 35
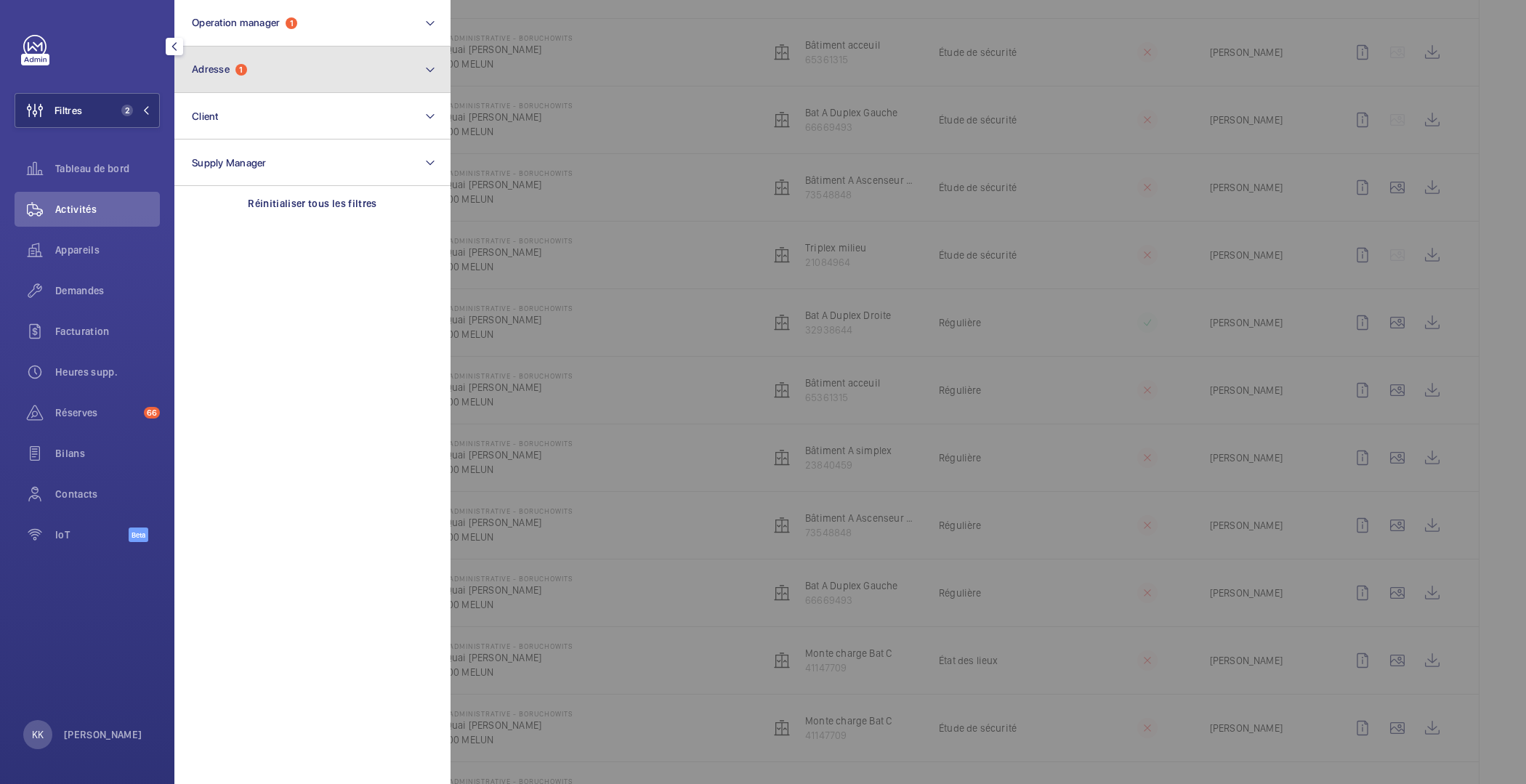
click at [307, 78] on button "Adresse 1" at bounding box center [312, 69] width 276 height 46
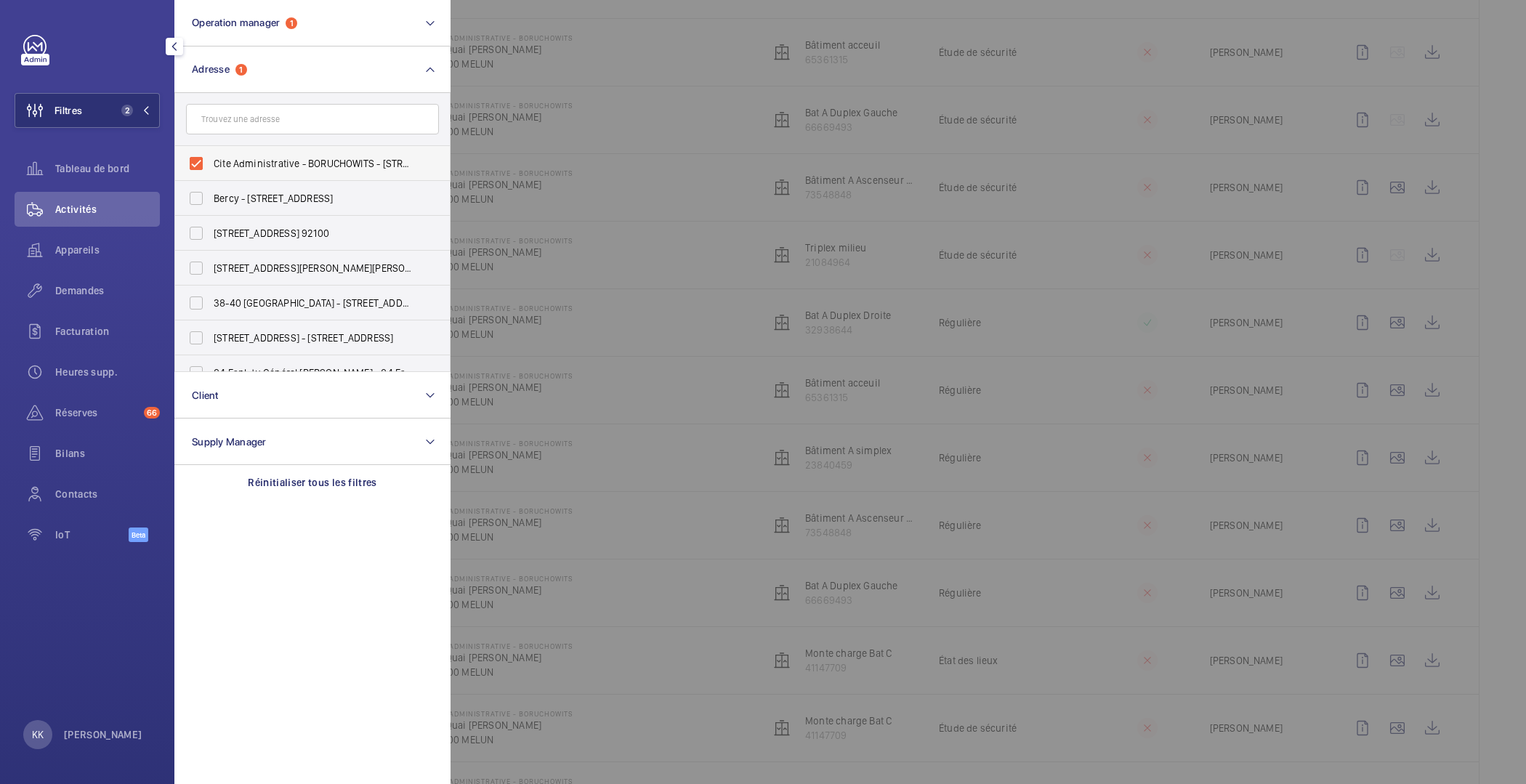
click at [230, 163] on span "Cite Administrative - BORUCHOWITS - 20 Quai Hippolyte Rossignol, MELUN 77000" at bounding box center [312, 163] width 199 height 15
click at [210, 163] on input "Cite Administrative - BORUCHOWITS - 20 Quai Hippolyte Rossignol, MELUN 77000" at bounding box center [197, 164] width 29 height 29
checkbox input "false"
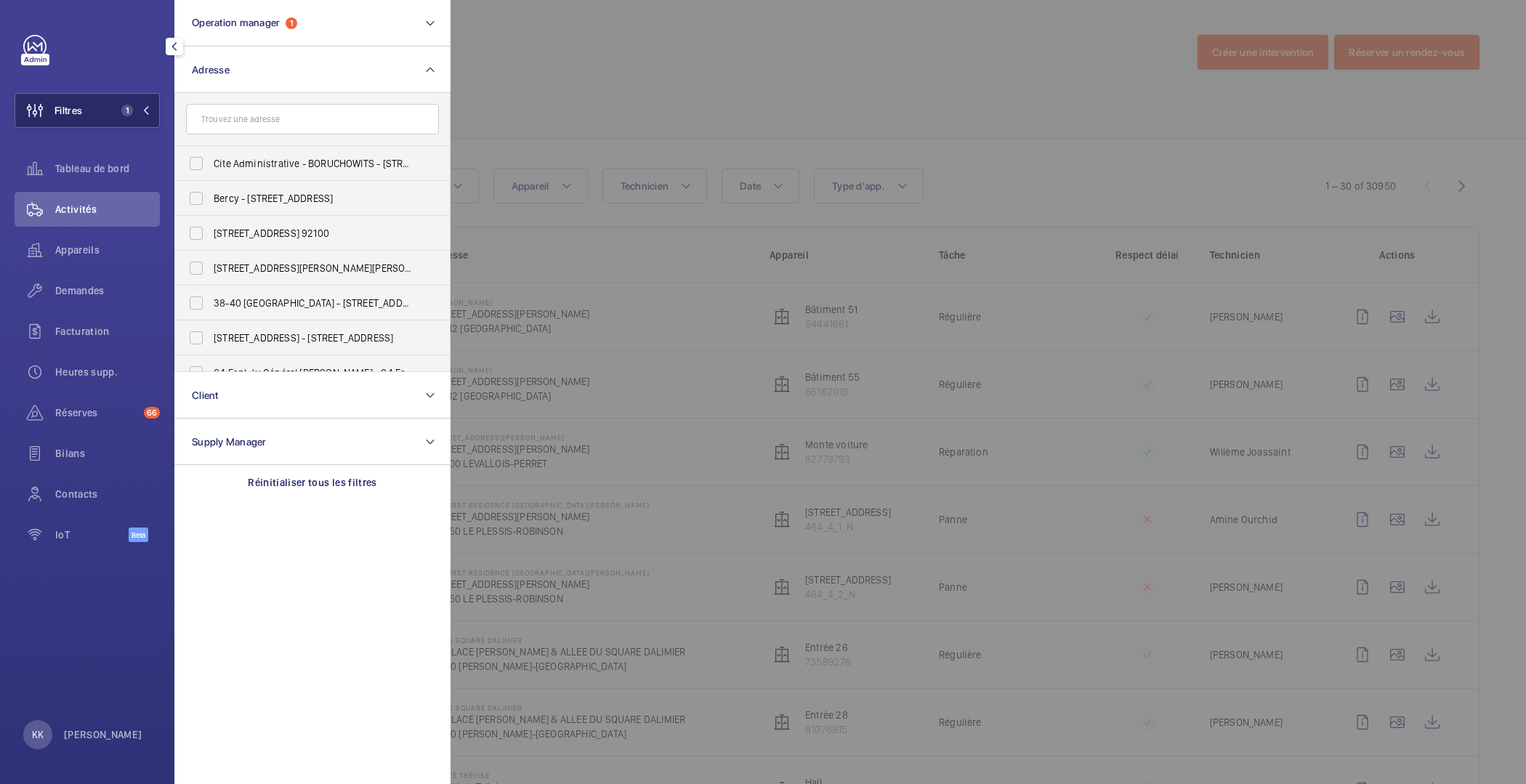
click at [108, 110] on button "Filtres 1" at bounding box center [87, 111] width 145 height 35
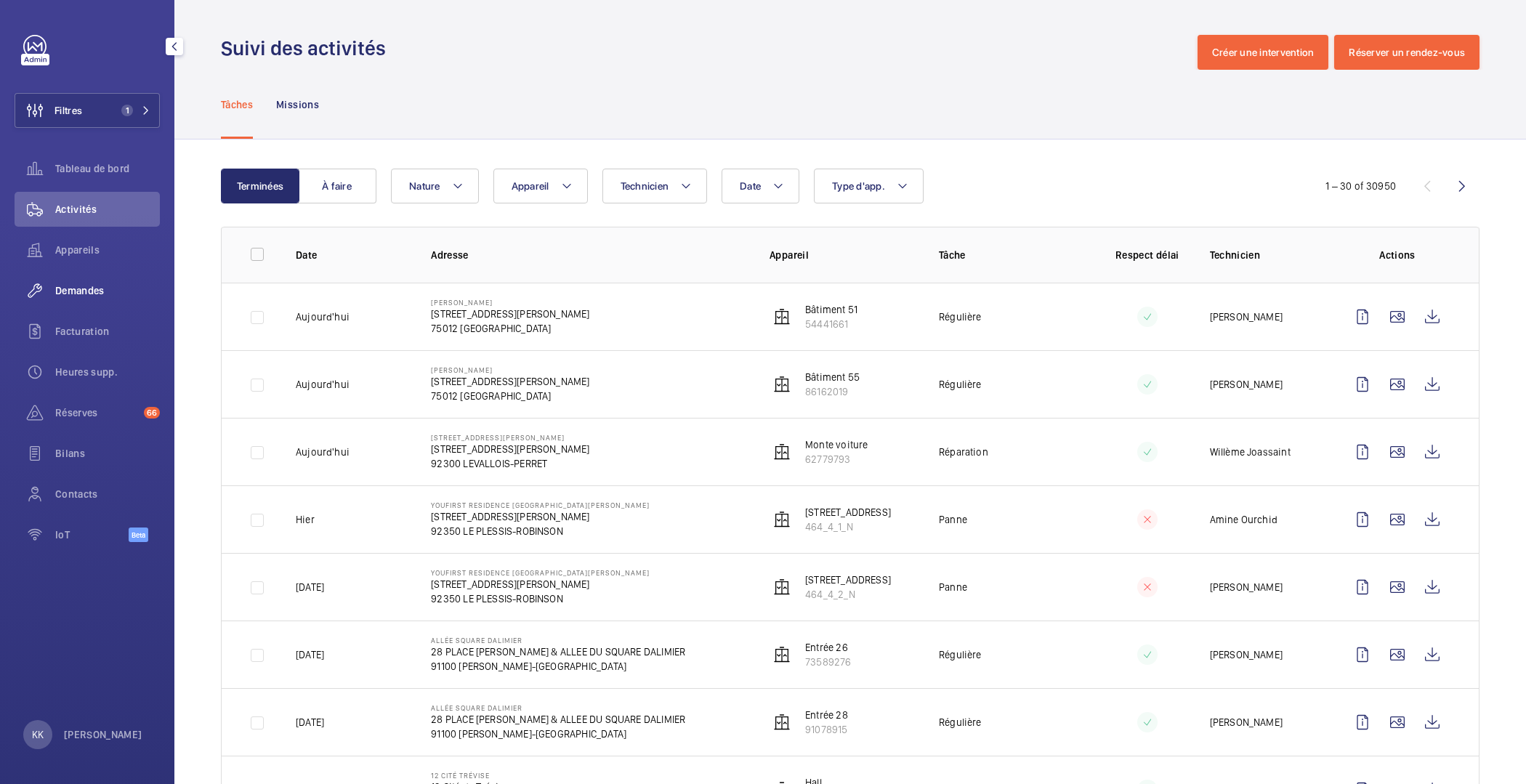
click at [87, 290] on span "Demandes" at bounding box center [107, 290] width 105 height 15
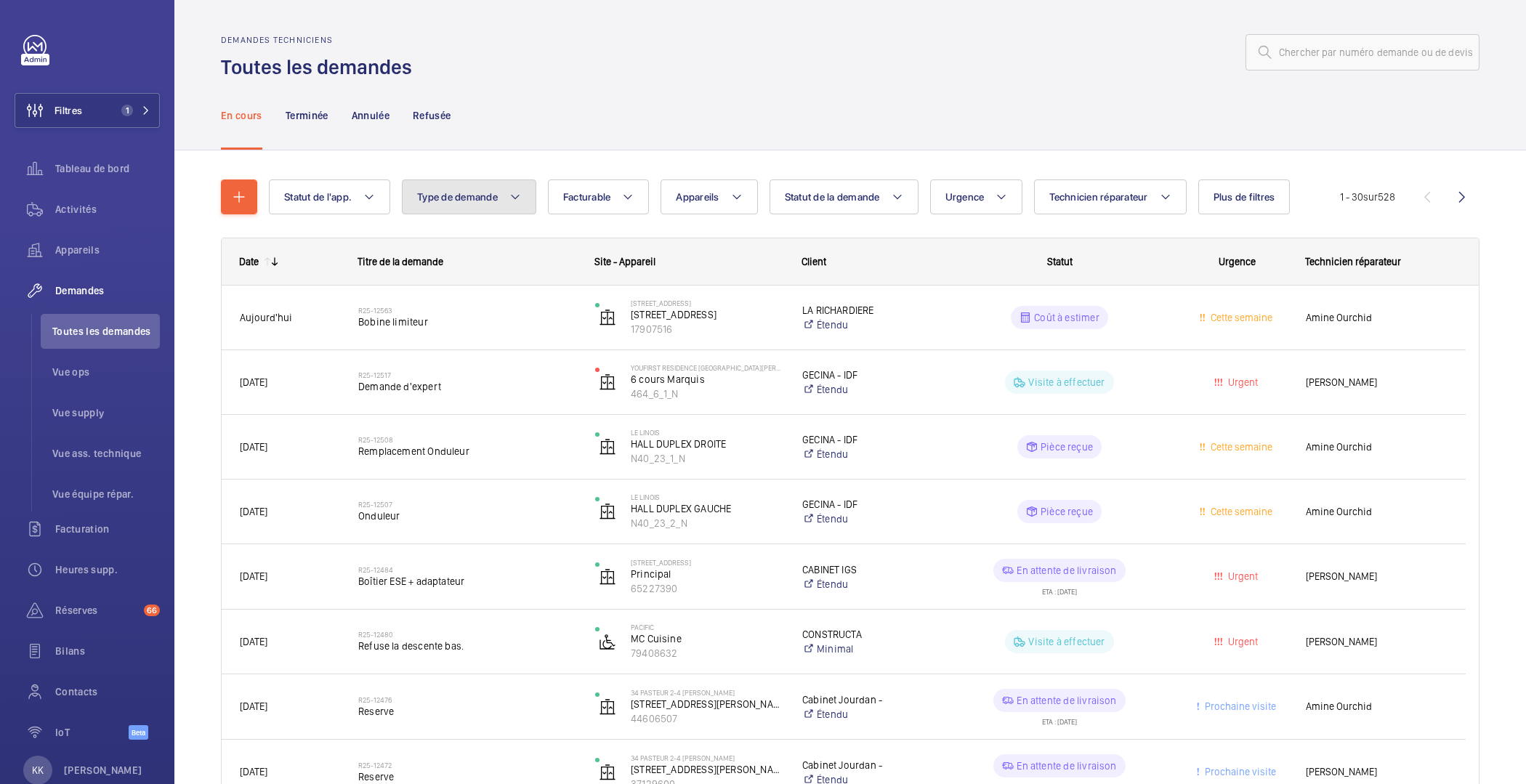
click at [492, 200] on span "Type de demande" at bounding box center [458, 197] width 81 height 12
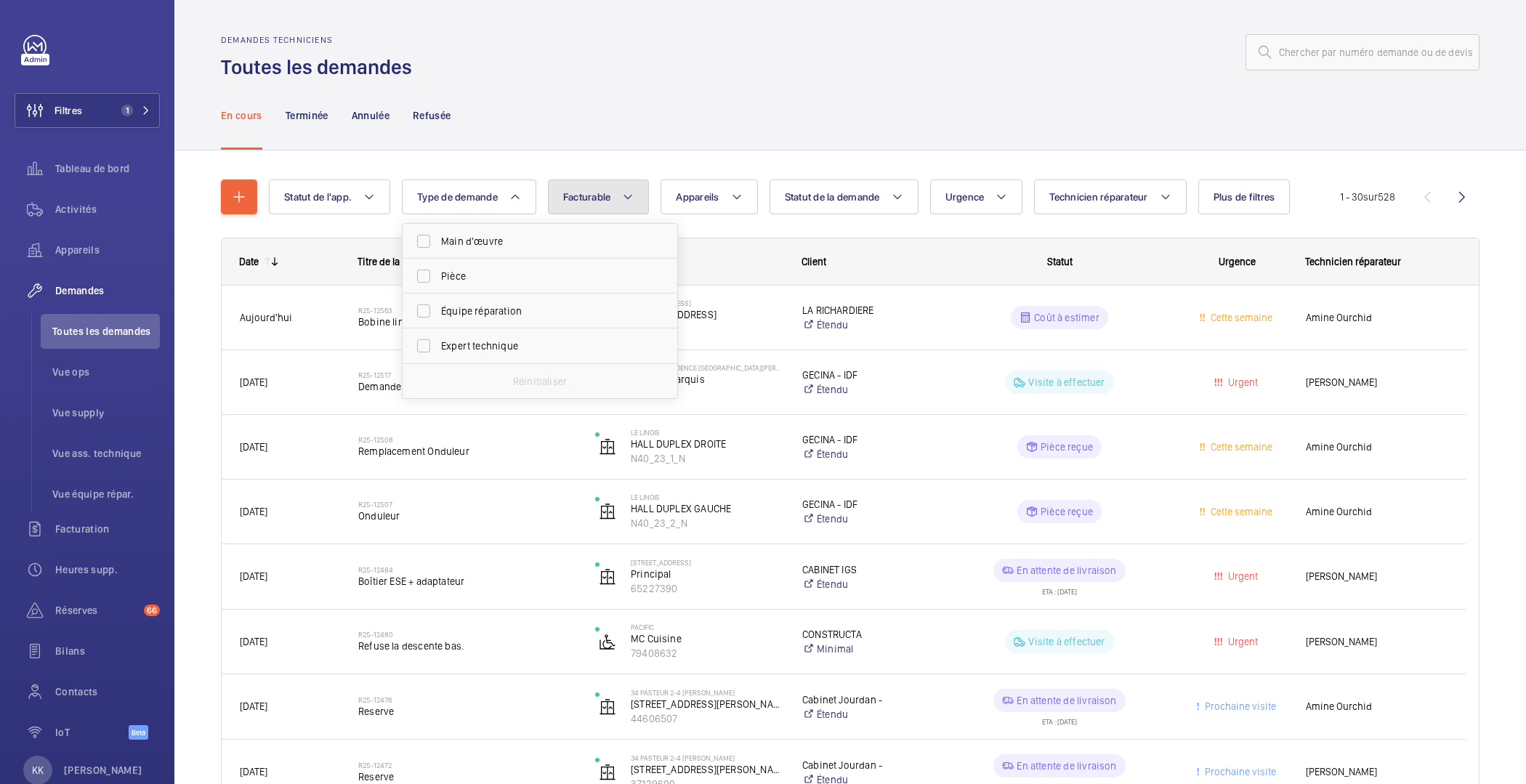
click at [588, 196] on span "Facturable" at bounding box center [587, 197] width 48 height 12
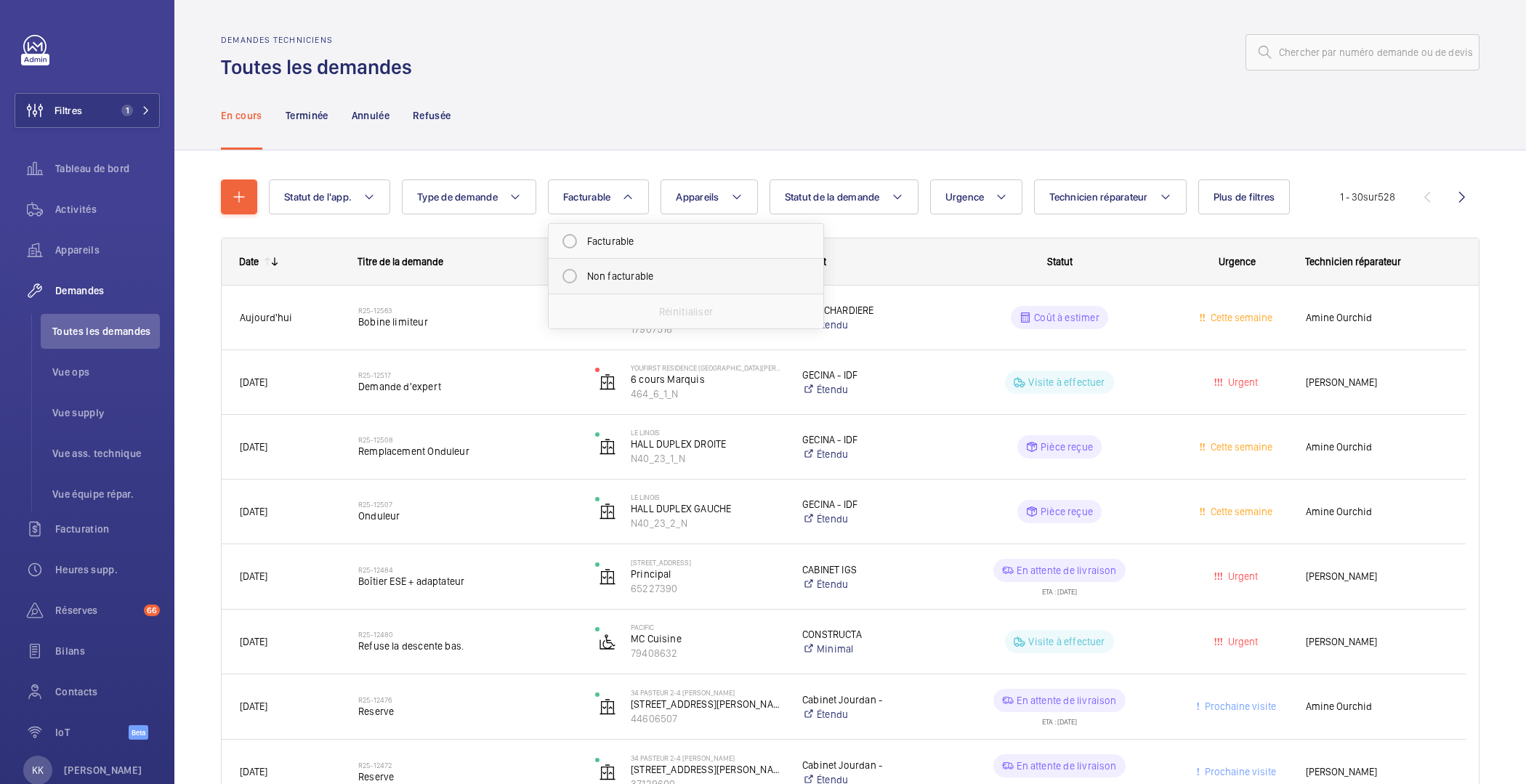
click at [577, 273] on mat-radio-button "Non facturable" at bounding box center [686, 276] width 261 height 29
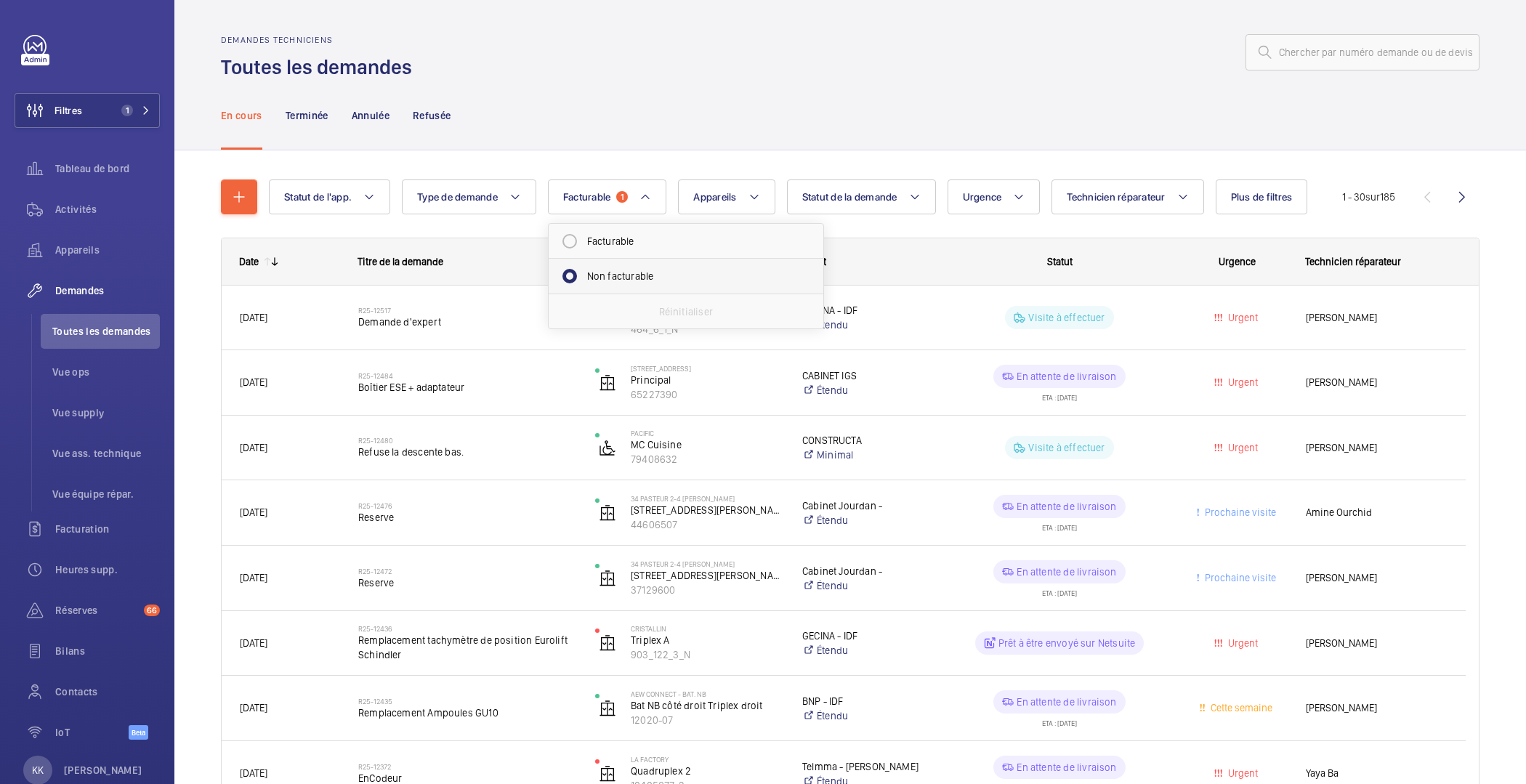
click at [609, 273] on mat-radio-button "Non facturable" at bounding box center [686, 276] width 261 height 29
radio input "false"
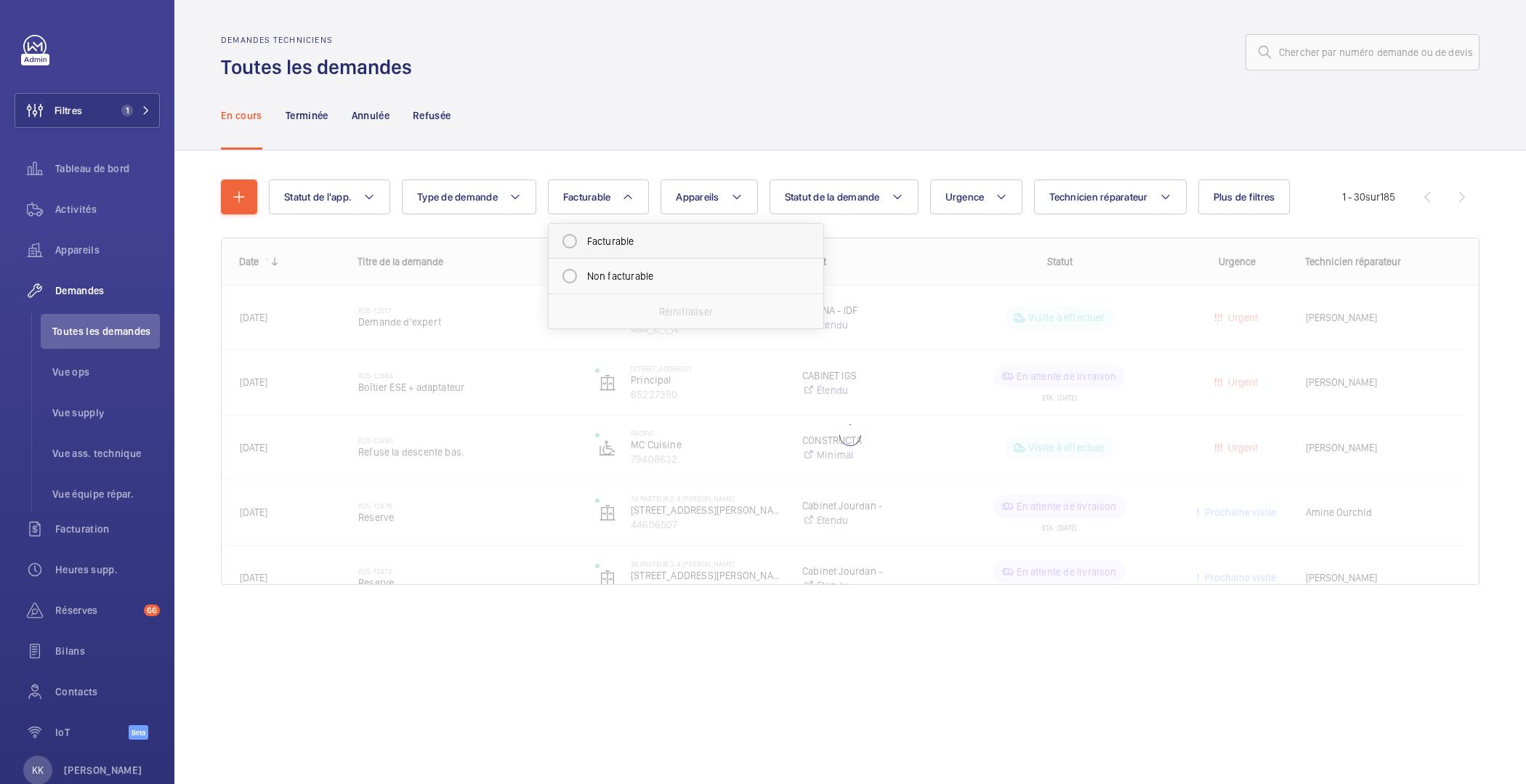
click at [600, 228] on mat-radio-button "Facturable" at bounding box center [686, 242] width 261 height 29
radio input "true"
click at [738, 191] on button "Appareils" at bounding box center [726, 197] width 96 height 35
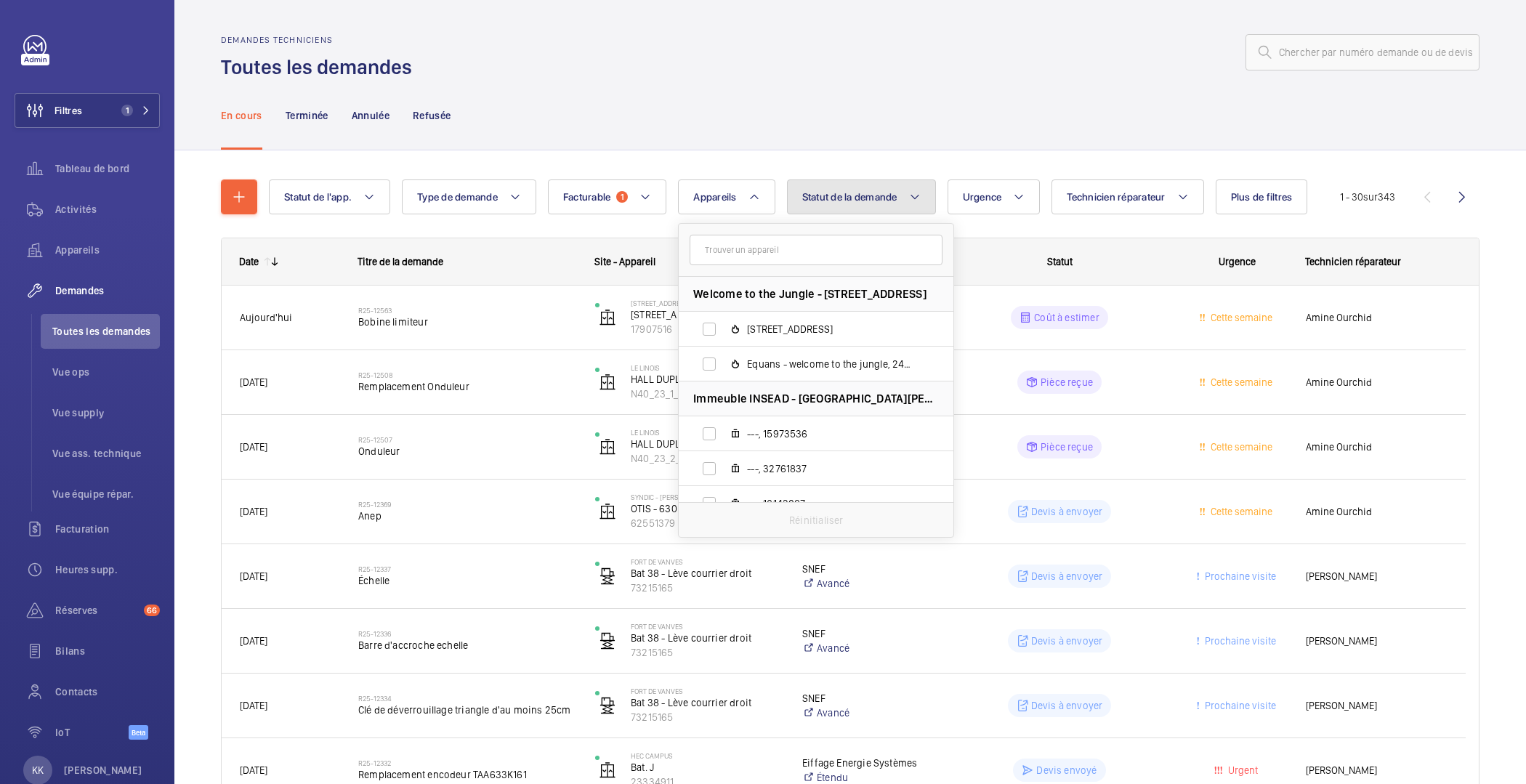
click at [873, 194] on span "Statut de la demande" at bounding box center [850, 197] width 95 height 12
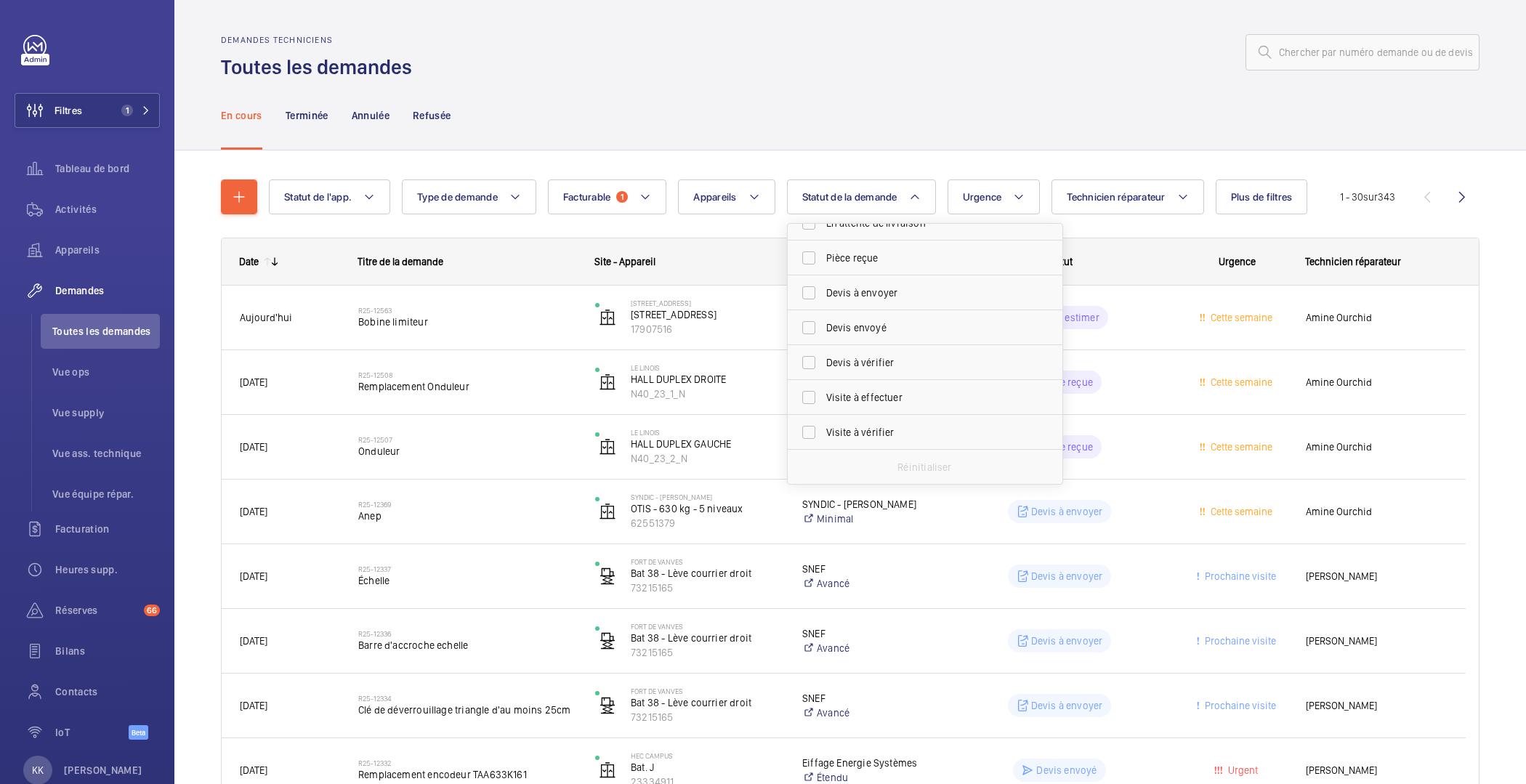
scroll to position [193, 0]
click at [871, 293] on span "Devis à envoyer" at bounding box center [926, 293] width 199 height 15
click at [823, 293] on input "Devis à envoyer" at bounding box center [809, 293] width 29 height 29
checkbox input "true"
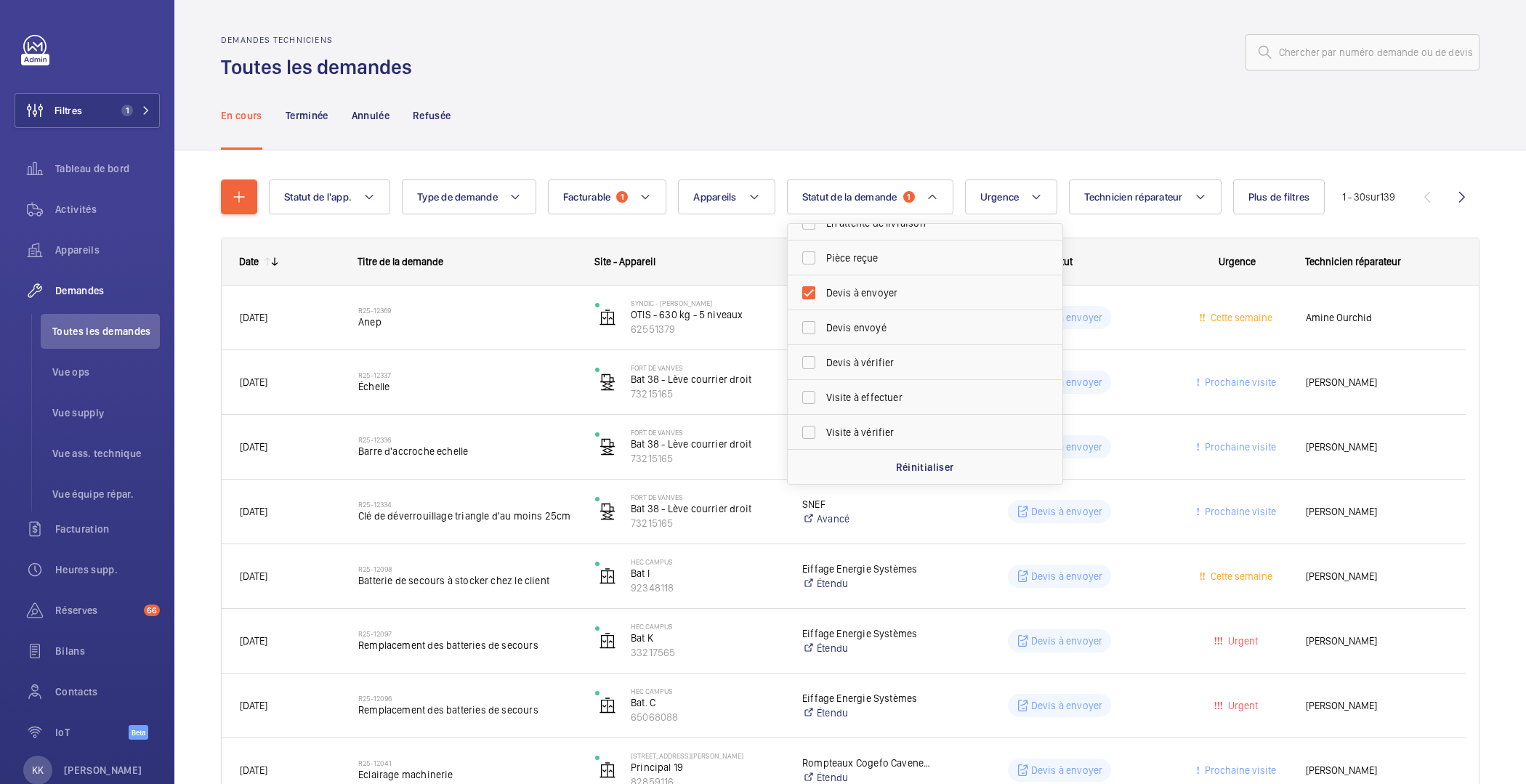
click at [985, 117] on div "En cours Terminée Annulée Refusée" at bounding box center [850, 115] width 1259 height 69
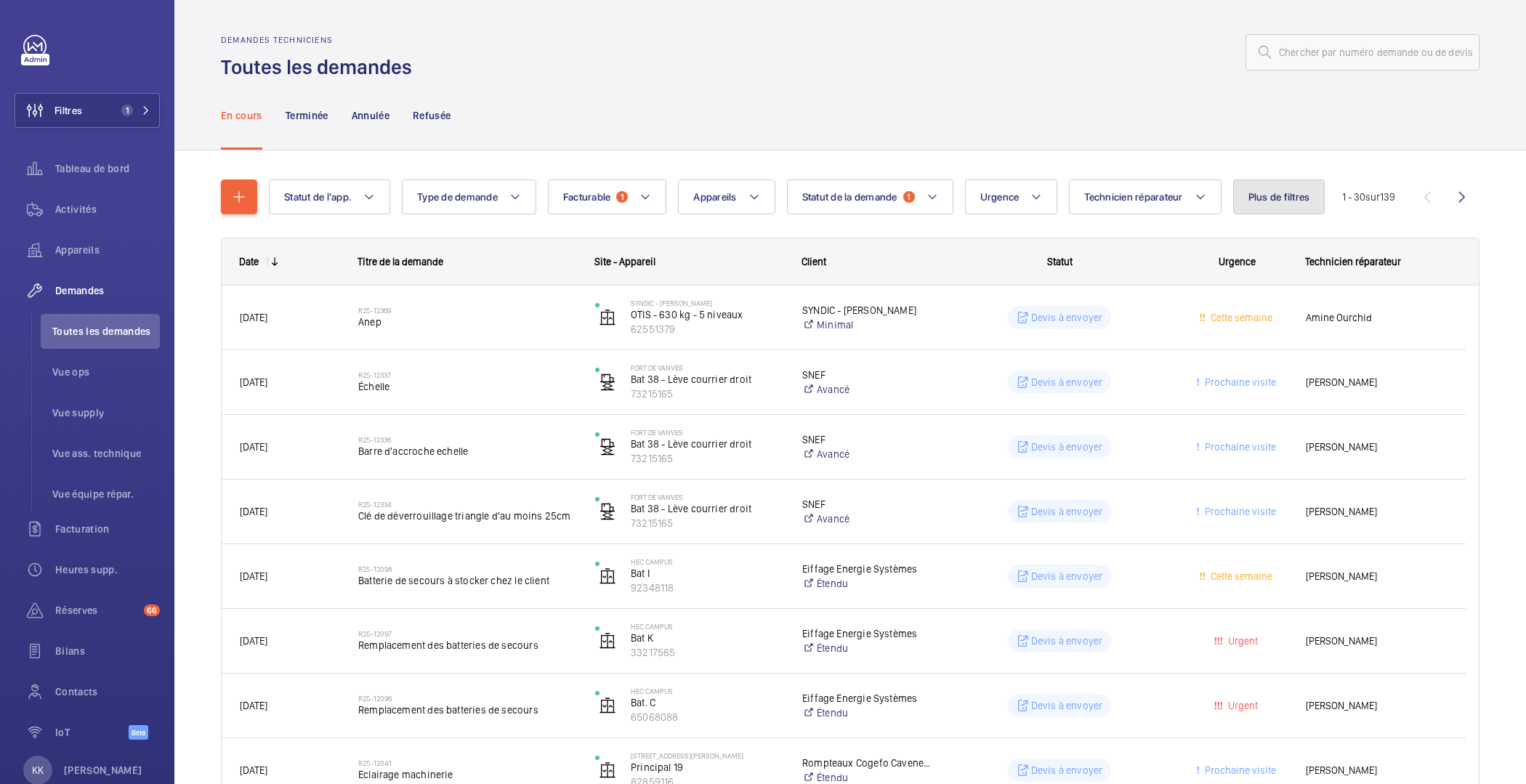
click at [1261, 202] on button "Plus de filtres" at bounding box center [1279, 197] width 92 height 35
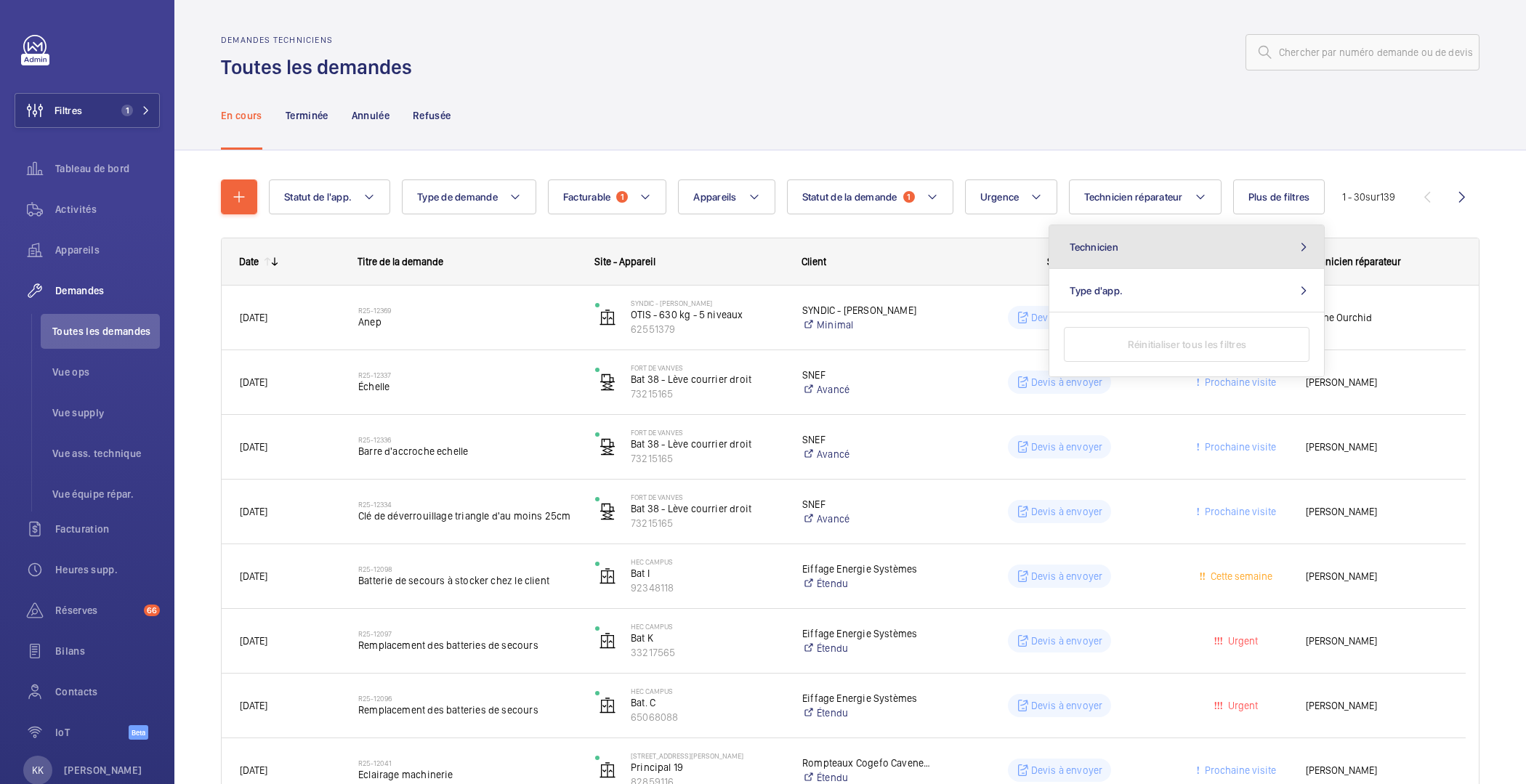
click at [1214, 255] on button "Technicien" at bounding box center [1187, 247] width 275 height 43
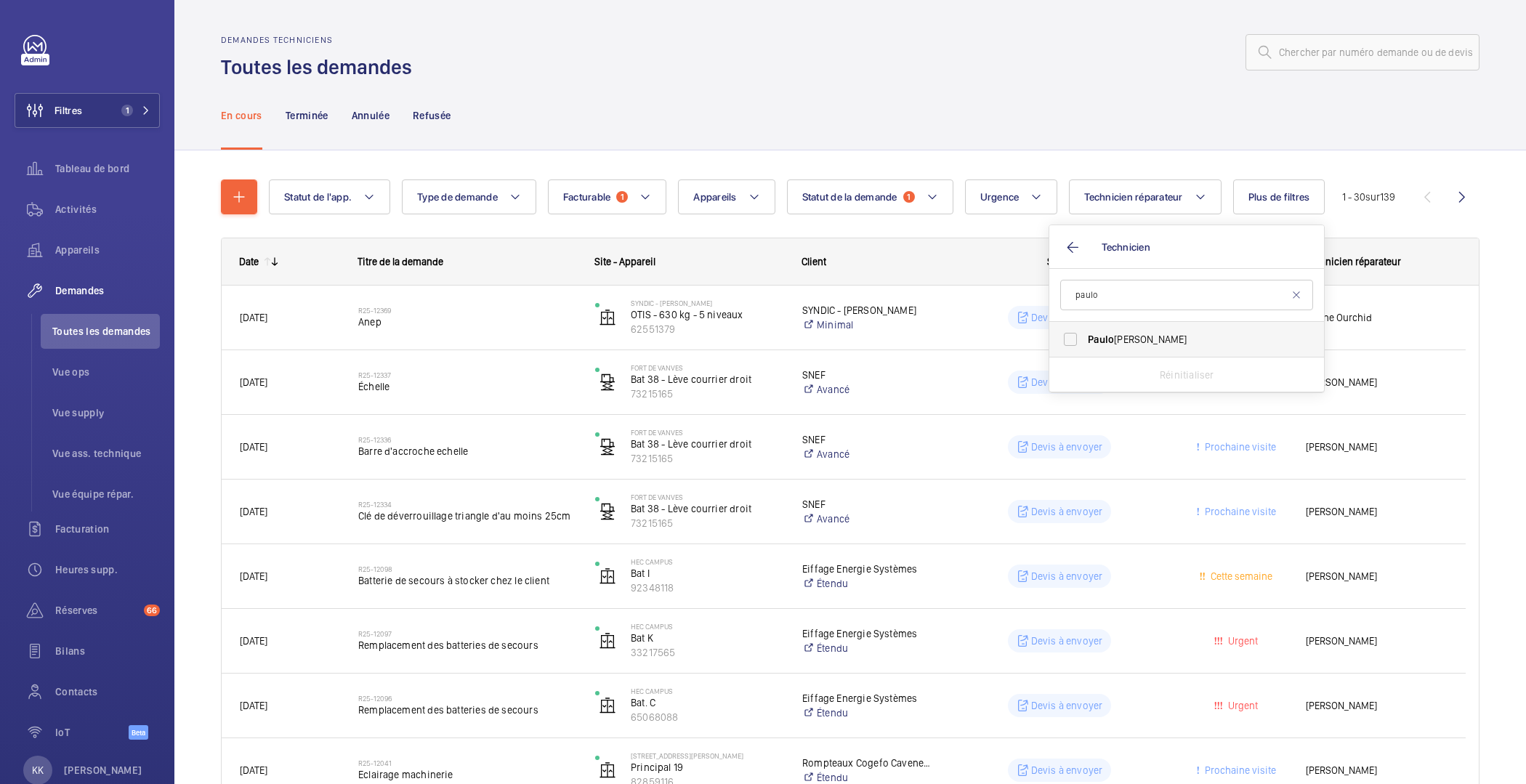
type input "paulo"
click at [1162, 353] on label "Paulo Sergio" at bounding box center [1175, 340] width 253 height 35
click at [1085, 353] on input "Paulo Sergio" at bounding box center [1071, 340] width 29 height 29
checkbox input "true"
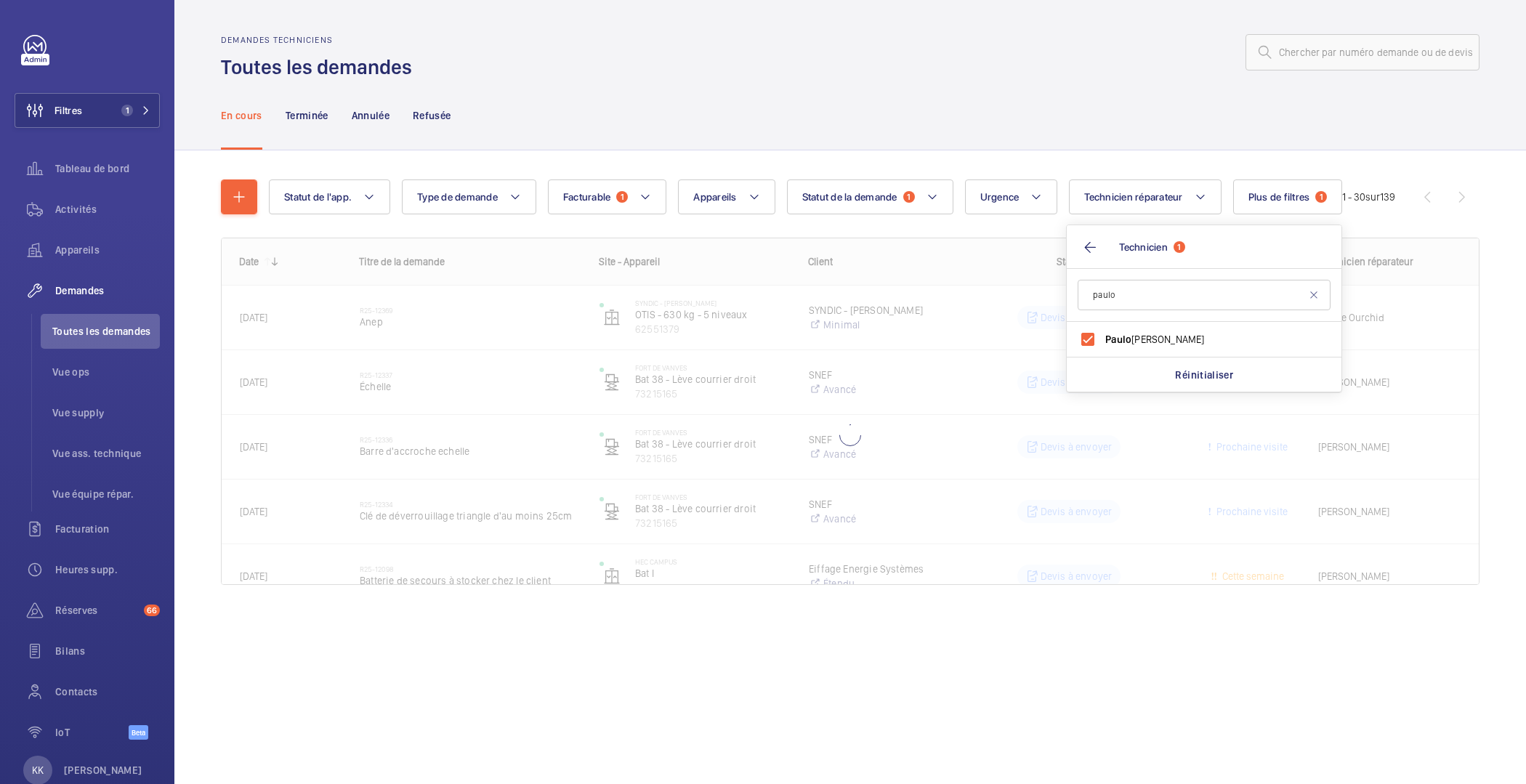
click at [1106, 102] on div "En cours Terminée Annulée Refusée" at bounding box center [850, 115] width 1259 height 69
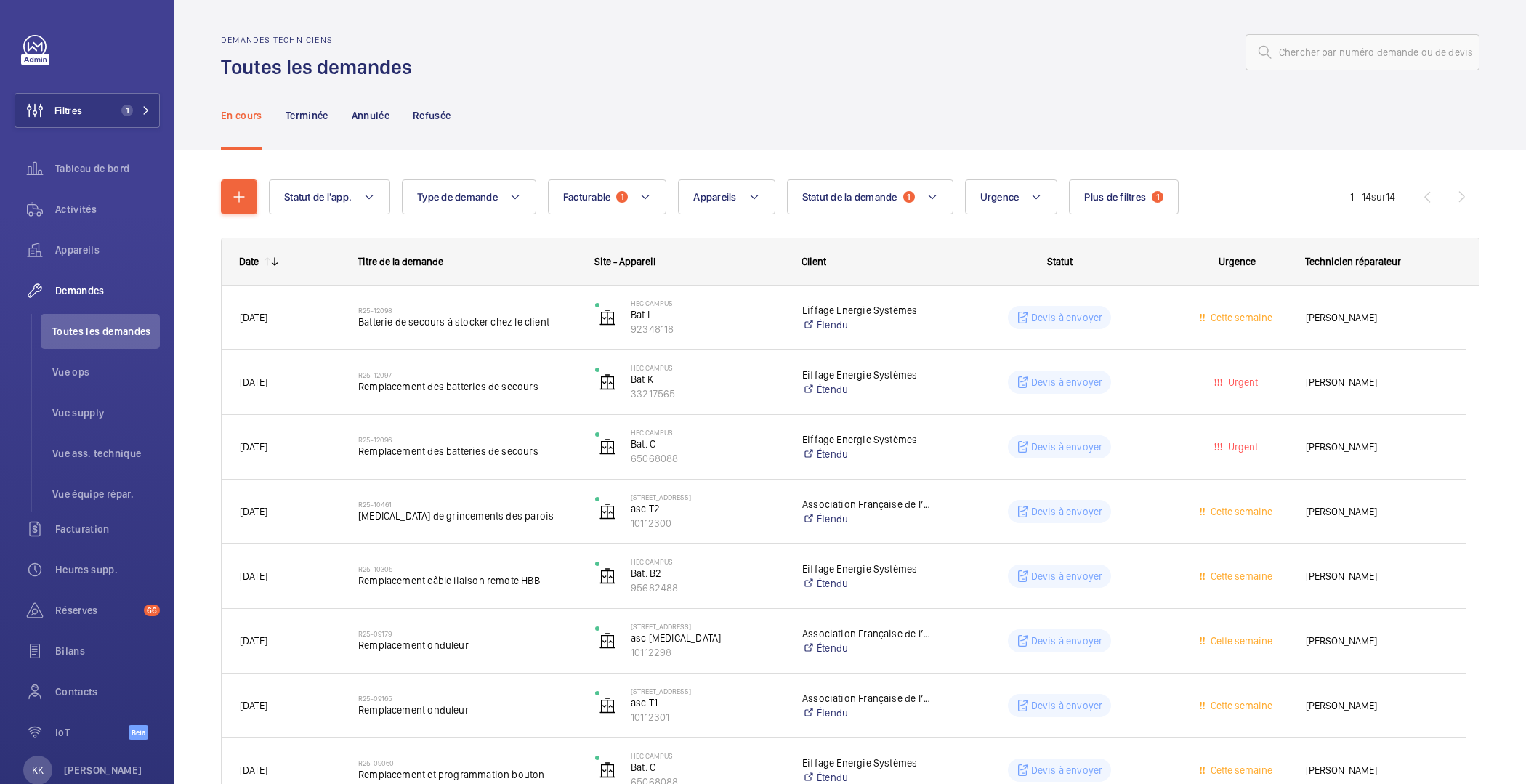
click at [1447, 204] on wm-front-pagination "1 - 14 sur 14" at bounding box center [1415, 197] width 130 height 35
click at [1398, 197] on wm-front-pagination "1 - 14 sur 14" at bounding box center [1415, 197] width 130 height 35
click at [1416, 194] on wm-front-pagination "1 - 14 sur 14" at bounding box center [1415, 197] width 130 height 35
click at [1453, 193] on wm-front-pagination "1 - 14 sur 14" at bounding box center [1415, 197] width 130 height 35
click at [1411, 196] on wm-front-pagination "1 - 14 sur 14" at bounding box center [1415, 197] width 130 height 35
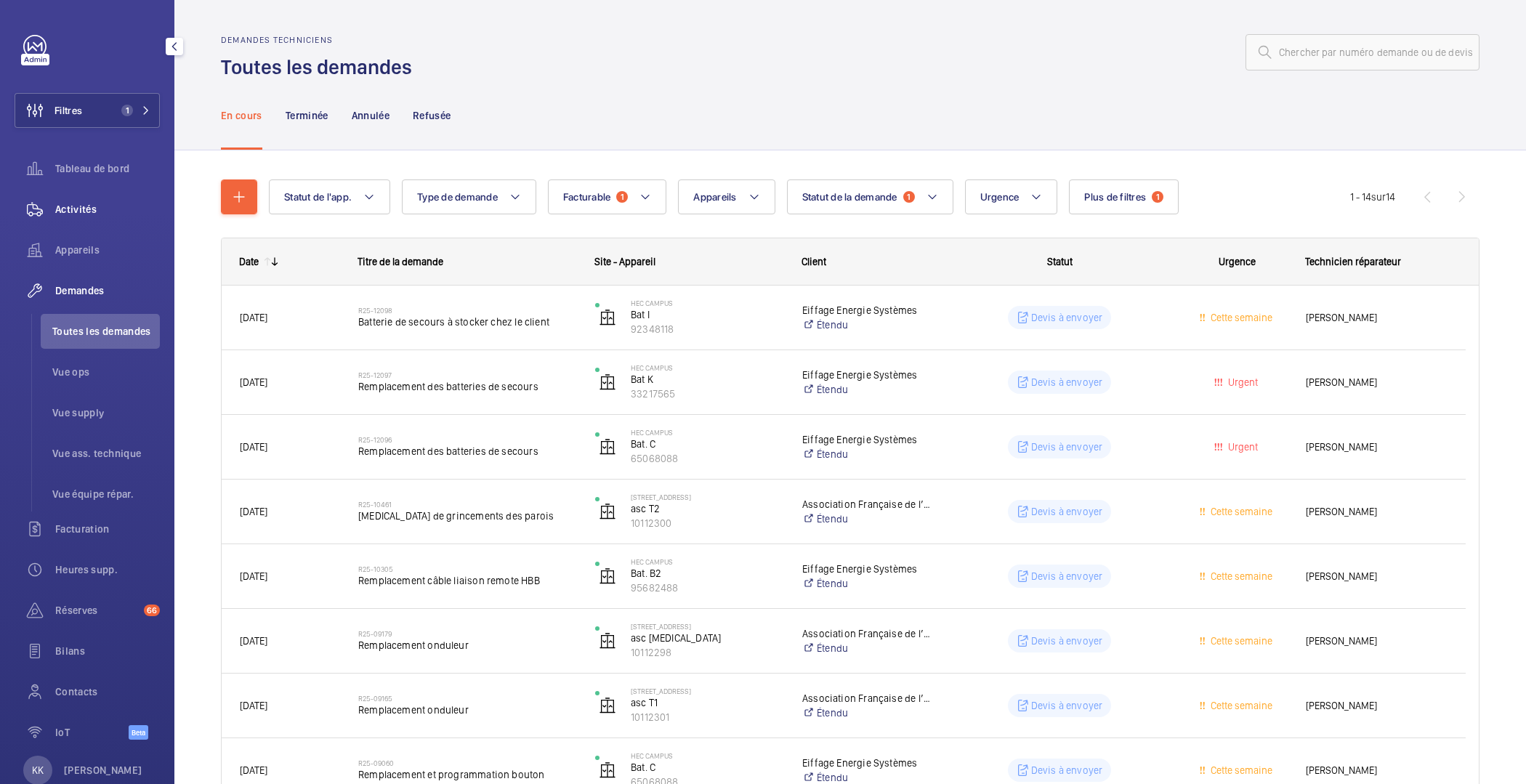
click at [69, 211] on span "Activités" at bounding box center [107, 209] width 105 height 15
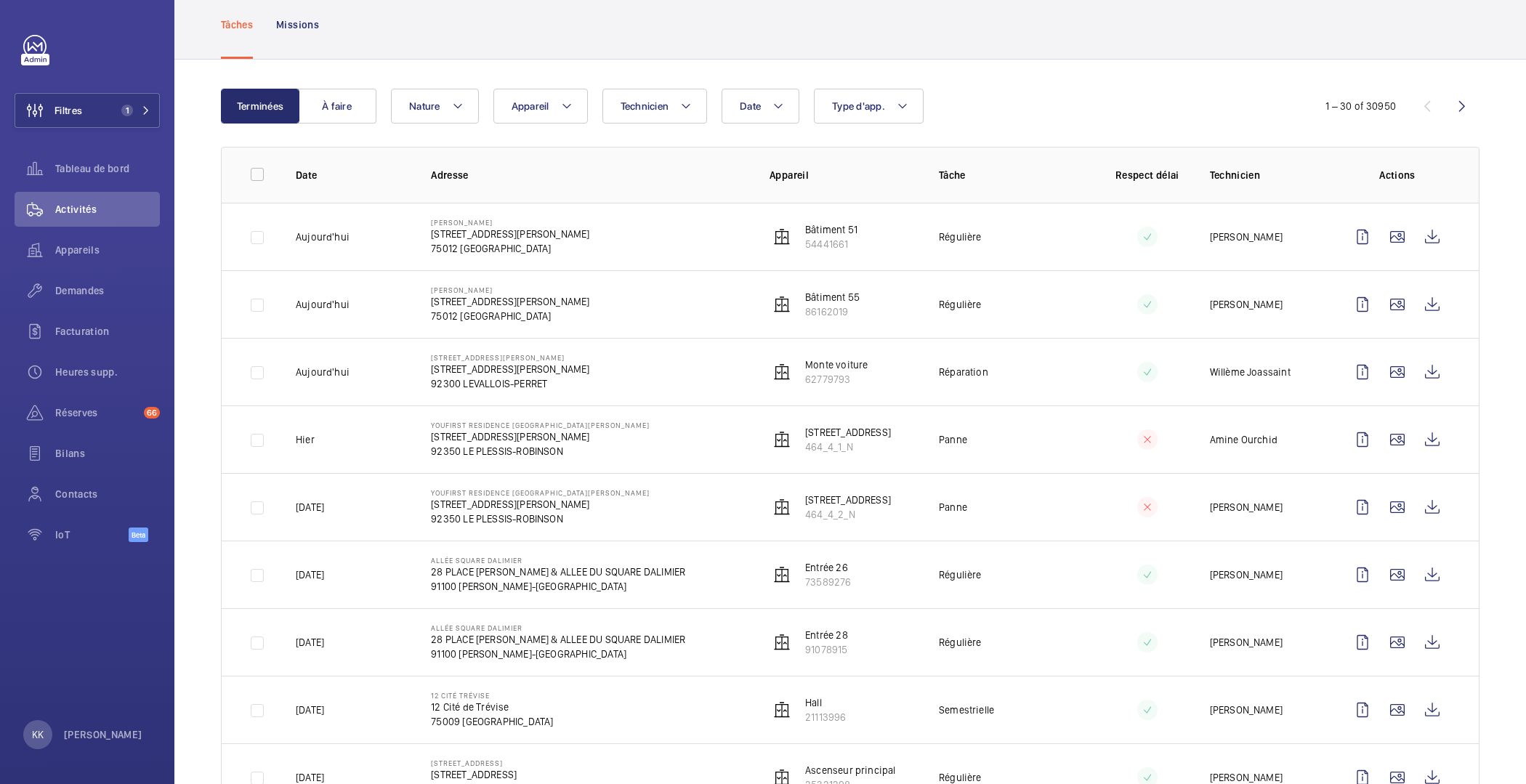
scroll to position [86, 0]
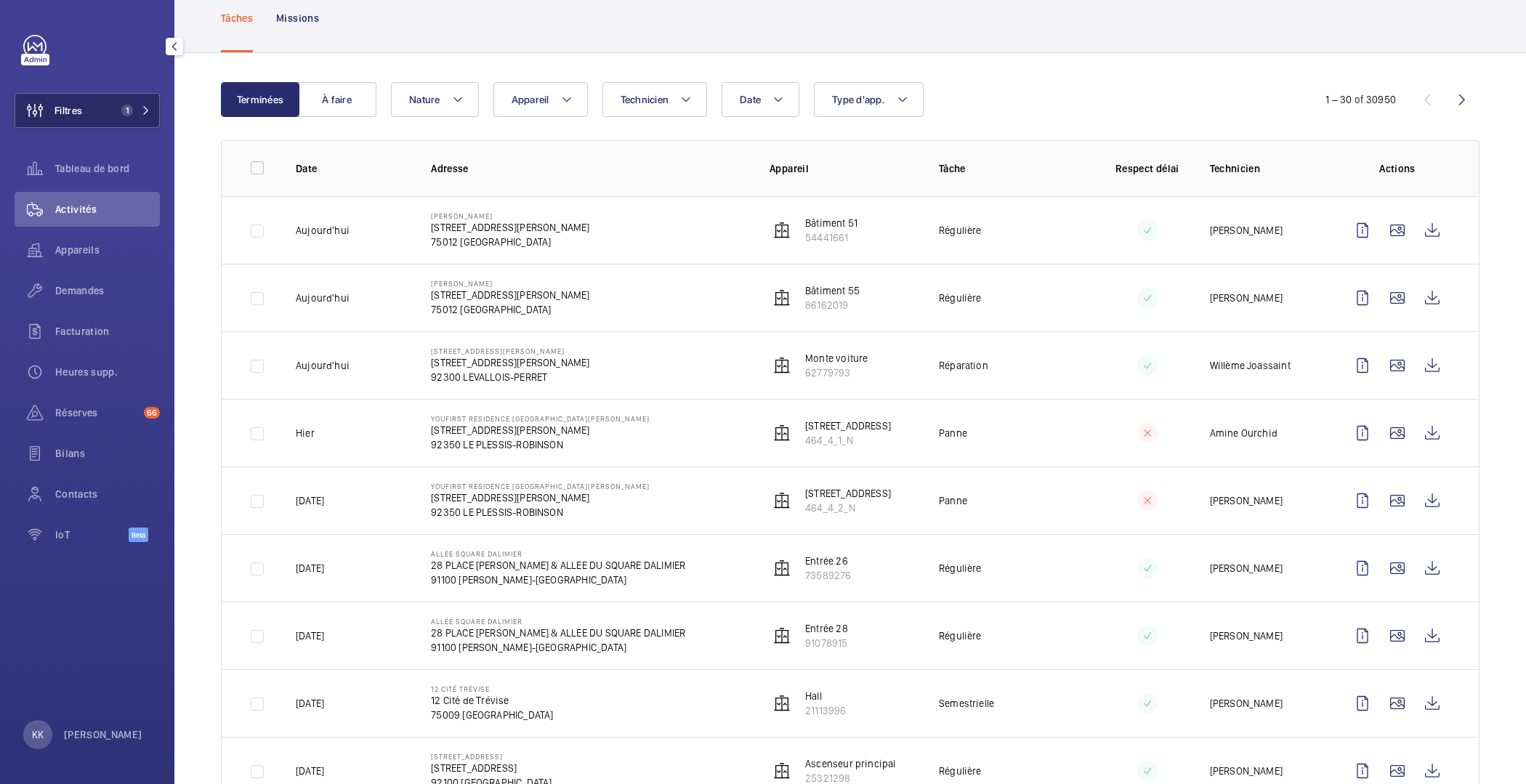
click at [115, 114] on button "Filtres 1" at bounding box center [87, 111] width 145 height 35
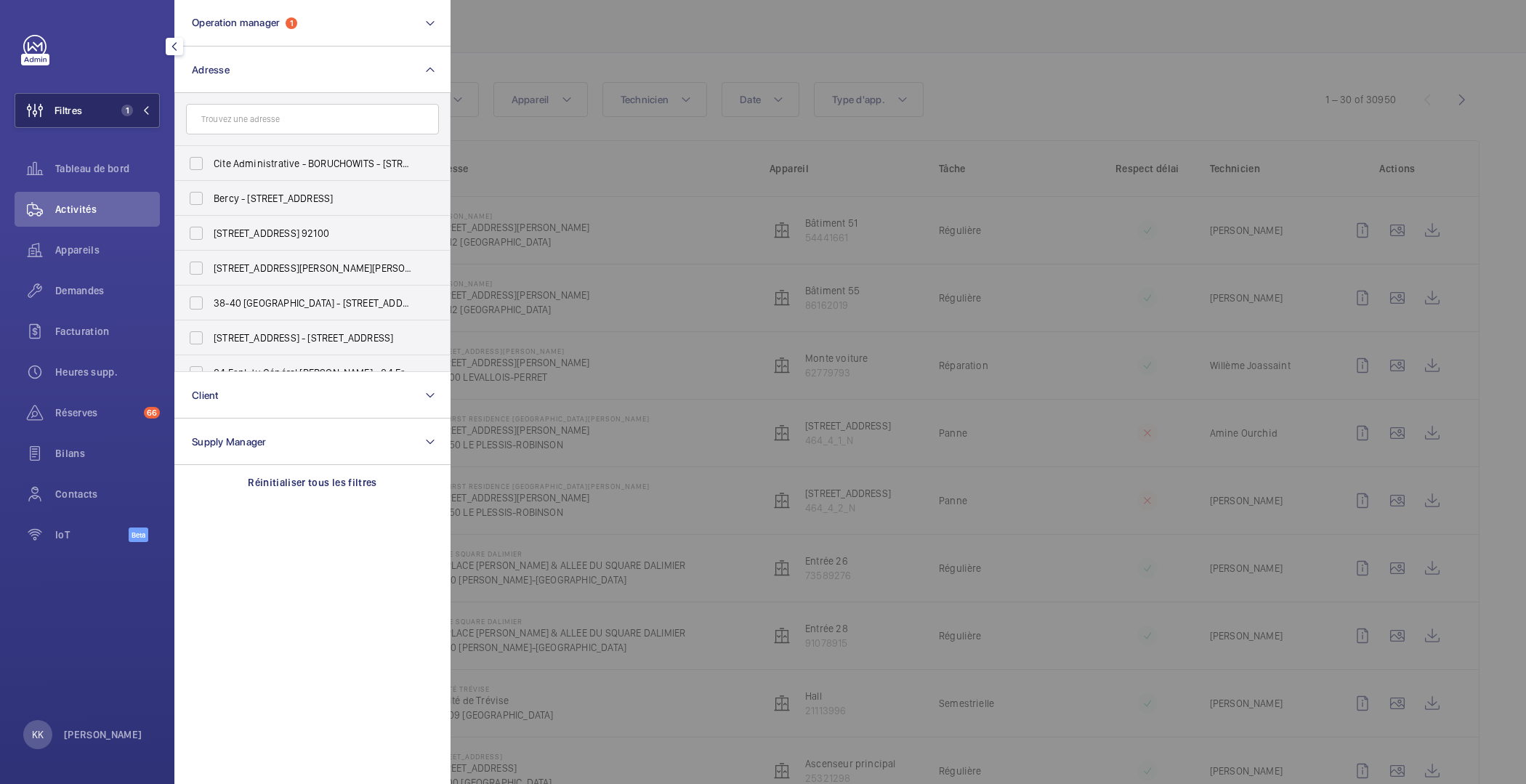
click at [115, 114] on button "Filtres 1" at bounding box center [87, 111] width 145 height 35
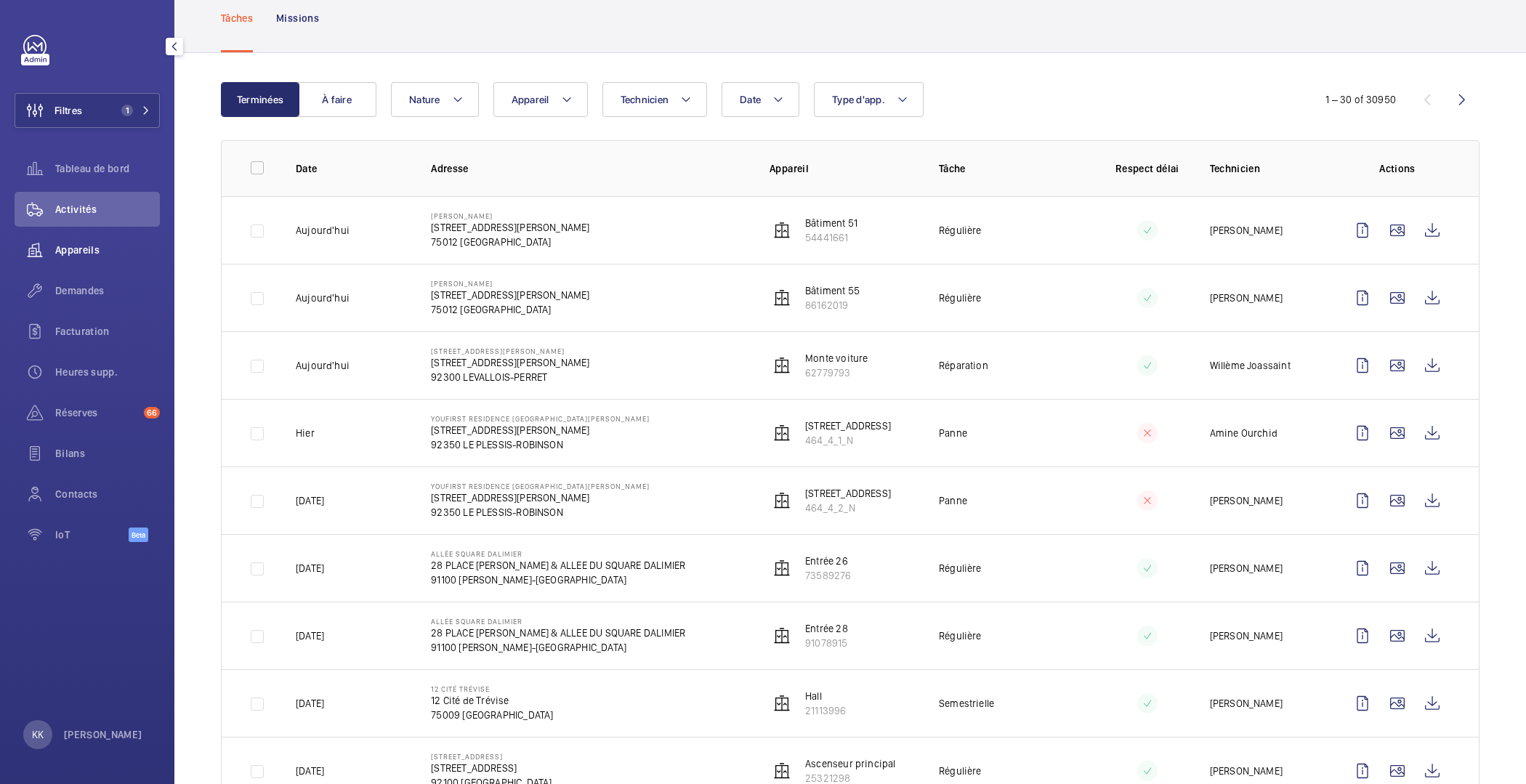
click at [93, 245] on span "Appareils" at bounding box center [107, 250] width 105 height 15
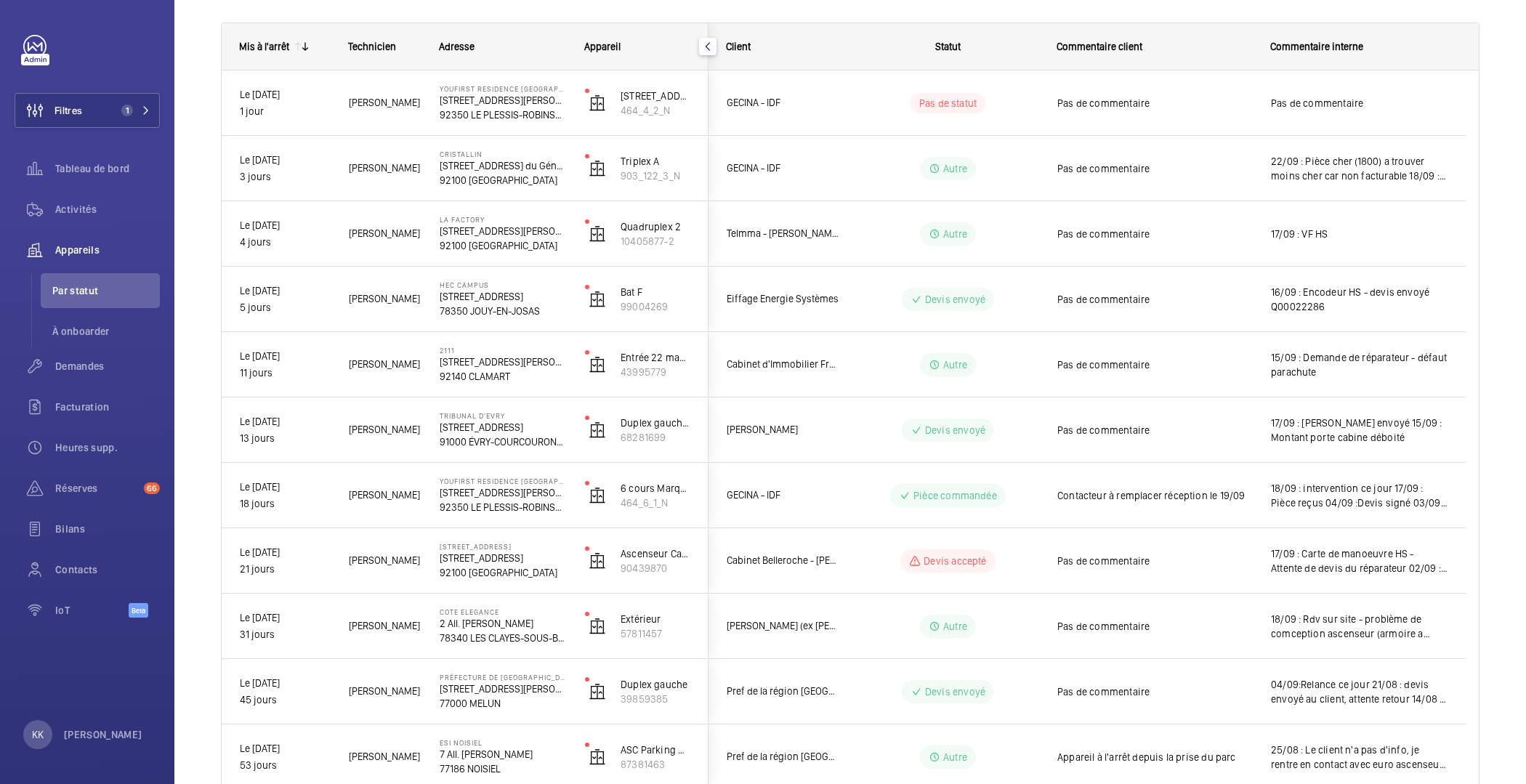
scroll to position [195, 0]
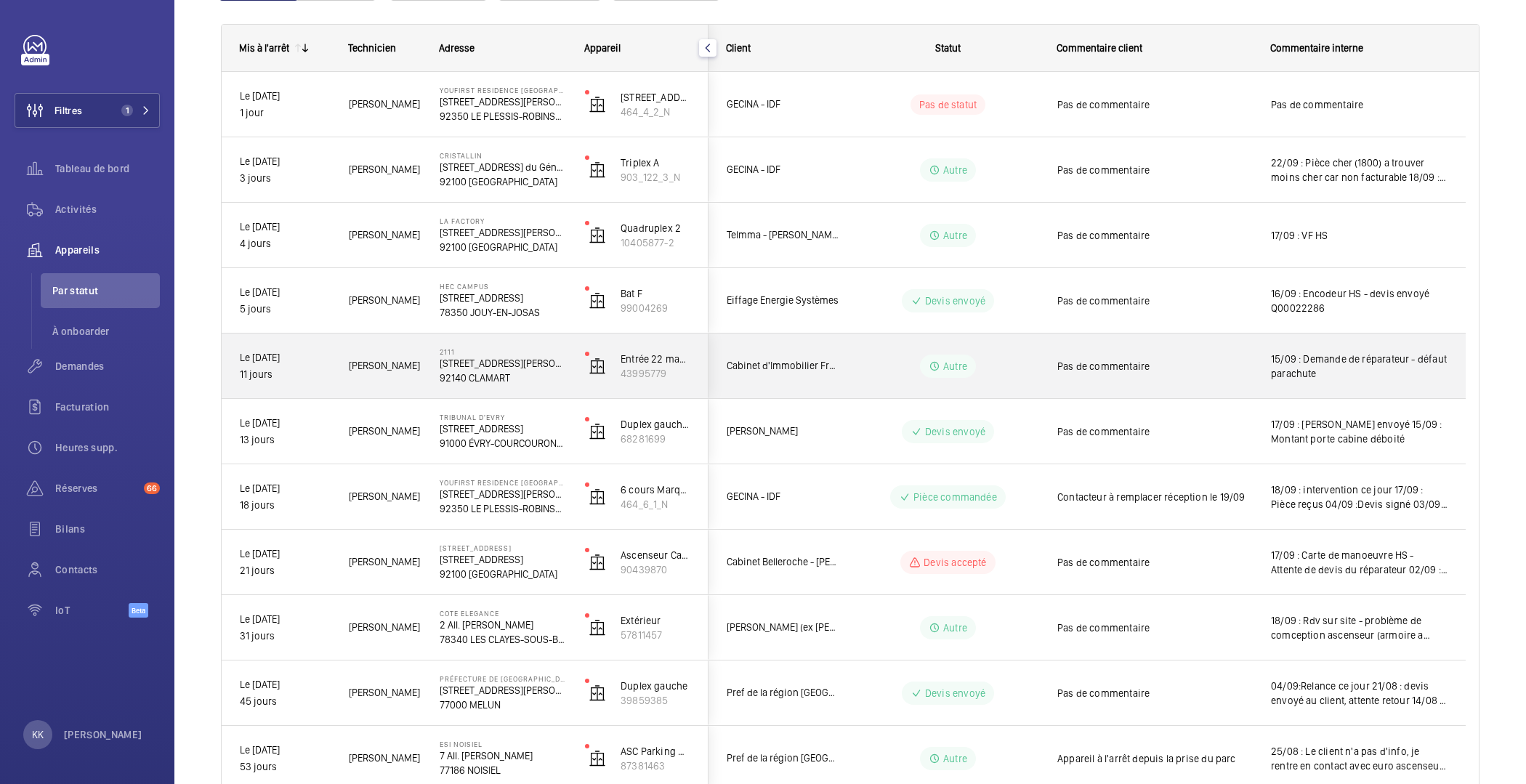
click at [437, 366] on div "2111 22/24 rue Paul Bert, 92140 CLAMART 92140 CLAMART" at bounding box center [494, 365] width 143 height 66
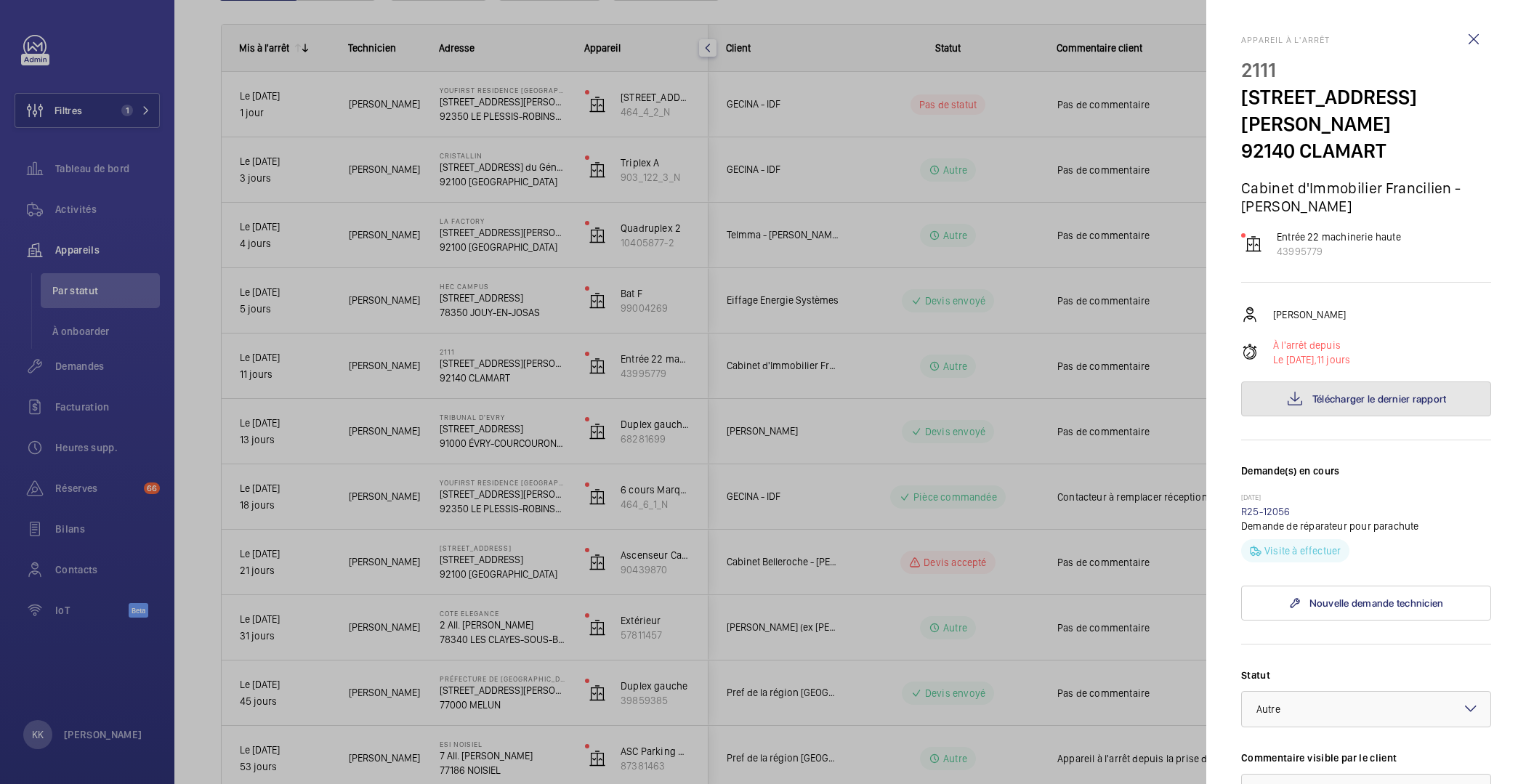
click at [1297, 400] on mat-icon at bounding box center [1295, 399] width 18 height 18
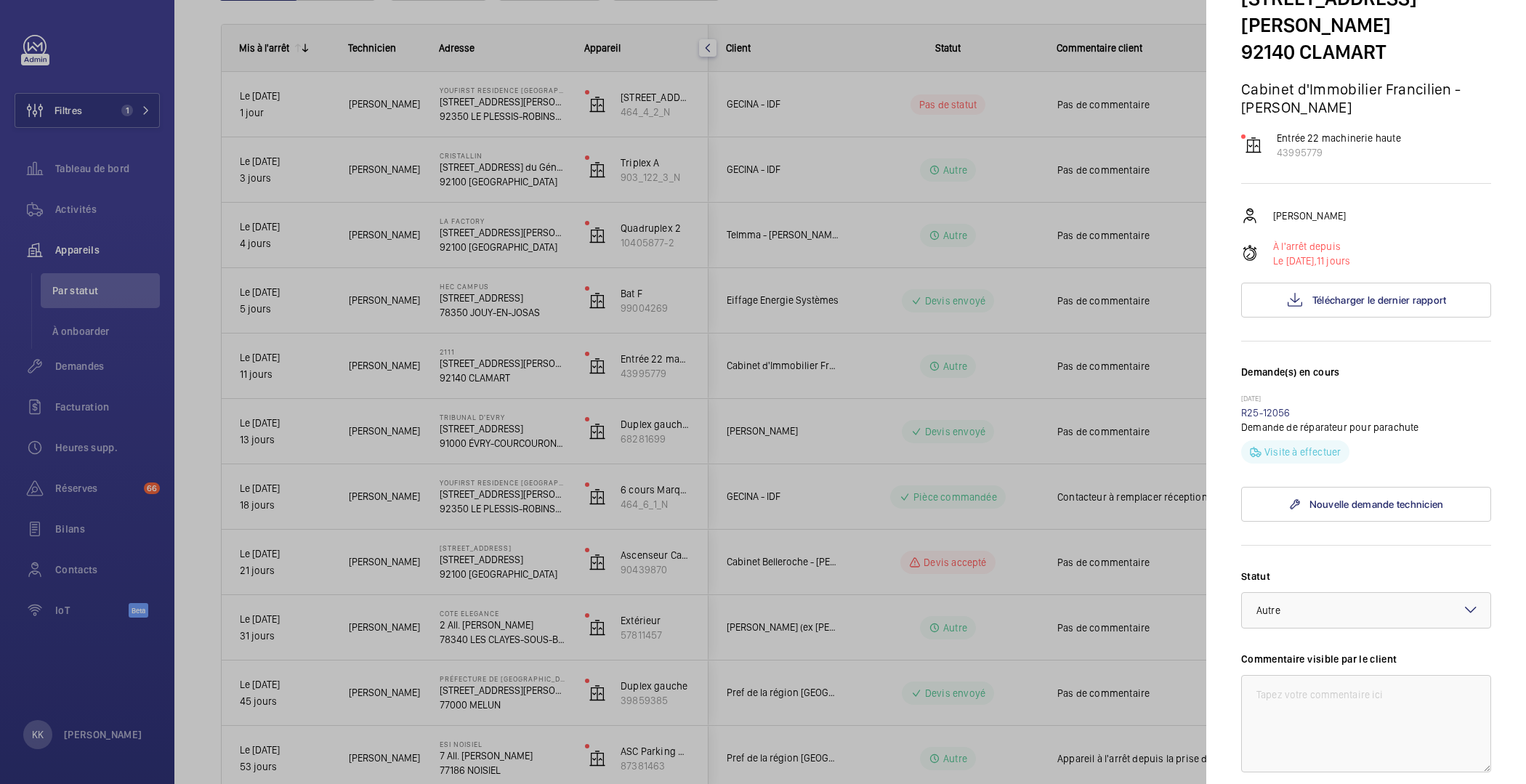
scroll to position [60, 0]
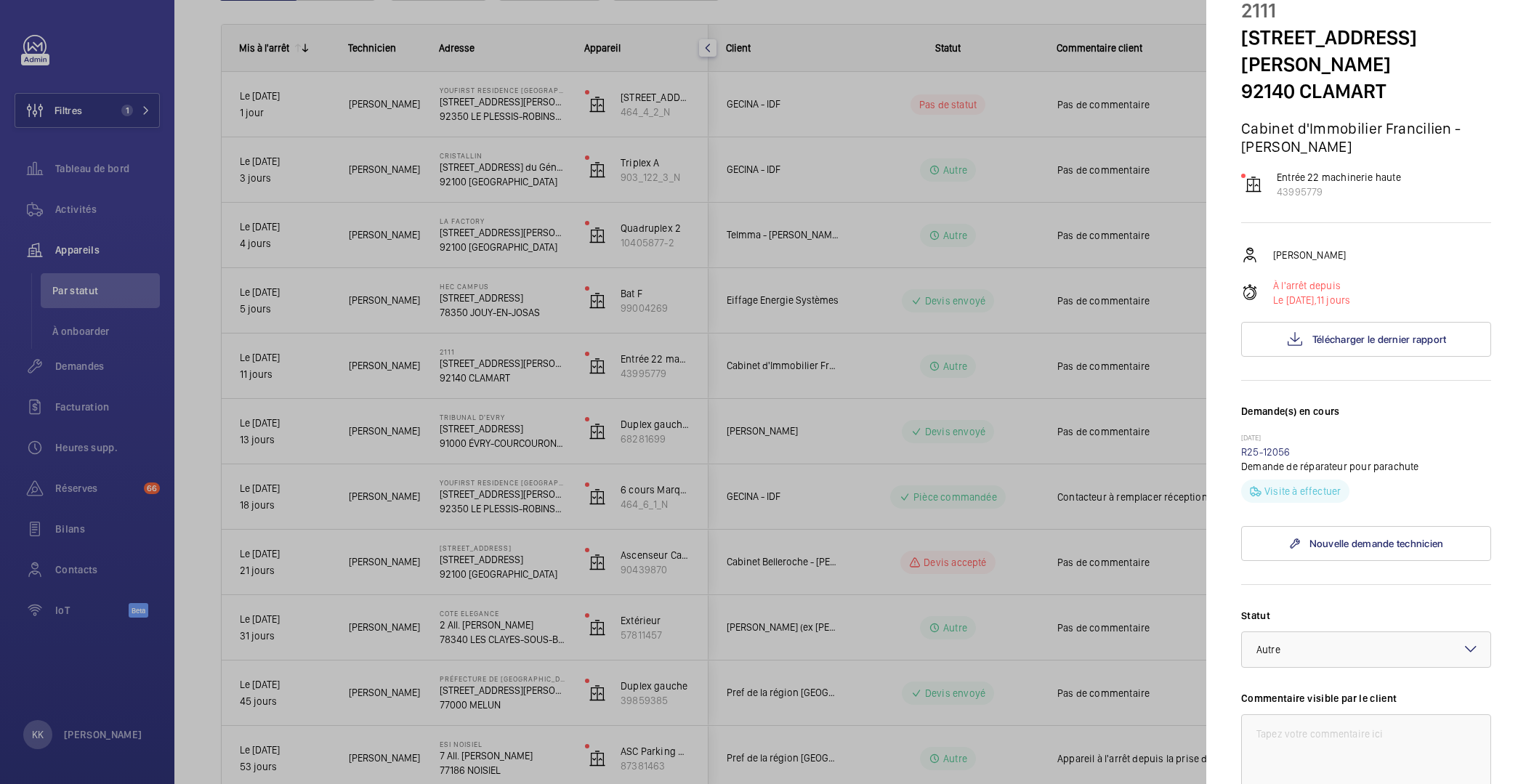
click at [417, 333] on div at bounding box center [763, 392] width 1526 height 784
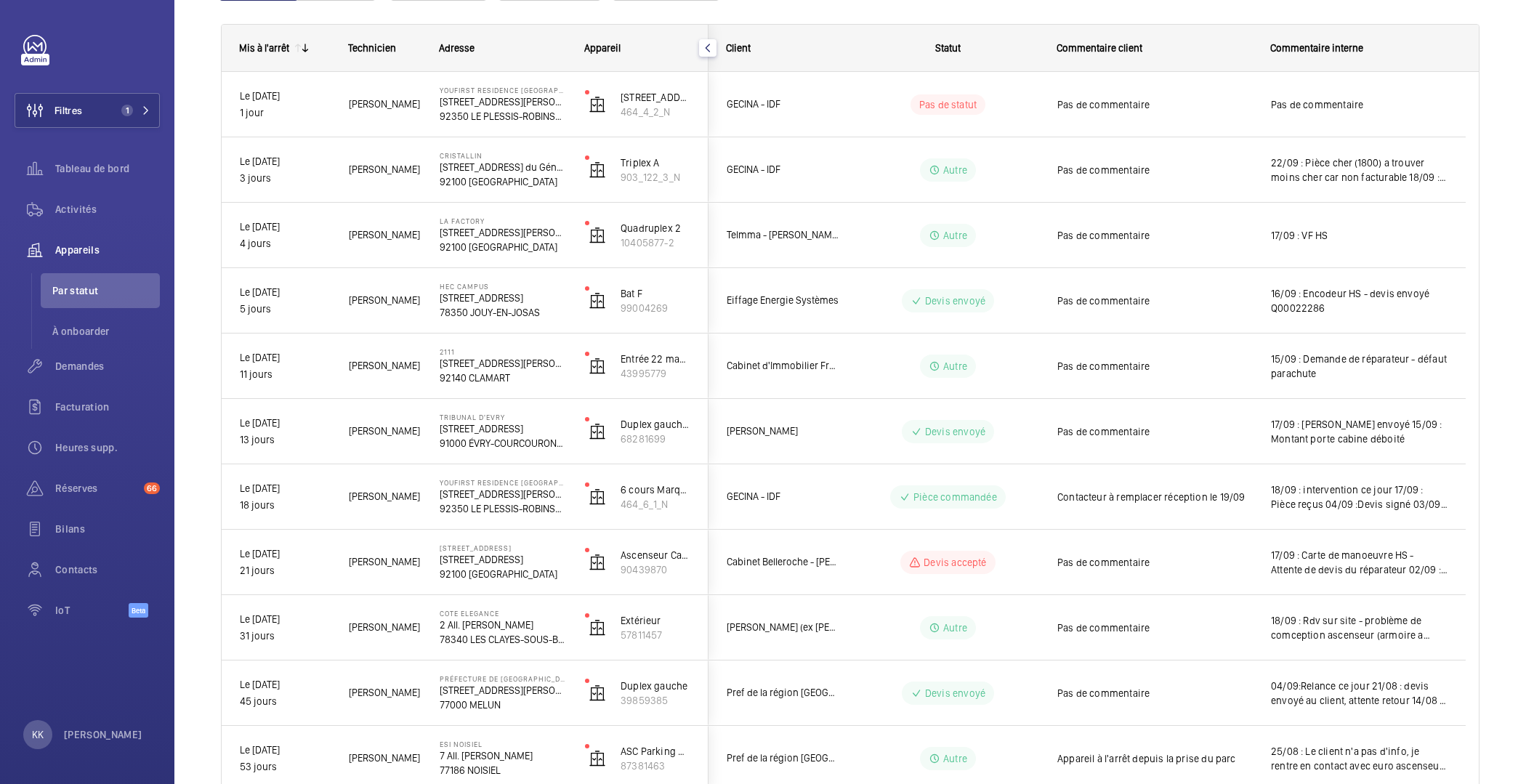
scroll to position [0, 0]
click at [150, 372] on div at bounding box center [763, 392] width 1526 height 784
click at [93, 107] on button "Filtres 1" at bounding box center [87, 111] width 145 height 35
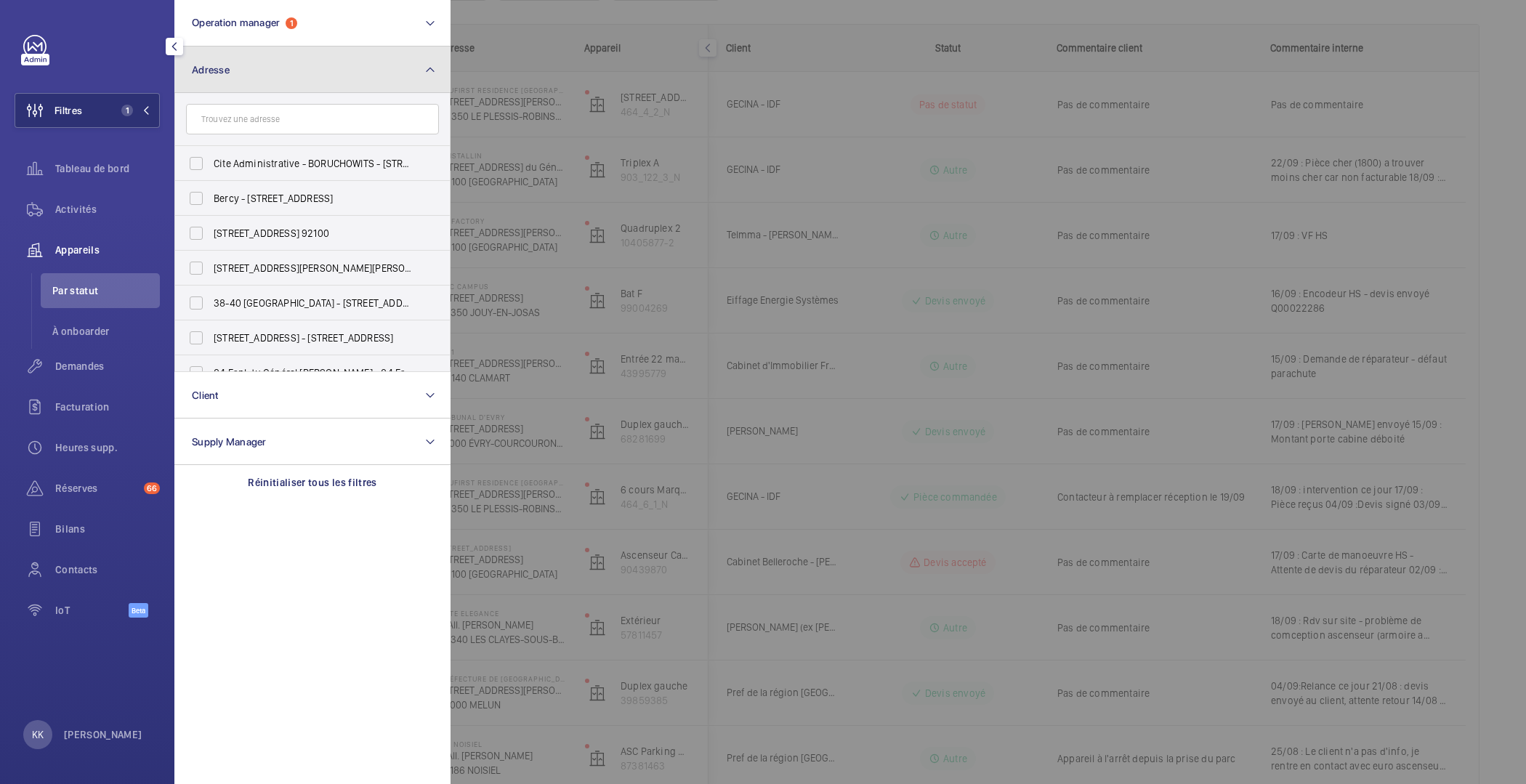
click at [224, 82] on button "Adresse" at bounding box center [312, 69] width 276 height 46
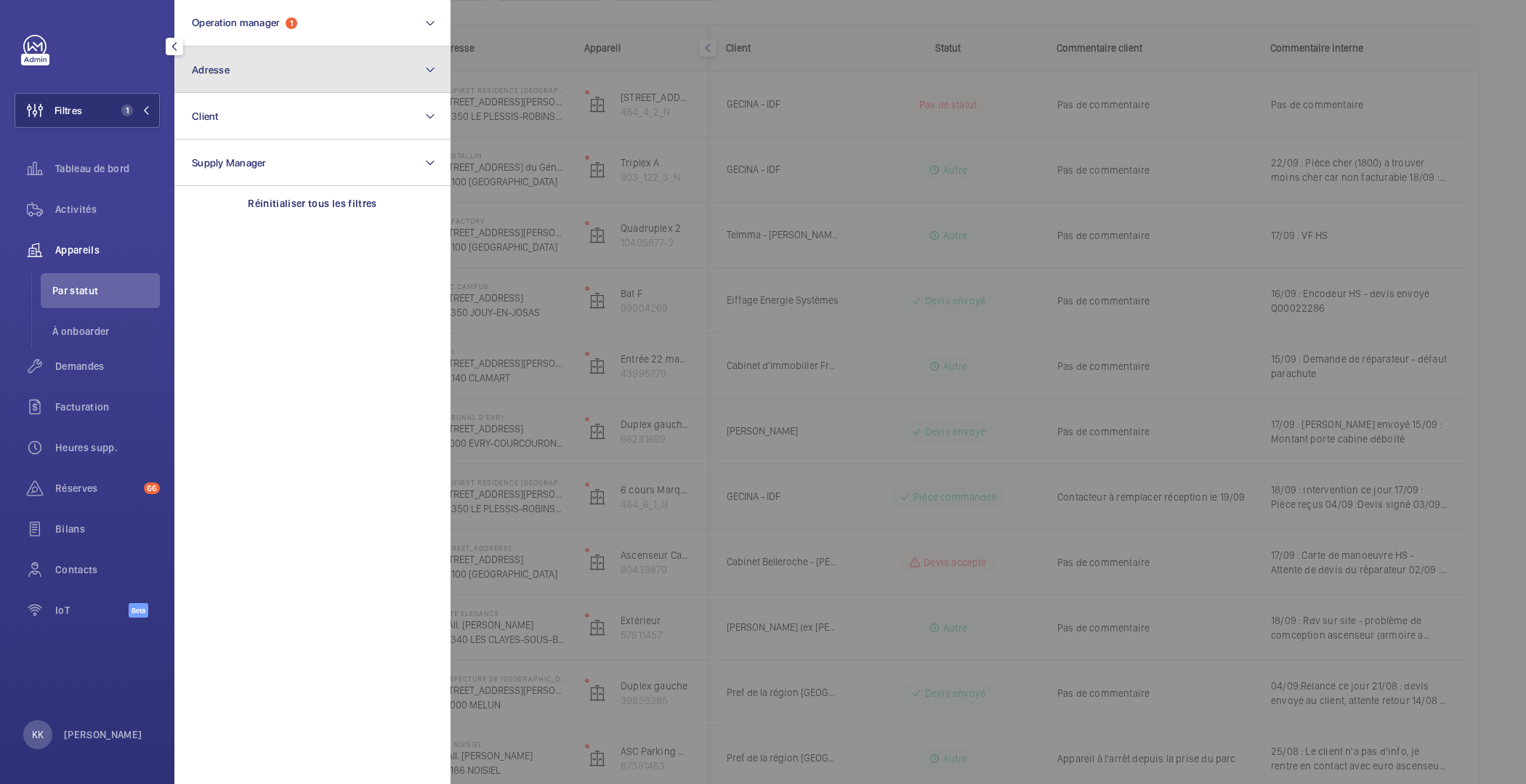
click at [225, 79] on button "Adresse" at bounding box center [312, 69] width 276 height 46
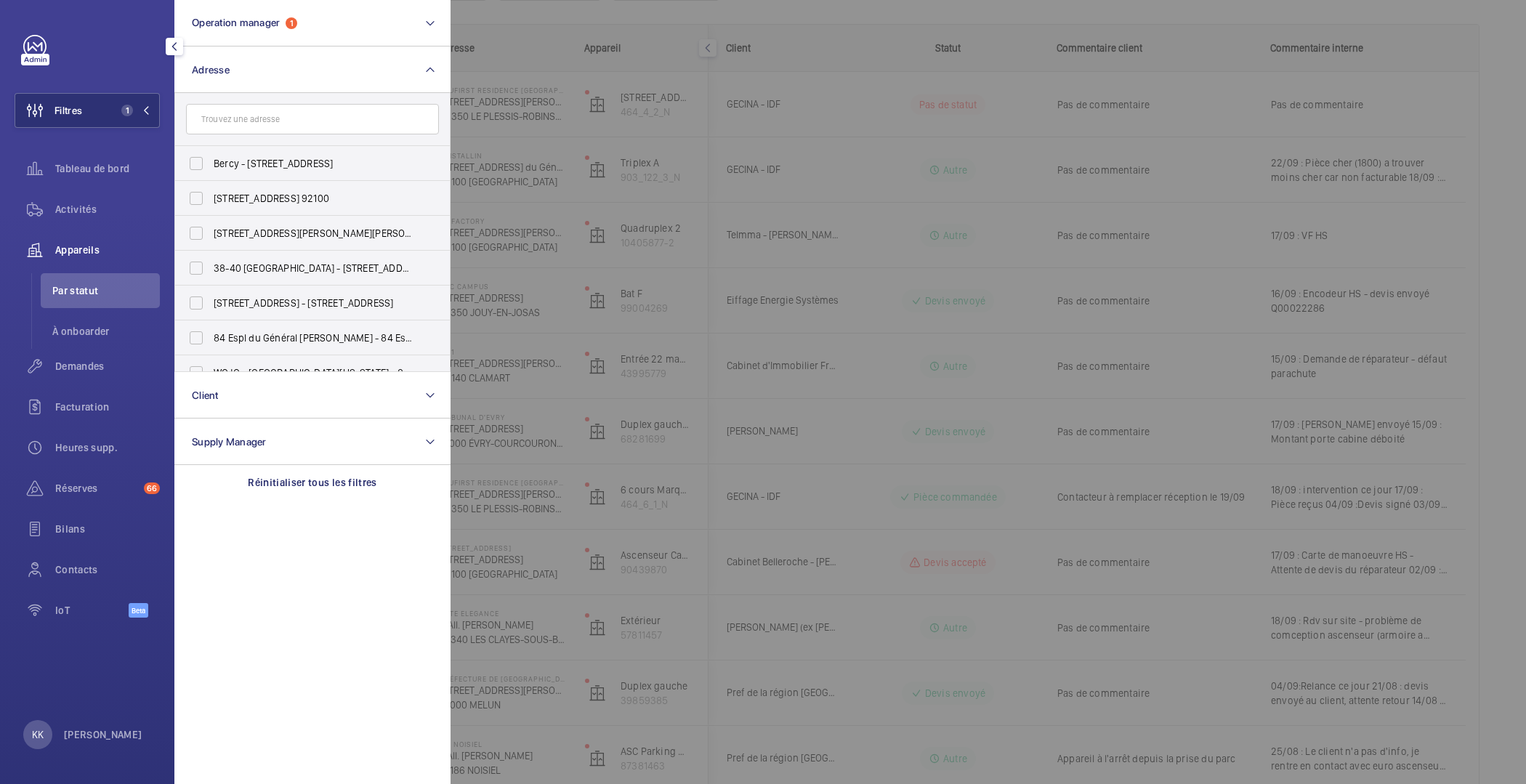
click at [222, 115] on input "text" at bounding box center [311, 119] width 253 height 30
click at [923, 234] on div at bounding box center [1214, 392] width 1526 height 784
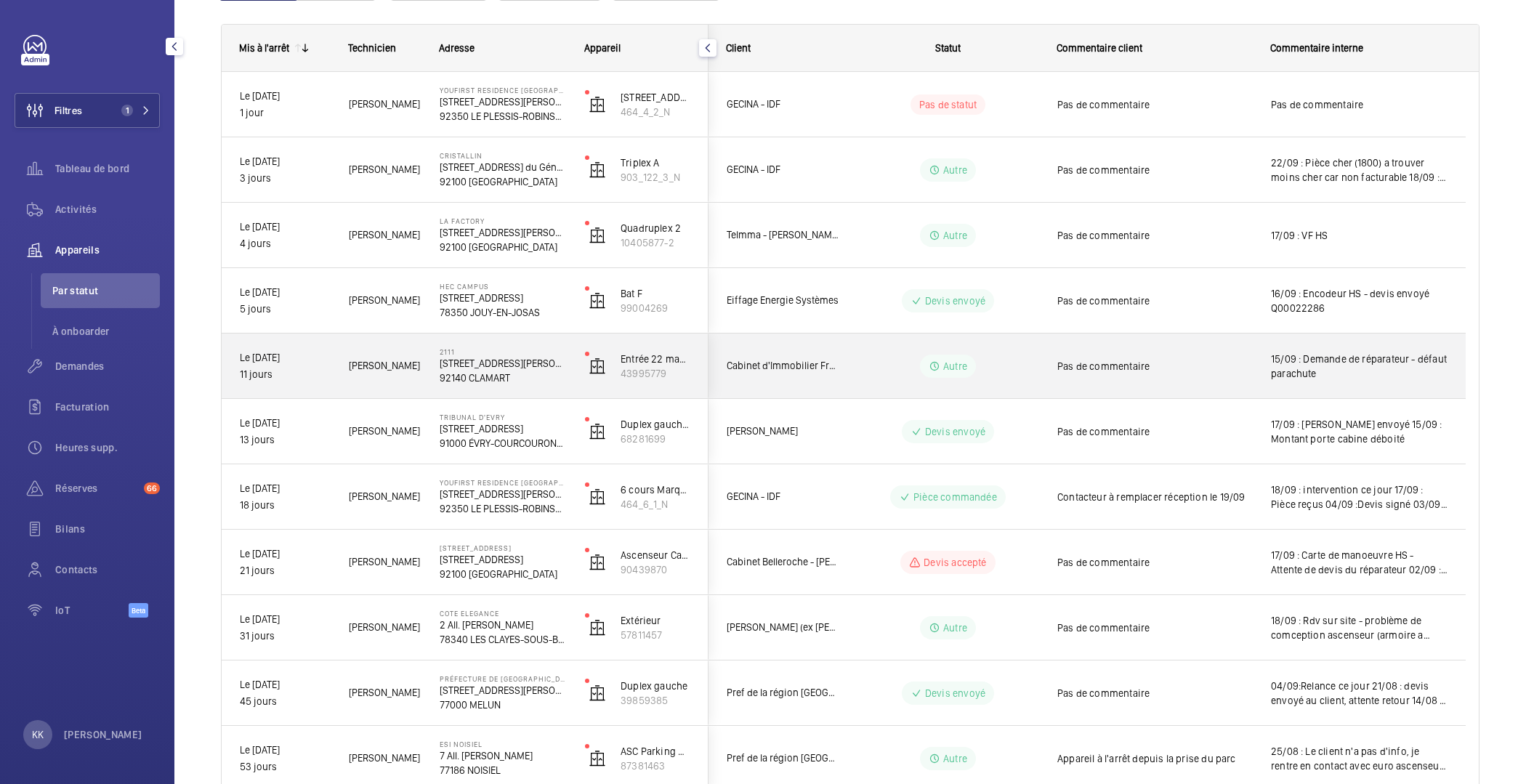
click at [290, 369] on p "11 jours" at bounding box center [285, 374] width 90 height 17
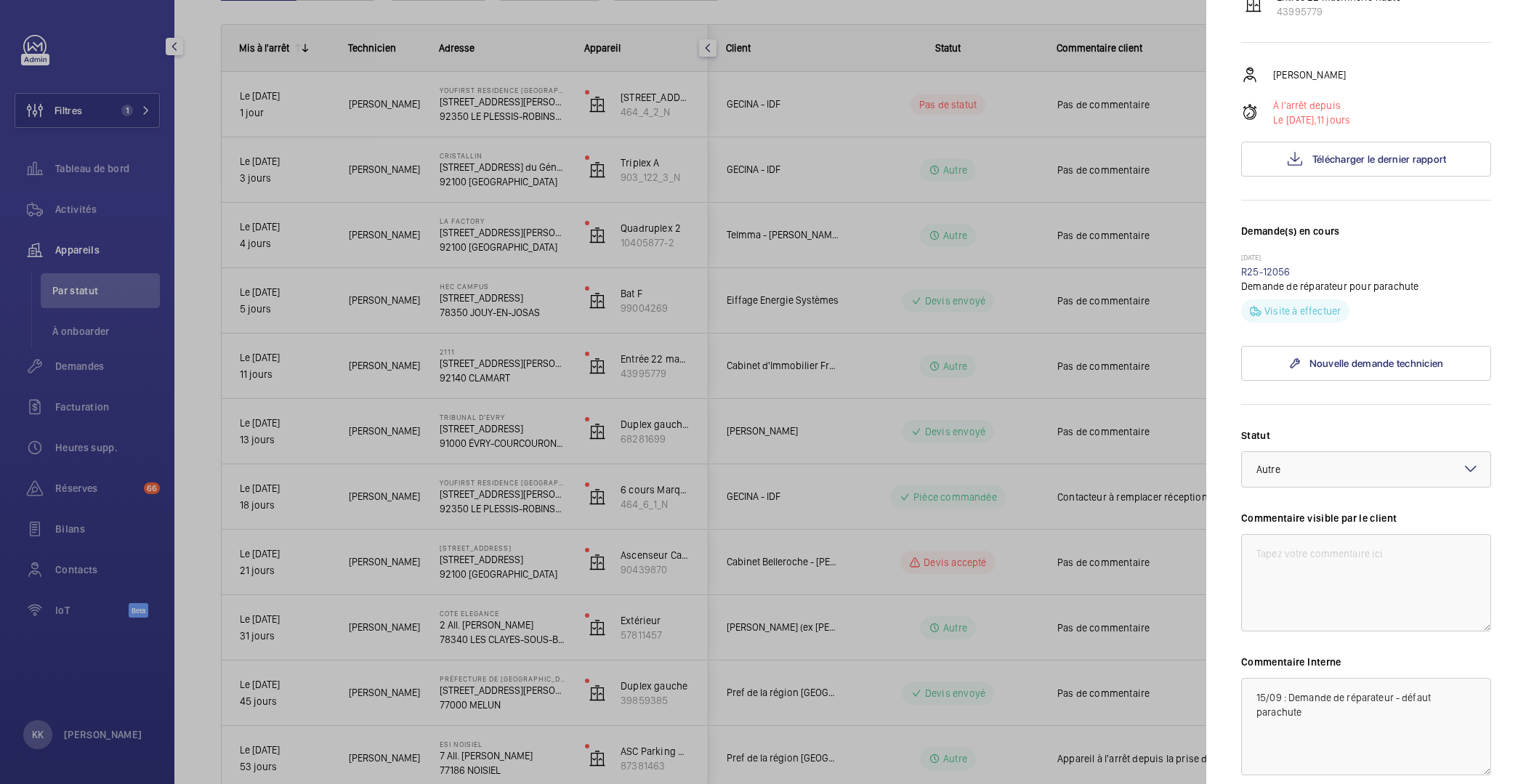
scroll to position [369, 0]
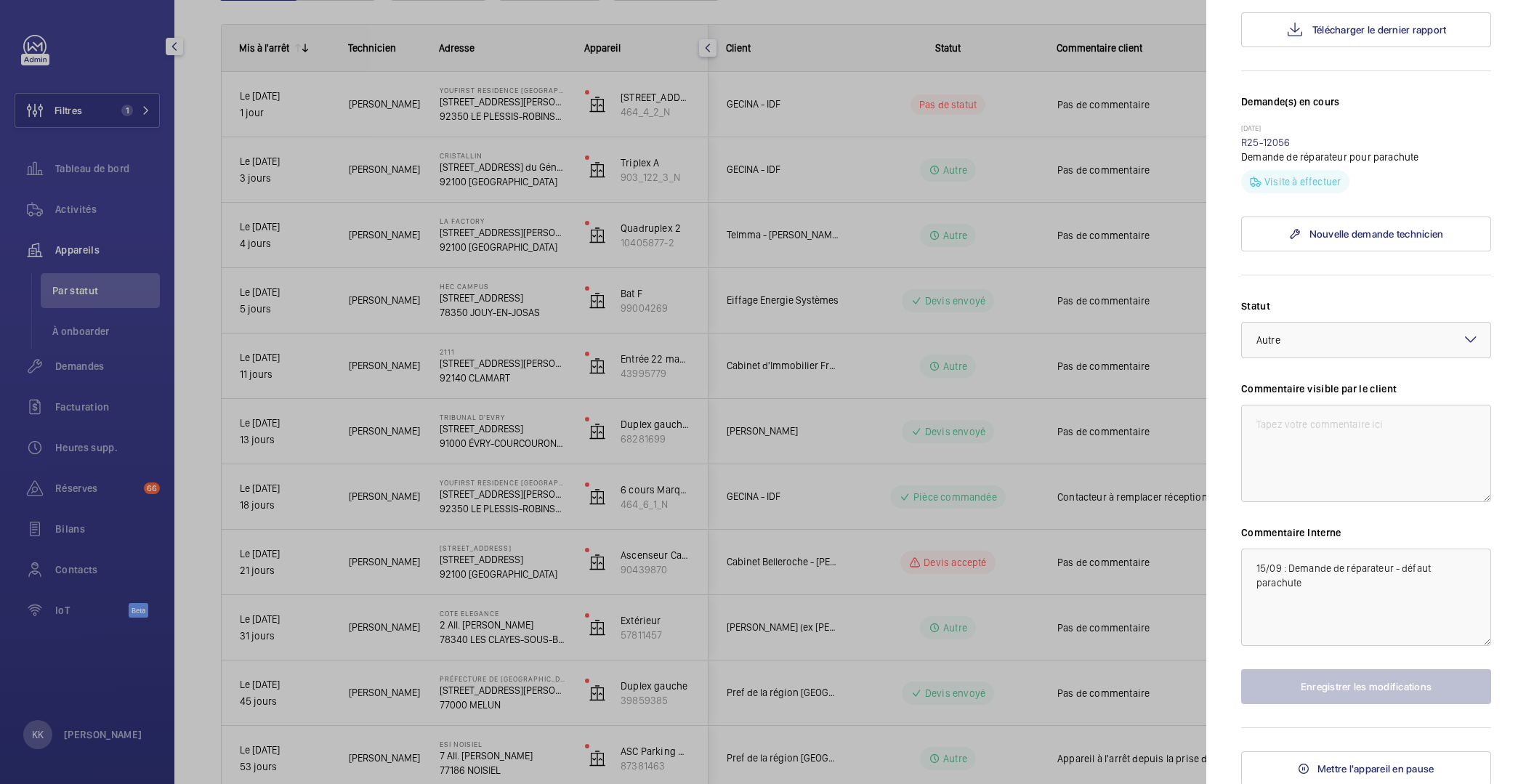
click at [1026, 351] on div at bounding box center [763, 392] width 1526 height 784
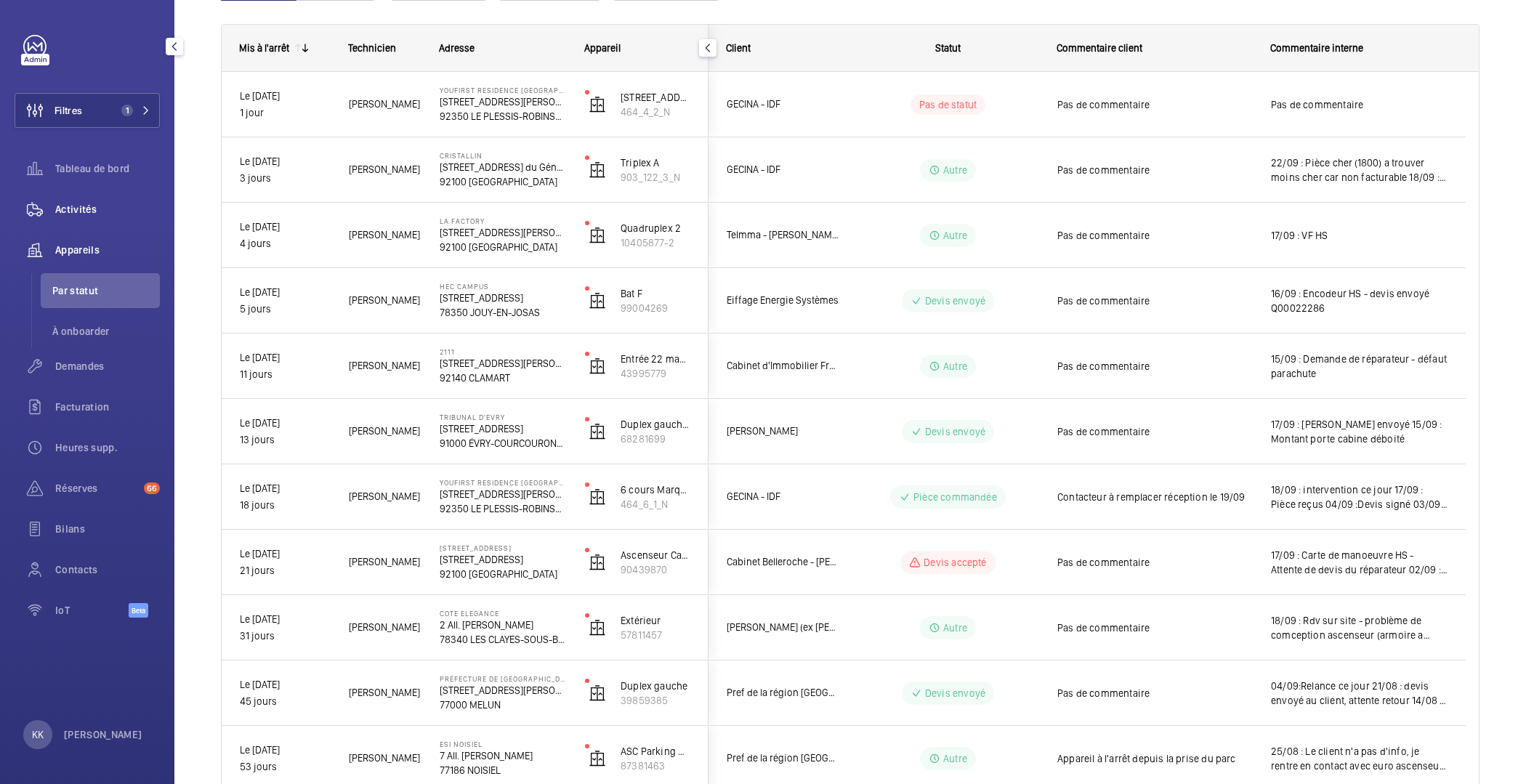
click at [100, 203] on span "Activités" at bounding box center [107, 209] width 105 height 15
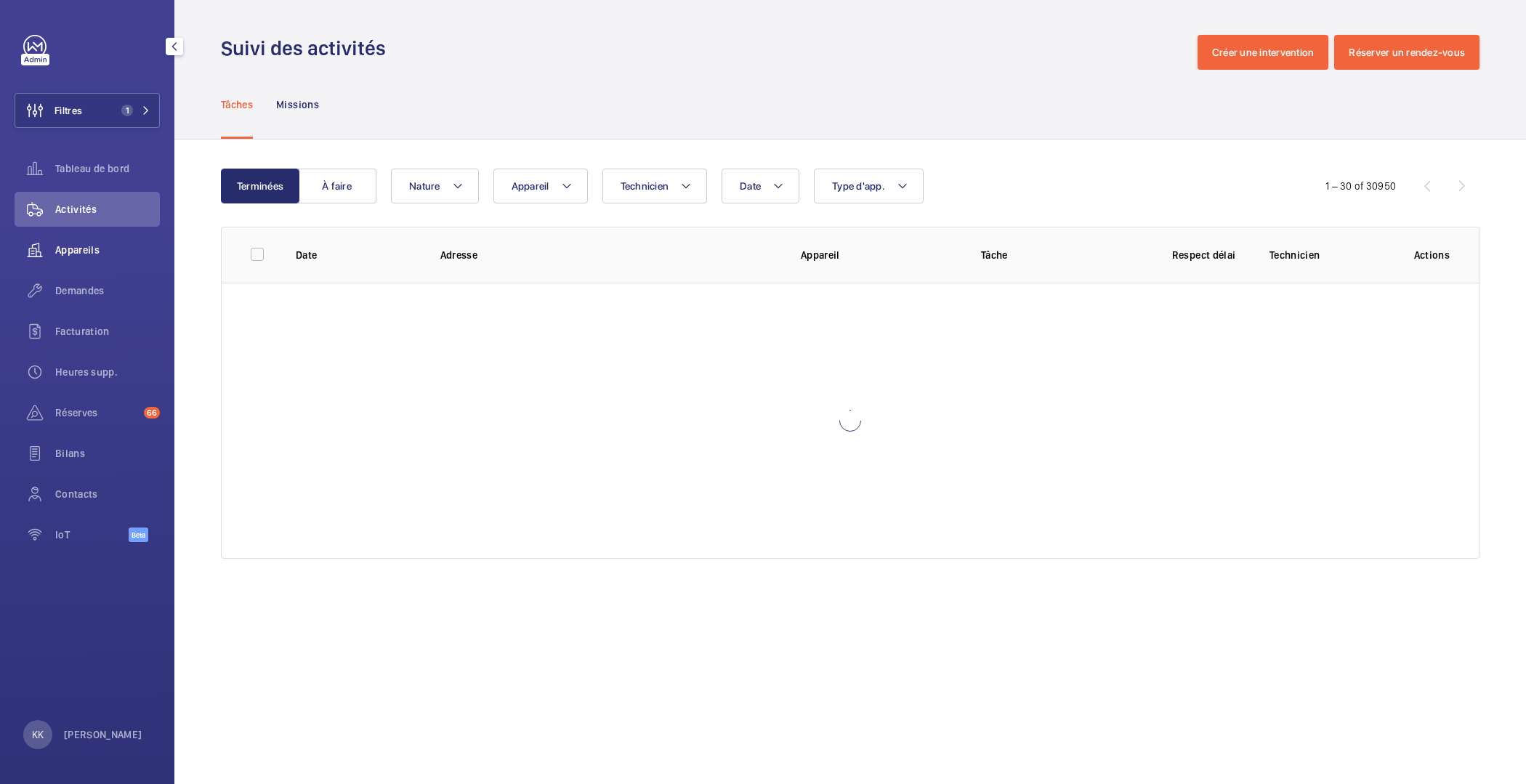
click at [84, 243] on span "Appareils" at bounding box center [107, 250] width 105 height 15
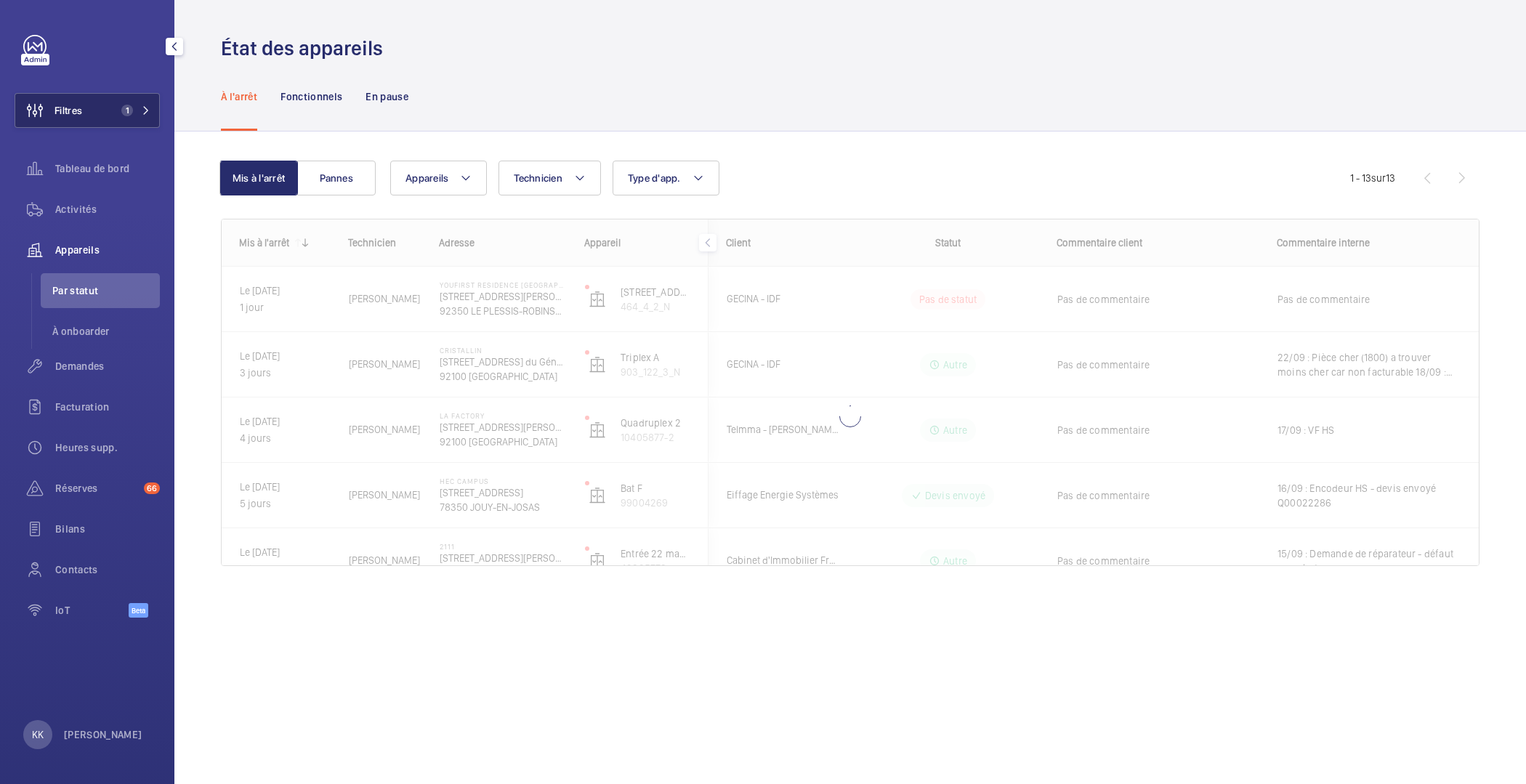
click at [94, 115] on button "Filtres 1" at bounding box center [87, 111] width 145 height 35
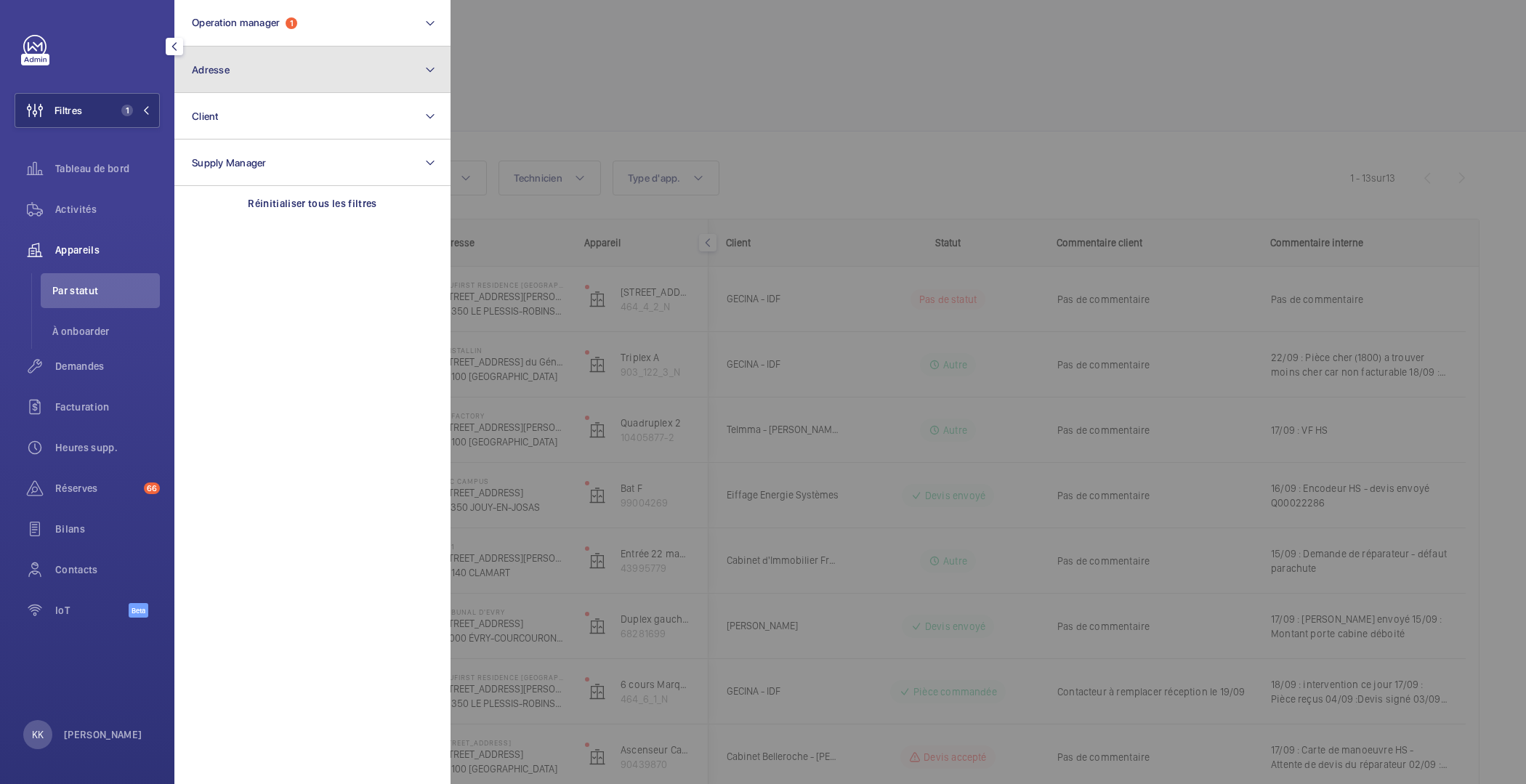
click at [289, 87] on button "Adresse" at bounding box center [312, 69] width 276 height 46
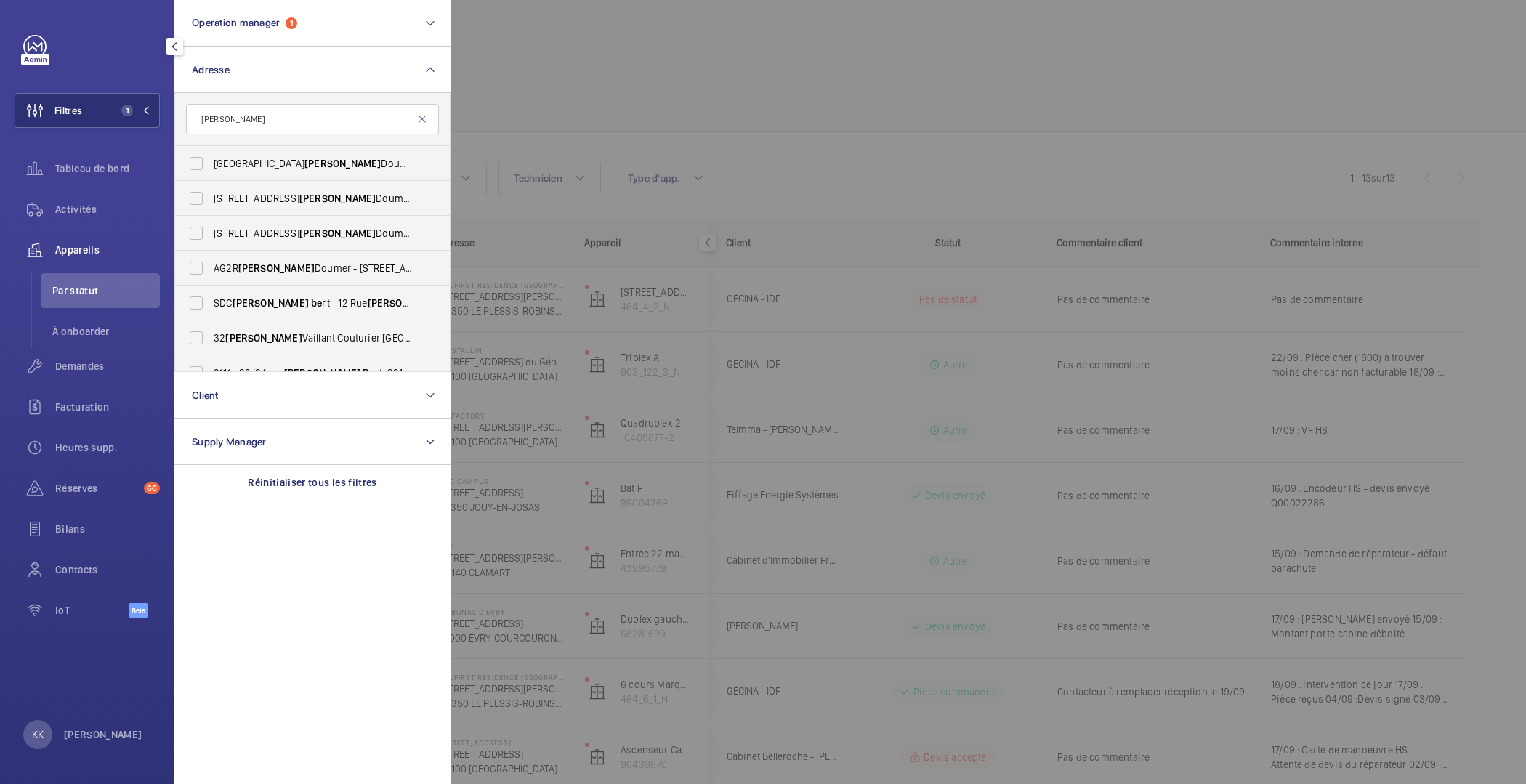
type input "paul bert"
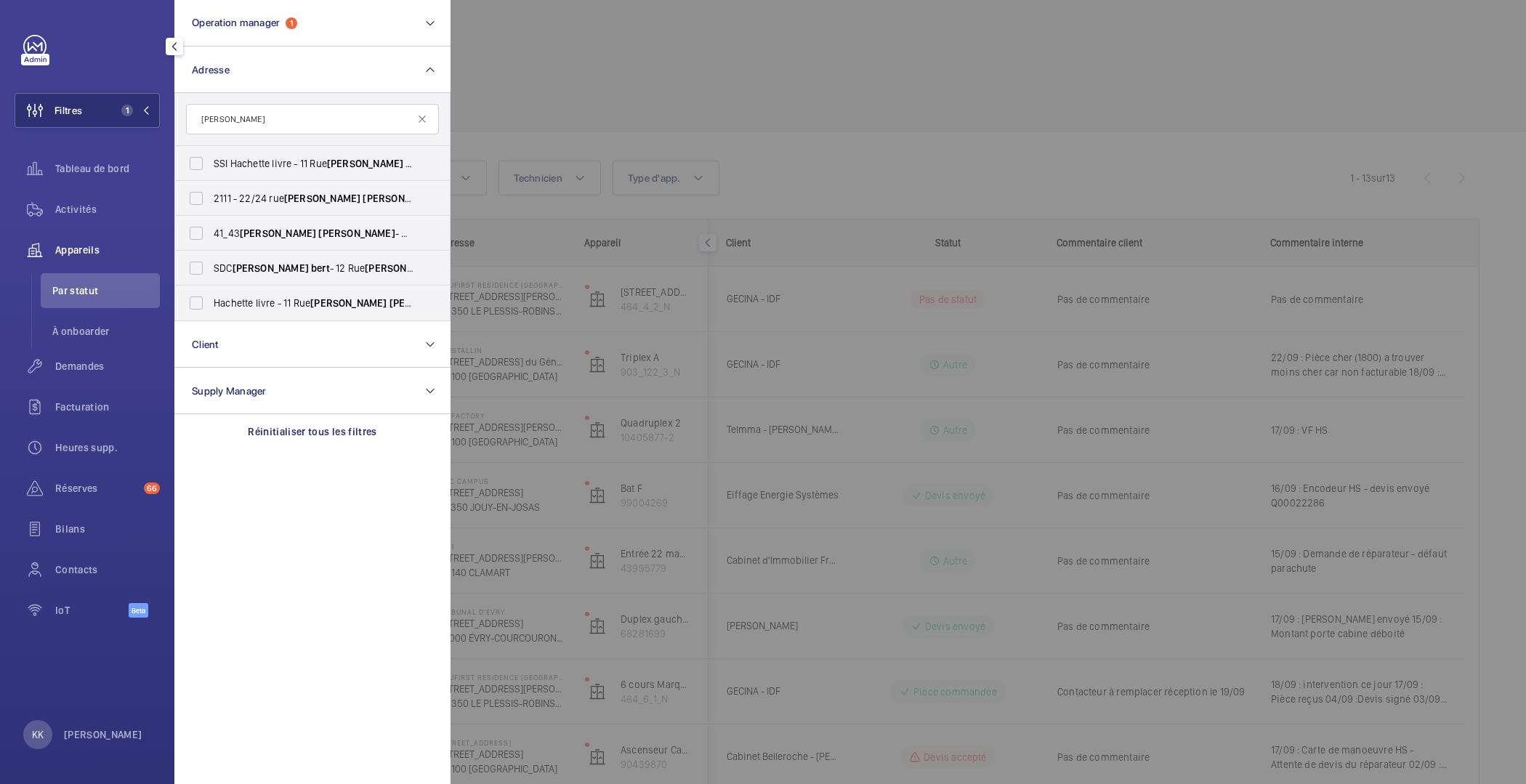
drag, startPoint x: 268, startPoint y: 118, endPoint x: 171, endPoint y: 119, distance: 97.0
click at [171, 119] on div "Filtres 1 Operation manager 1 Adresse paul bert SSI Hachette livre - 11 Rue Pau…" at bounding box center [87, 392] width 175 height 784
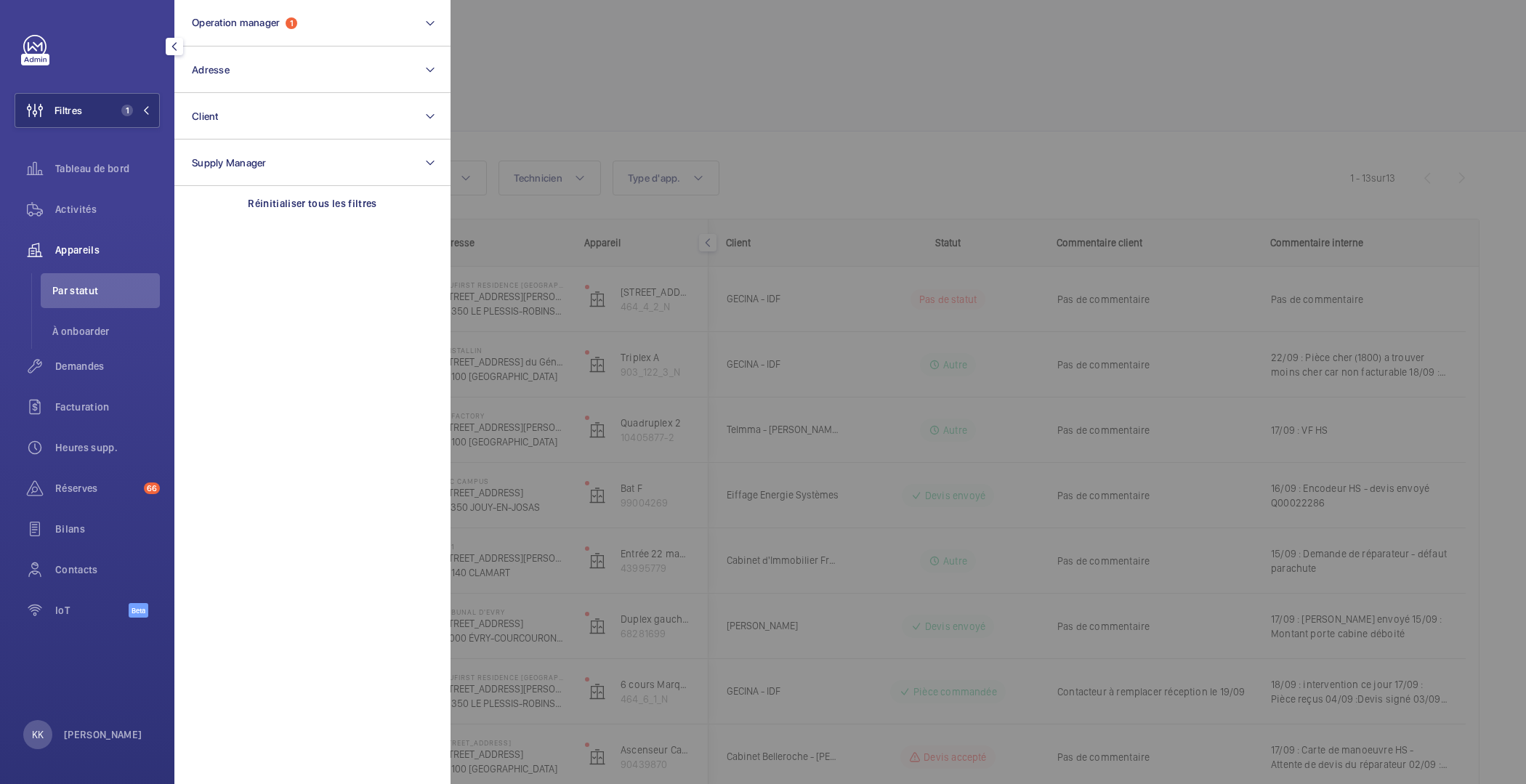
click at [818, 69] on div at bounding box center [1214, 392] width 1526 height 784
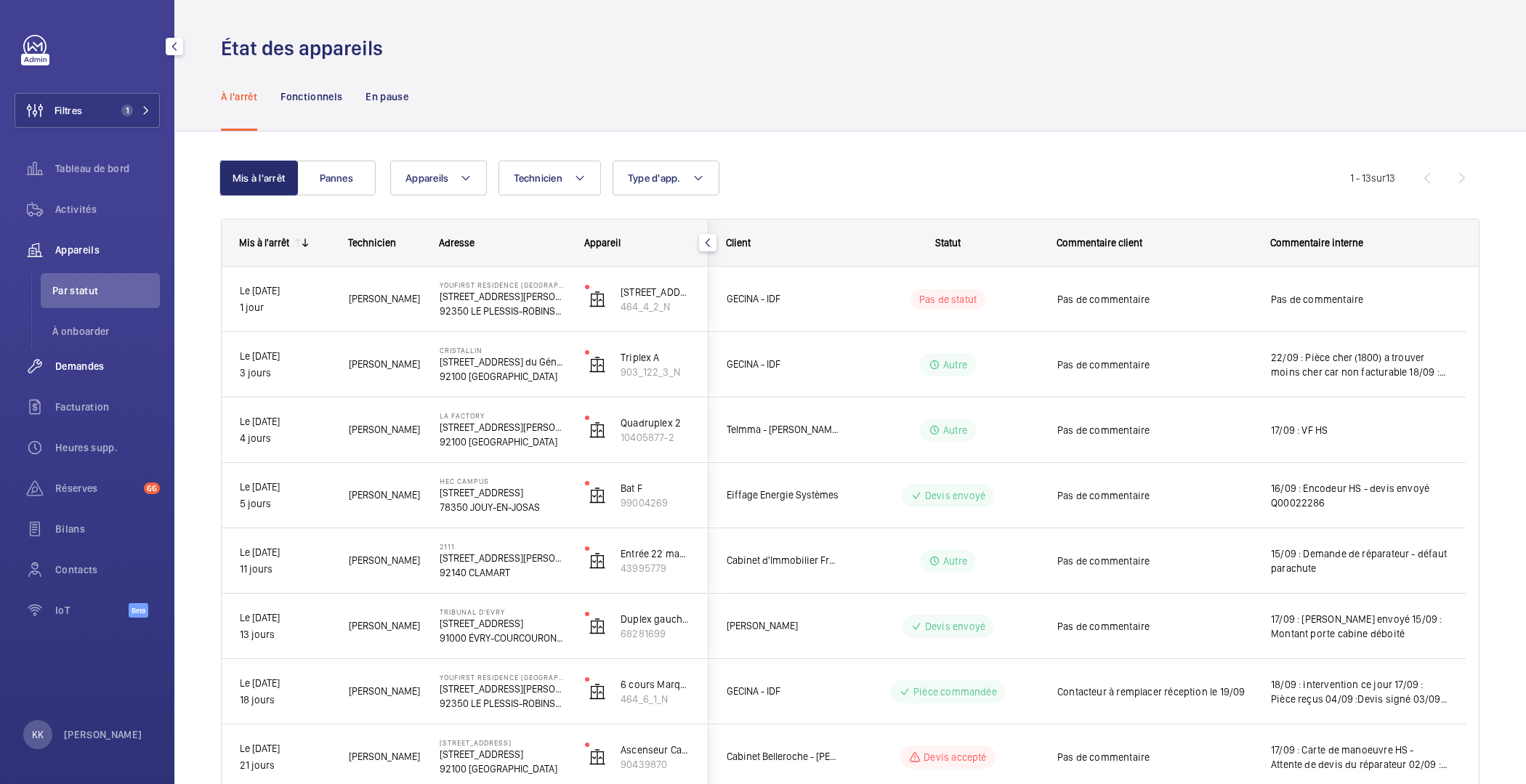
click at [143, 369] on span "Demandes" at bounding box center [107, 365] width 105 height 15
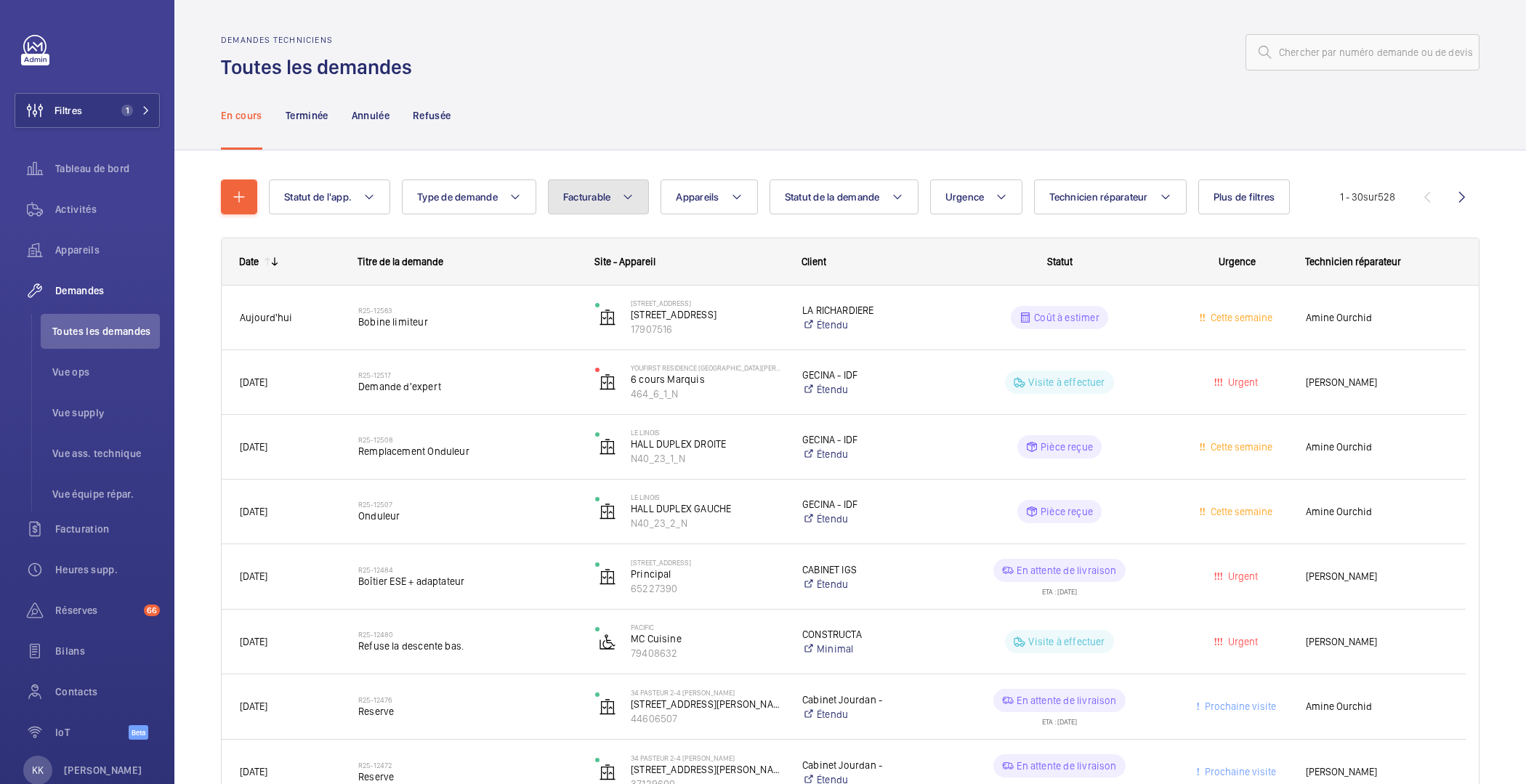
click at [585, 188] on button "Facturable" at bounding box center [599, 197] width 102 height 35
click at [596, 234] on mat-radio-button "Facturable" at bounding box center [686, 242] width 261 height 29
radio input "true"
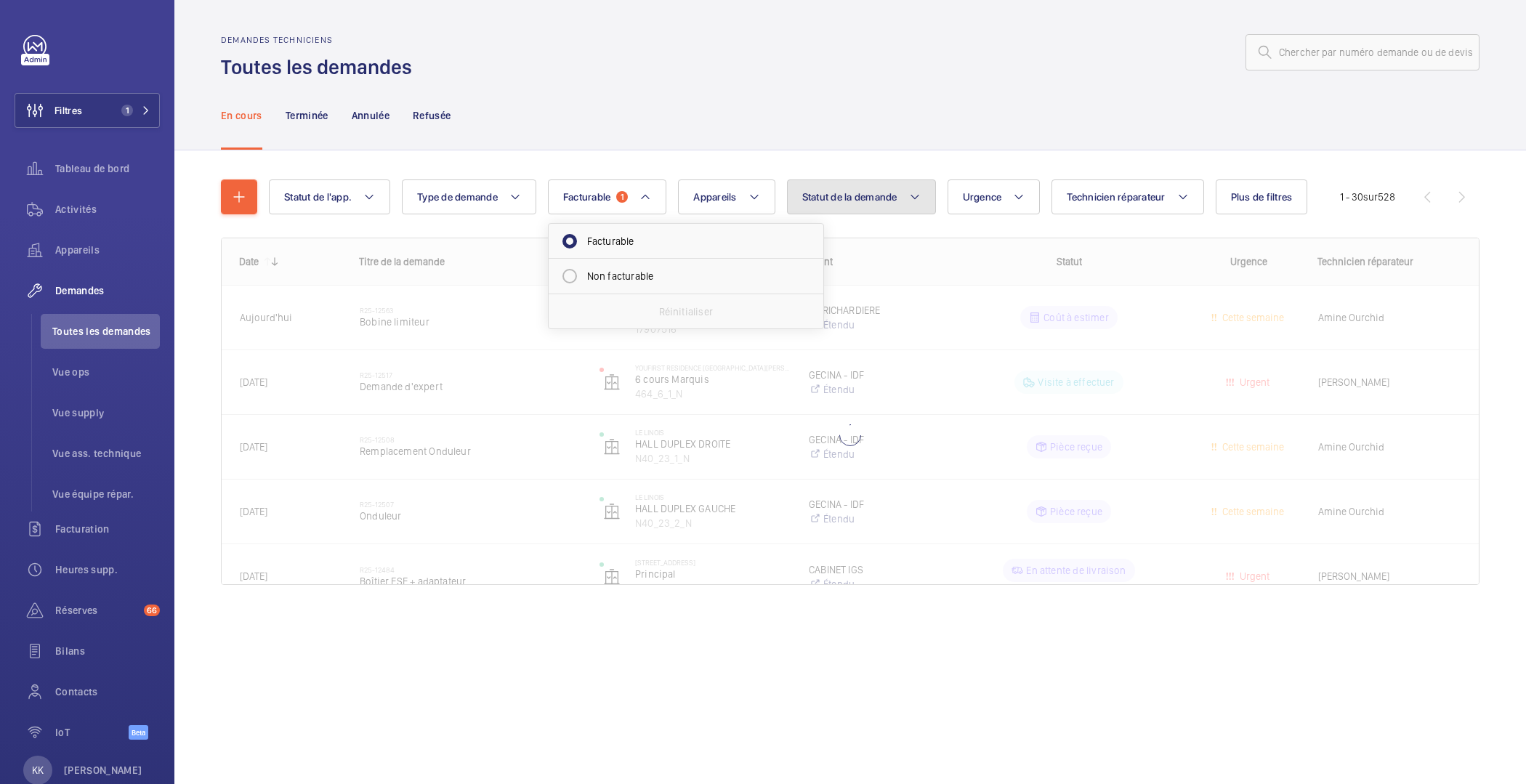
click at [817, 196] on span "Statut de la demande" at bounding box center [850, 197] width 95 height 12
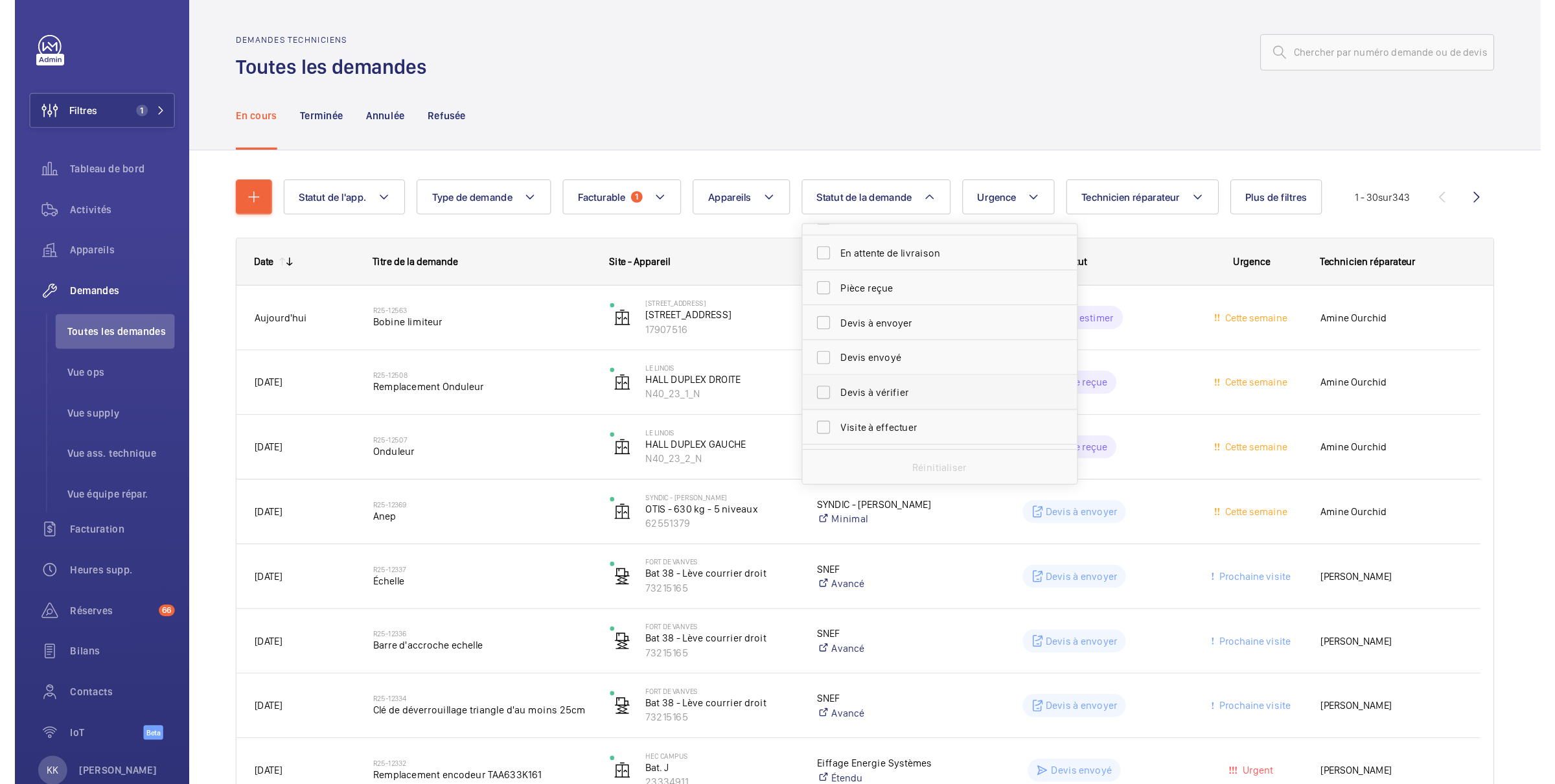
scroll to position [172, 0]
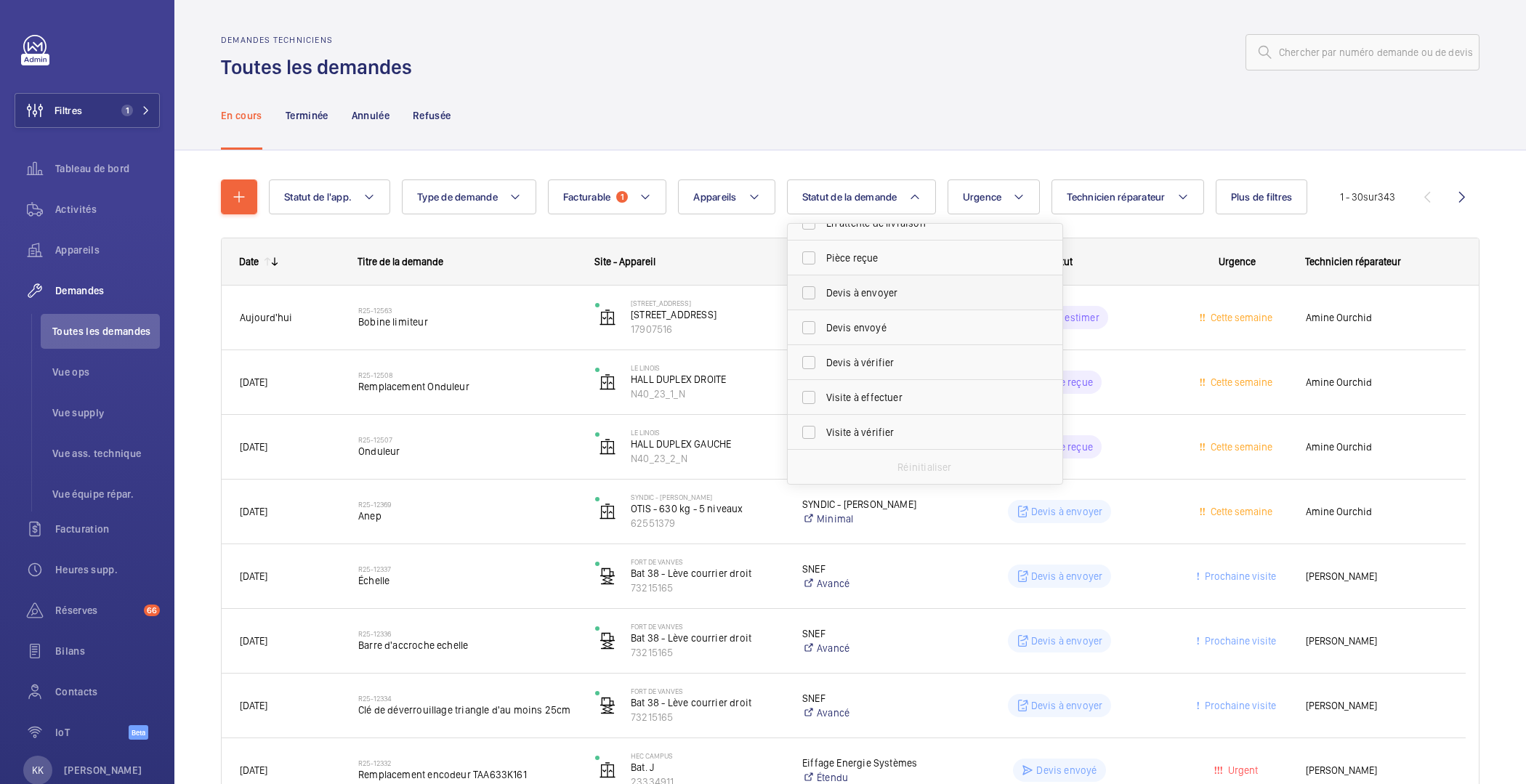
click at [831, 282] on label "Devis à envoyer" at bounding box center [914, 293] width 253 height 35
click at [823, 282] on input "Devis à envoyer" at bounding box center [809, 293] width 29 height 29
checkbox input "true"
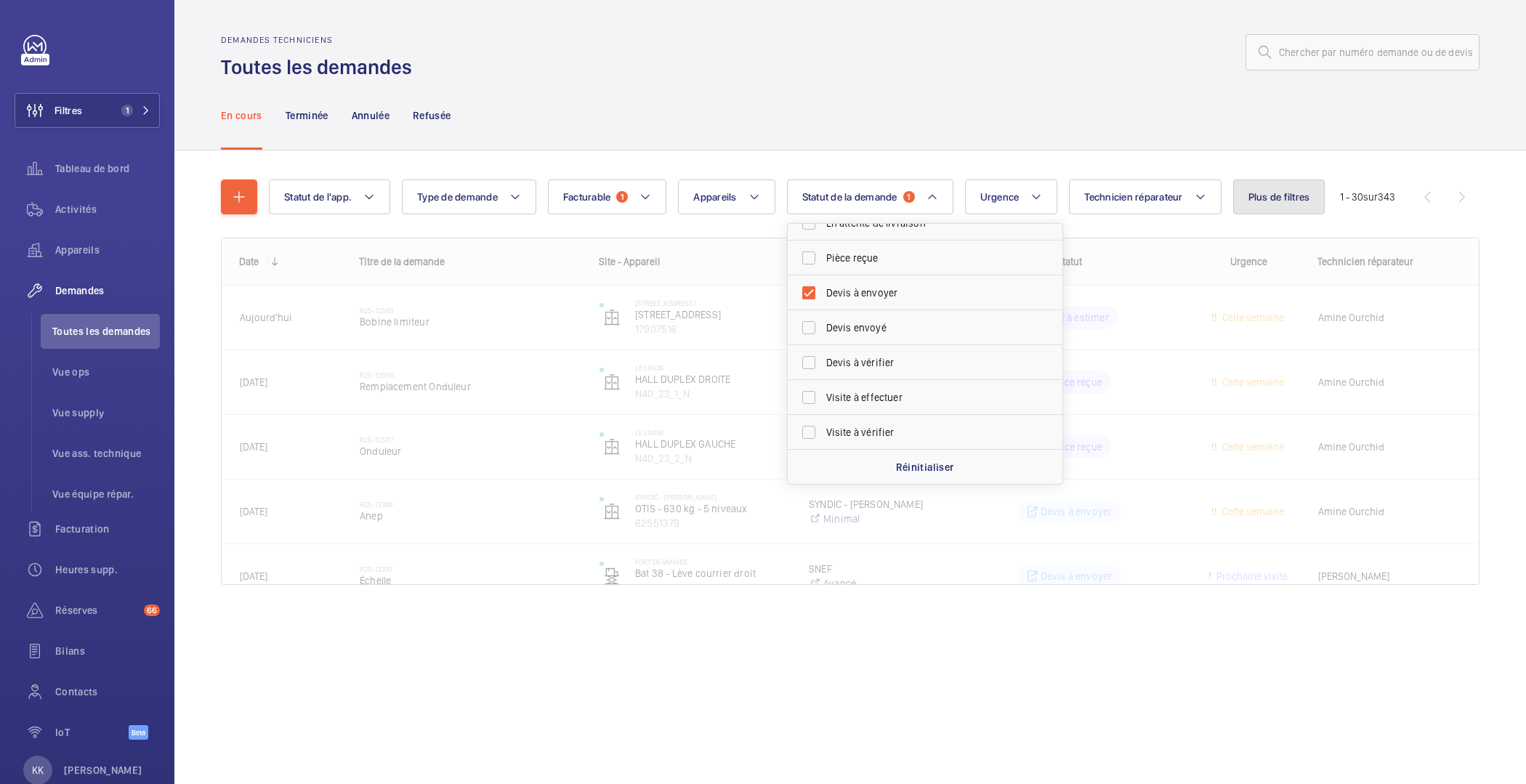
click at [1304, 198] on span "Plus de filtres" at bounding box center [1279, 197] width 62 height 12
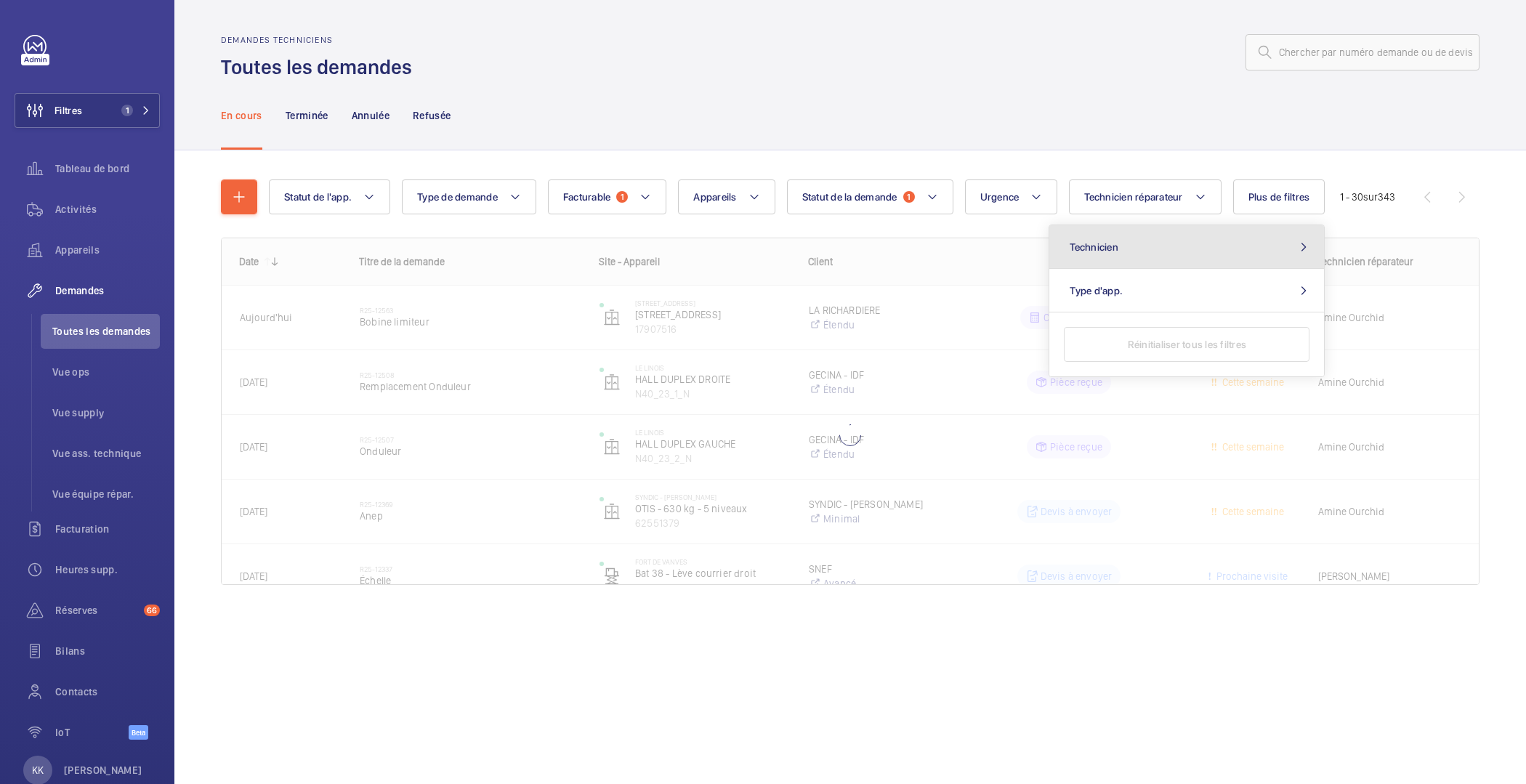
click at [1177, 237] on button "Technicien" at bounding box center [1187, 247] width 275 height 43
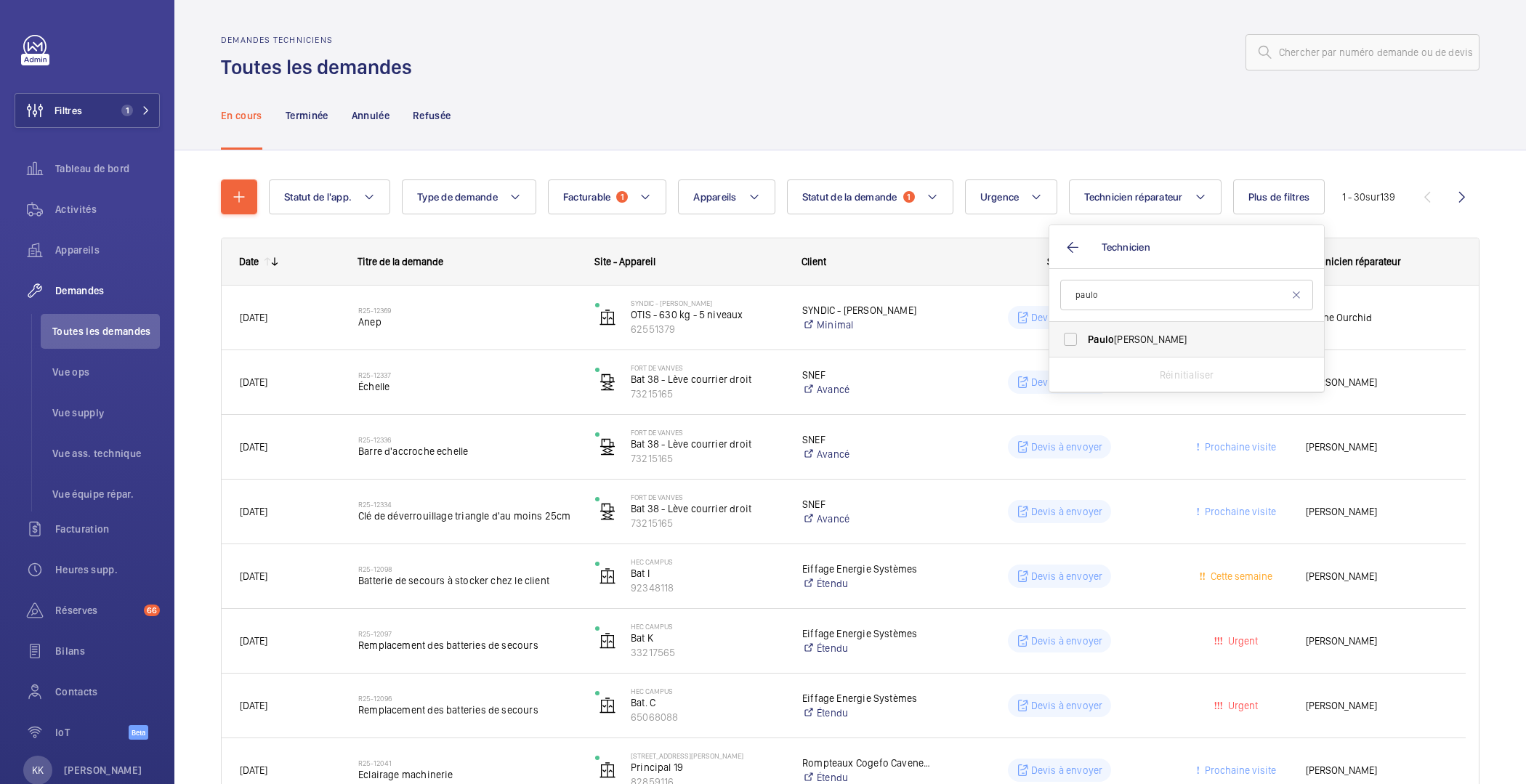
type input "paulo"
click at [1133, 339] on span "Paulo Sergio" at bounding box center [1187, 339] width 199 height 15
click at [1085, 339] on input "Paulo Sergio" at bounding box center [1071, 340] width 29 height 29
checkbox input "true"
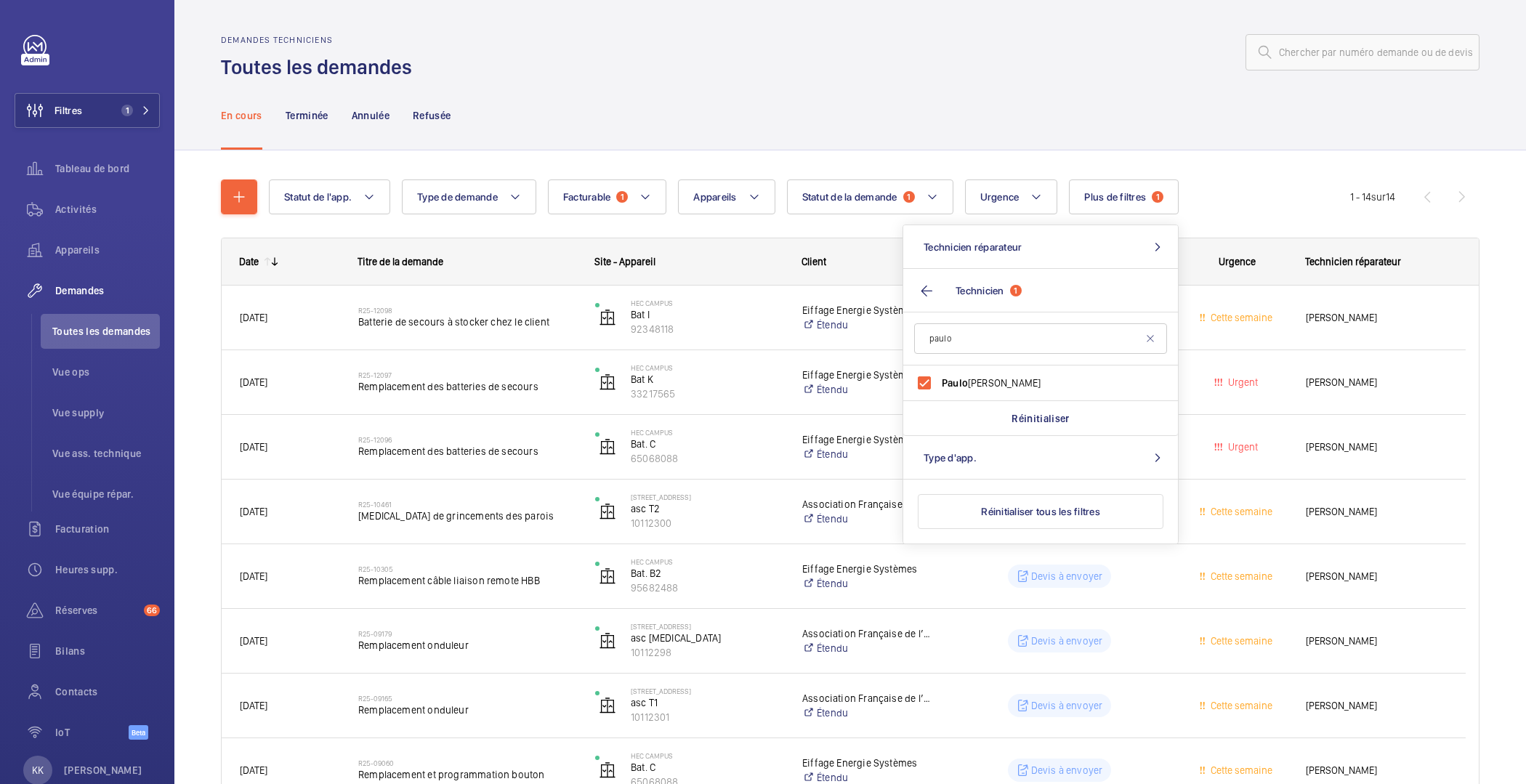
click at [509, 130] on div "En cours Terminée Annulée Refusée" at bounding box center [850, 115] width 1259 height 69
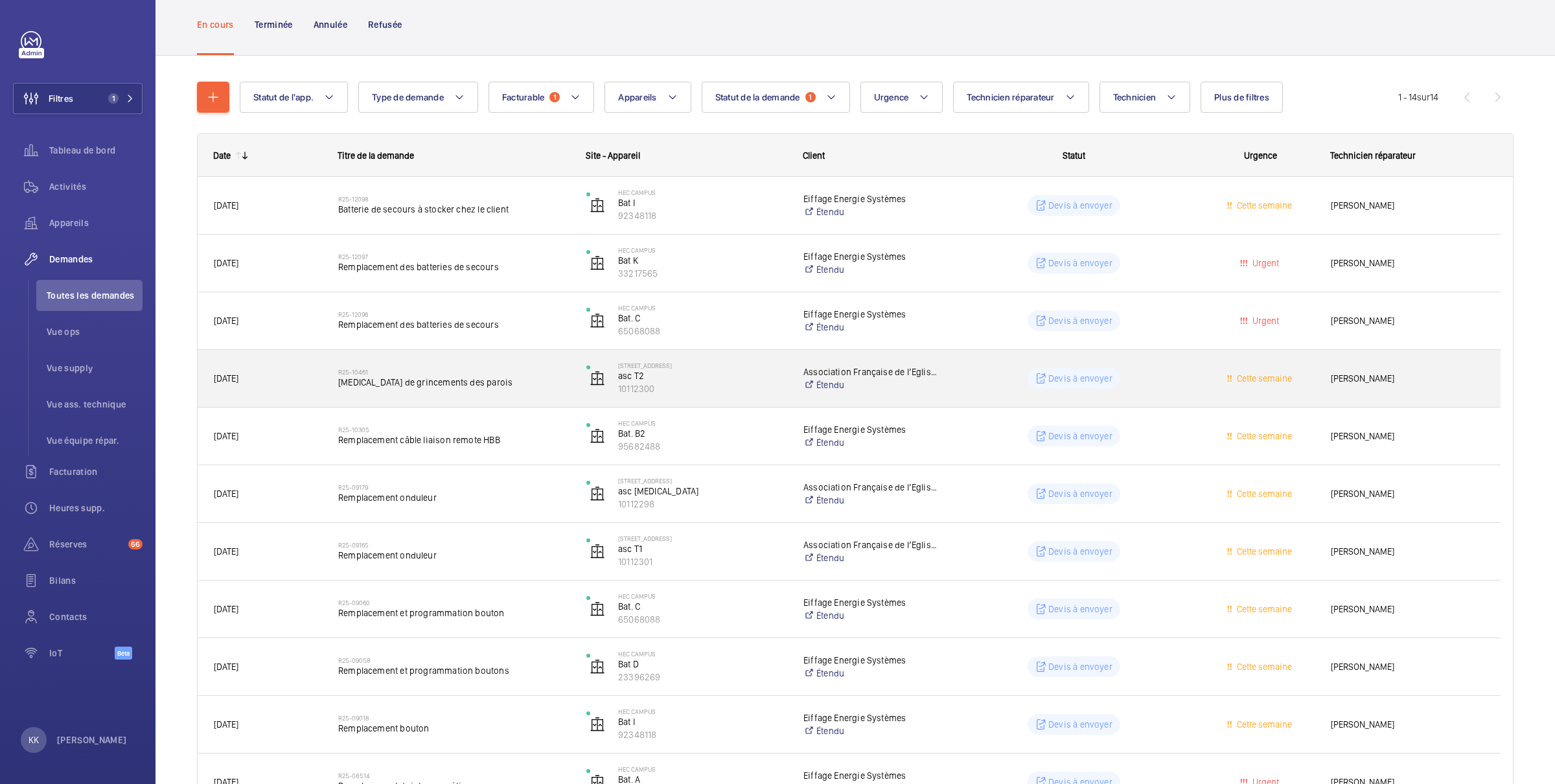
scroll to position [79, 0]
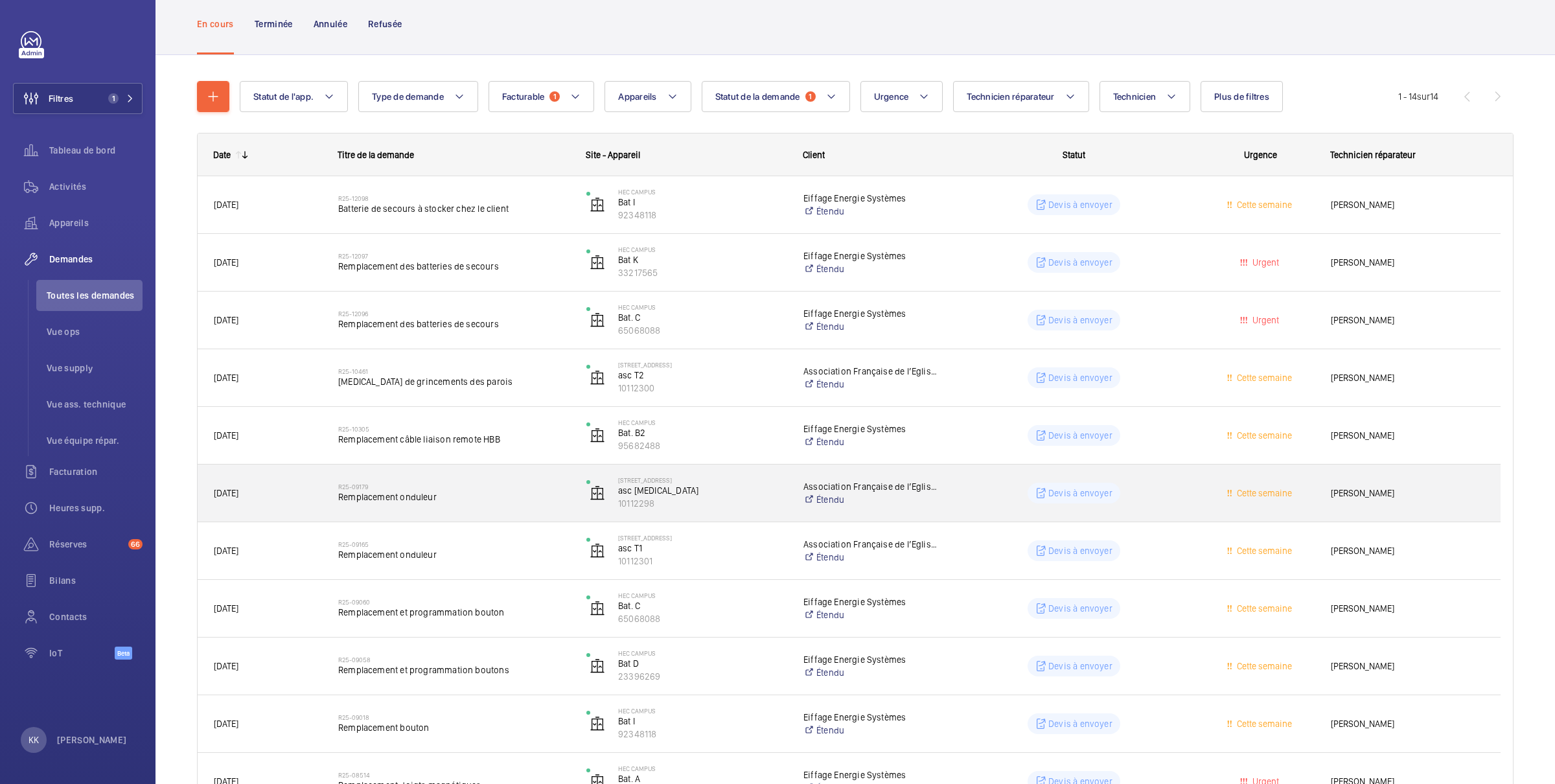
click at [435, 510] on div "R25-09179 Remplacement onduleur" at bounding box center [454, 492] width 231 height 38
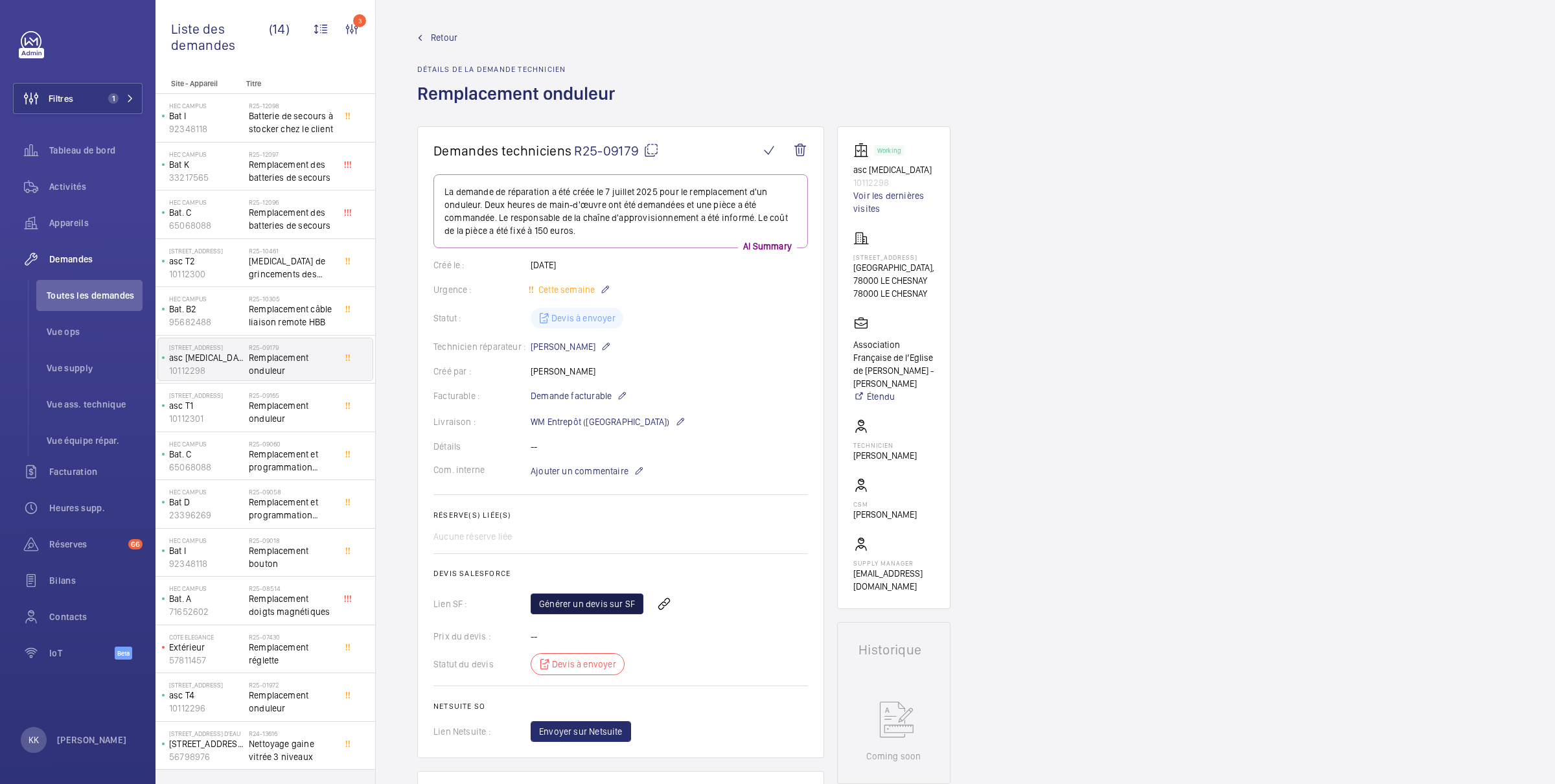
click at [583, 604] on link "Générer un devis sur SF" at bounding box center [587, 604] width 113 height 21
click at [431, 39] on span "Retour" at bounding box center [444, 38] width 26 height 13
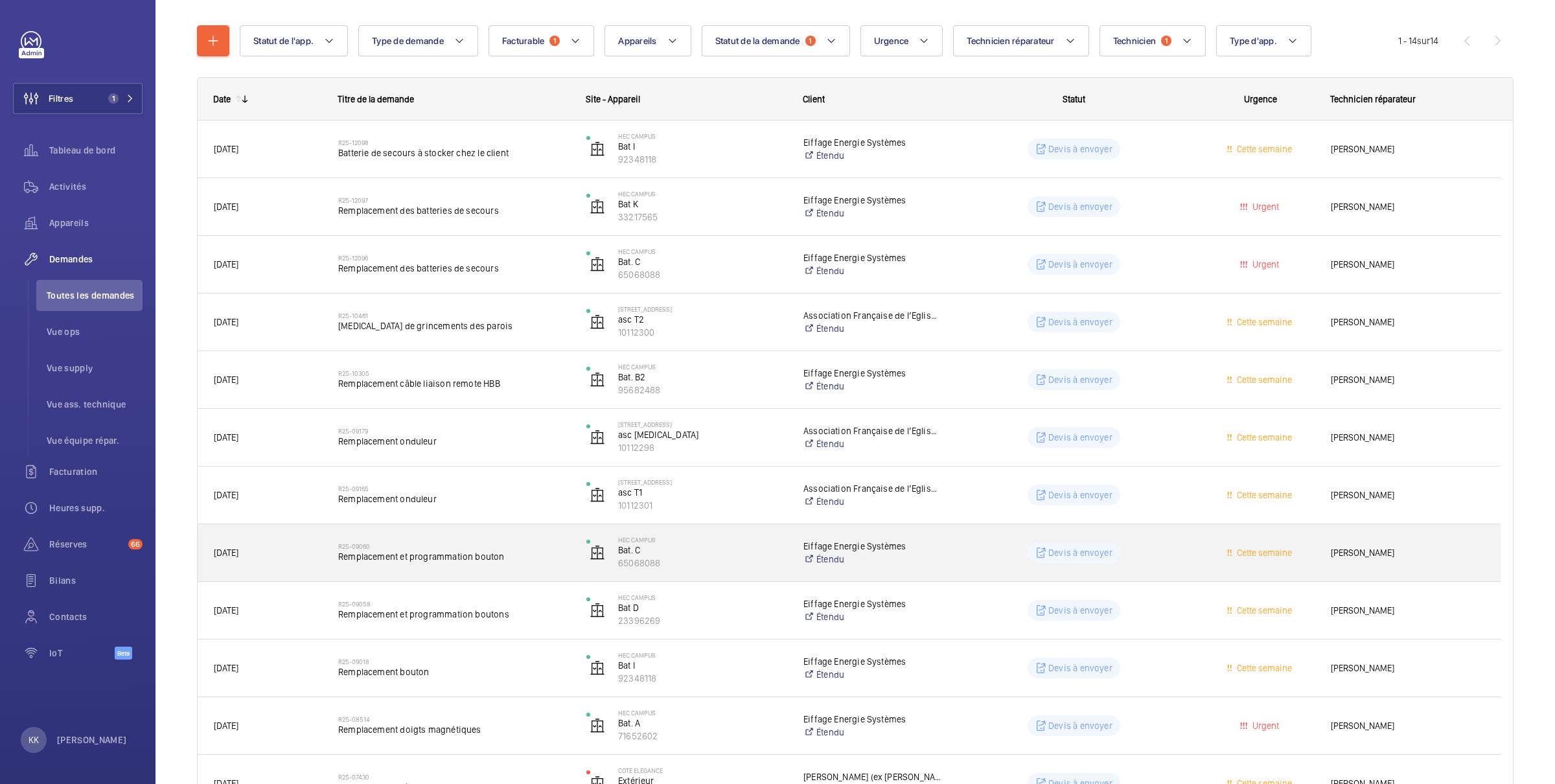
scroll to position [136, 0]
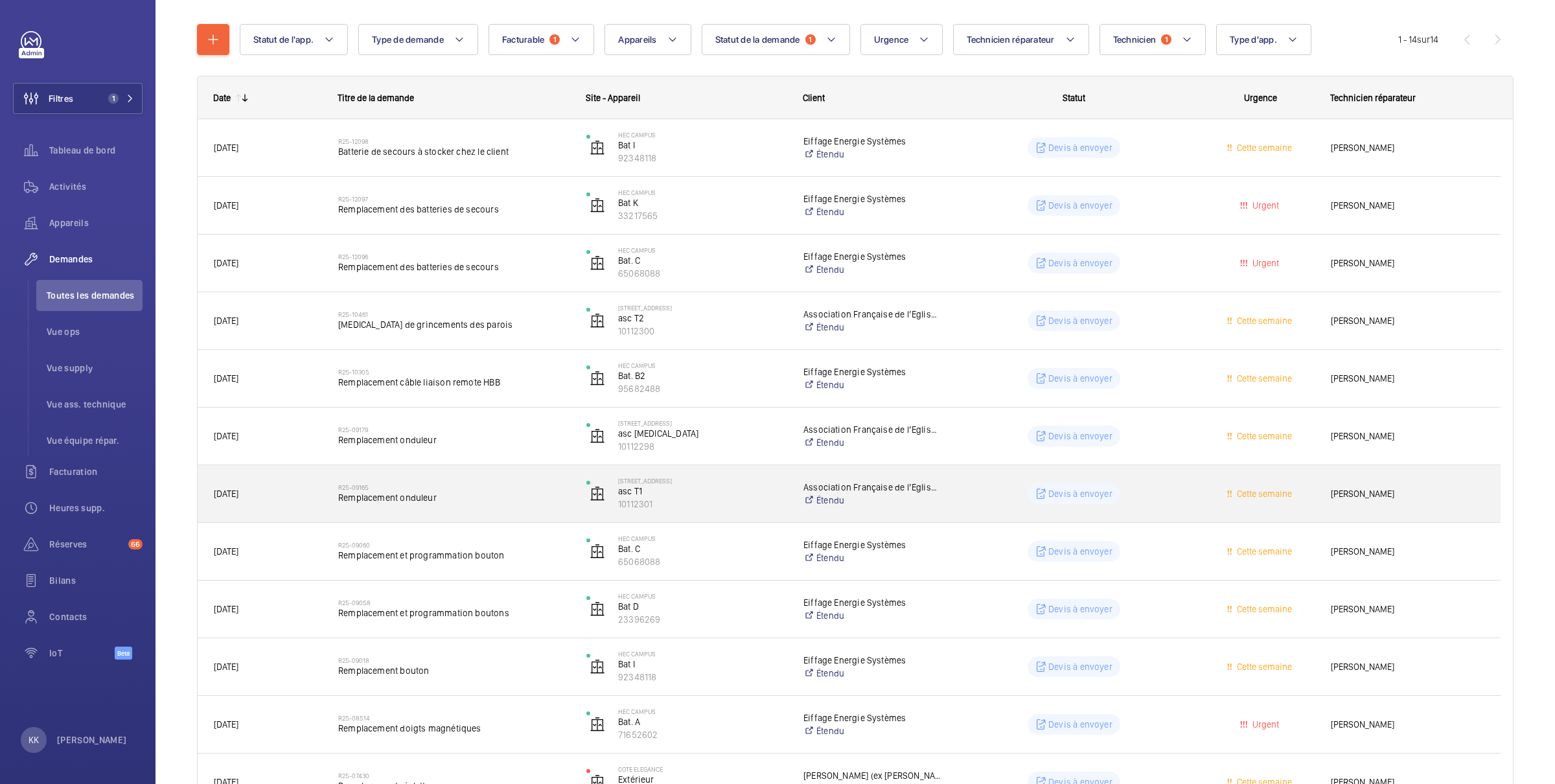
click at [440, 499] on span "Remplacement onduleur" at bounding box center [454, 498] width 231 height 13
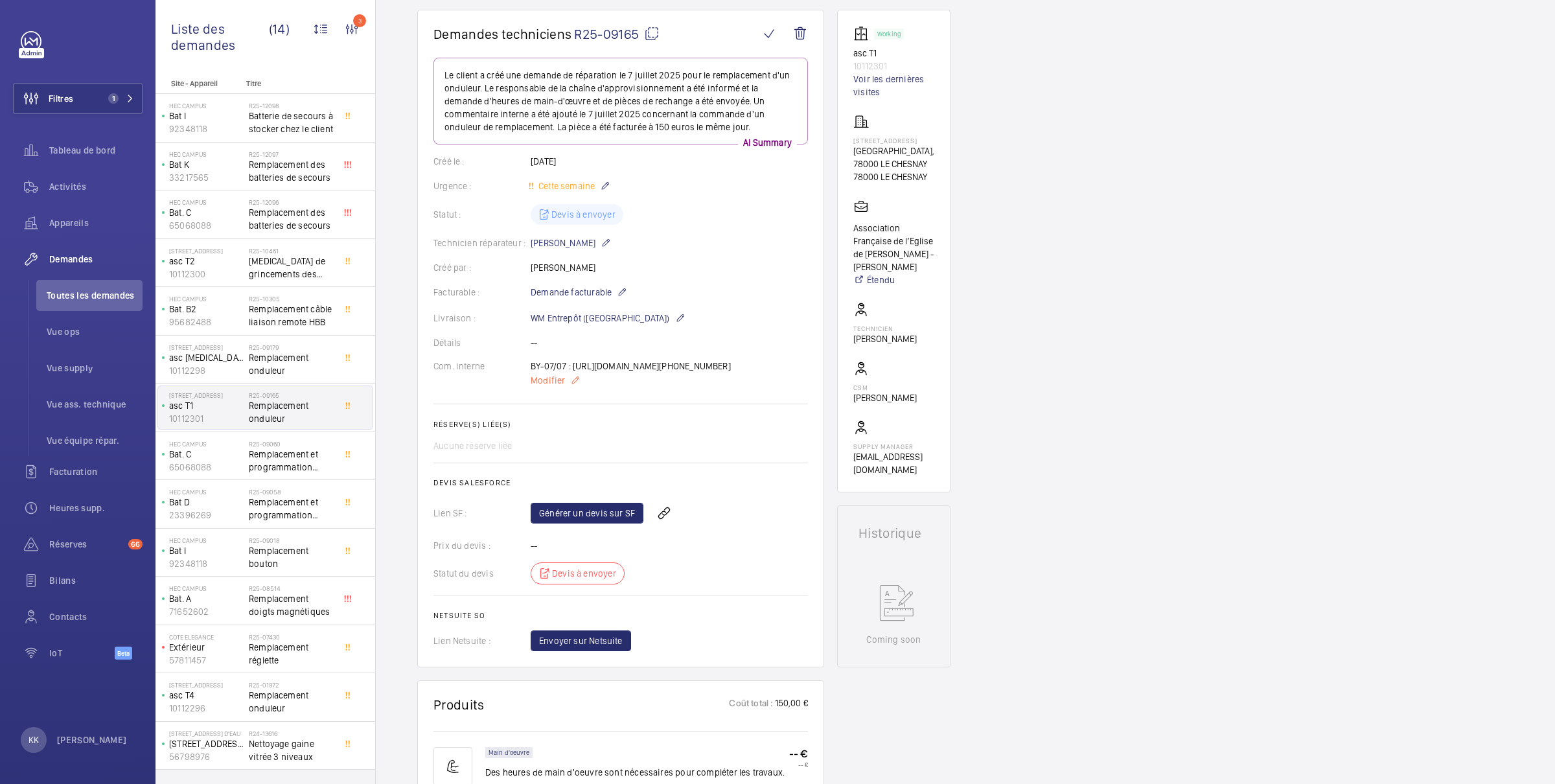
scroll to position [122, 0]
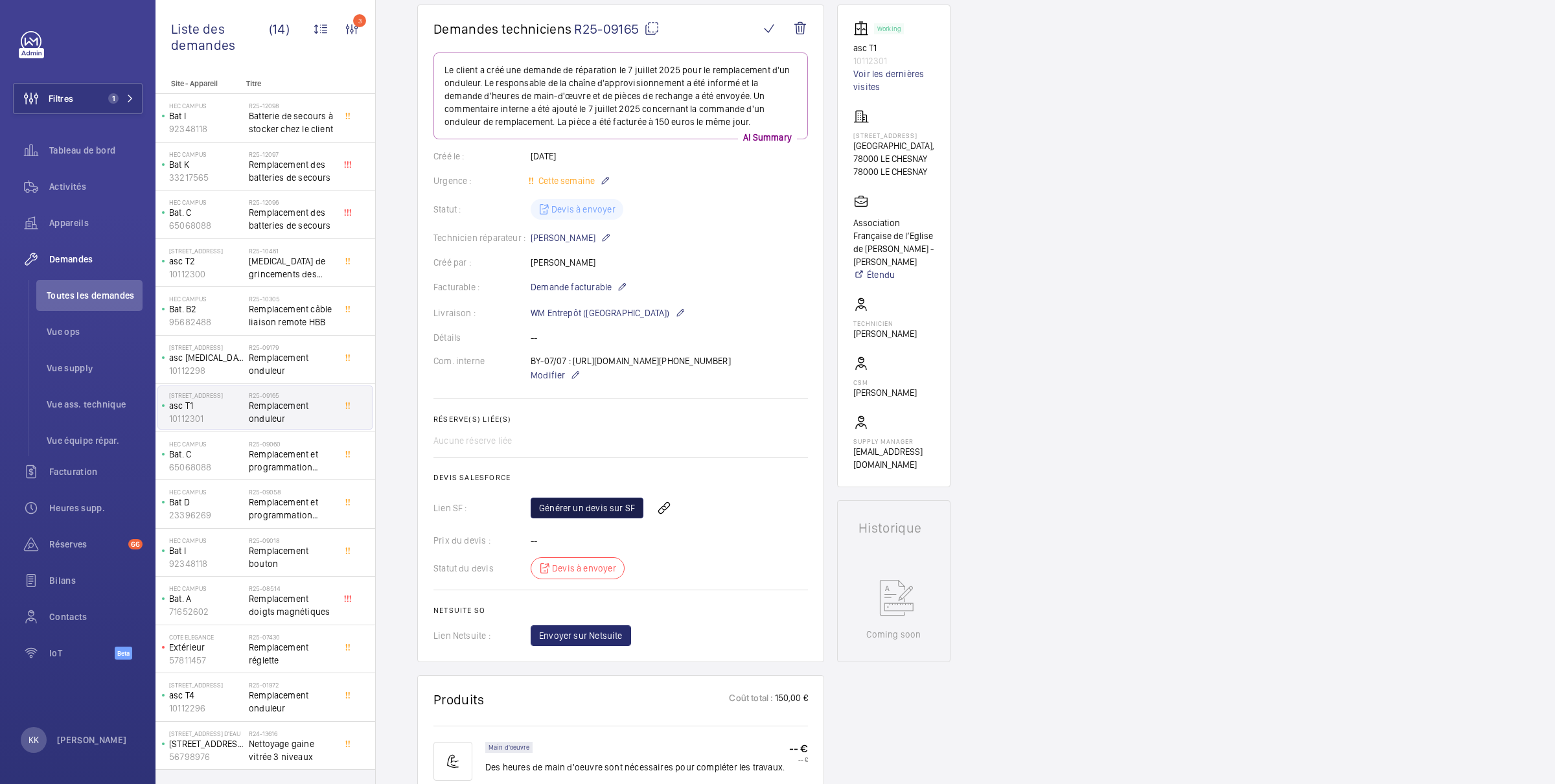
click at [585, 519] on link "Générer un devis sur SF" at bounding box center [587, 508] width 113 height 21
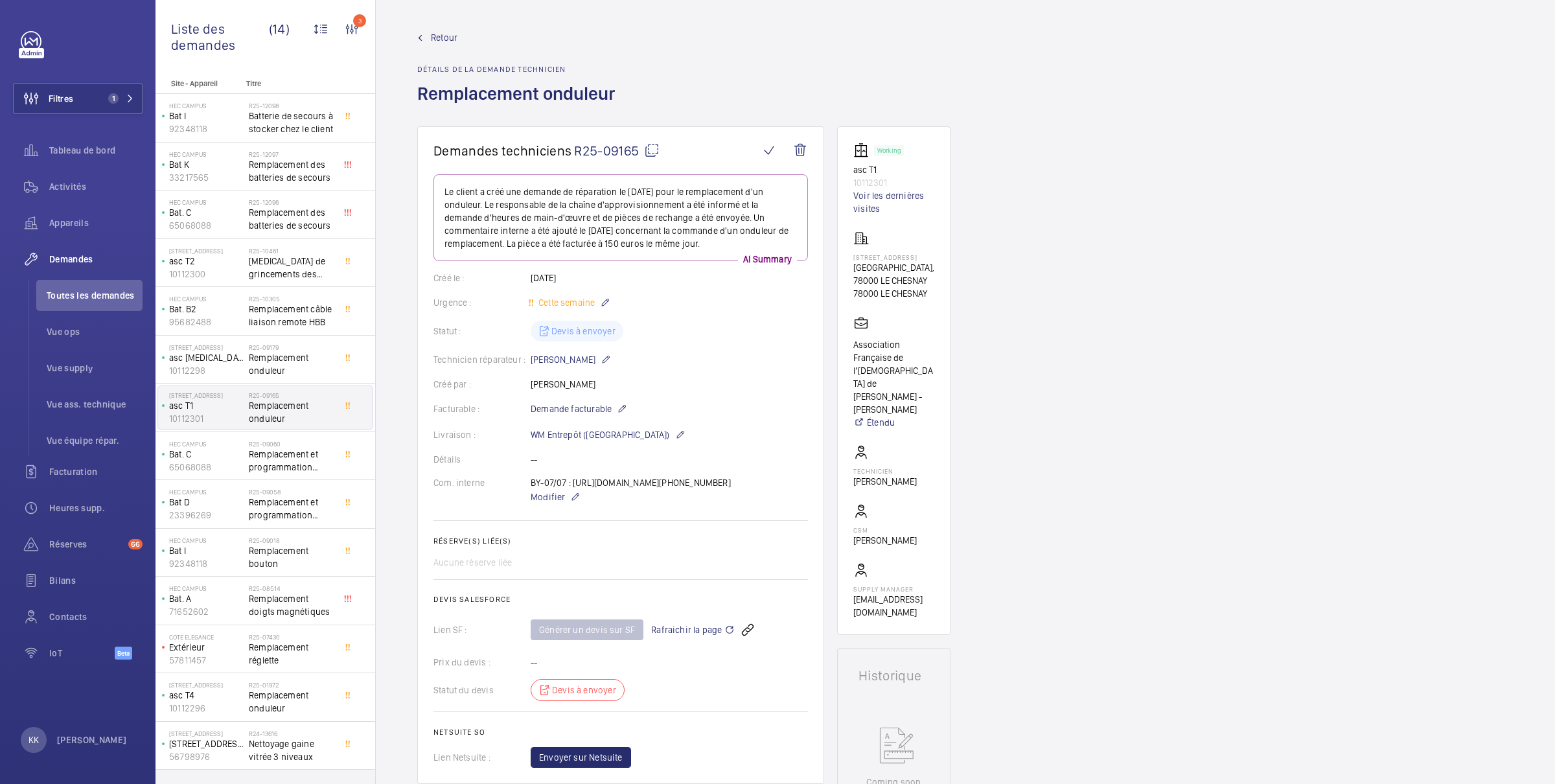
click at [452, 39] on span "Retour" at bounding box center [444, 38] width 26 height 13
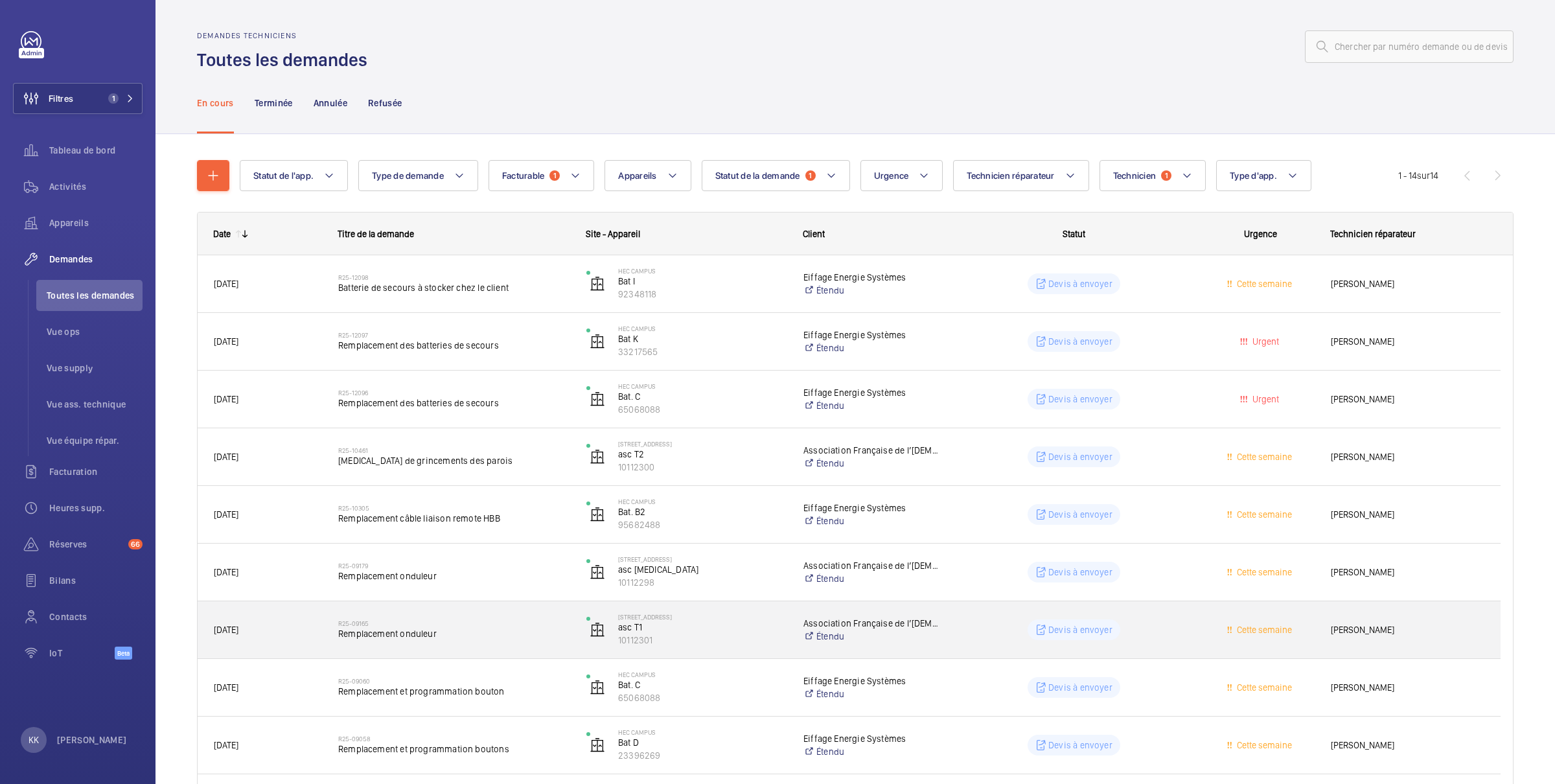
drag, startPoint x: 729, startPoint y: 618, endPoint x: 603, endPoint y: 607, distance: 126.5
click at [603, 607] on div "46 Boulevard Saint-Antoine asc T1 10112301" at bounding box center [679, 630] width 216 height 53
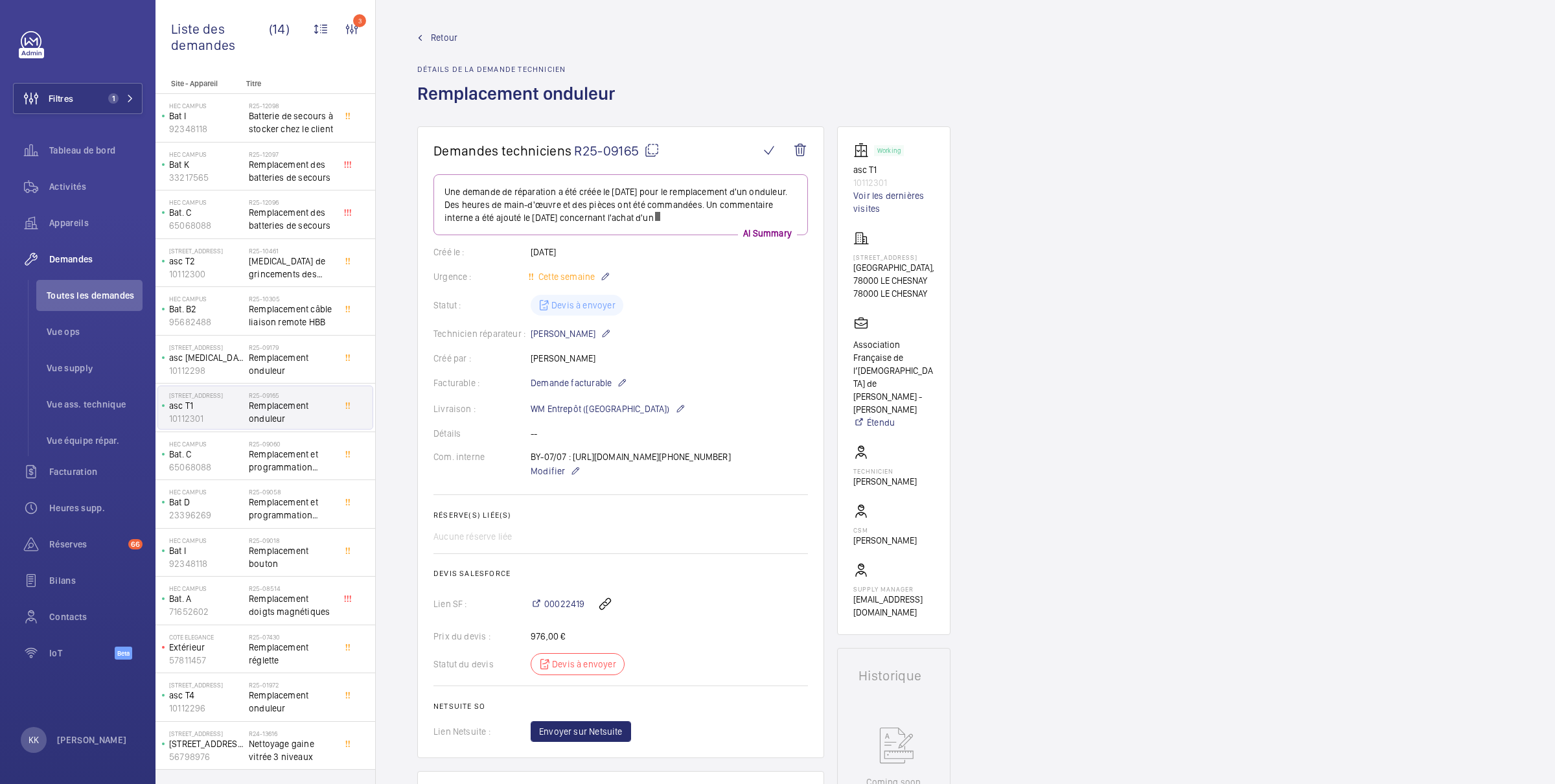
click at [437, 38] on span "Retour" at bounding box center [444, 38] width 26 height 13
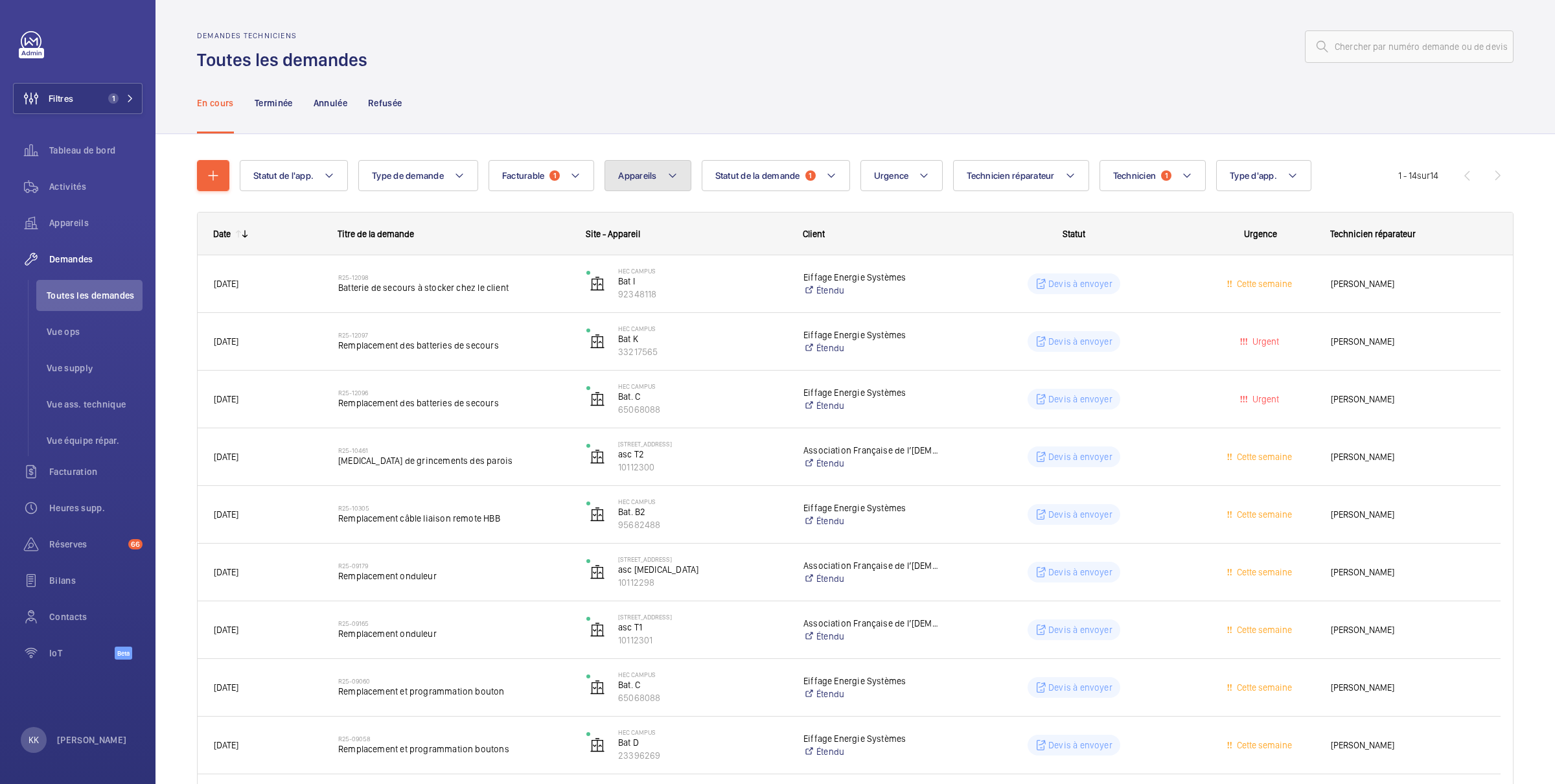
click at [615, 180] on button "Appareils" at bounding box center [647, 176] width 86 height 32
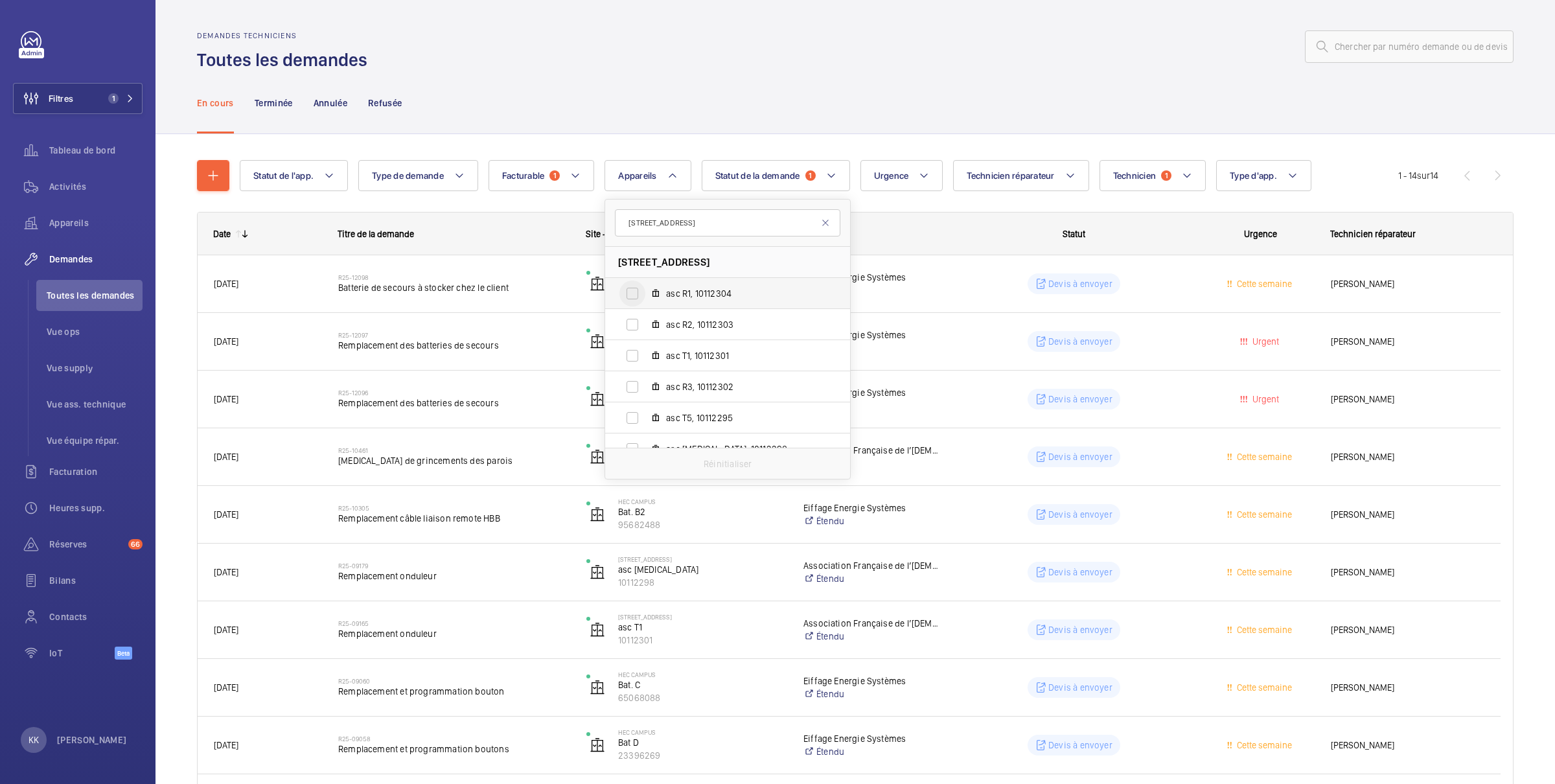
type input "46 boulevard"
click at [646, 300] on input "asc R1, 10112304" at bounding box center [633, 293] width 26 height 26
checkbox input "true"
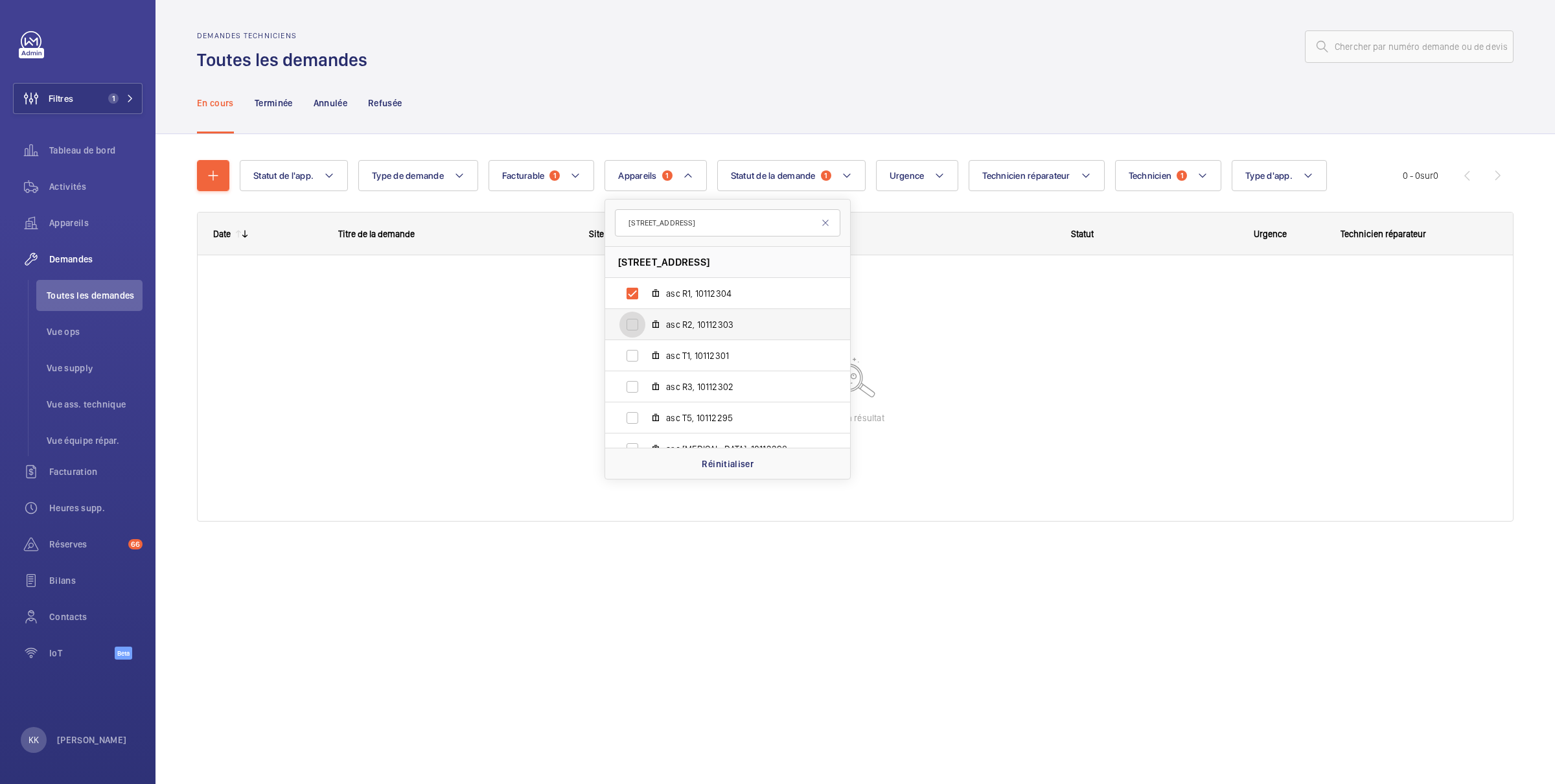
click at [645, 328] on input "asc R2, 10112303" at bounding box center [633, 325] width 26 height 26
checkbox input "true"
click at [646, 350] on input "asc T1, 10112301" at bounding box center [633, 356] width 26 height 26
checkbox input "true"
click at [646, 383] on input "asc R3, 10112302" at bounding box center [633, 387] width 26 height 26
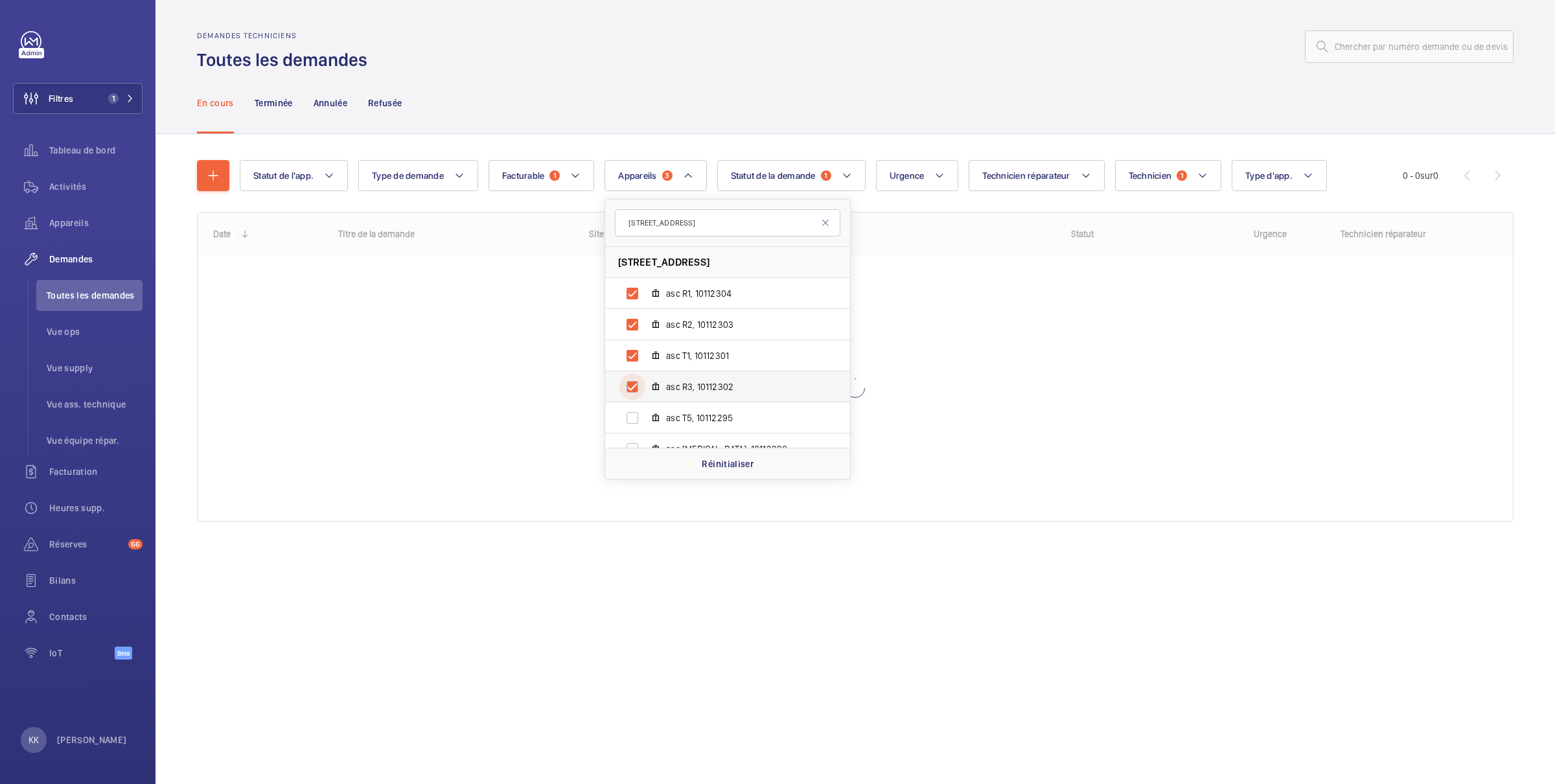
checkbox input "true"
click at [648, 434] on div at bounding box center [633, 449] width 32 height 32
checkbox input "true"
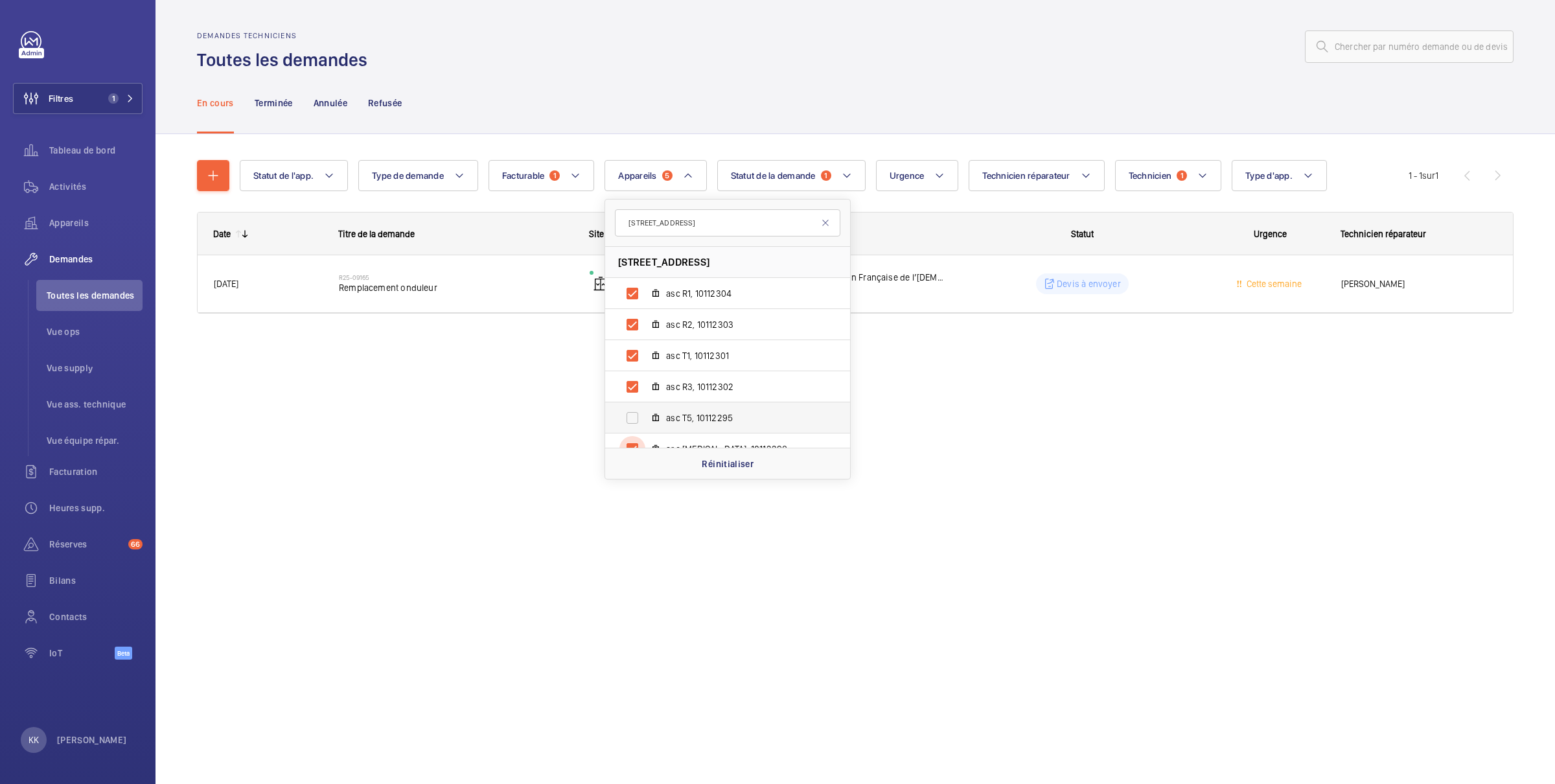
scroll to position [14, 0]
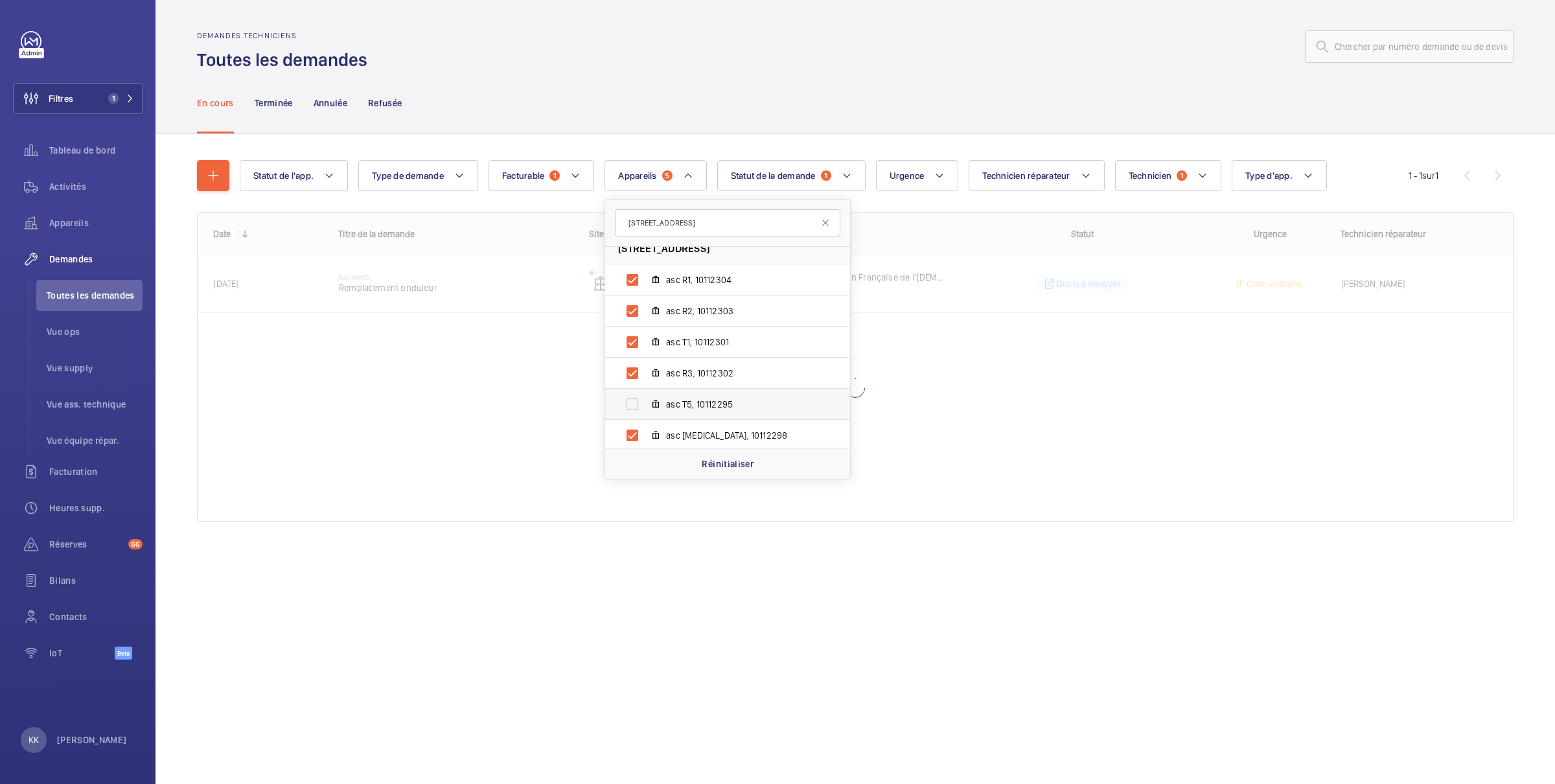
click at [654, 400] on mat-icon at bounding box center [656, 405] width 11 height 11
click at [646, 400] on input "asc T5, 10112295" at bounding box center [633, 405] width 26 height 26
checkbox input "true"
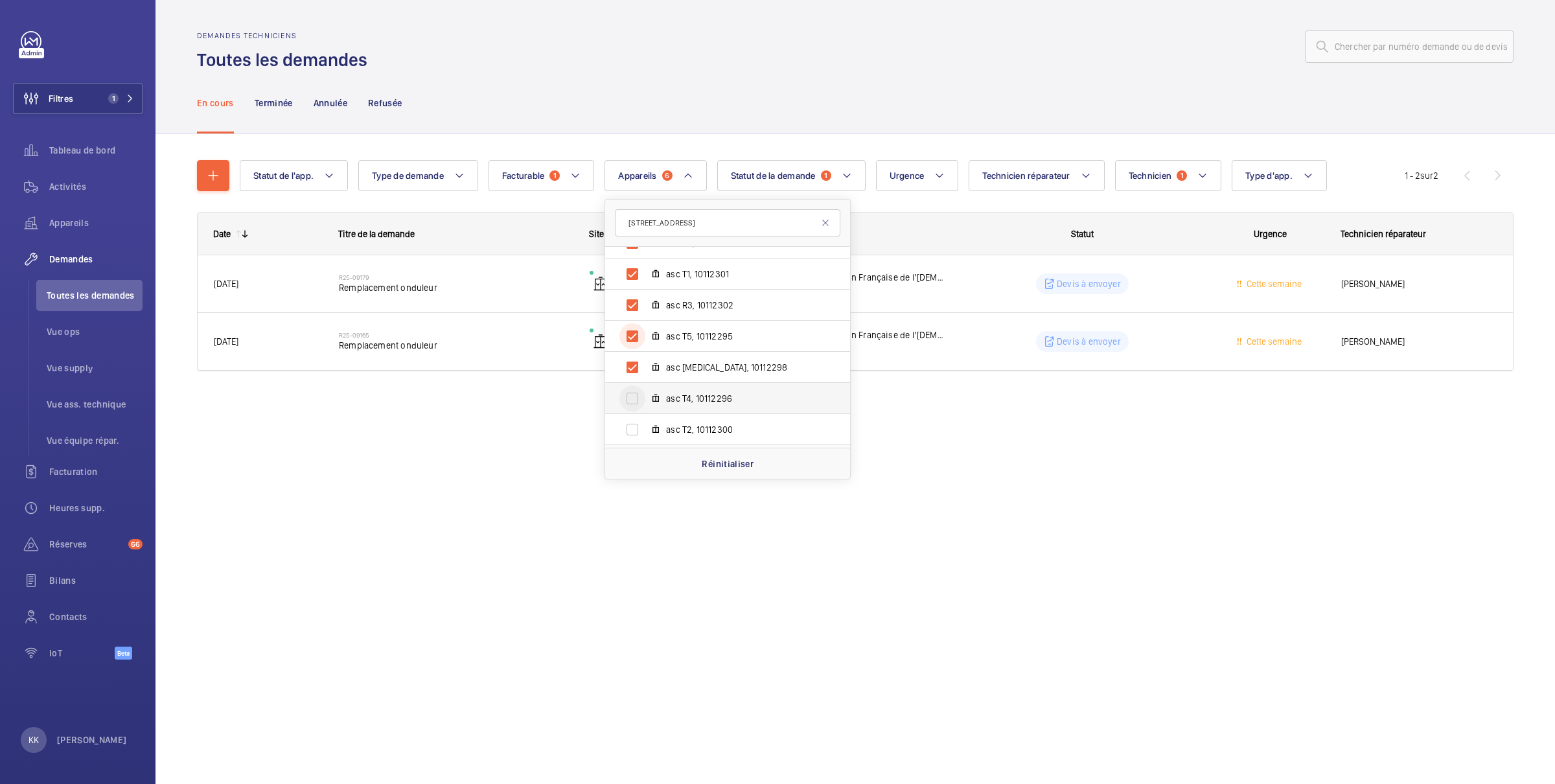
scroll to position [86, 0]
click at [645, 394] on input "asc T4, 10112296" at bounding box center [633, 395] width 26 height 26
checkbox input "true"
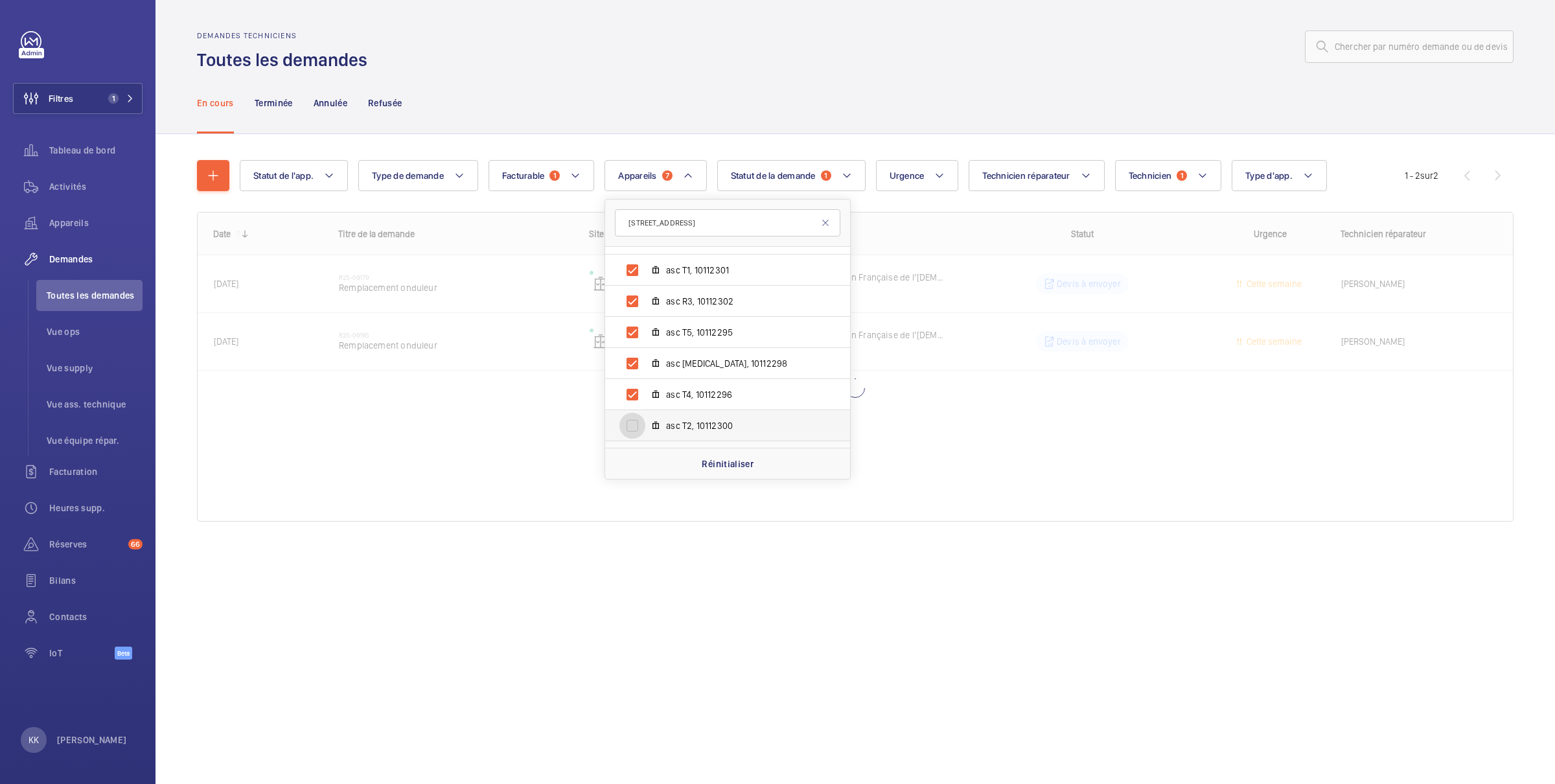
click at [646, 420] on input "asc T2, 10112300" at bounding box center [633, 426] width 26 height 26
checkbox input "true"
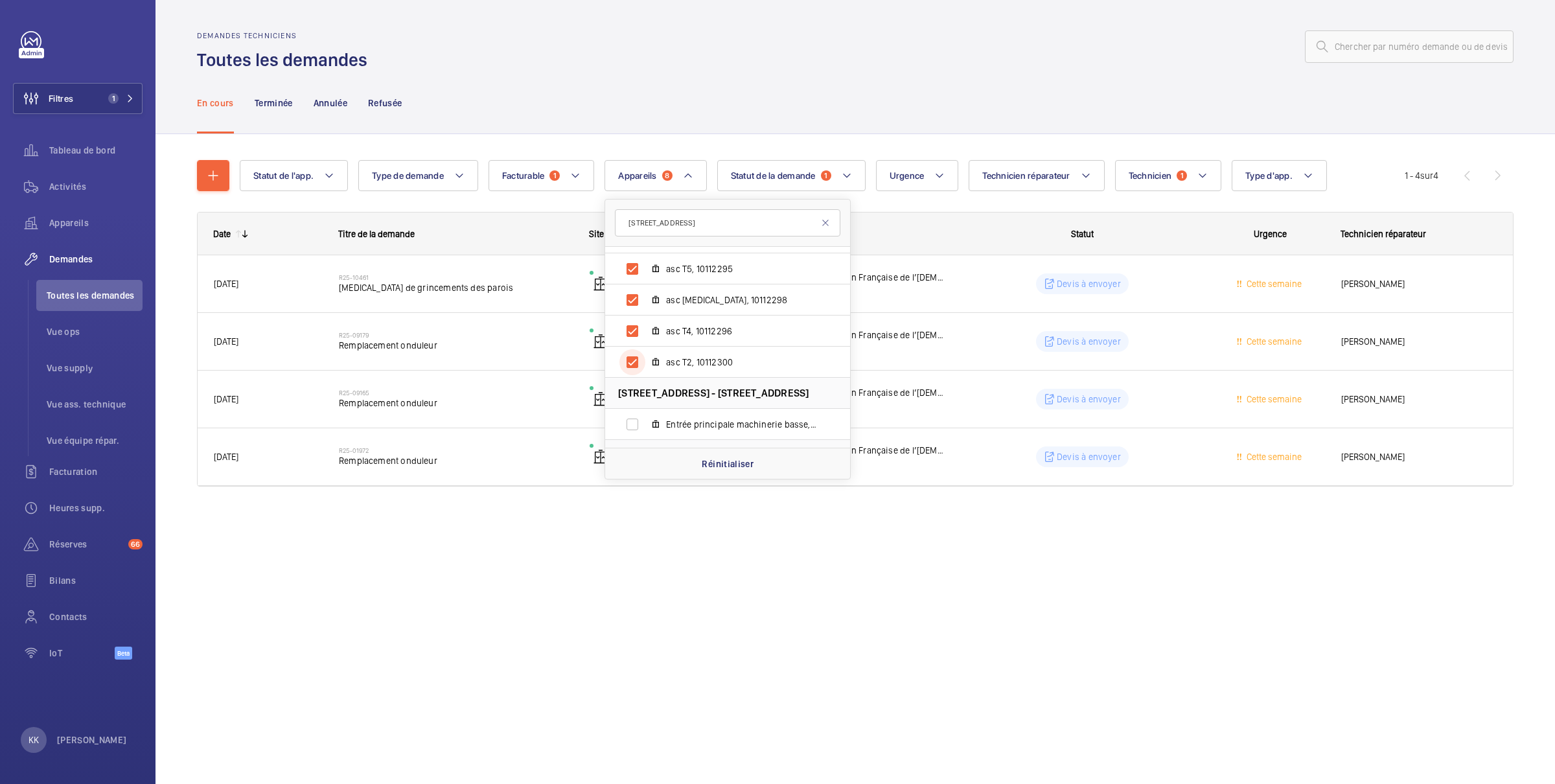
scroll to position [150, 0]
click at [617, 548] on div "Demandes techniciens Toutes les demandes En cours Terminée Annulée Refusée Stat…" at bounding box center [856, 392] width 1400 height 784
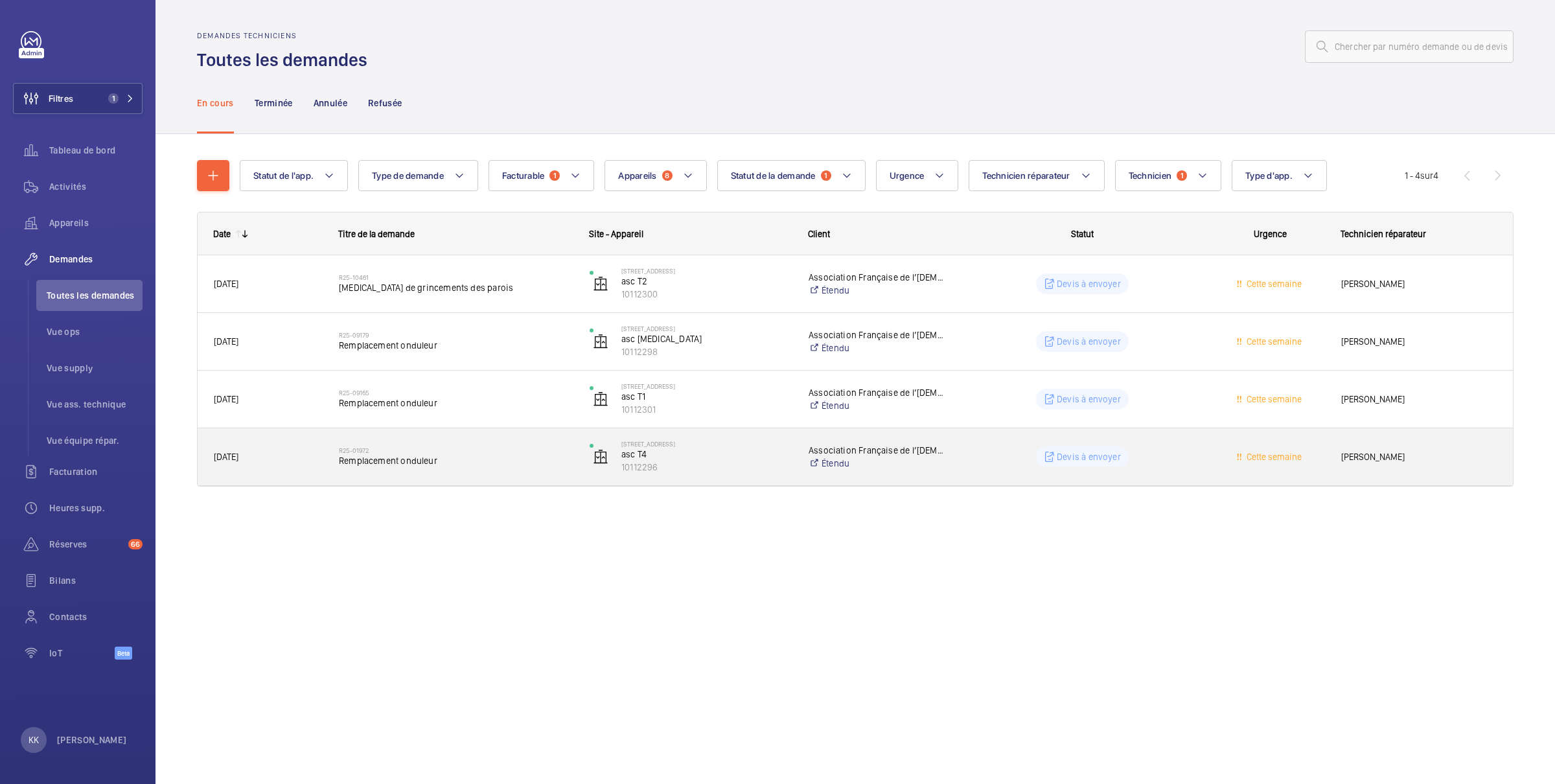
click at [499, 457] on span "Remplacement onduleur" at bounding box center [456, 460] width 234 height 13
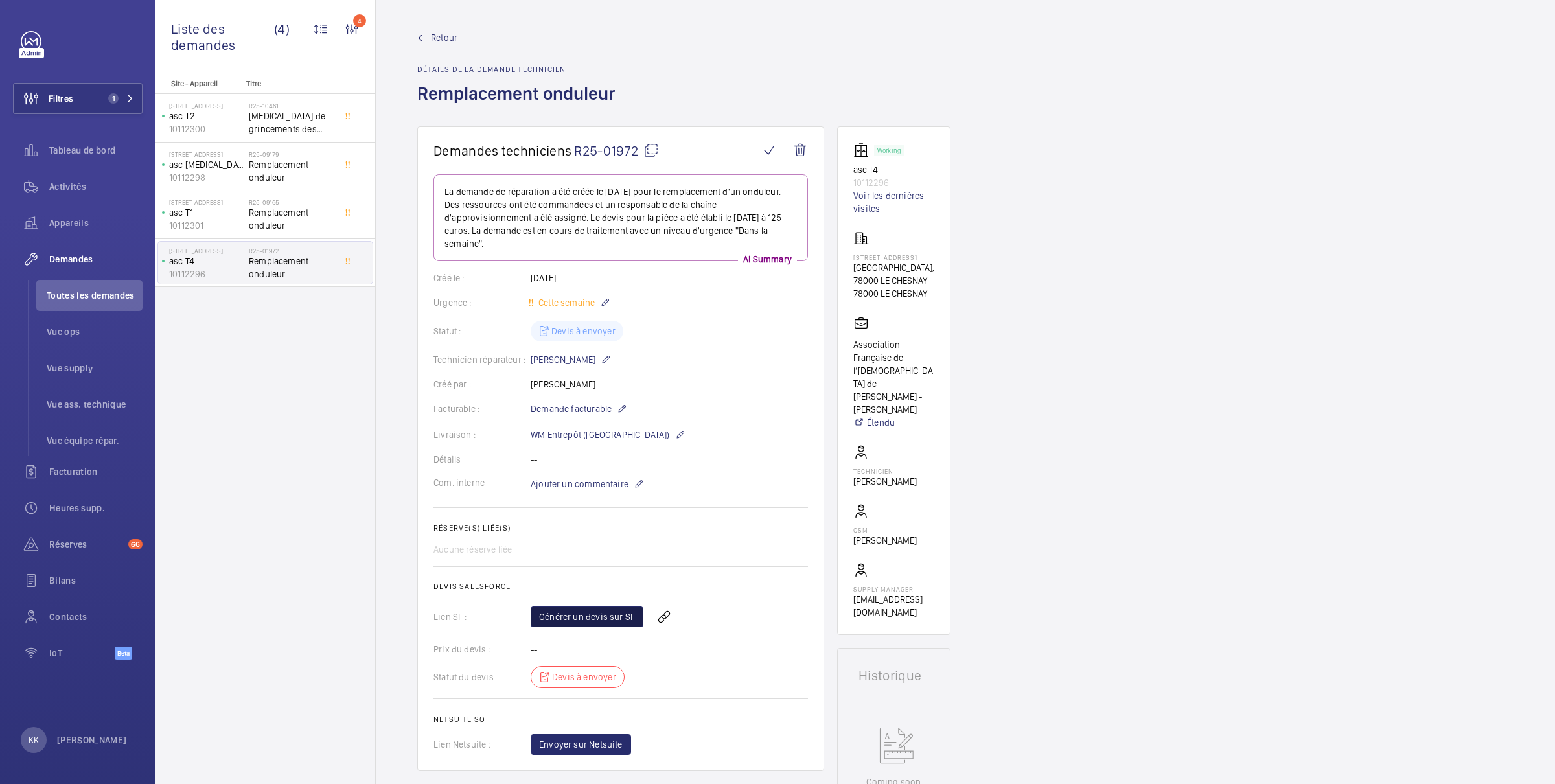
click at [587, 611] on link "Générer un devis sur SF" at bounding box center [587, 617] width 113 height 21
click at [444, 38] on span "Retour" at bounding box center [444, 38] width 26 height 13
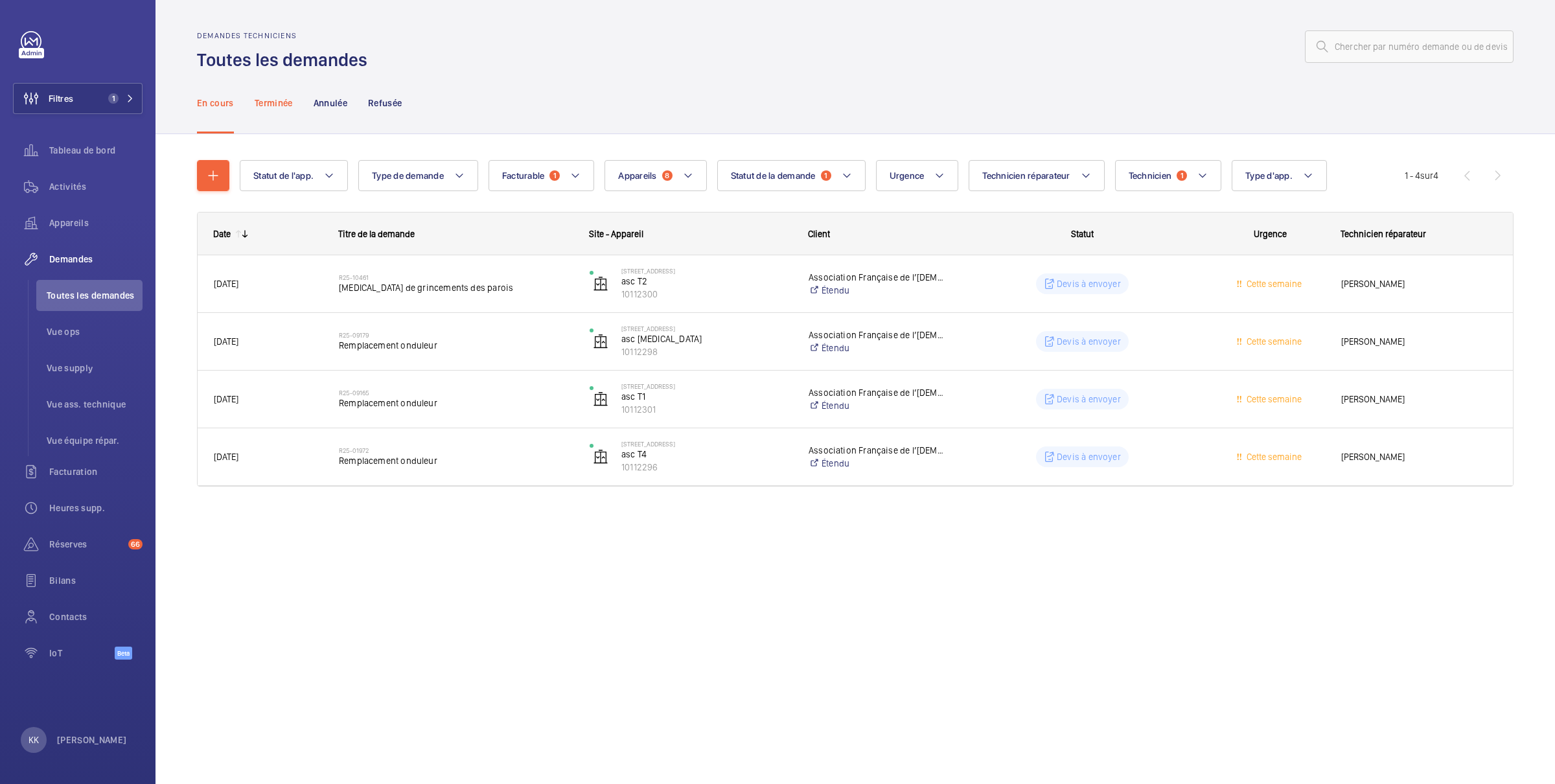
click at [276, 103] on p "Terminée" at bounding box center [274, 102] width 39 height 13
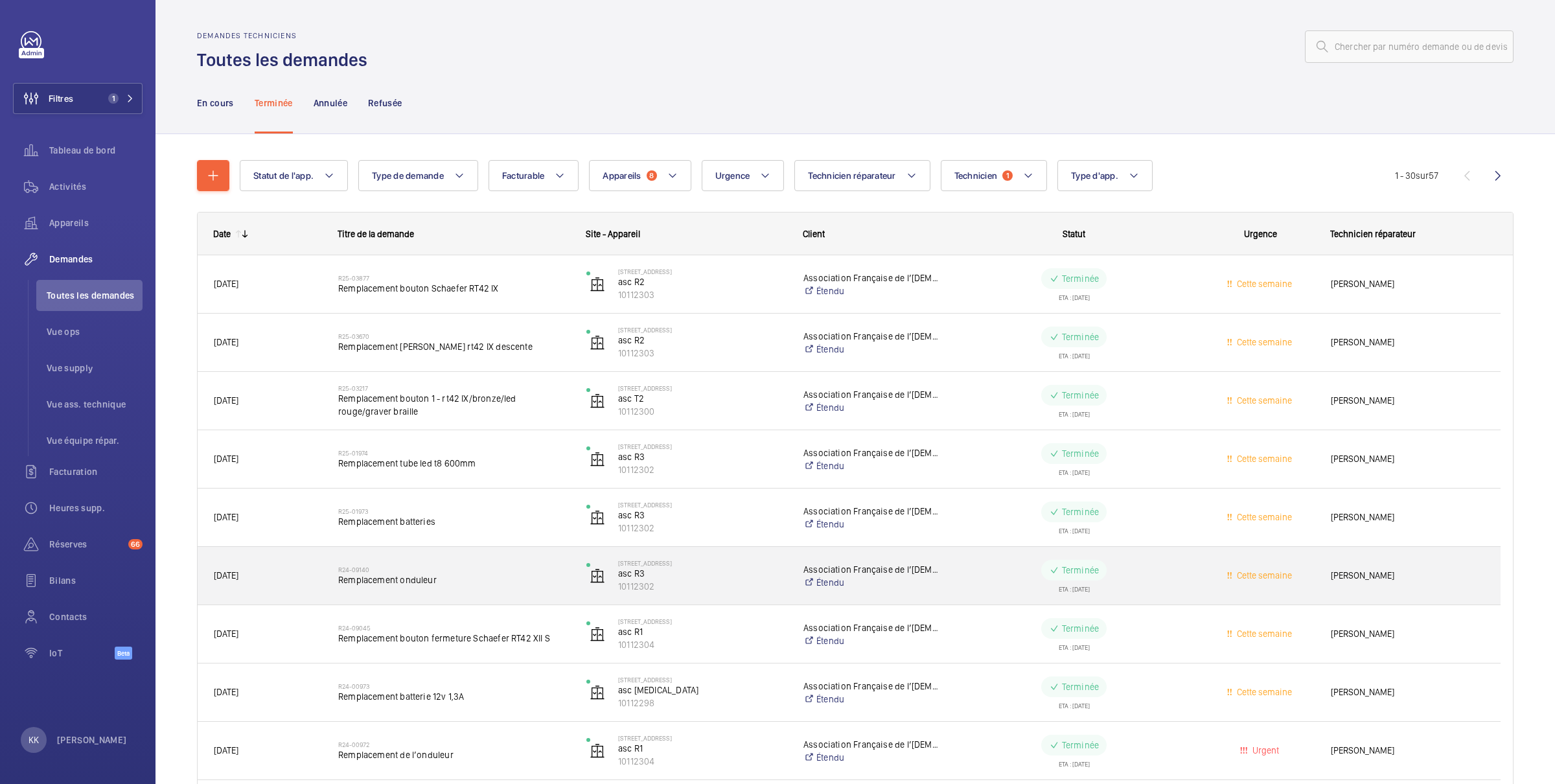
click at [422, 578] on span "Remplacement onduleur" at bounding box center [454, 580] width 231 height 13
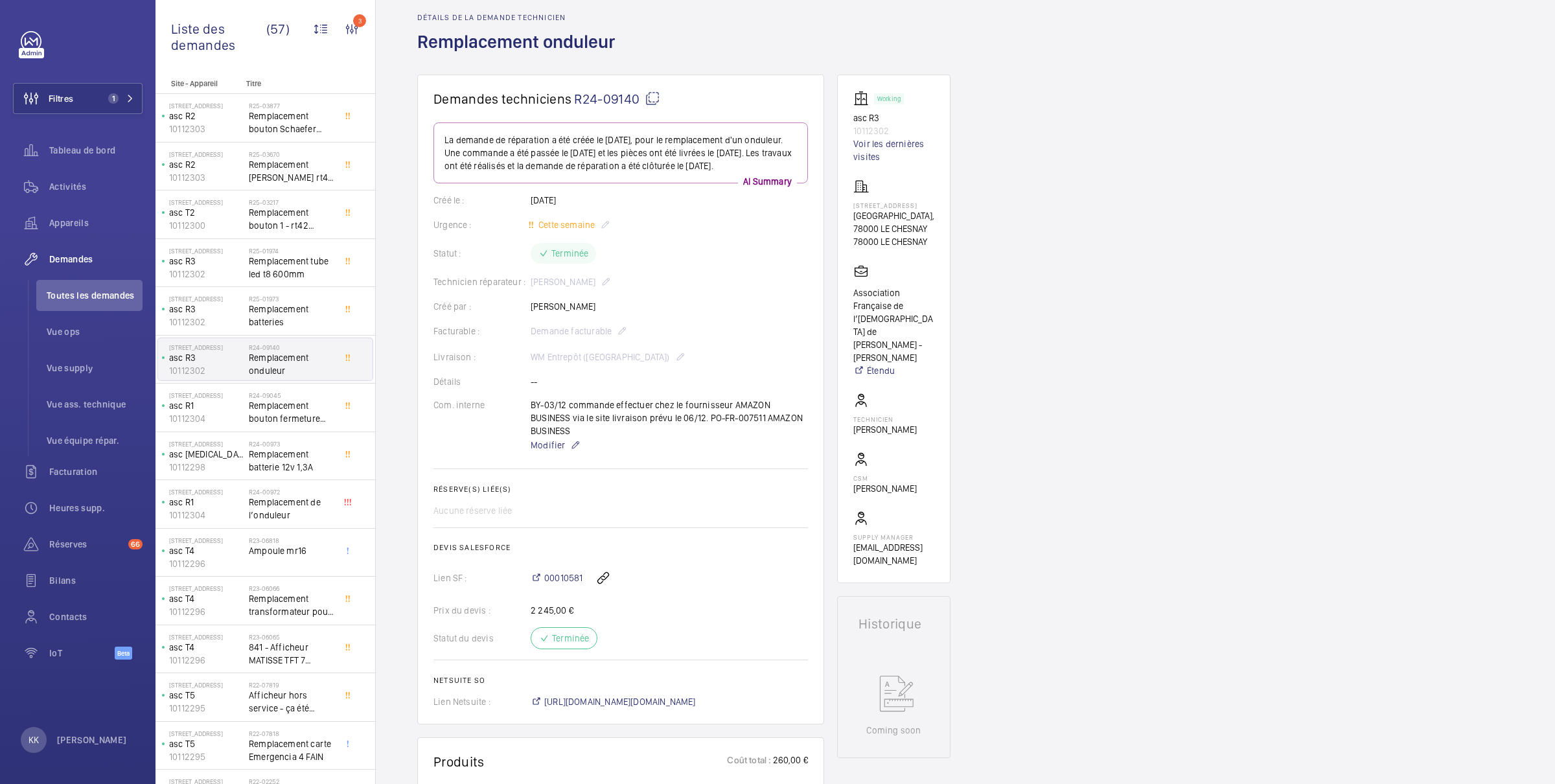
scroll to position [53, 0]
click at [556, 583] on span "00010581" at bounding box center [563, 576] width 39 height 13
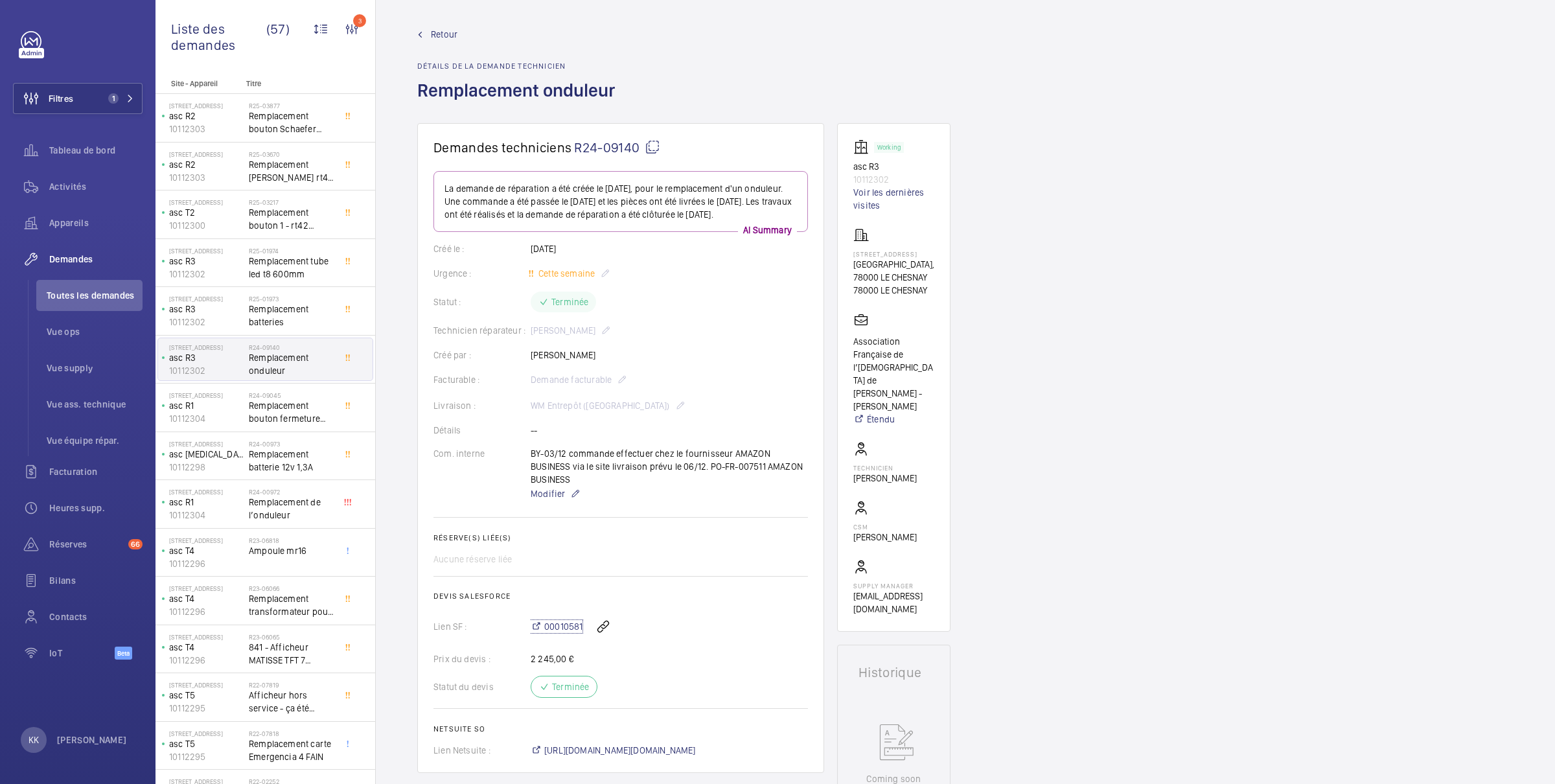
scroll to position [0, 0]
click at [429, 35] on link "Retour" at bounding box center [520, 38] width 205 height 13
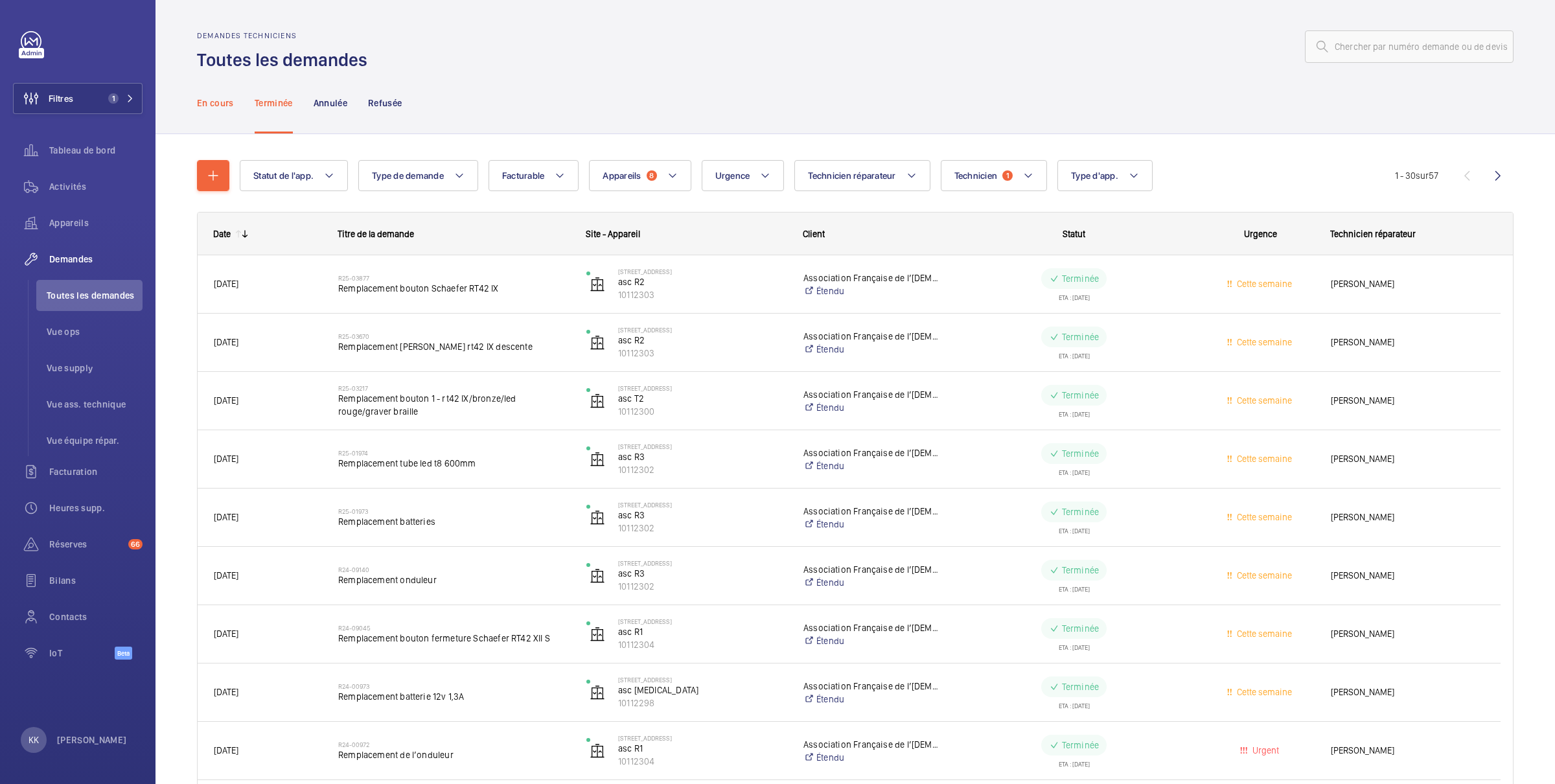
click at [219, 93] on div "En cours" at bounding box center [216, 102] width 37 height 61
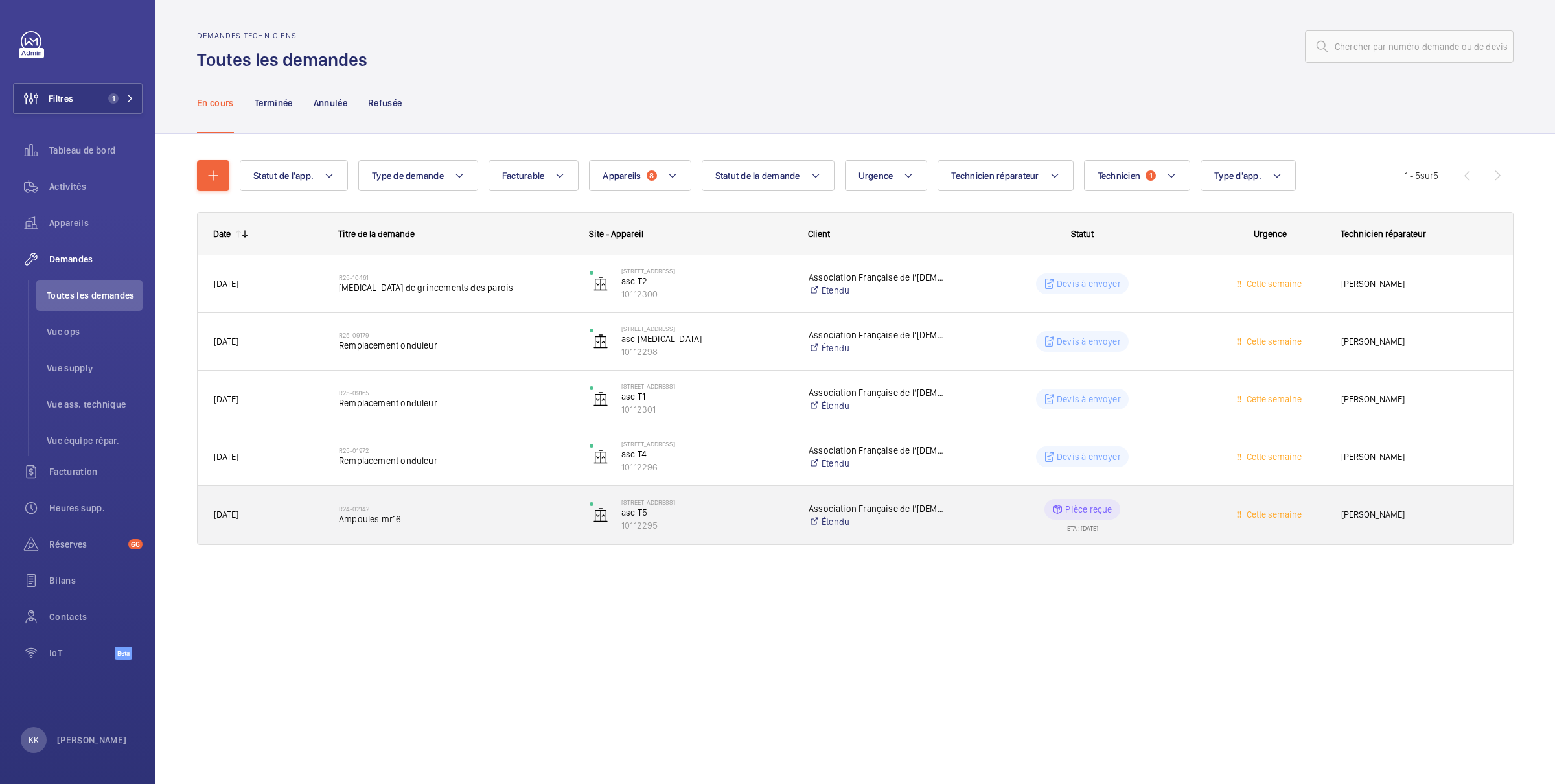
click at [504, 512] on span "Ampoules mr16" at bounding box center [456, 519] width 234 height 13
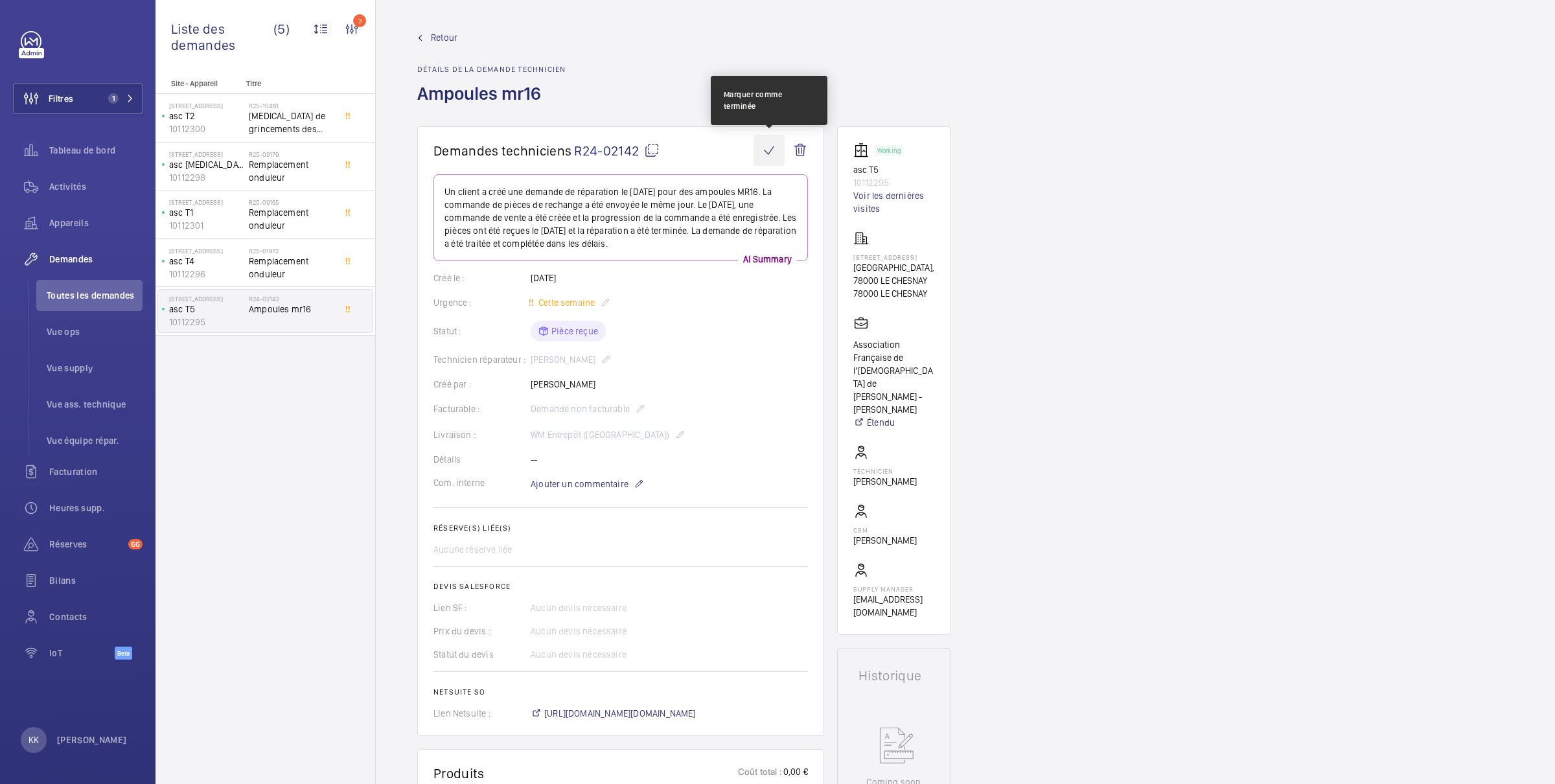
click at [763, 146] on wm-front-icon-button at bounding box center [769, 151] width 32 height 32
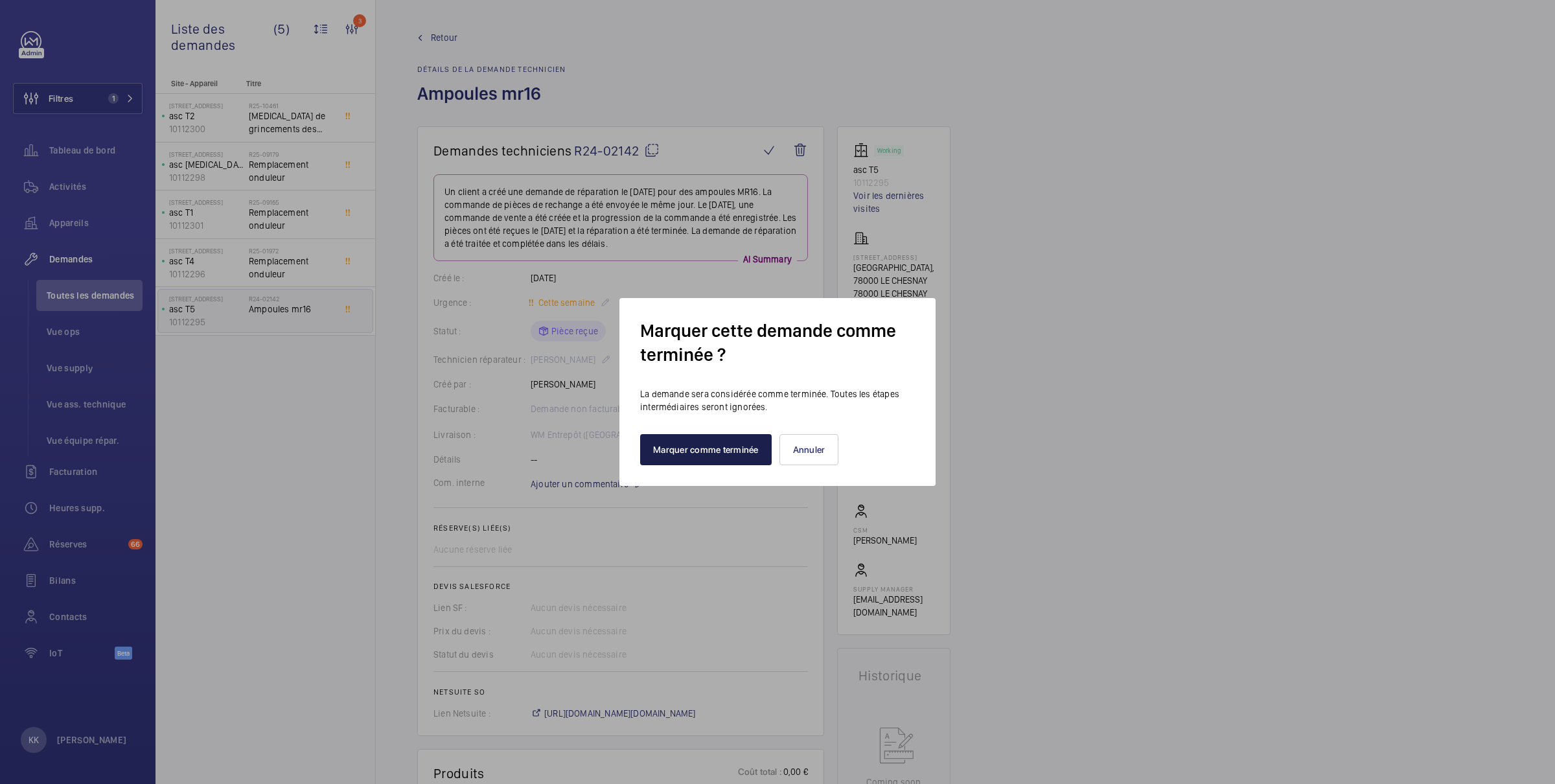
click at [731, 448] on button "Marquer comme terminée" at bounding box center [706, 450] width 131 height 32
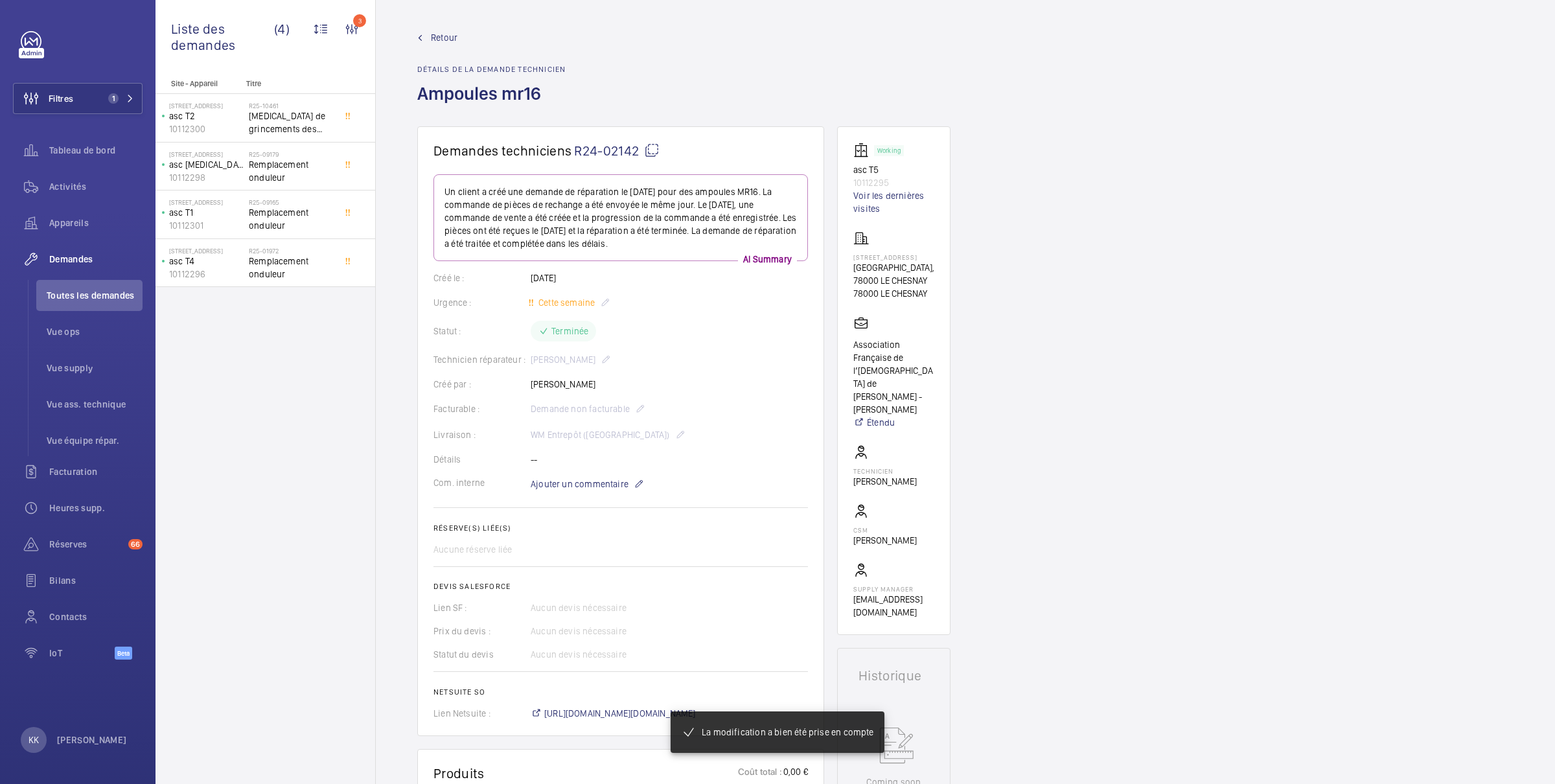
click at [437, 32] on span "Retour" at bounding box center [444, 38] width 26 height 13
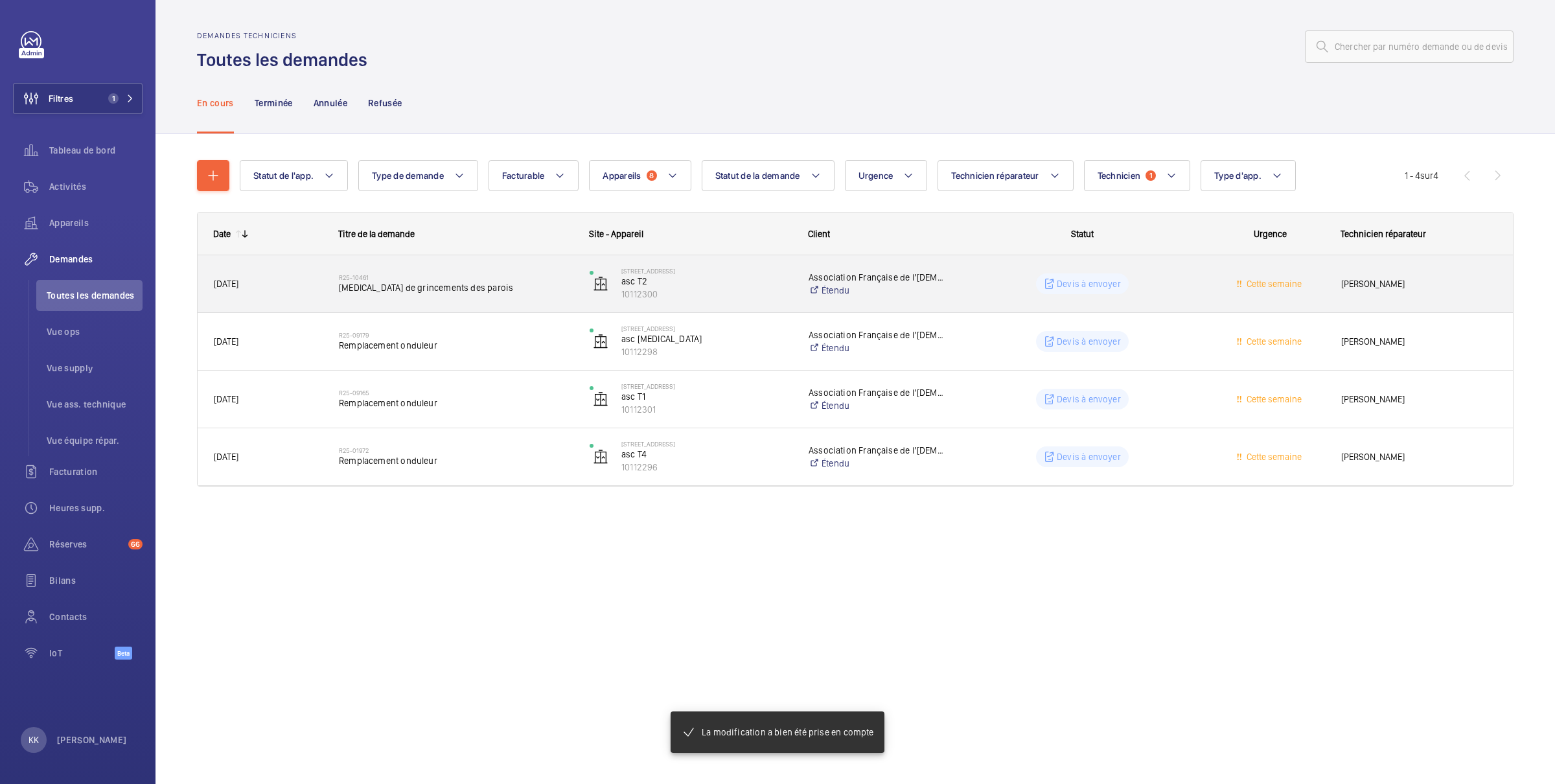
click at [477, 275] on h2 "R25-10461" at bounding box center [456, 277] width 234 height 8
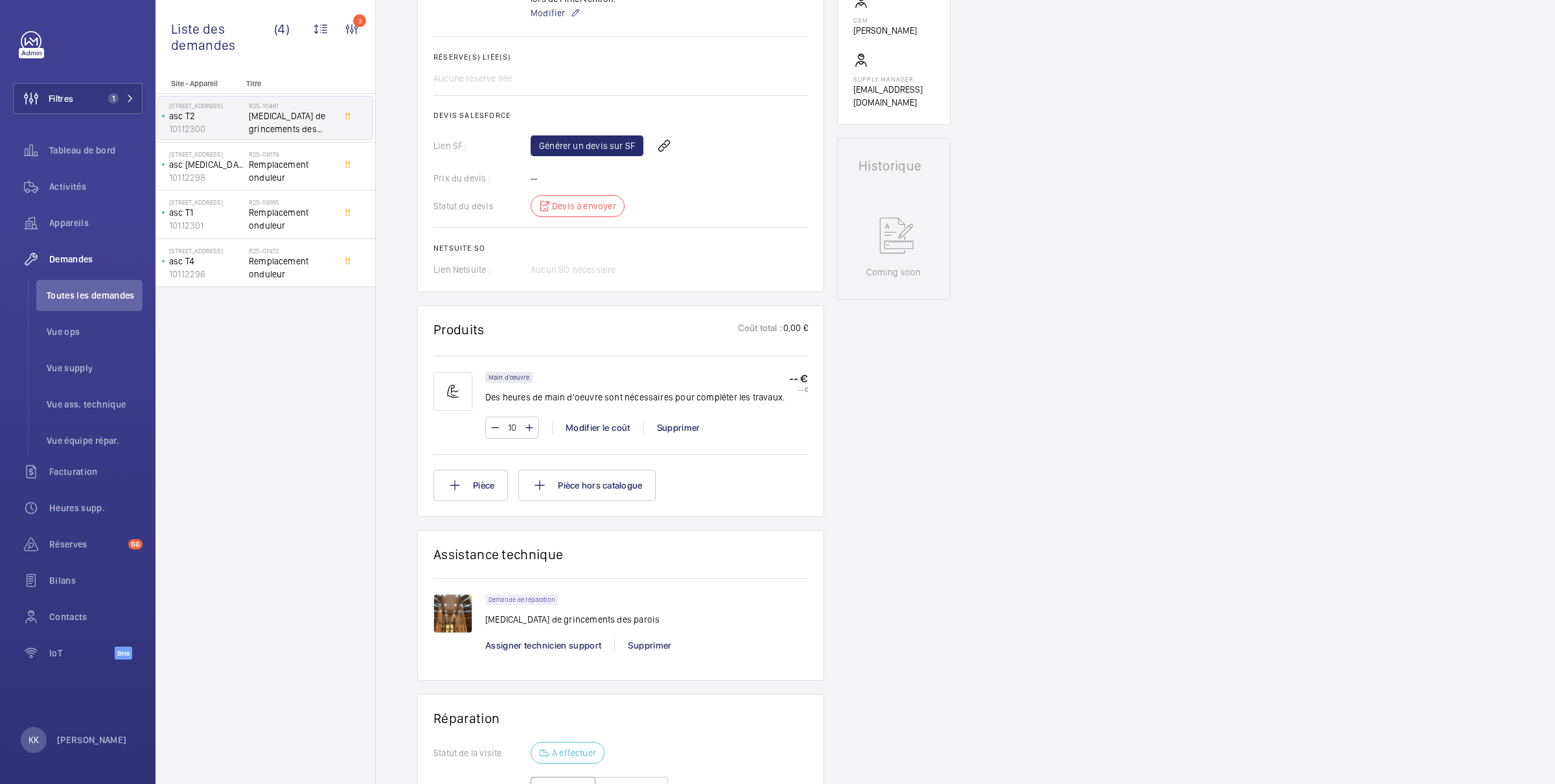
scroll to position [509, 0]
click at [574, 145] on link "Générer un devis sur SF" at bounding box center [587, 146] width 113 height 21
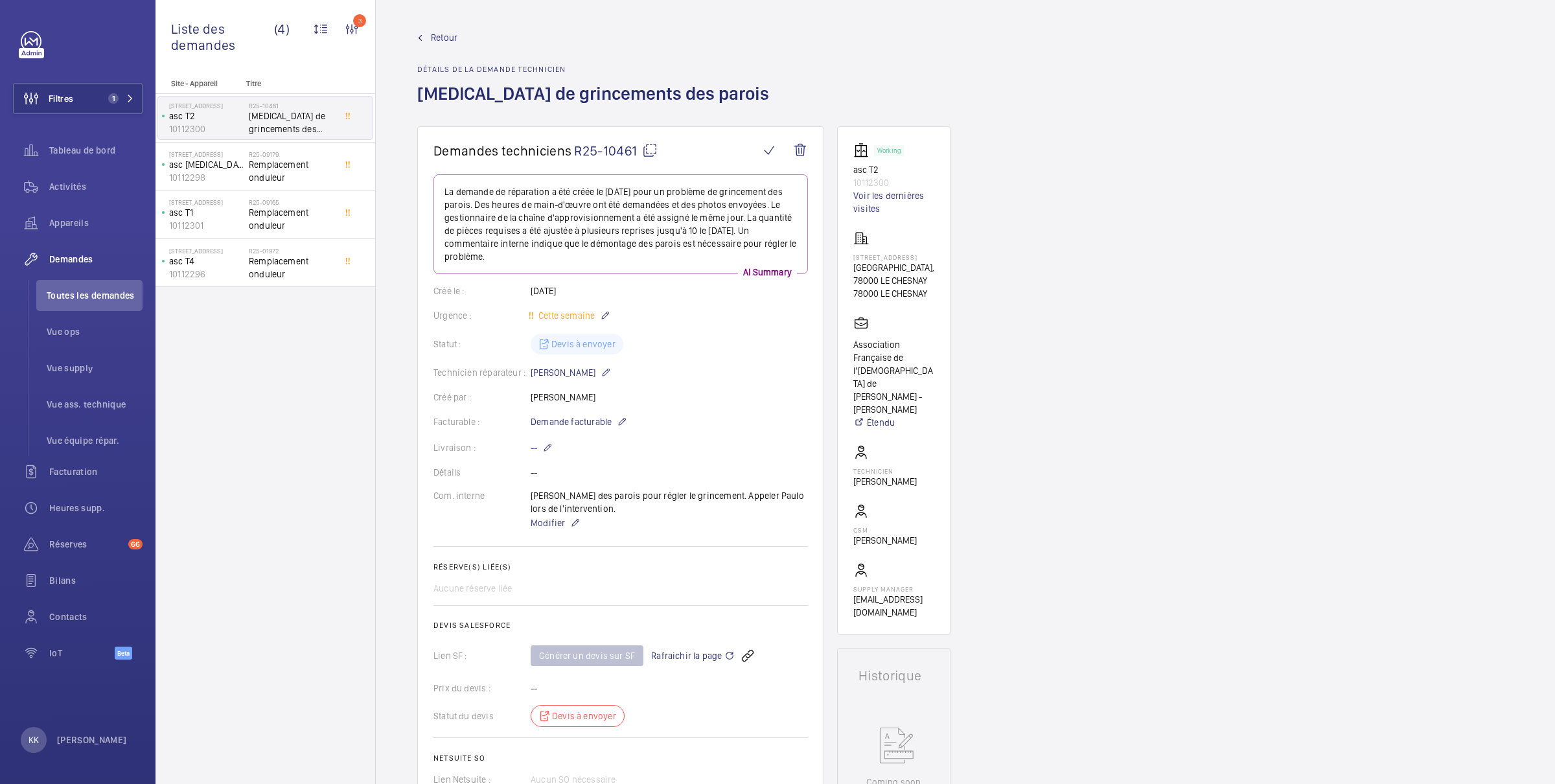
click at [449, 39] on span "Retour" at bounding box center [444, 38] width 26 height 13
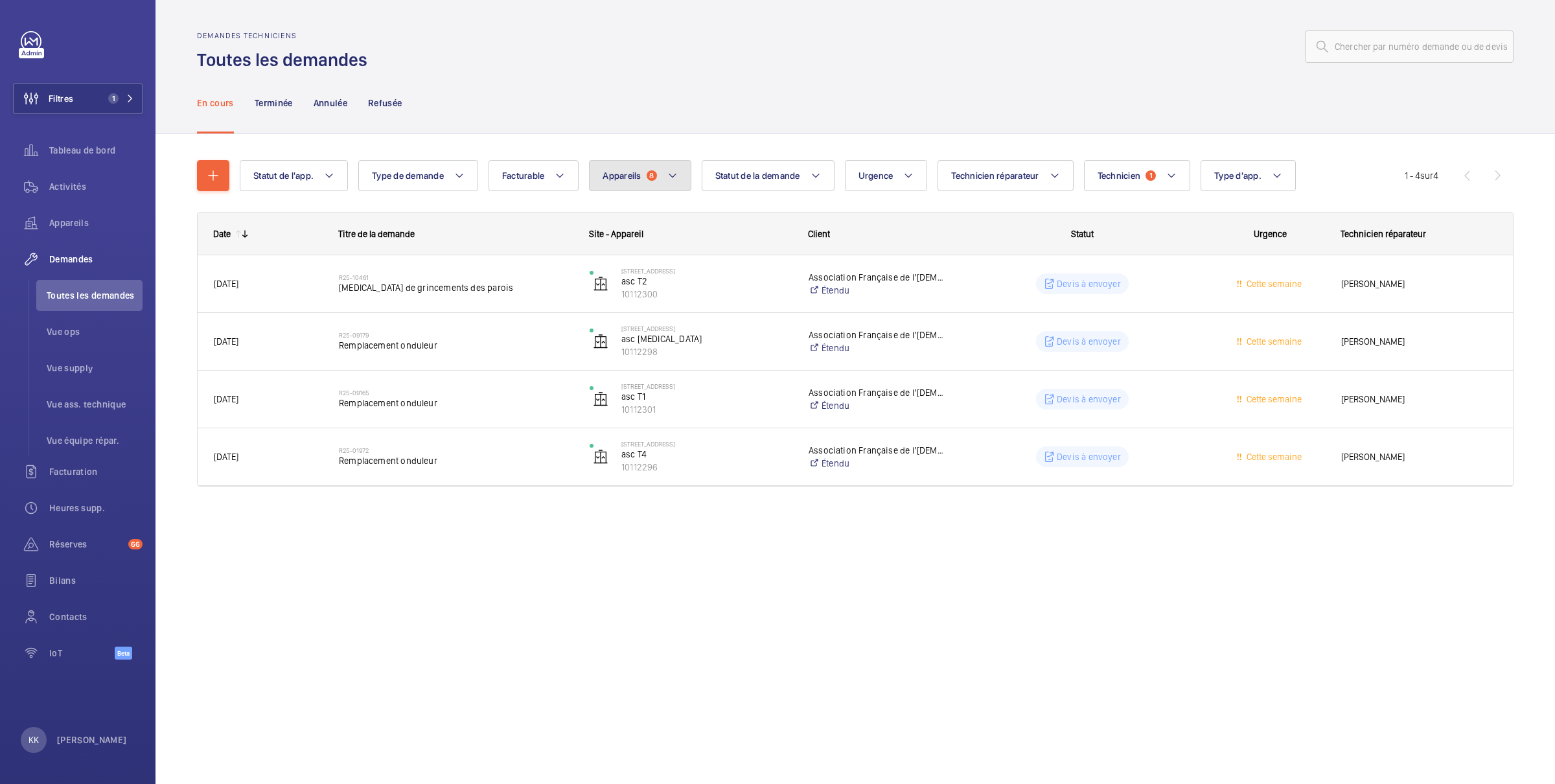
click at [651, 187] on button "Appareils 8" at bounding box center [640, 176] width 102 height 32
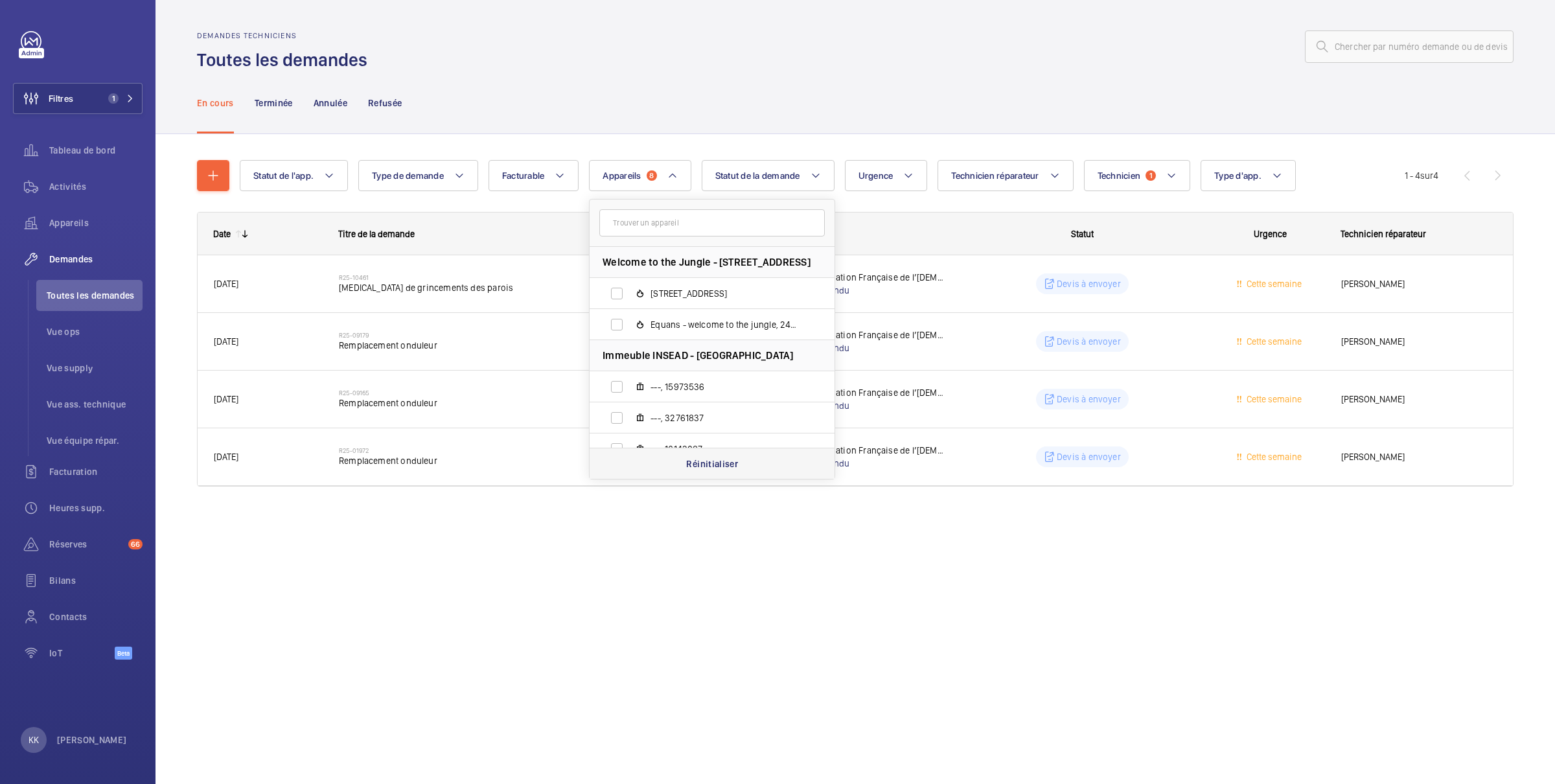
click at [696, 468] on p "Réinitialiser" at bounding box center [711, 463] width 52 height 13
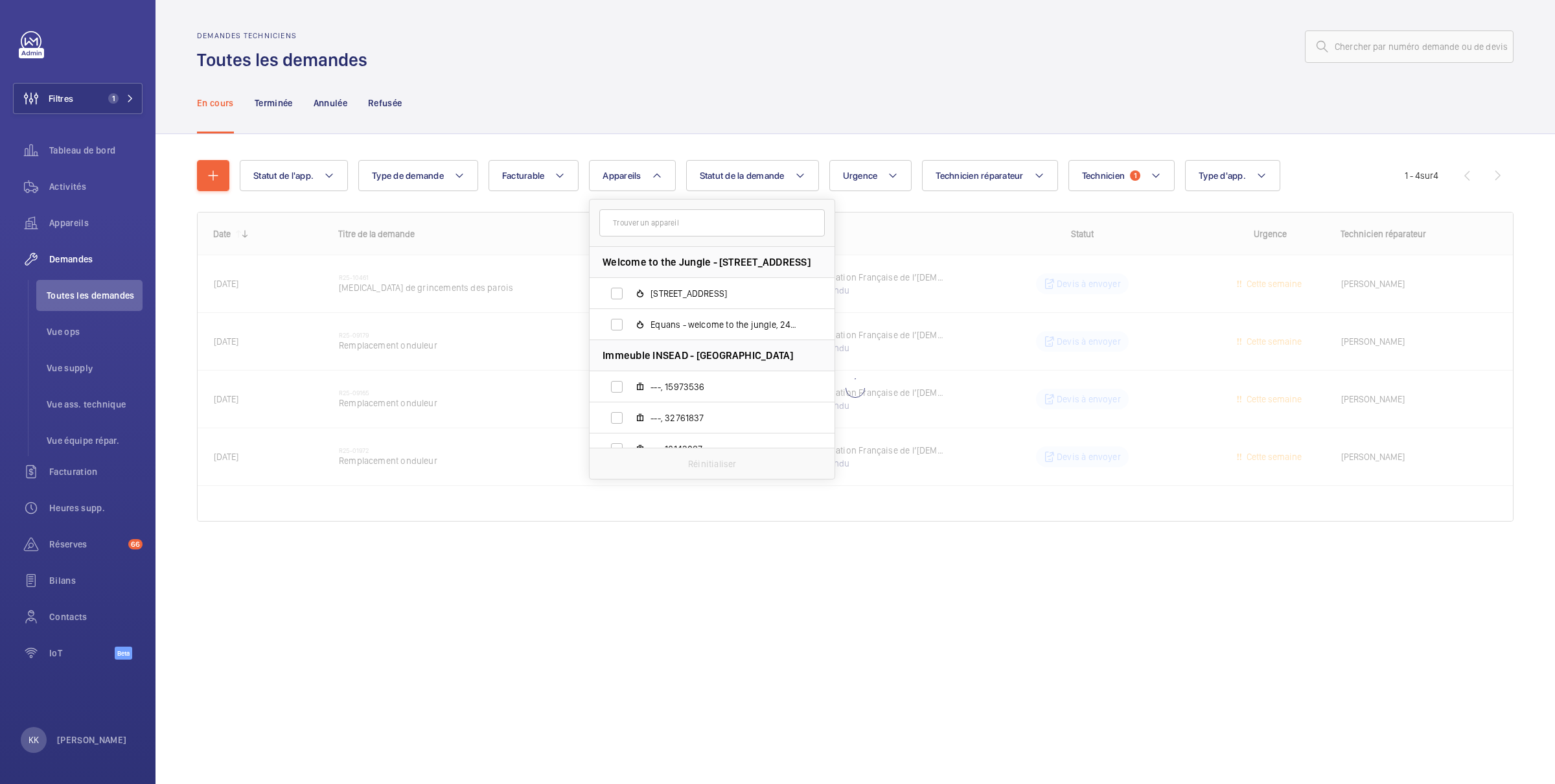
click at [659, 71] on div "Demandes techniciens Toutes les demandes" at bounding box center [855, 52] width 1317 height 41
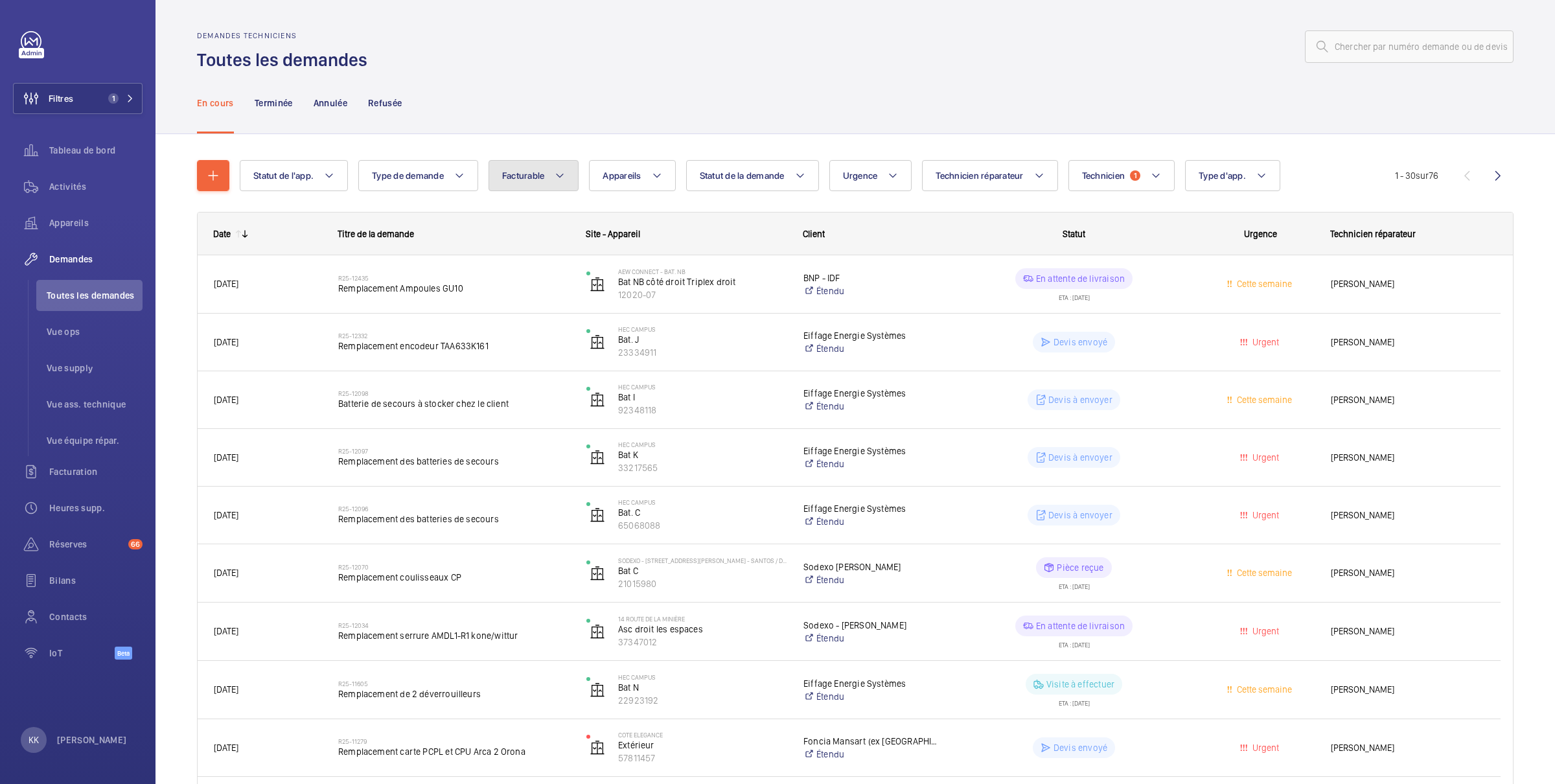
click at [501, 172] on button "Facturable" at bounding box center [534, 176] width 91 height 32
click at [541, 222] on mat-radio-button "Facturable" at bounding box center [611, 215] width 233 height 26
radio input "true"
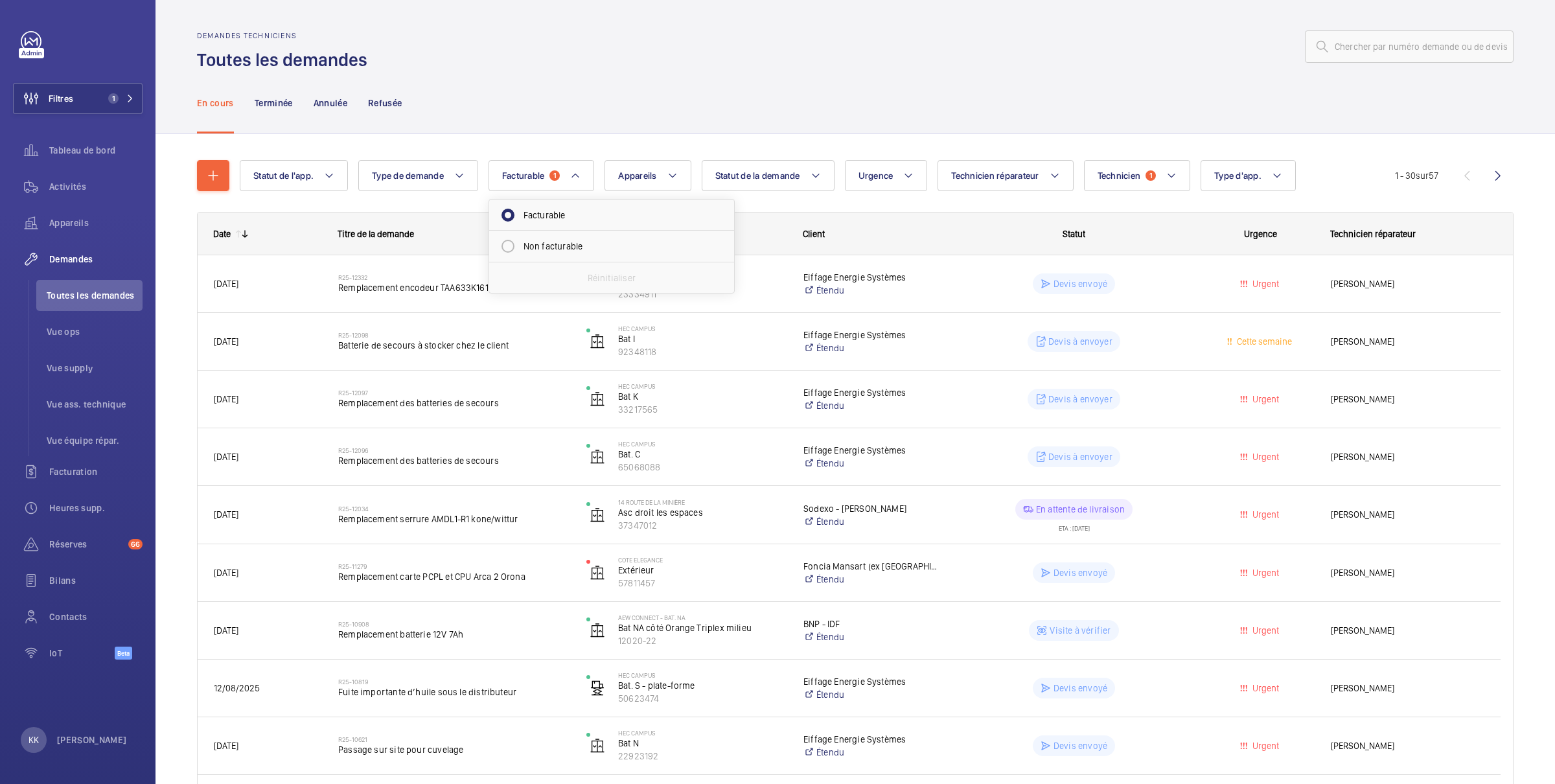
click at [614, 129] on div "En cours Terminée Annulée Refusée" at bounding box center [855, 102] width 1317 height 61
click at [820, 180] on mat-icon at bounding box center [816, 176] width 11 height 16
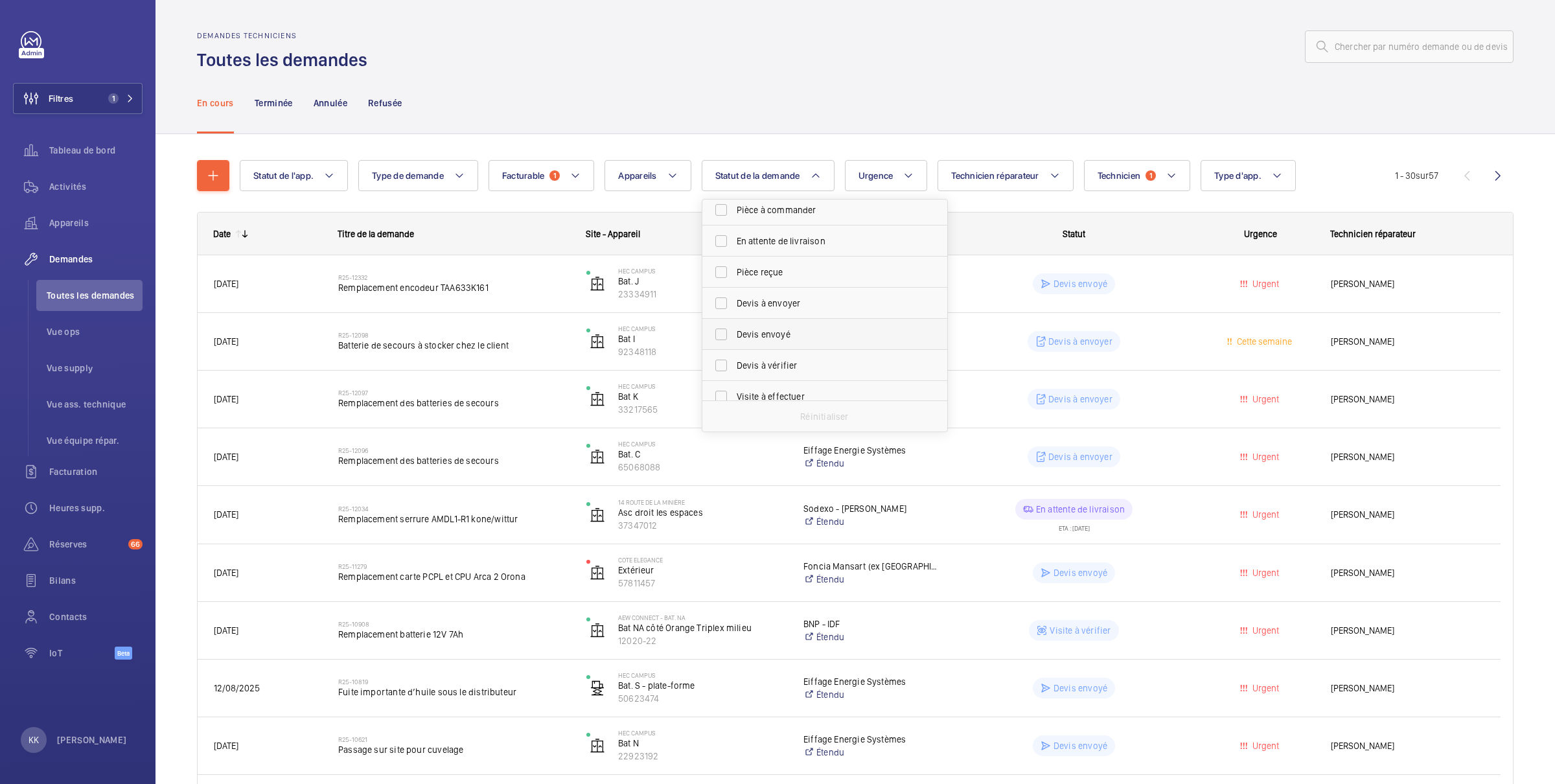
scroll to position [133, 0]
click at [767, 305] on span "Devis à envoyer" at bounding box center [825, 299] width 178 height 13
click at [734, 305] on input "Devis à envoyer" at bounding box center [721, 300] width 26 height 26
checkbox input "true"
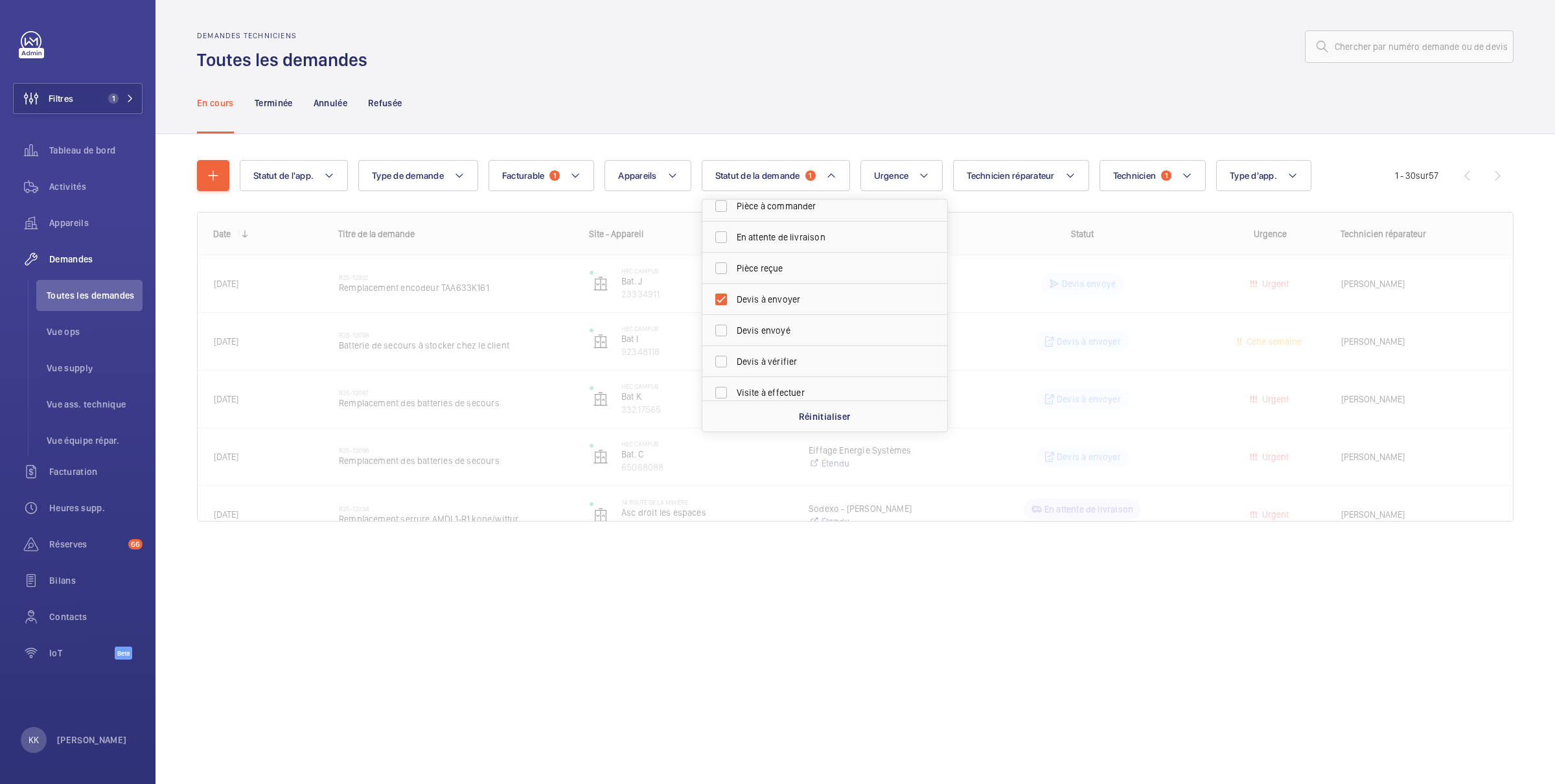
click at [740, 117] on div "En cours Terminée Annulée Refusée" at bounding box center [855, 102] width 1317 height 61
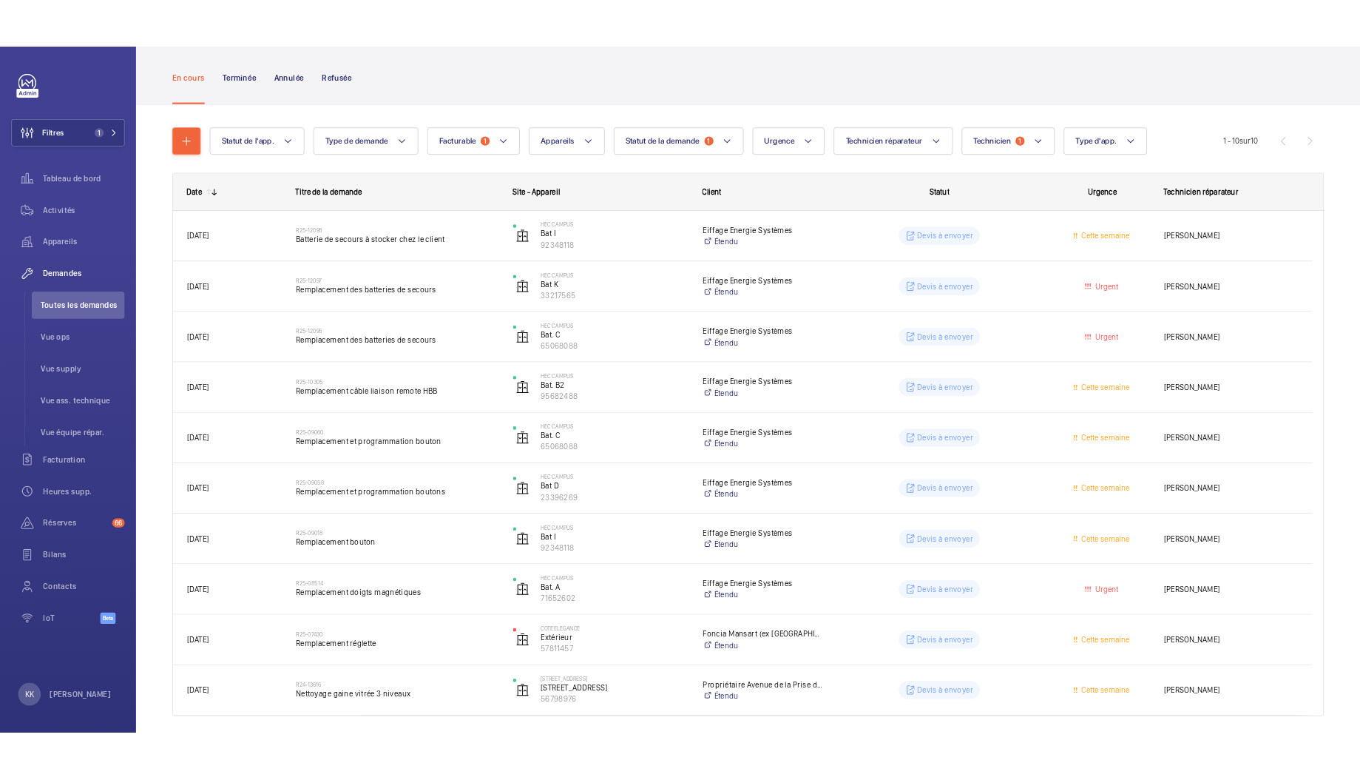
scroll to position [78, 0]
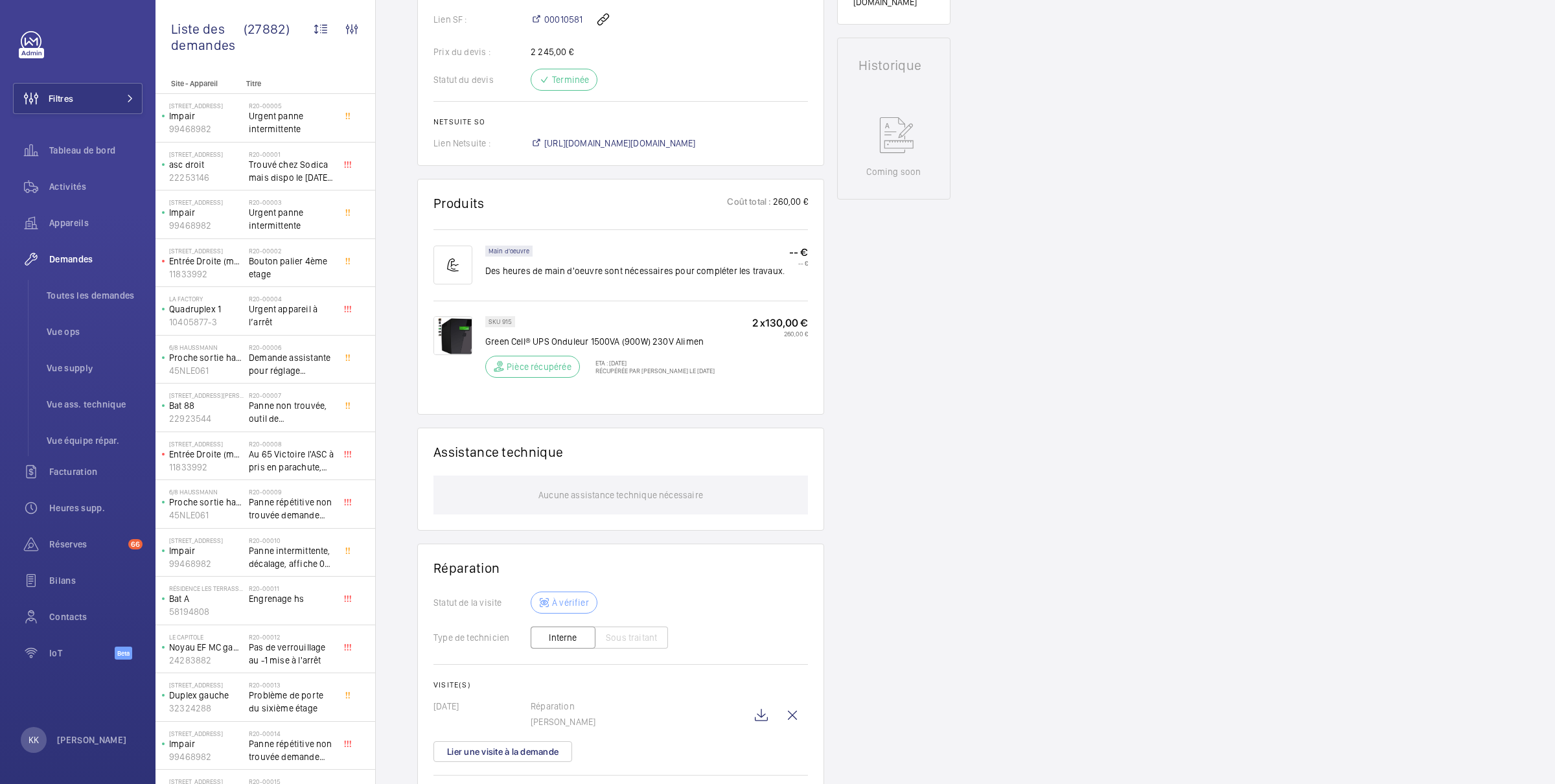
scroll to position [611, 0]
drag, startPoint x: 583, startPoint y: 357, endPoint x: 682, endPoint y: 350, distance: 99.2
click at [682, 347] on p "Green Cell® UPS Onduleur 1500VA (900W) 230V Alimen" at bounding box center [600, 341] width 230 height 13
drag, startPoint x: 707, startPoint y: 352, endPoint x: 594, endPoint y: 343, distance: 113.4
click at [594, 343] on div "SKU 915 Green Cell® UPS Onduleur 1500VA (900W) 230V Alimen Pièce récupérée ETA …" at bounding box center [600, 350] width 230 height 69
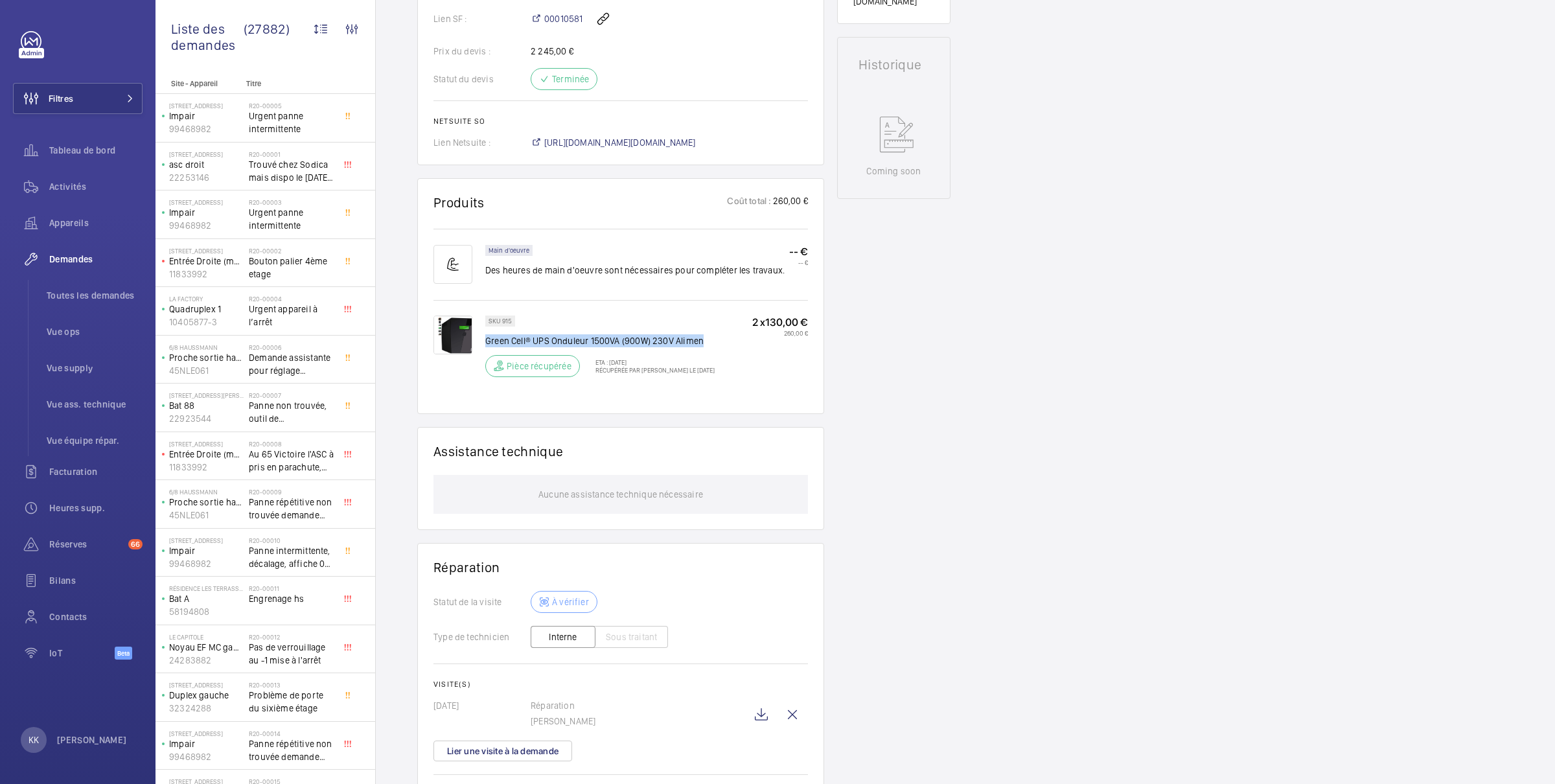
click at [594, 343] on div "SKU 915 Green Cell® UPS Onduleur 1500VA (900W) 230V Alimen Pièce récupérée ETA …" at bounding box center [600, 350] width 230 height 69
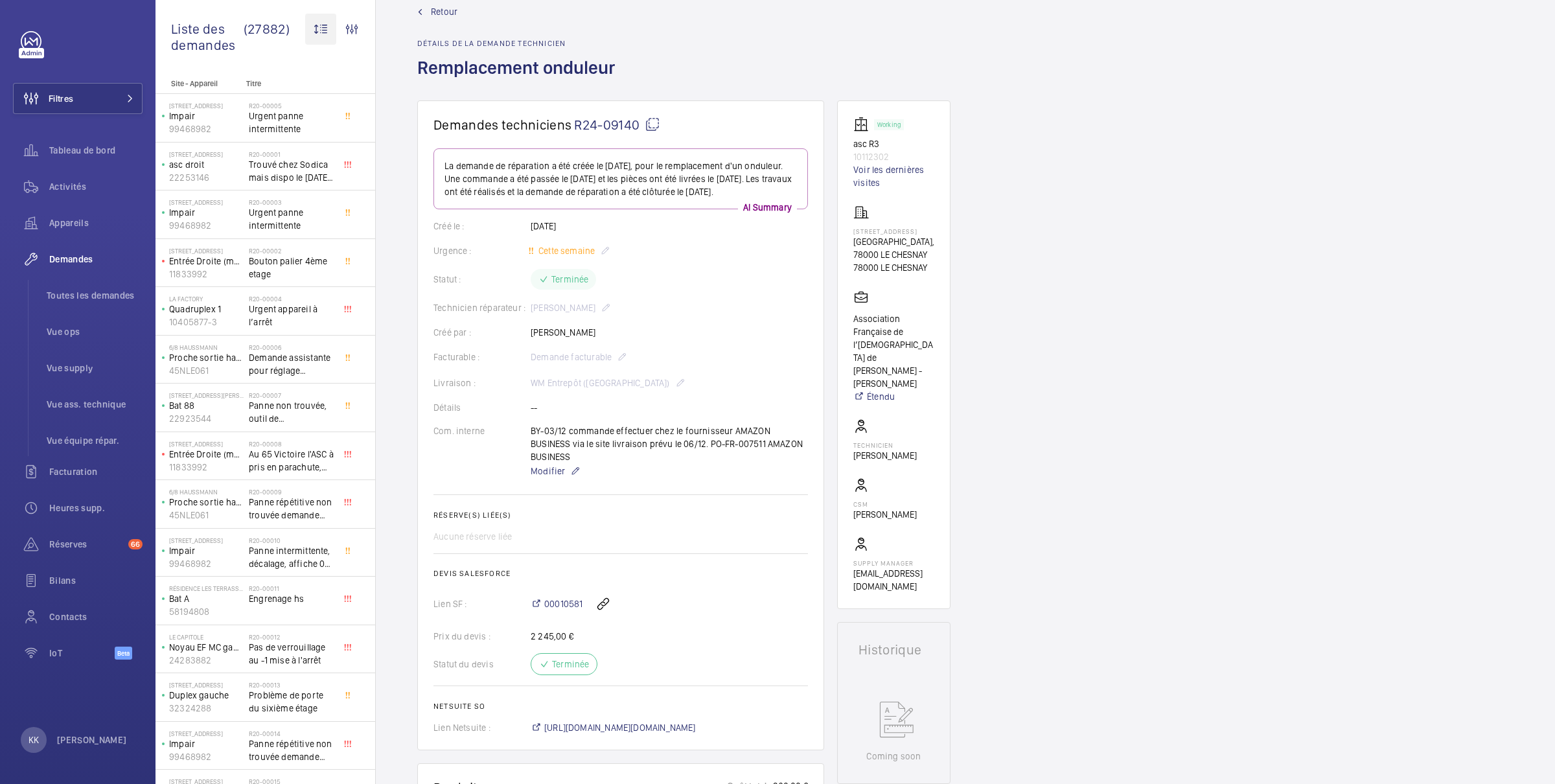
scroll to position [29, 0]
